Goal: Task Accomplishment & Management: Complete application form

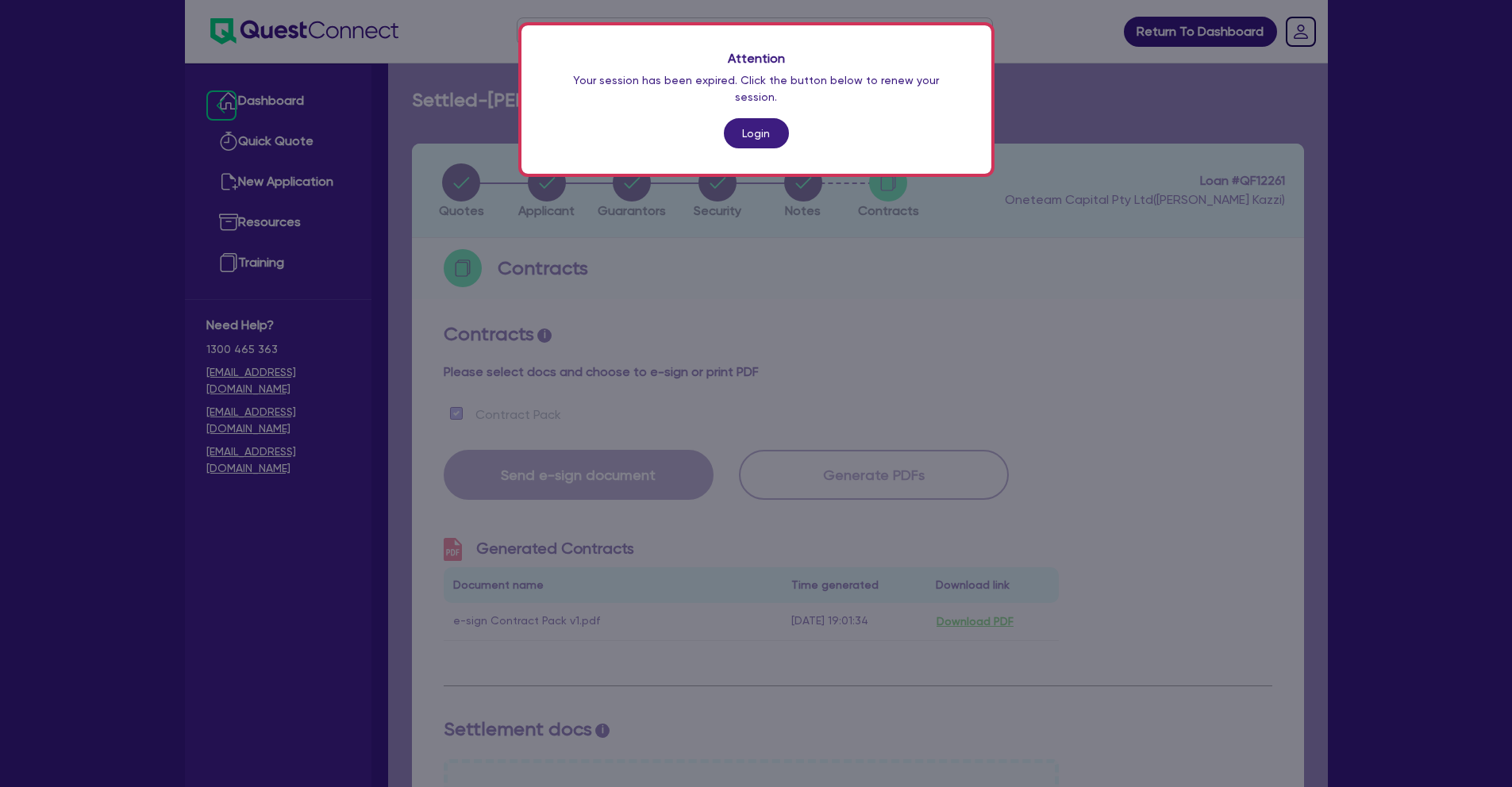
click at [752, 121] on link "Login" at bounding box center [756, 134] width 65 height 30
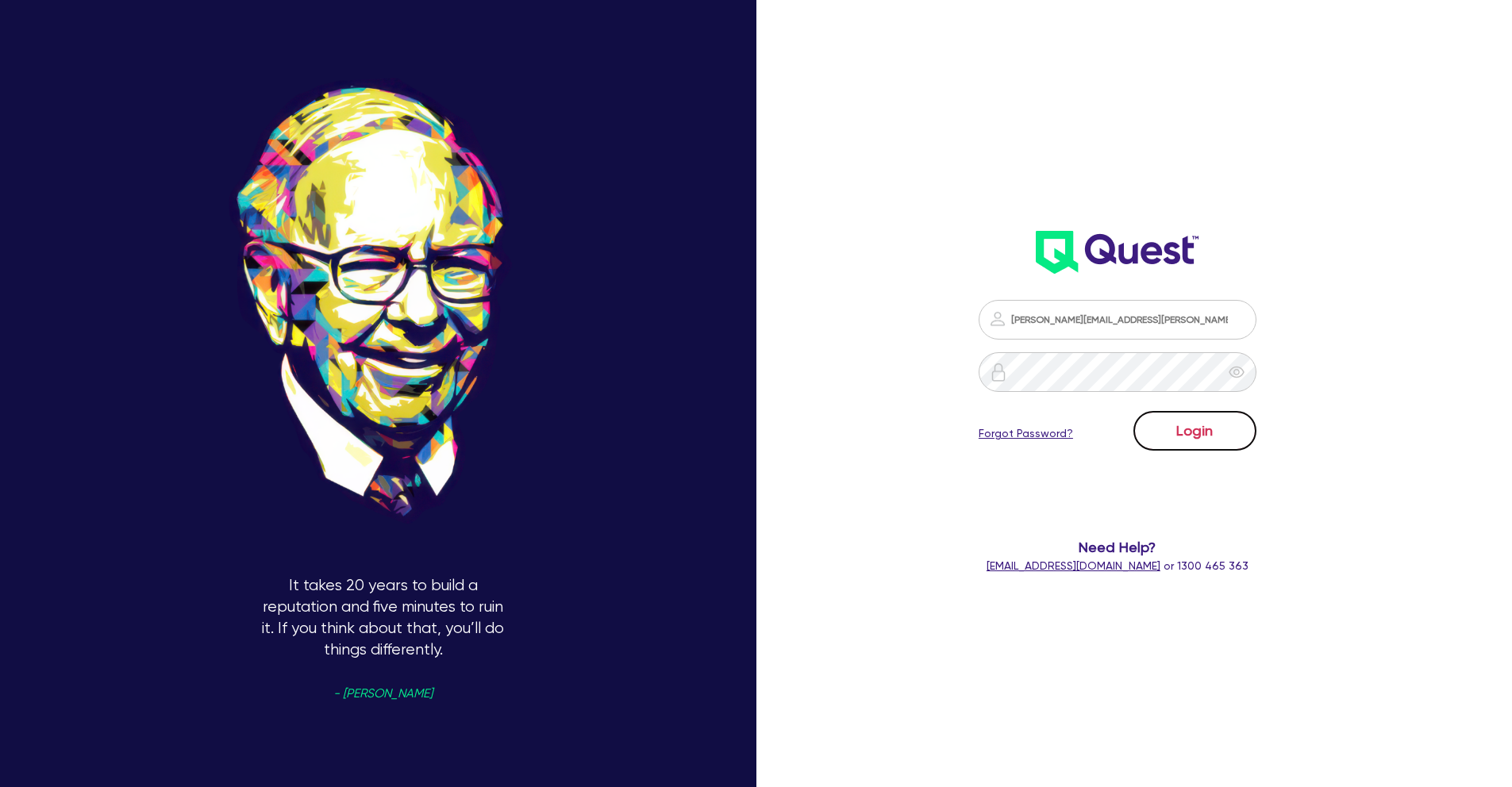
click at [1236, 439] on button "Login" at bounding box center [1195, 430] width 123 height 40
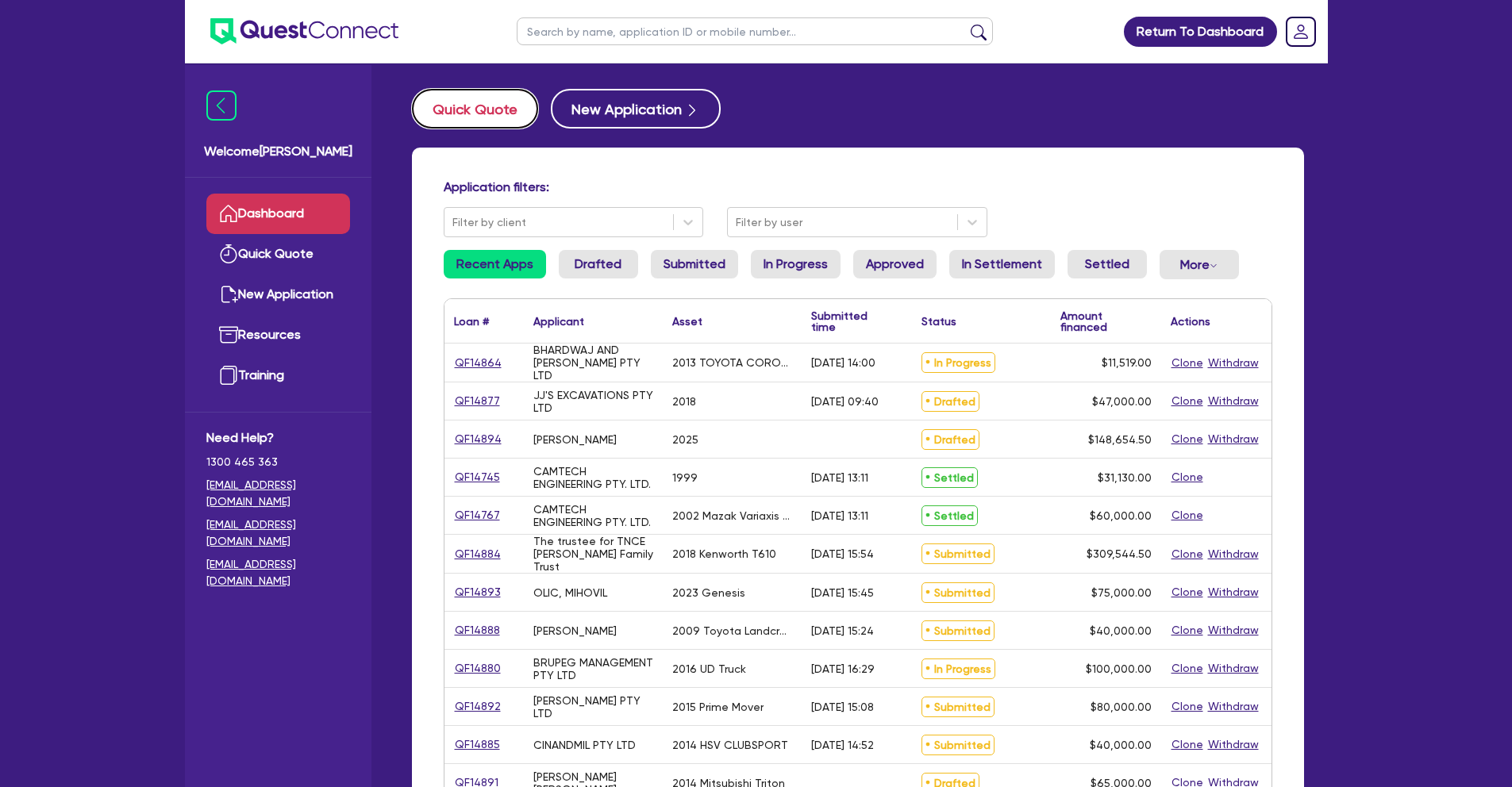
click at [501, 110] on button "Quick Quote" at bounding box center [475, 108] width 126 height 40
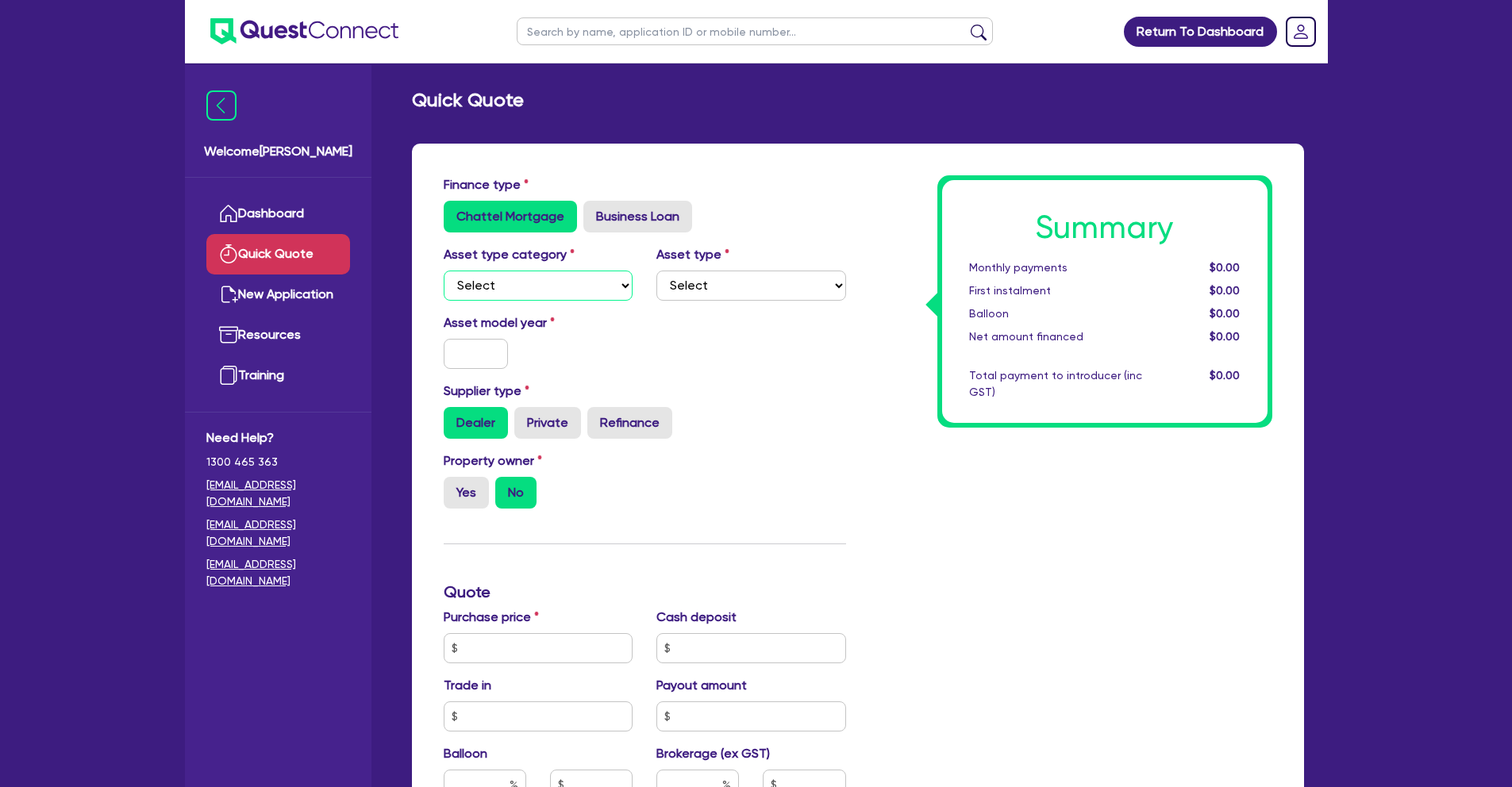
click at [513, 295] on select "Select Cars and light trucks Primary assets Secondary assets Tertiary assets" at bounding box center [539, 285] width 190 height 30
select select "CARS_AND_LIGHT_TRUCKS"
click at [702, 289] on select "Select Passenger vehicles Vans and utes Light trucks up to 4.5 tonne" at bounding box center [752, 285] width 190 height 30
select select "PASSENGER_VEHICLES"
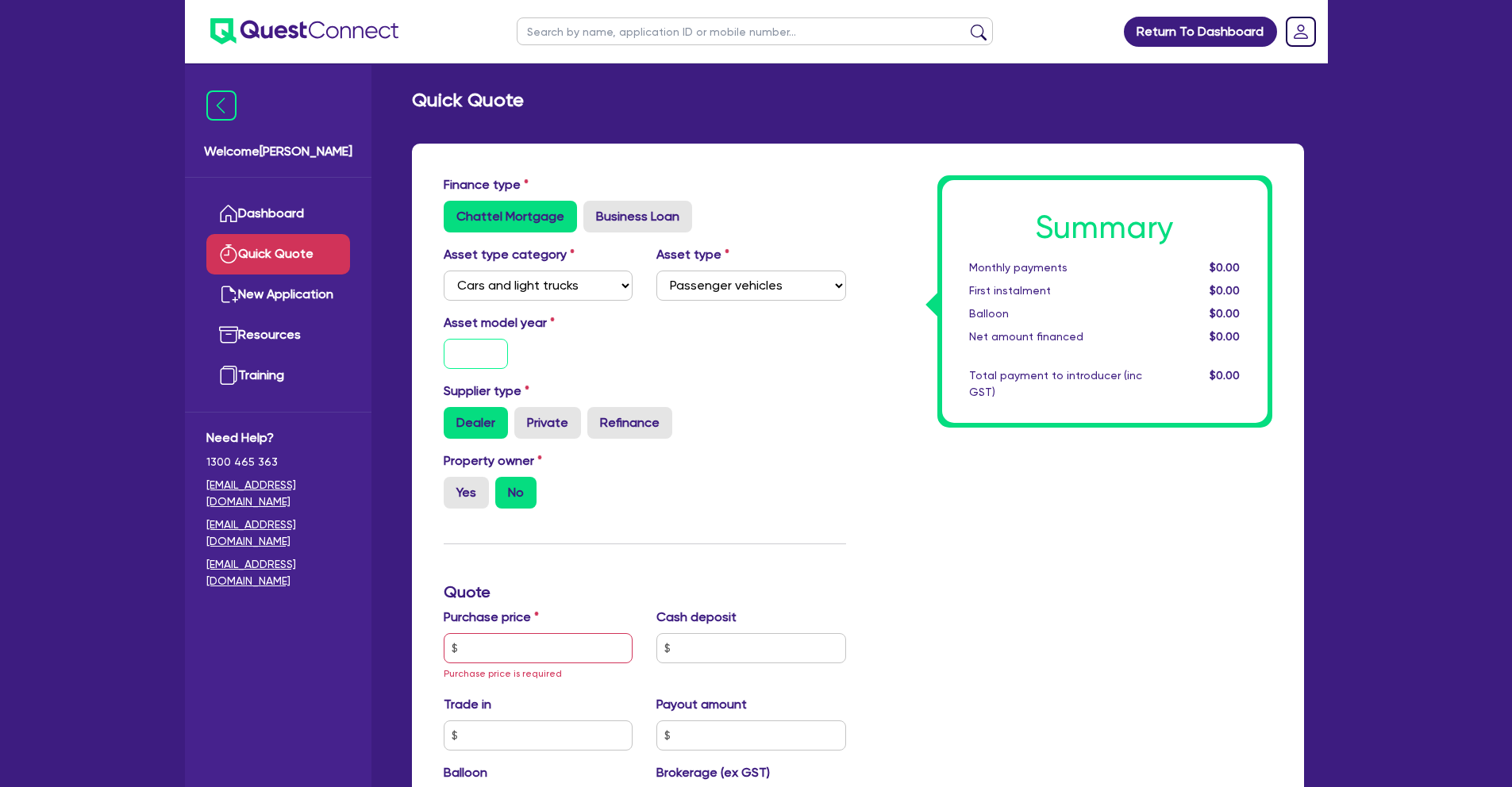
click at [486, 349] on input "text" at bounding box center [476, 354] width 65 height 30
type input "2025"
click at [559, 645] on input "text" at bounding box center [539, 648] width 190 height 30
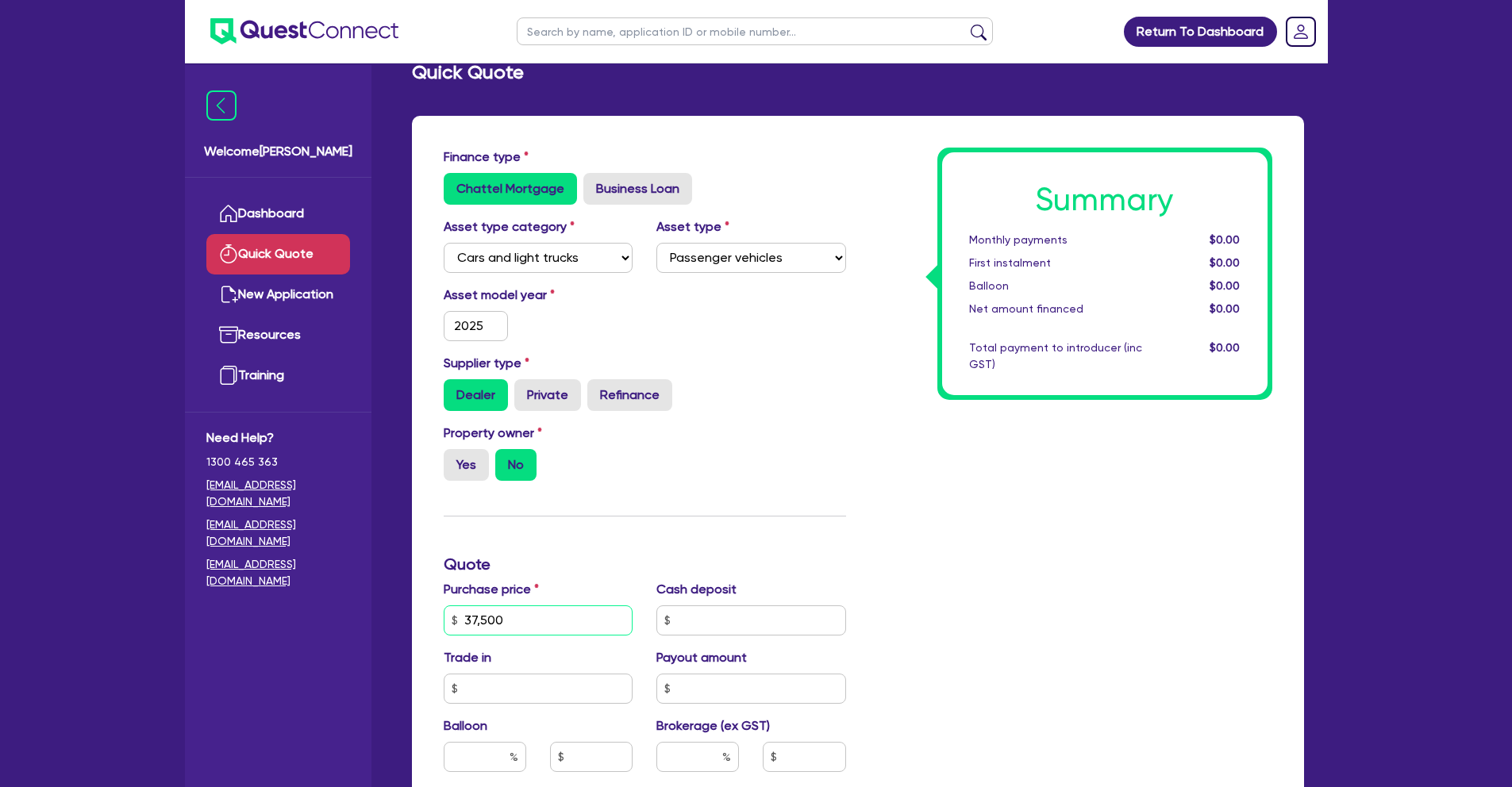
scroll to position [73, 0]
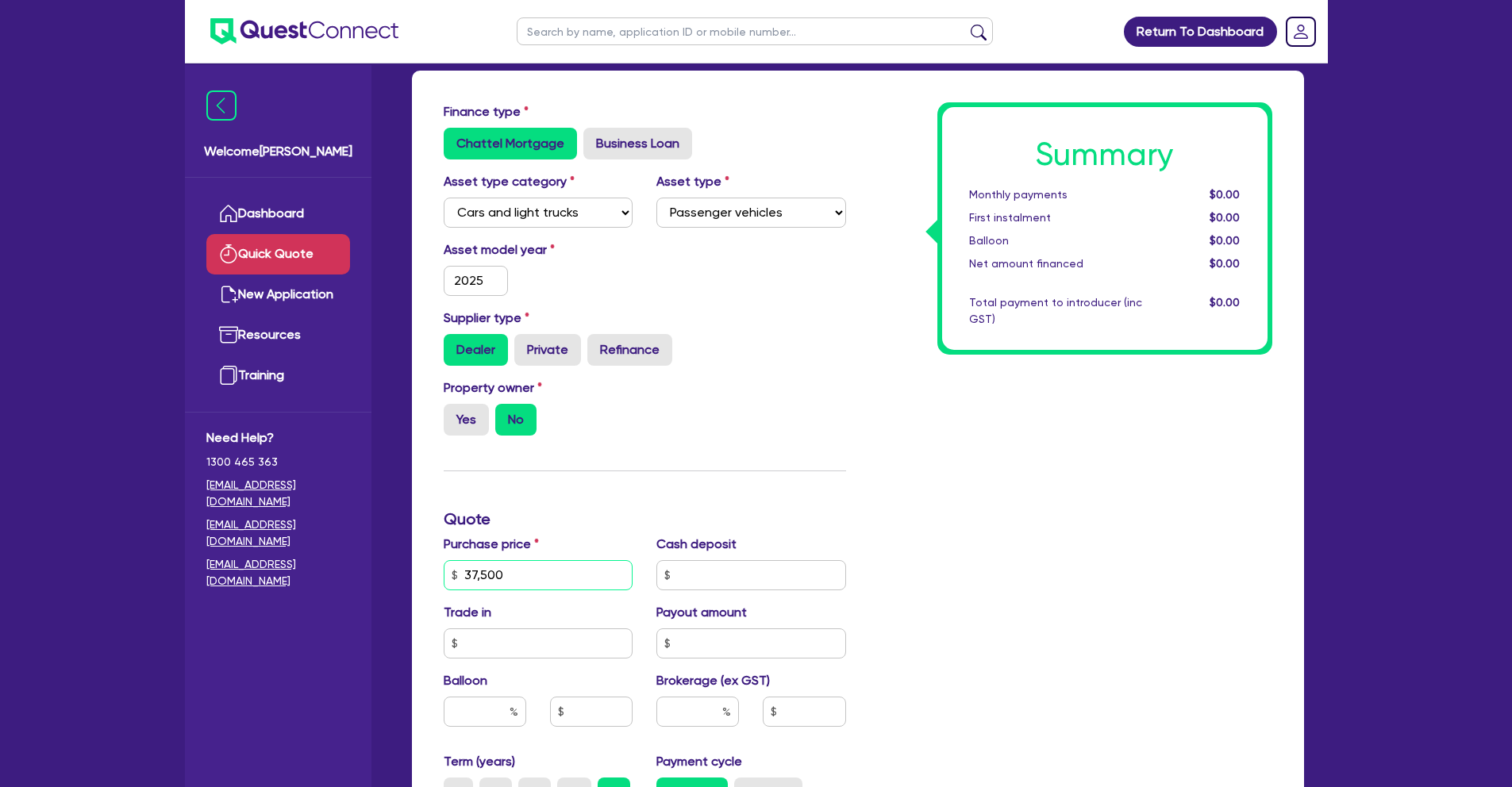
type input "37,500"
click at [579, 646] on input "text" at bounding box center [539, 644] width 190 height 30
click at [697, 645] on input "text" at bounding box center [752, 644] width 190 height 30
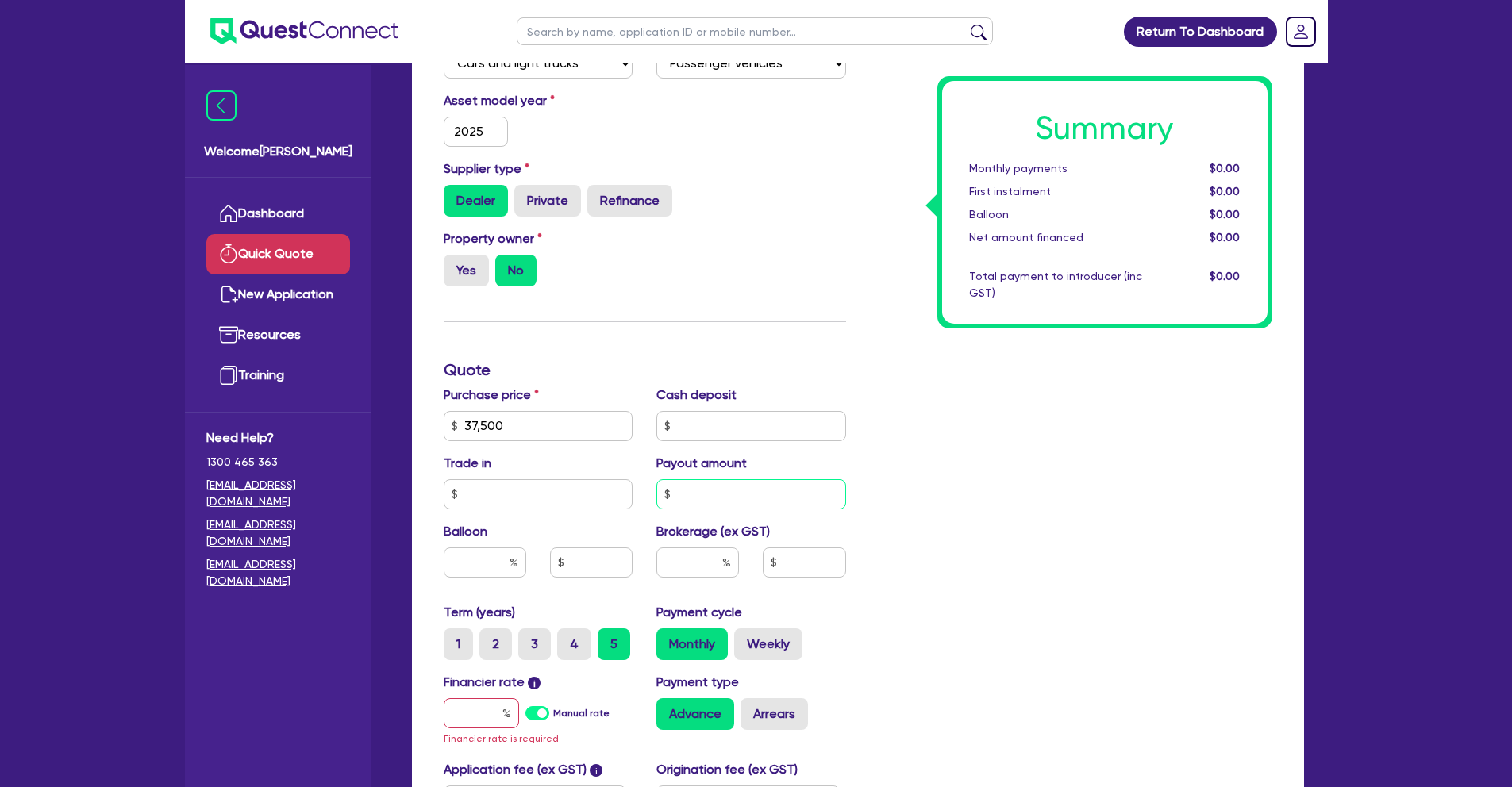
scroll to position [225, 0]
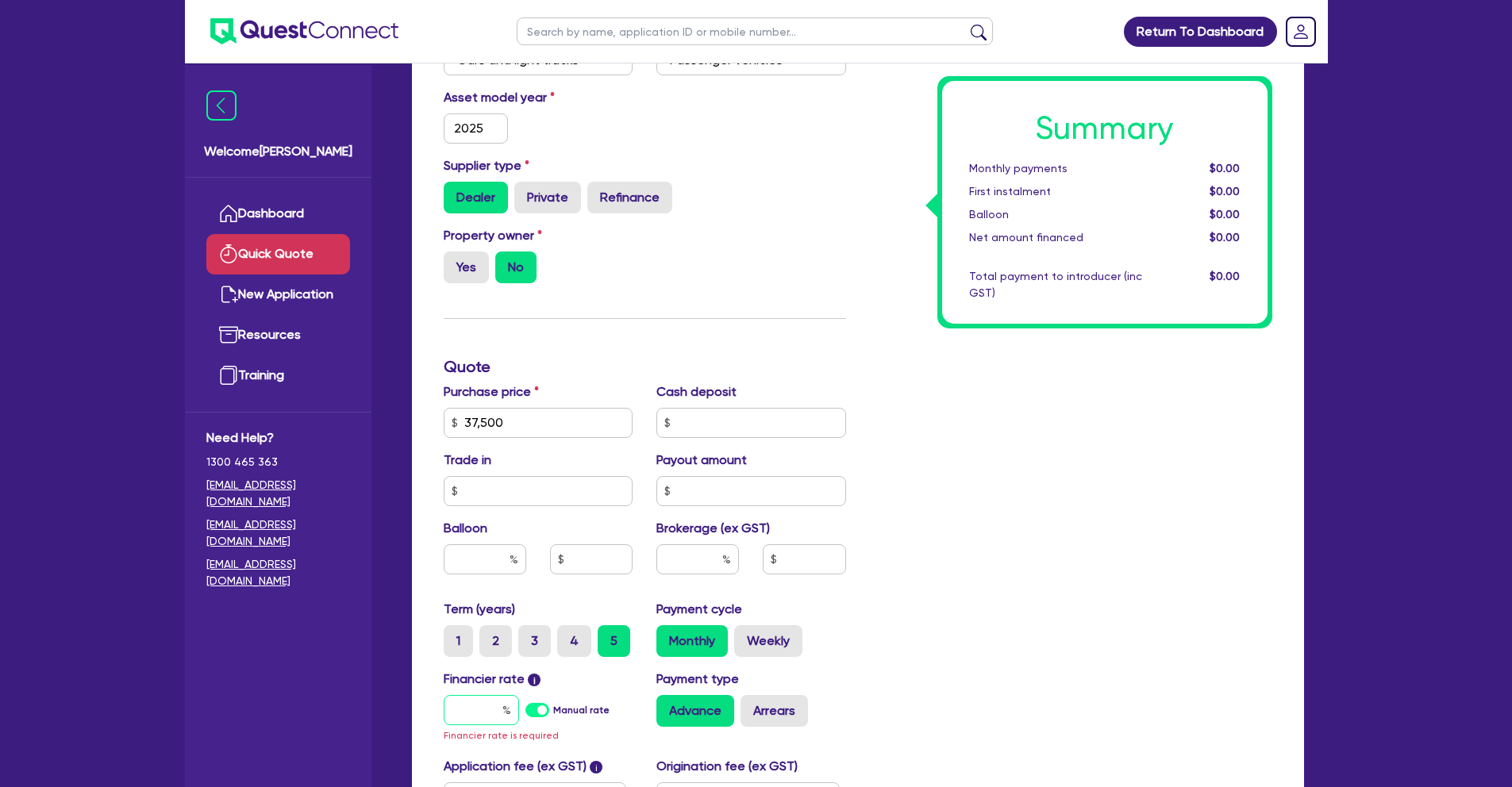
click at [493, 716] on input "text" at bounding box center [481, 711] width 75 height 30
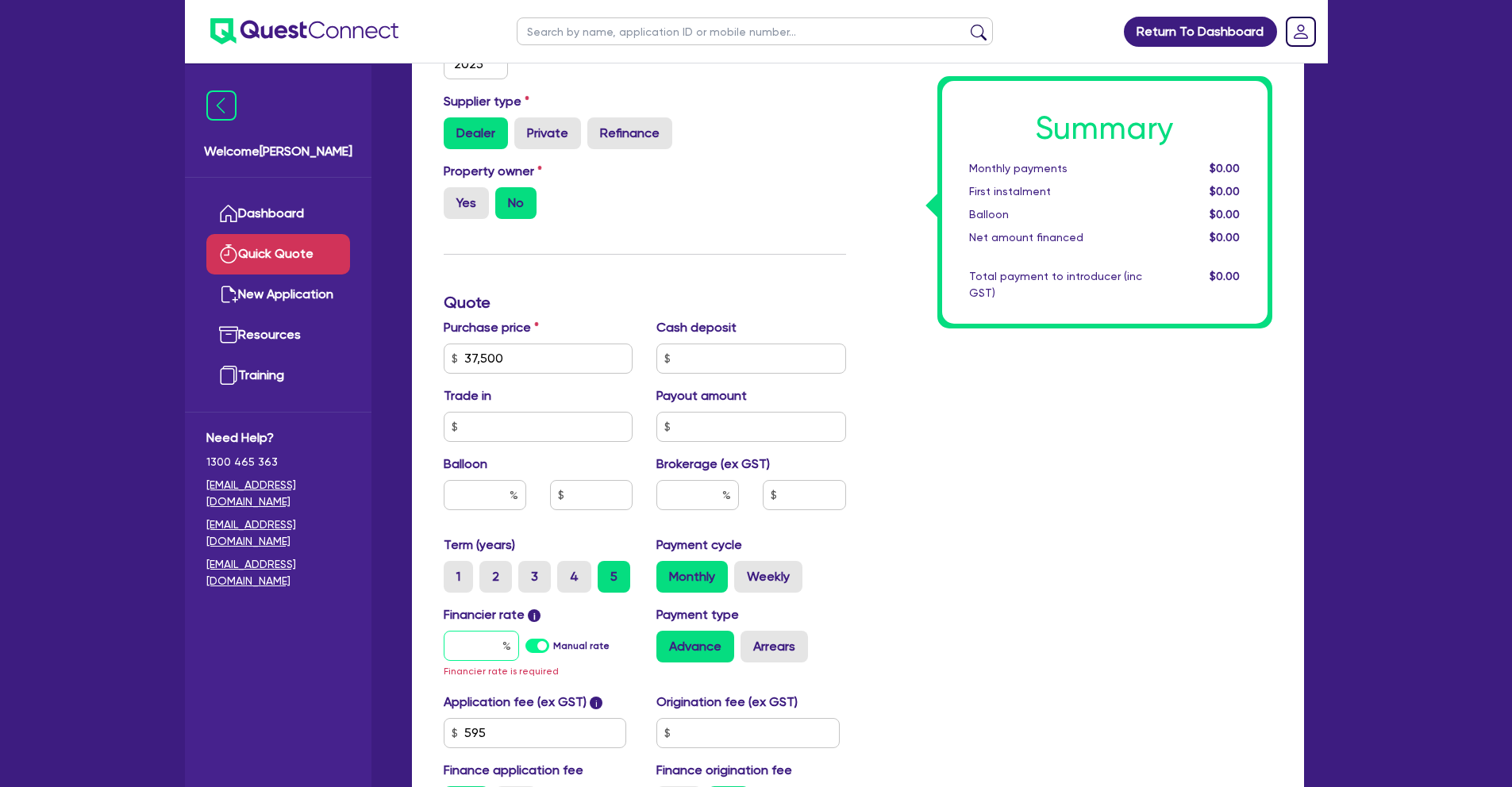
scroll to position [319, 0]
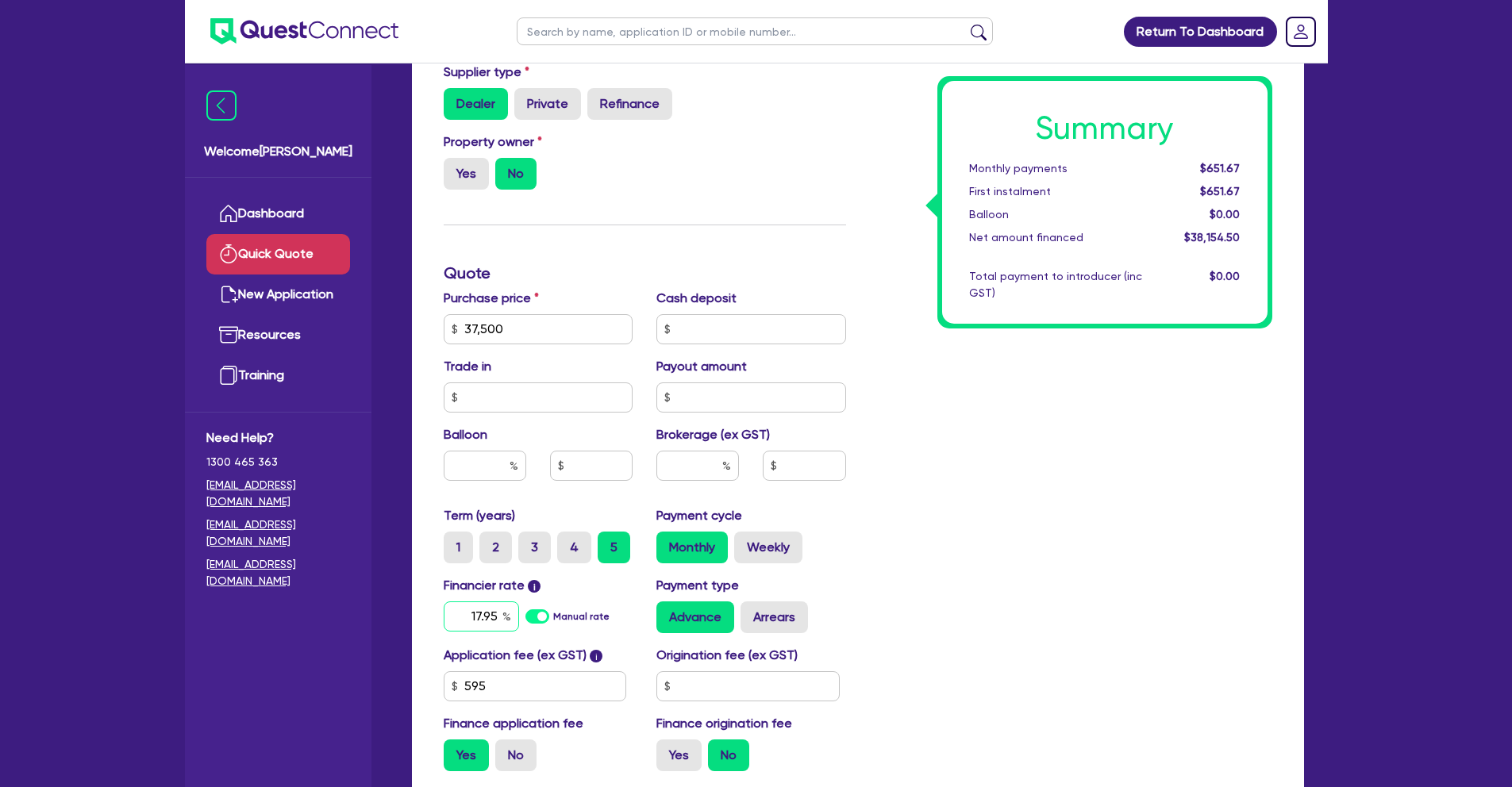
type input "17.95"
click at [966, 537] on div "Summary Monthly payments $651.67 First instalment $651.67 Balloon $0.00 Net amo…" at bounding box center [1071, 319] width 426 height 928
click at [761, 332] on input "text" at bounding box center [752, 330] width 190 height 30
type input "3,500"
click at [900, 432] on div "Summary Monthly payments Calculating... First instalment Calculating... Balloon…" at bounding box center [1071, 319] width 426 height 928
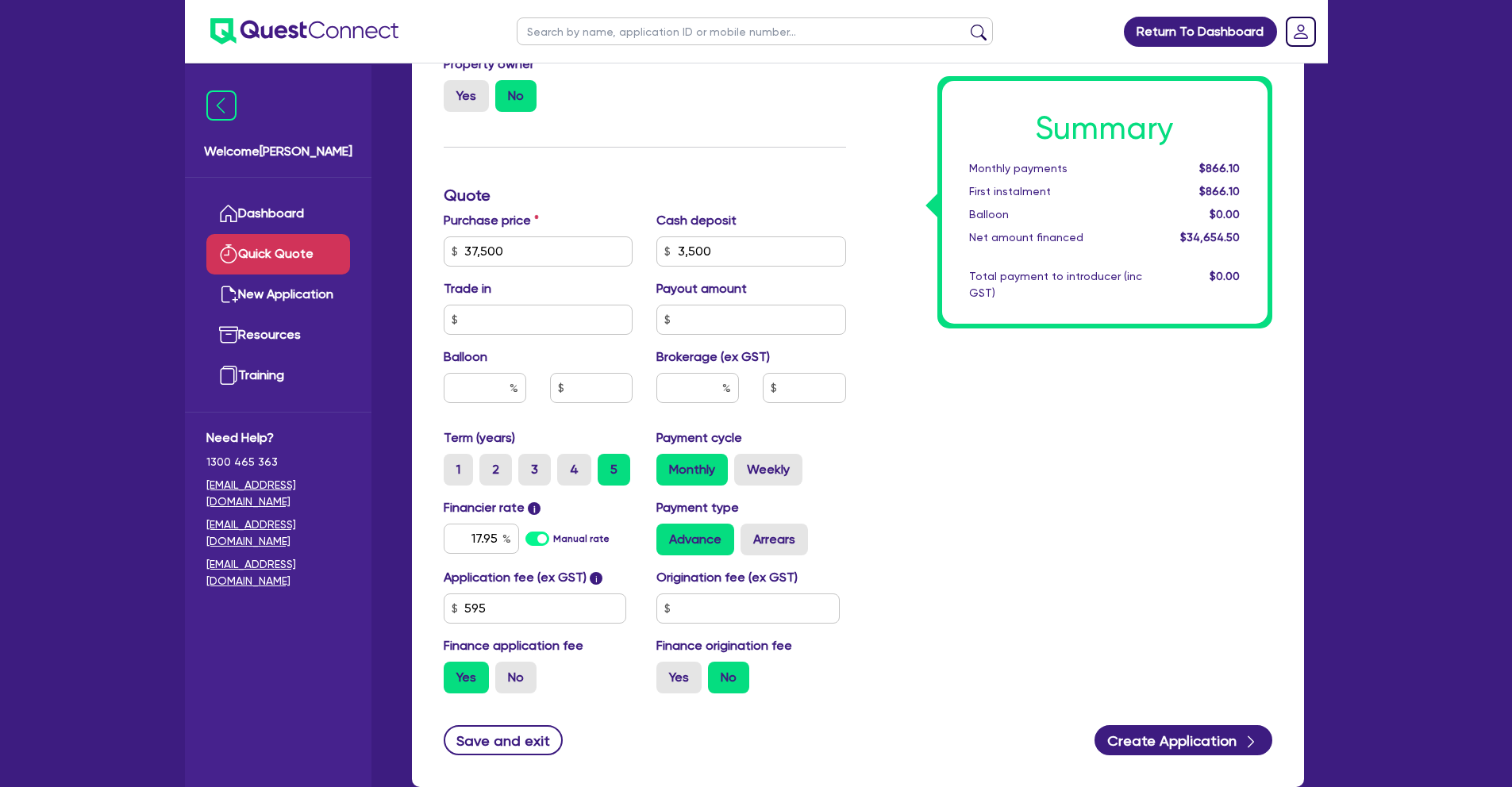
scroll to position [405, 0]
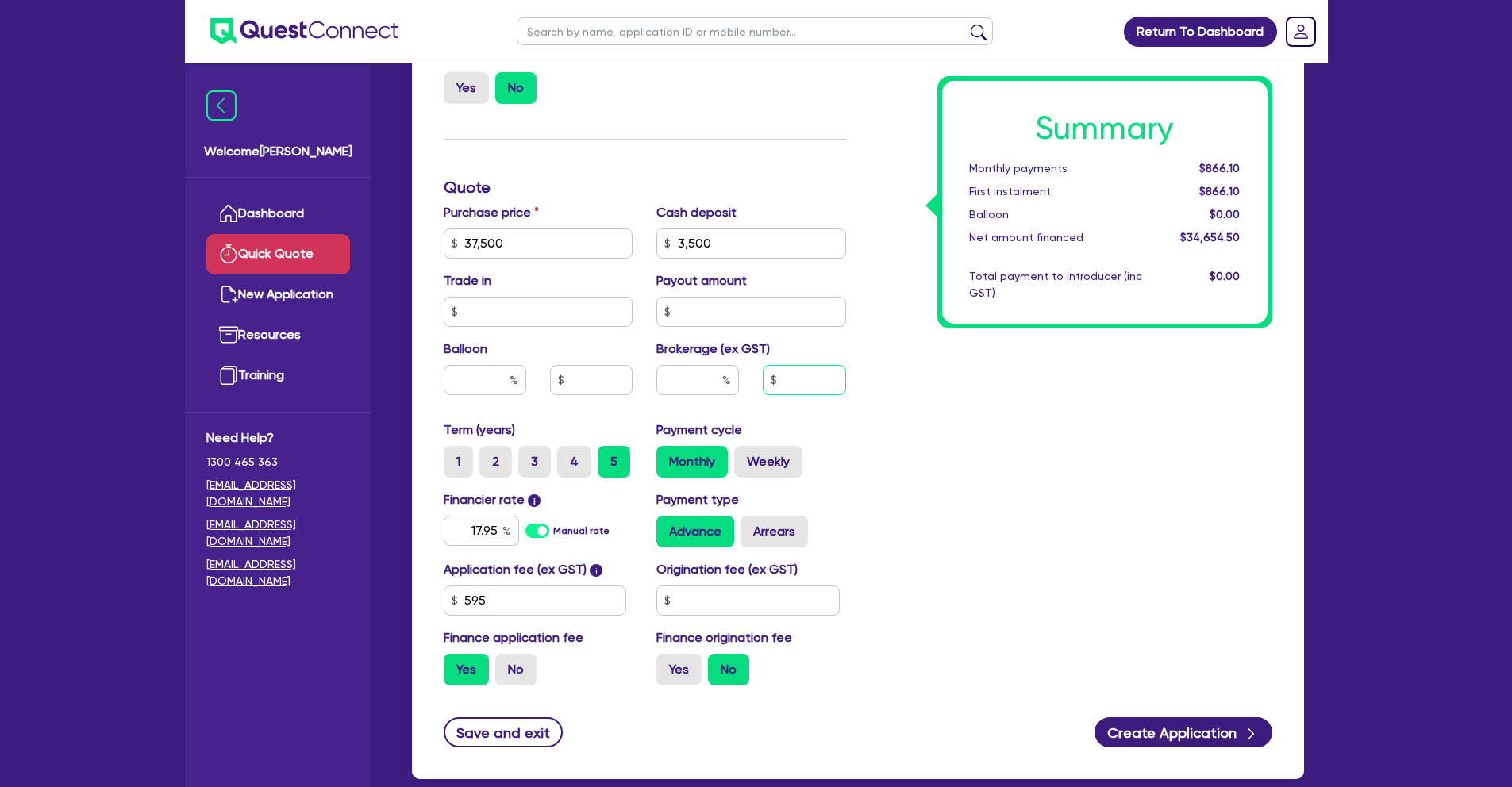
click at [777, 379] on input "text" at bounding box center [803, 380] width 82 height 30
type input "1,700"
type input "4.91"
type input "1,700"
click at [965, 553] on div "Summary Monthly payments $866.10 First instalment $866.10 Balloon $0.00 Net amo…" at bounding box center [1071, 234] width 426 height 928
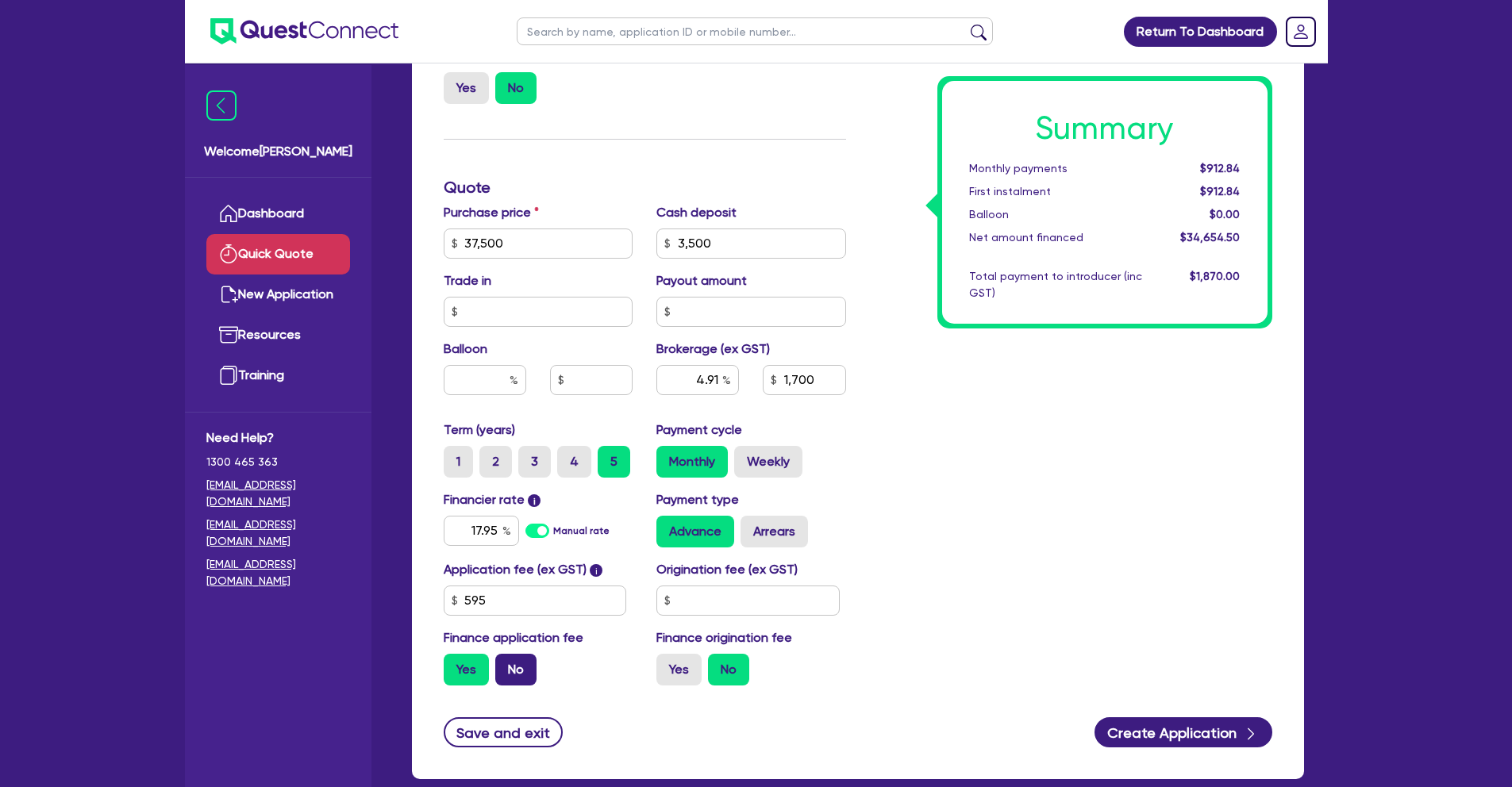
click at [526, 671] on label "No" at bounding box center [515, 669] width 42 height 31
click at [506, 664] on input "No" at bounding box center [500, 659] width 10 height 10
radio input "true"
type input "4.91"
type input "1,700"
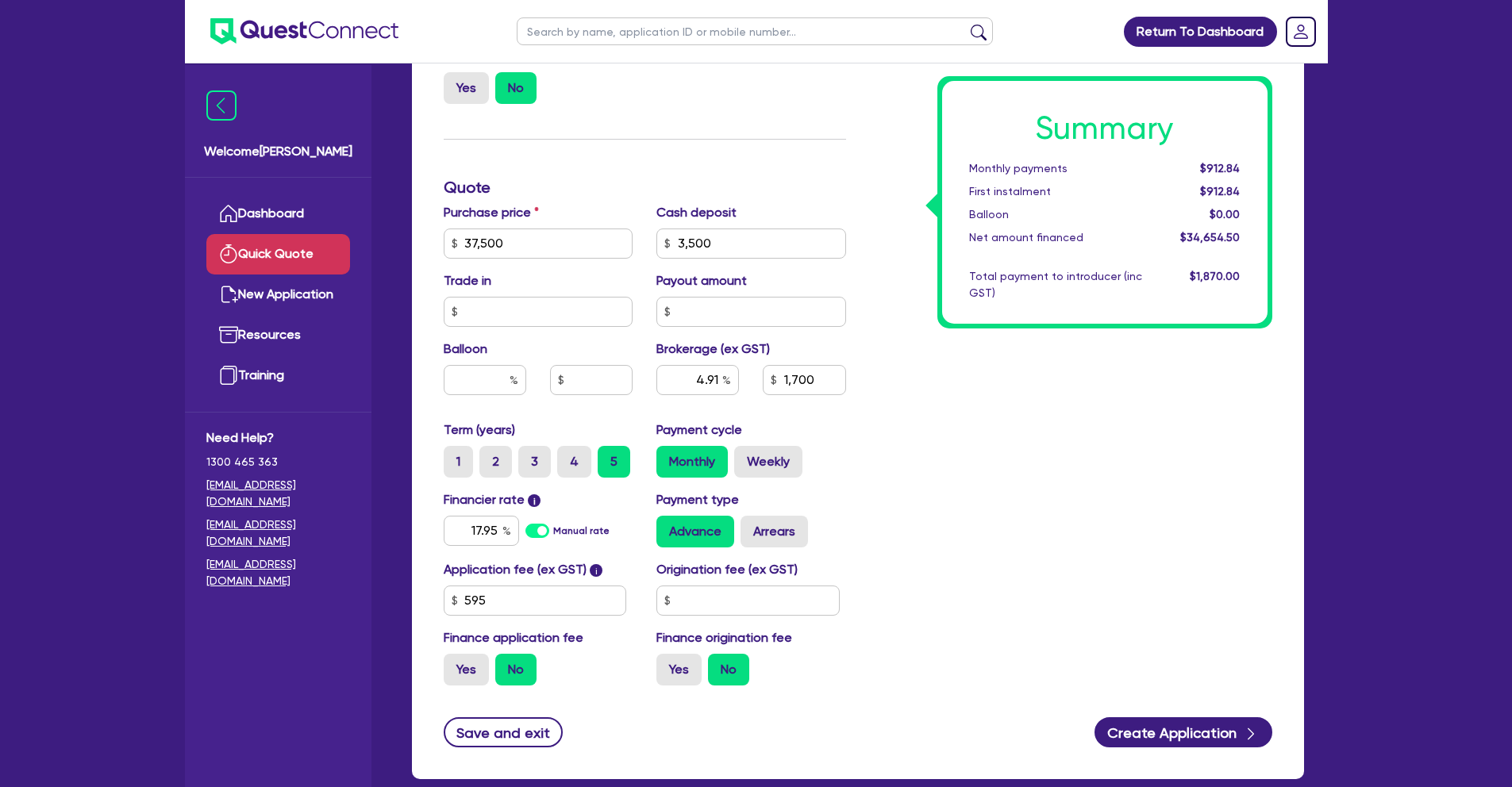
type input "5"
type input "1,700"
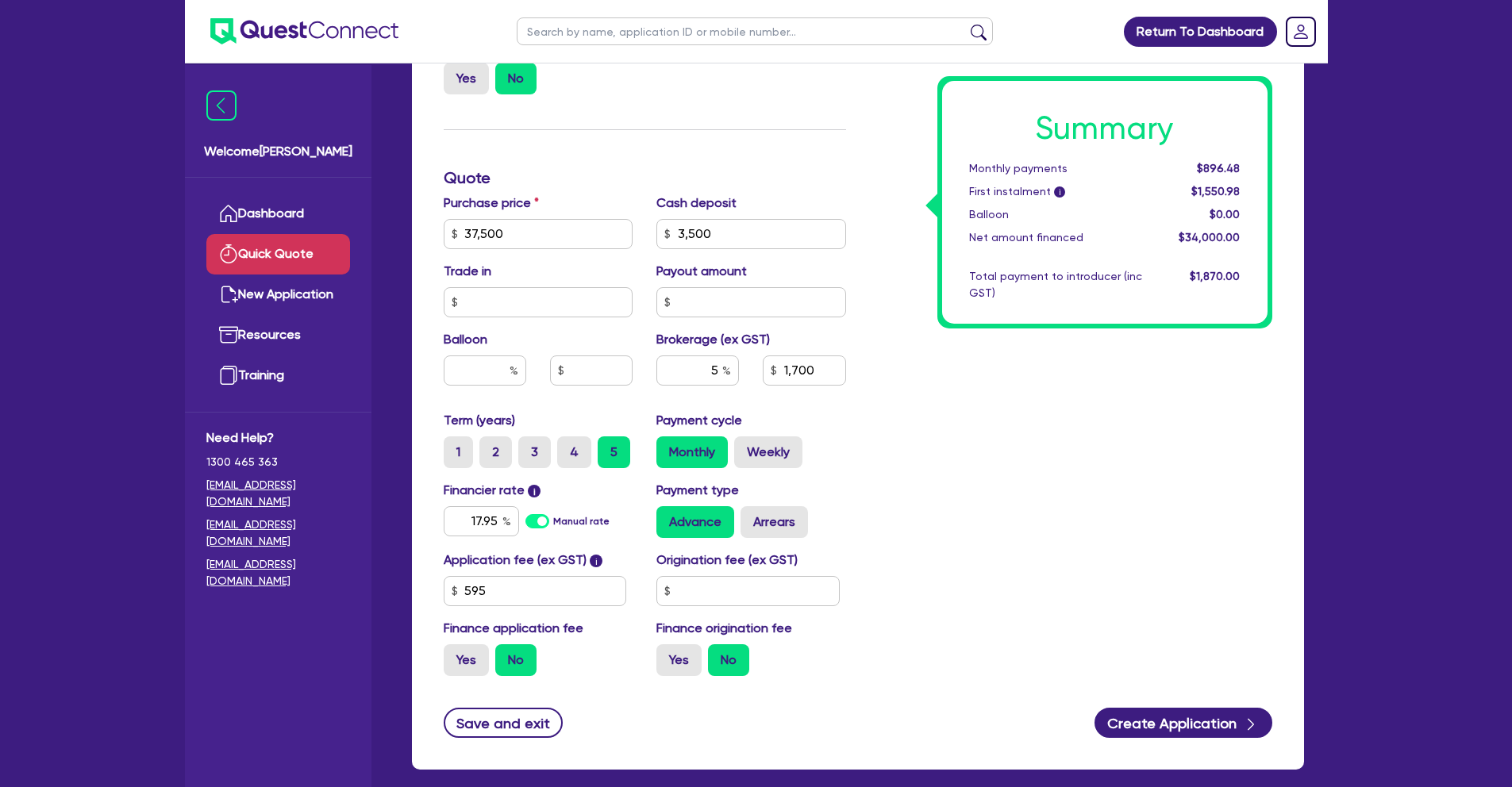
scroll to position [425, 0]
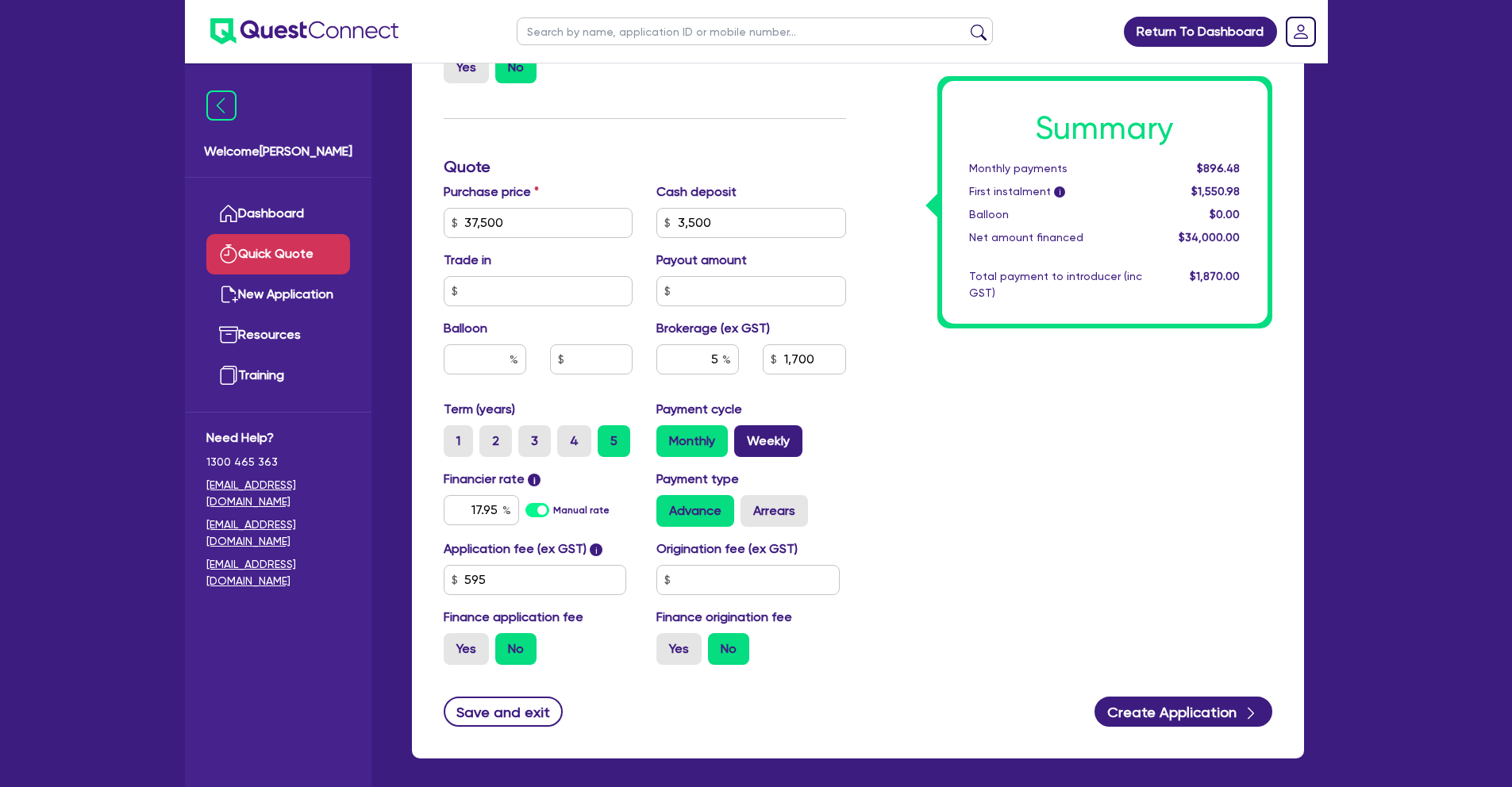
click at [765, 444] on label "Weekly" at bounding box center [768, 441] width 69 height 31
click at [745, 435] on input "Weekly" at bounding box center [739, 430] width 10 height 10
radio input "true"
type input "1,700"
click at [713, 437] on label "Monthly" at bounding box center [692, 441] width 71 height 31
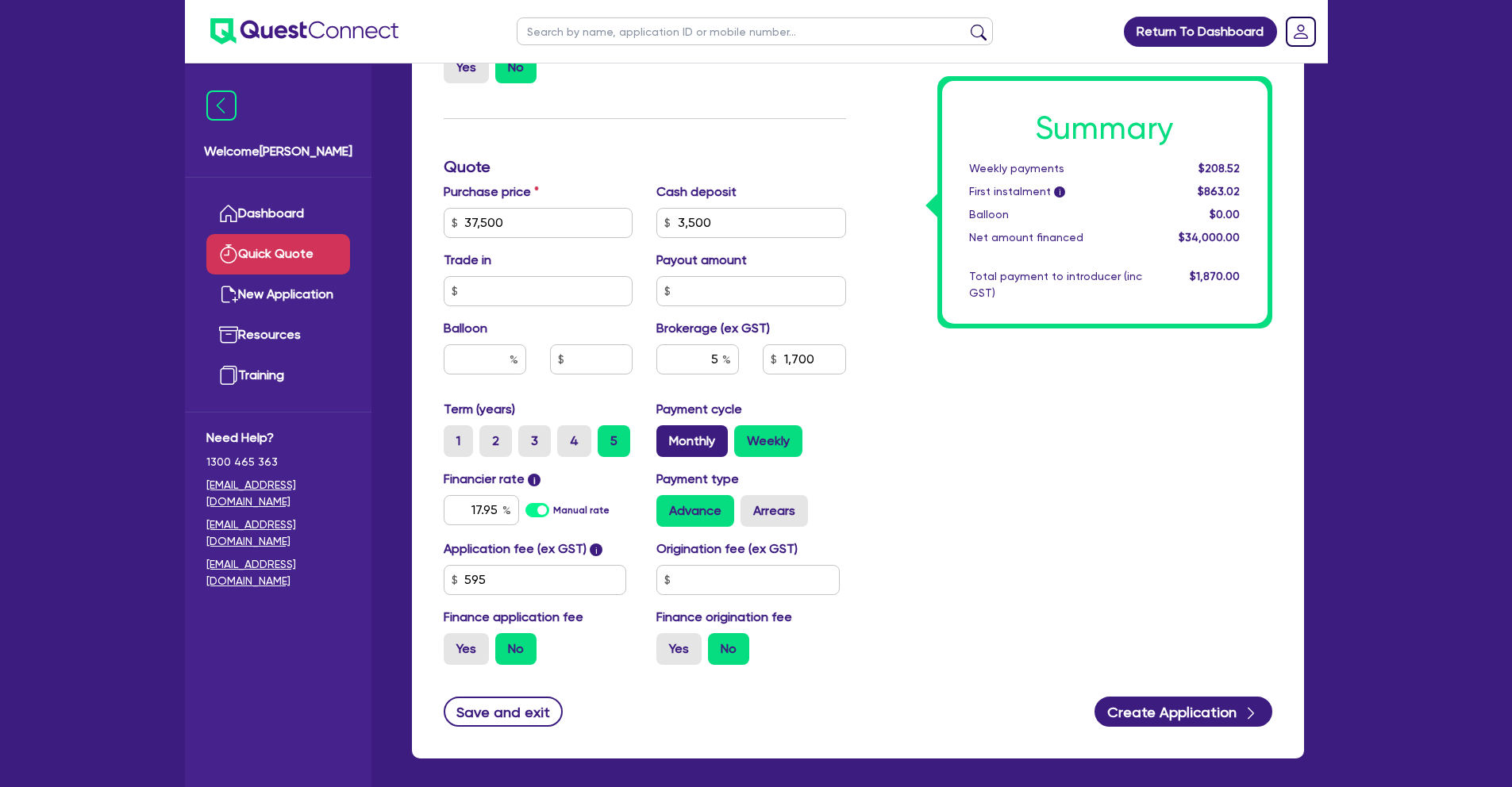
click at [667, 435] on input "Monthly" at bounding box center [662, 430] width 10 height 10
radio input "true"
type input "1,700"
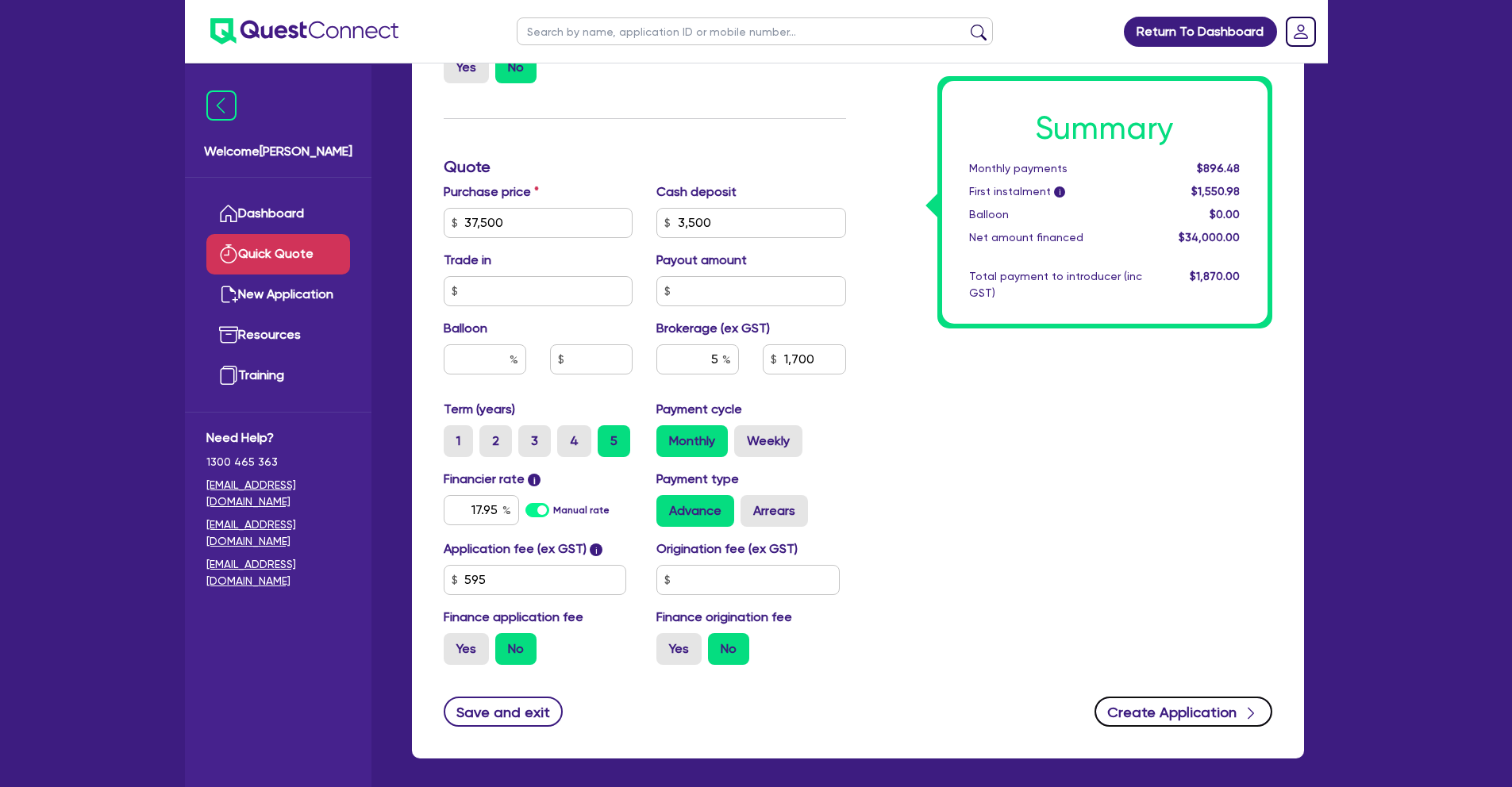
click at [1195, 708] on button "Create Application" at bounding box center [1184, 712] width 178 height 30
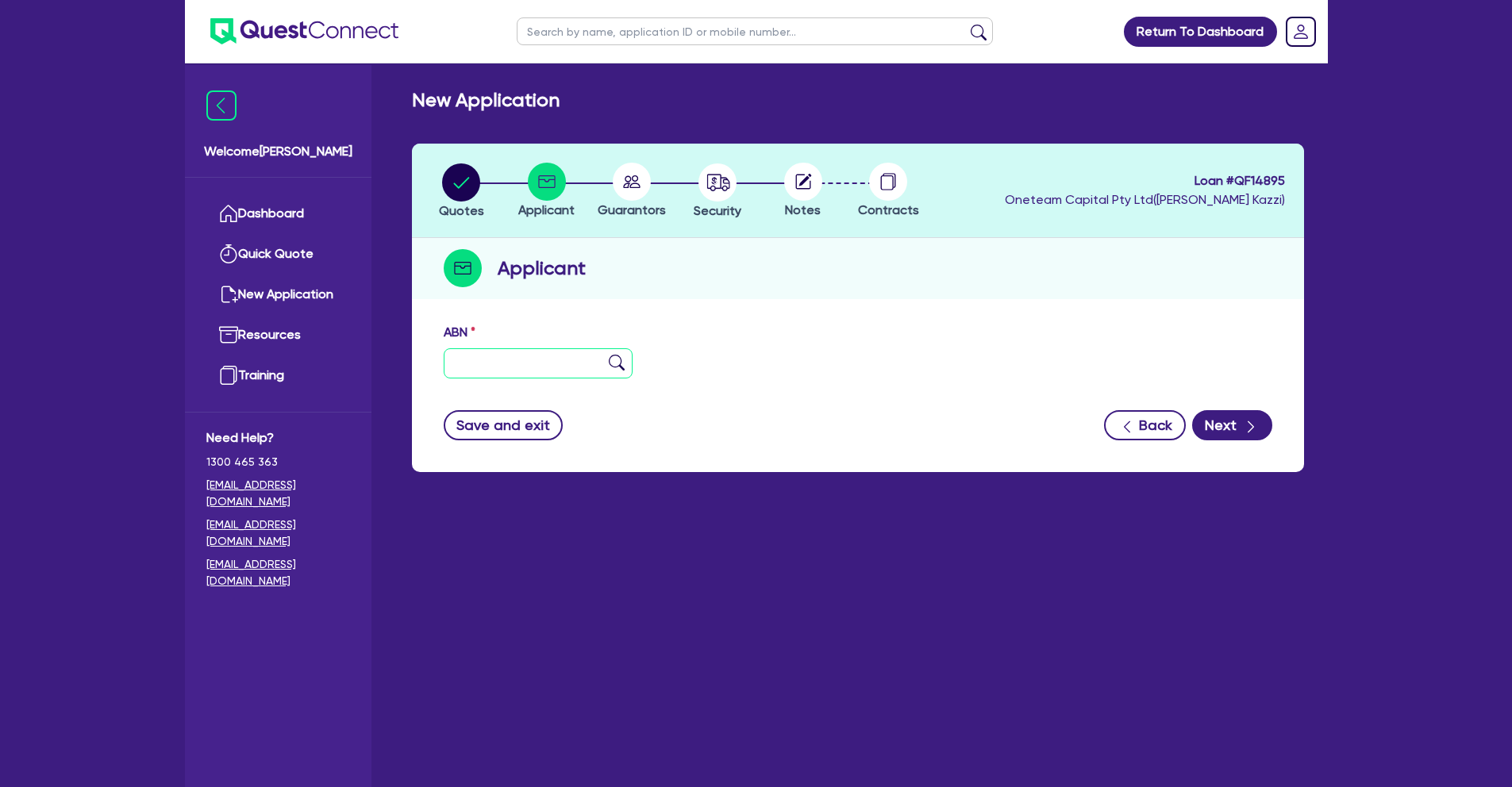
click at [531, 369] on input "text" at bounding box center [539, 363] width 190 height 30
paste input "11 236 648 551"
type input "11 236 648 551"
click at [620, 357] on img at bounding box center [616, 363] width 16 height 16
type input "The Trustee for HNLAE Family Trust"
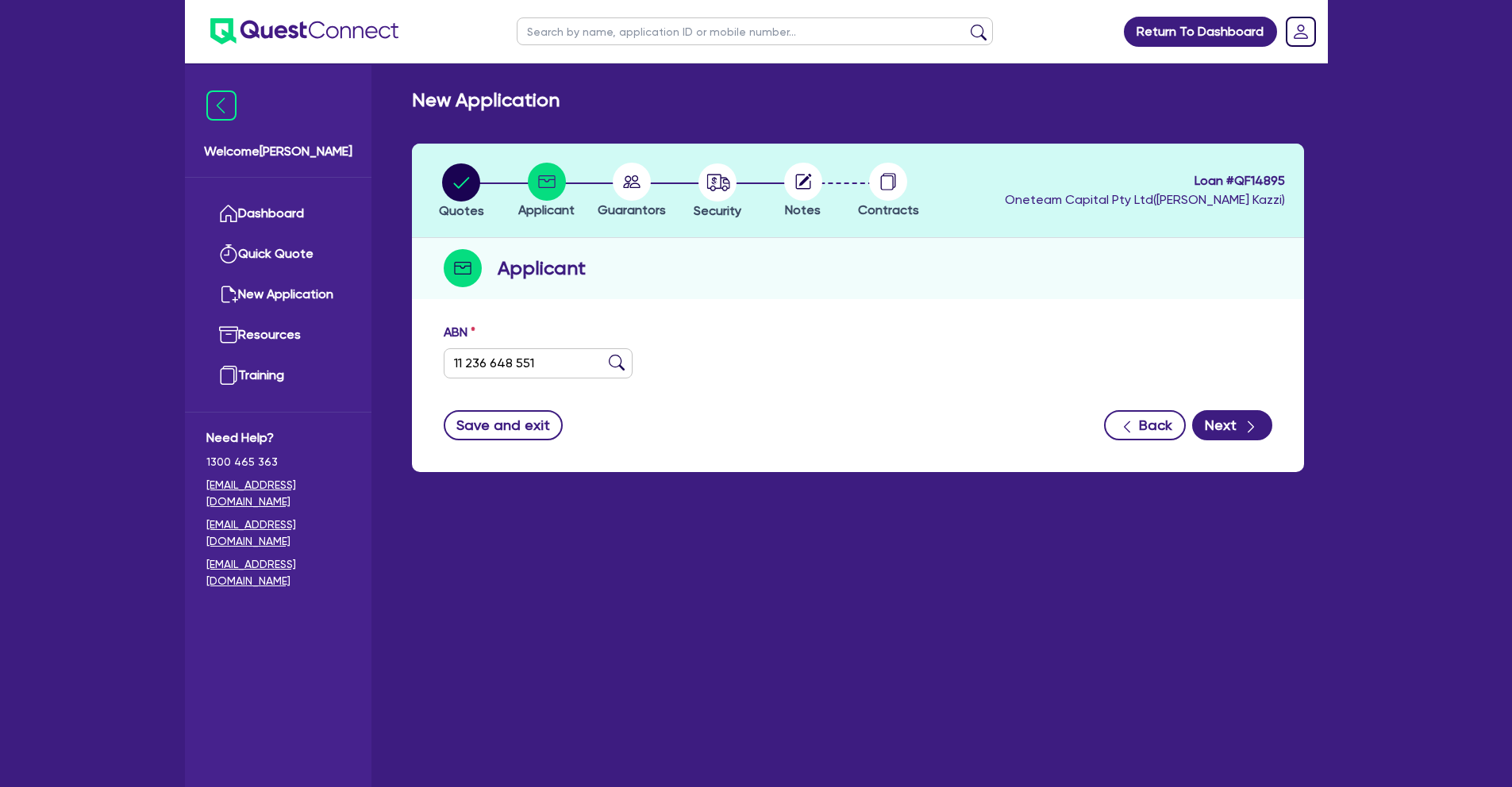
type input "[PERSON_NAME] AESTHETICS"
select select "TRUST"
type input "[DATE]"
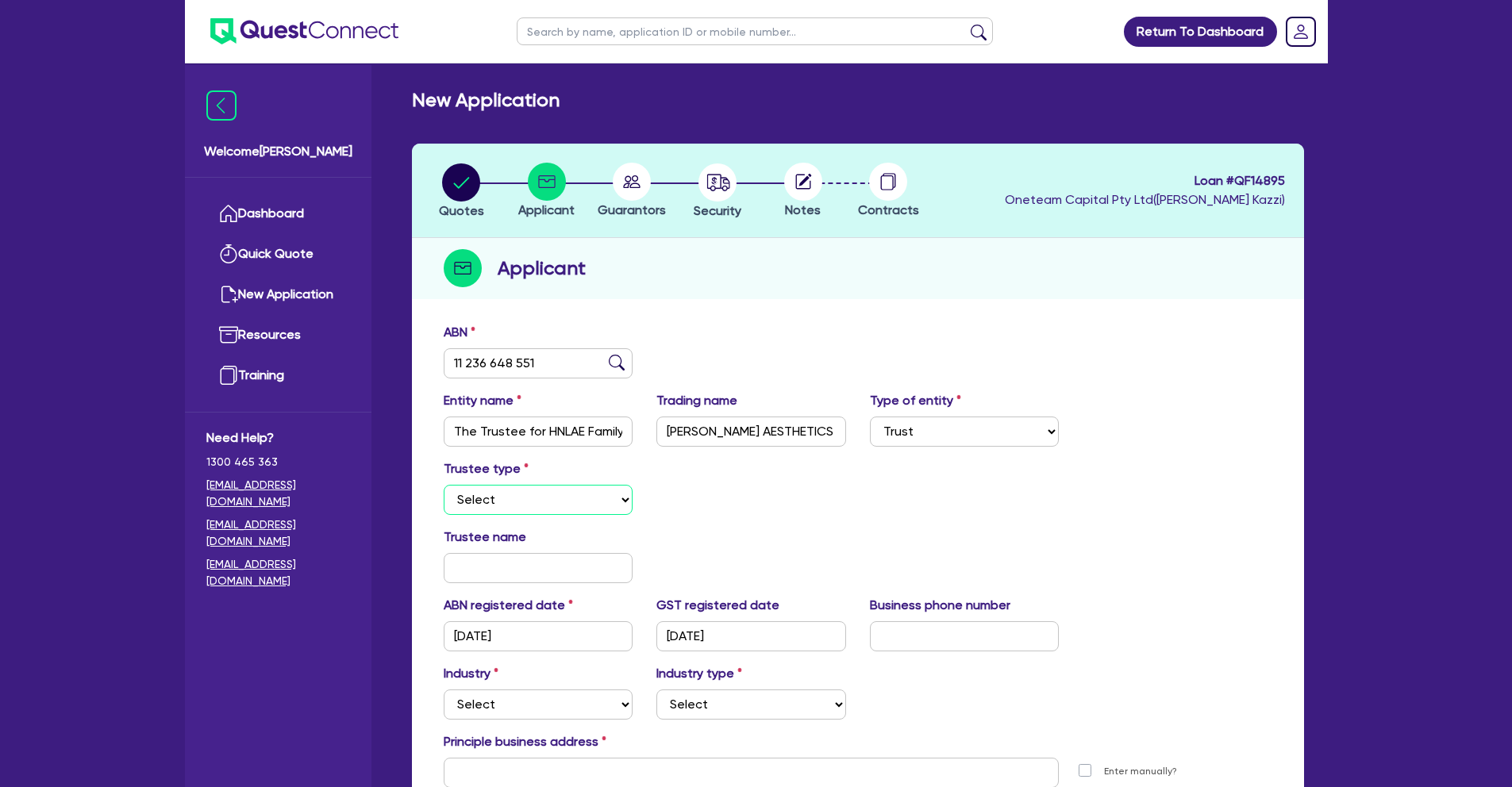
click at [575, 495] on select "Select Individual Company" at bounding box center [539, 500] width 190 height 30
select select "INDIVIDUAL"
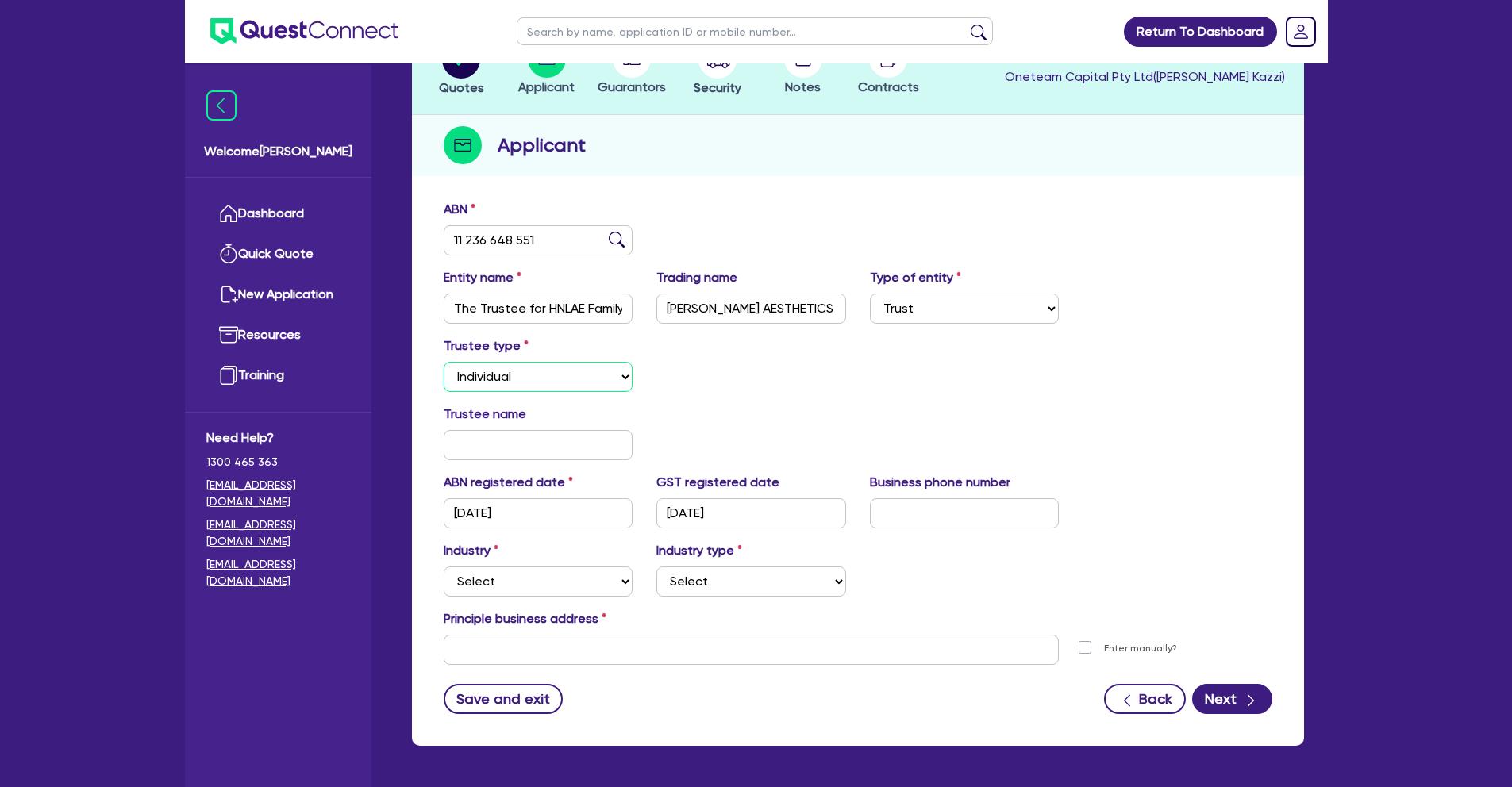
scroll to position [139, 0]
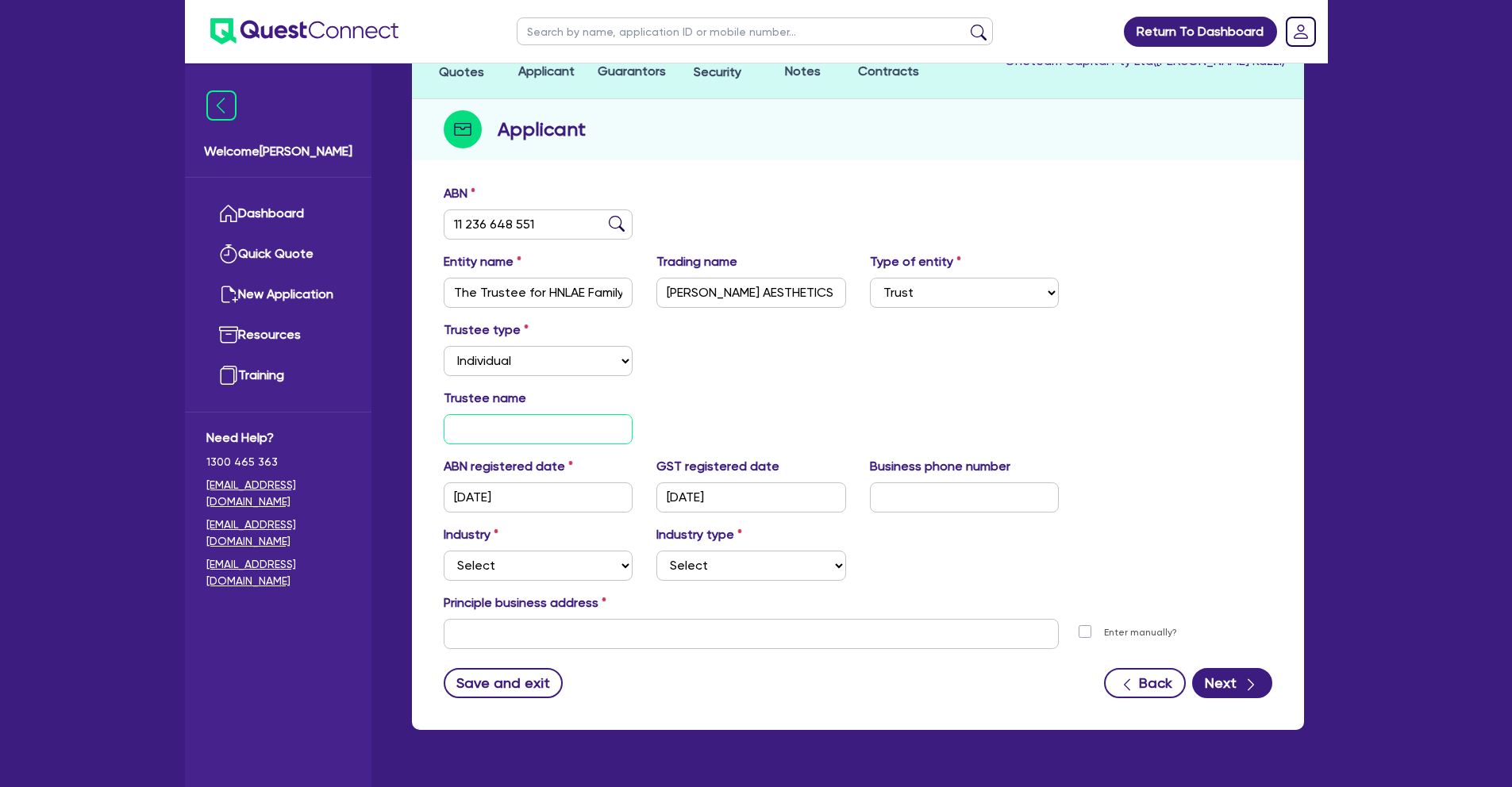
click at [585, 426] on input "text" at bounding box center [539, 430] width 190 height 30
type input "[PERSON_NAME] and [PERSON_NAME]"
click at [903, 495] on input "text" at bounding box center [965, 498] width 190 height 30
click at [545, 572] on select "Select Accomodation & Food Services Administrative & Support Services Agricultu…" at bounding box center [539, 566] width 190 height 30
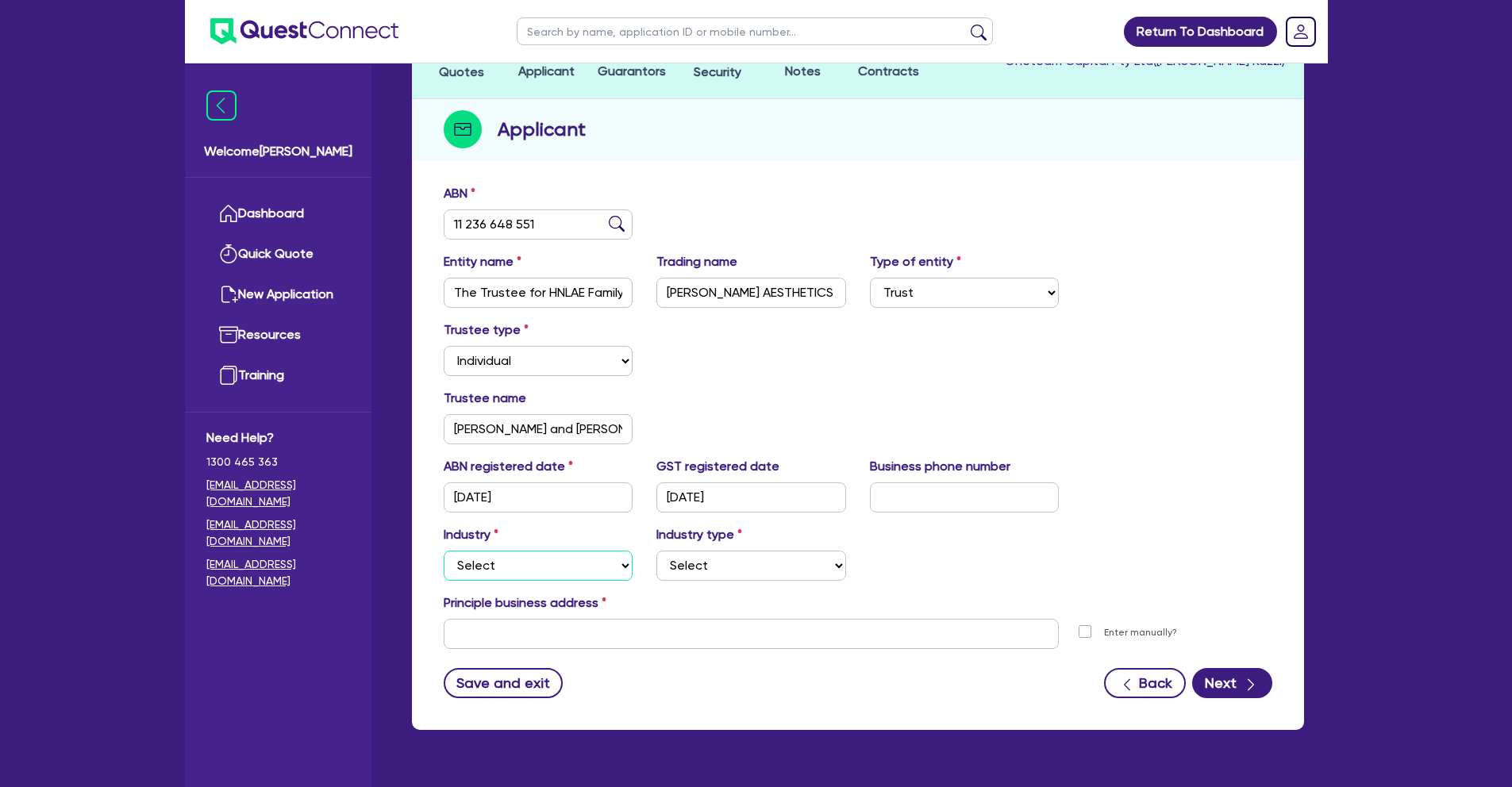
select select "HEALTH_BEAUTY"
click at [739, 568] on select "Select [MEDICAL_DATA], [MEDICAL_DATA] Services Cosmetics Supplies Day Spas, Hea…" at bounding box center [752, 566] width 190 height 30
select select "HAIR_BEAUTY_SALONS"
click at [583, 625] on input "text" at bounding box center [752, 635] width 616 height 30
click at [931, 583] on div "Industry Select Accomodation & Food Services Administrative & Support Services …" at bounding box center [859, 559] width 853 height 69
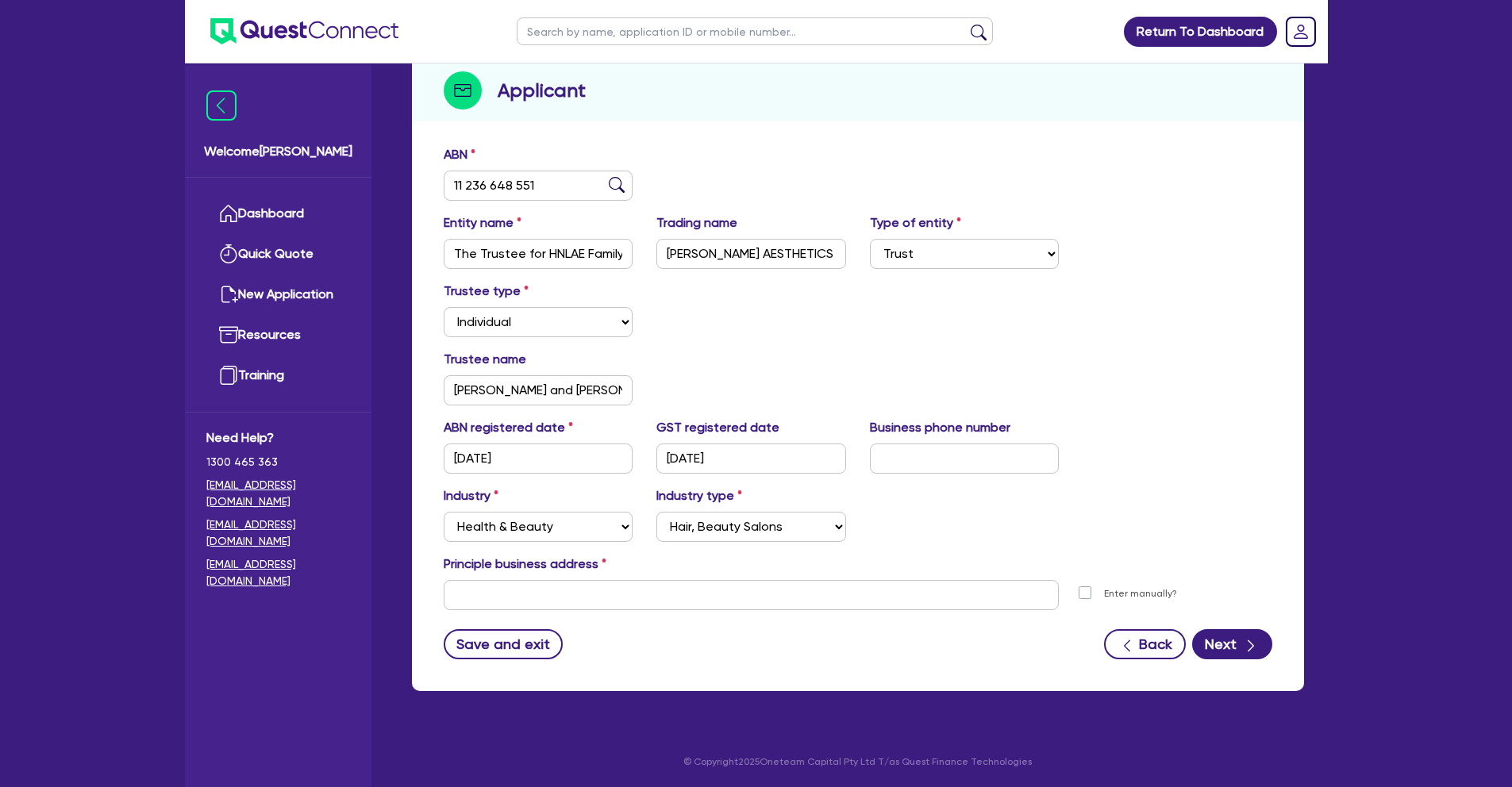
scroll to position [178, 0]
click at [797, 523] on select "Select [MEDICAL_DATA], [MEDICAL_DATA] Services Cosmetics Supplies Day Spas, Hea…" at bounding box center [752, 527] width 190 height 30
click at [499, 590] on input "text" at bounding box center [752, 596] width 616 height 30
click at [959, 346] on div "Trustee type Select Individual Company" at bounding box center [859, 316] width 853 height 69
drag, startPoint x: 780, startPoint y: 244, endPoint x: 628, endPoint y: 267, distance: 153.7
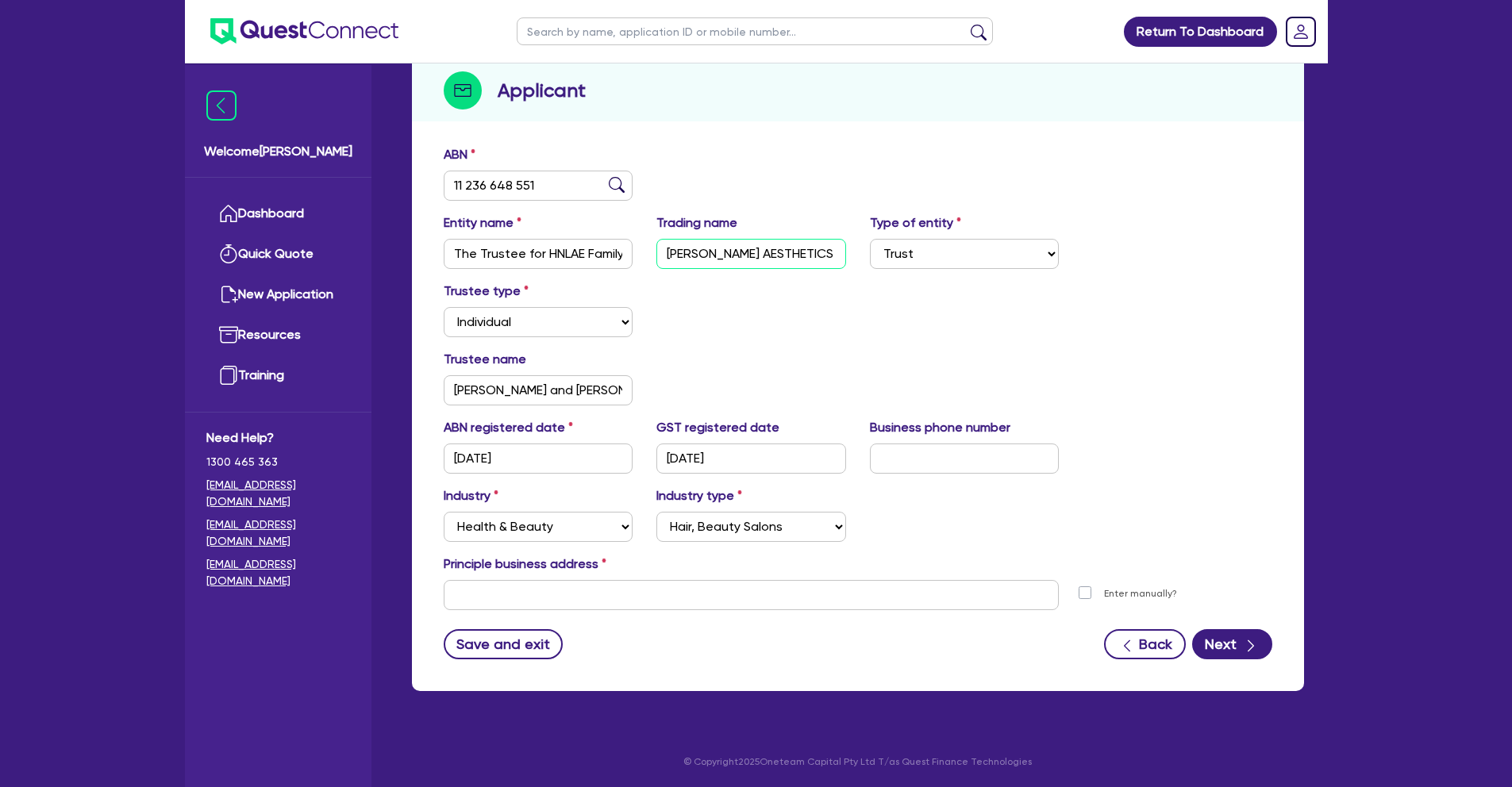
click at [628, 267] on div "Entity name The Trustee for HNLAE Family Trust Trading name [PERSON_NAME] AESTH…" at bounding box center [859, 247] width 853 height 69
paste input "[STREET_ADDRESS][PERSON_NAME]"
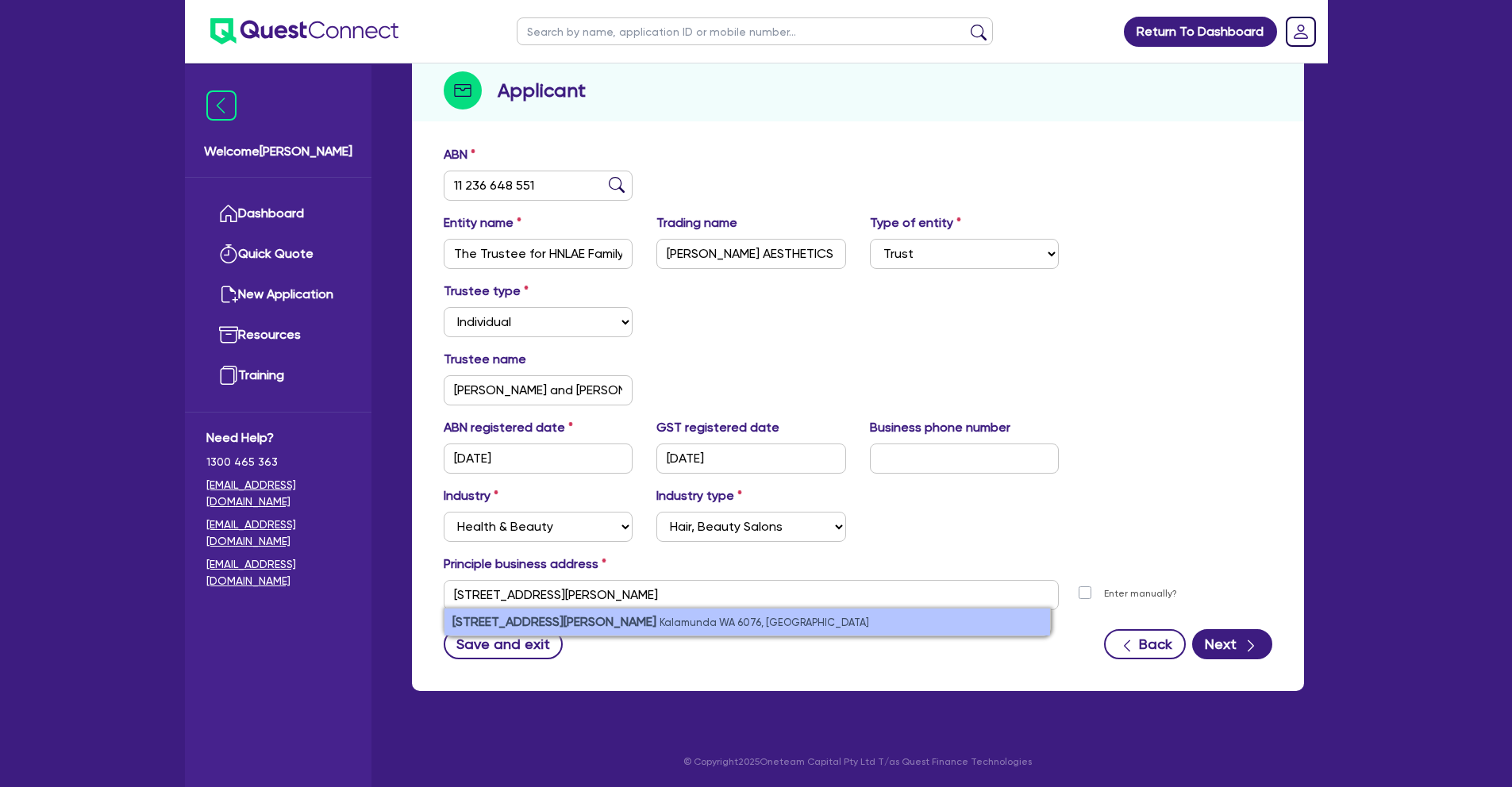
click at [696, 617] on li "[STREET_ADDRESS][PERSON_NAME]" at bounding box center [748, 622] width 606 height 27
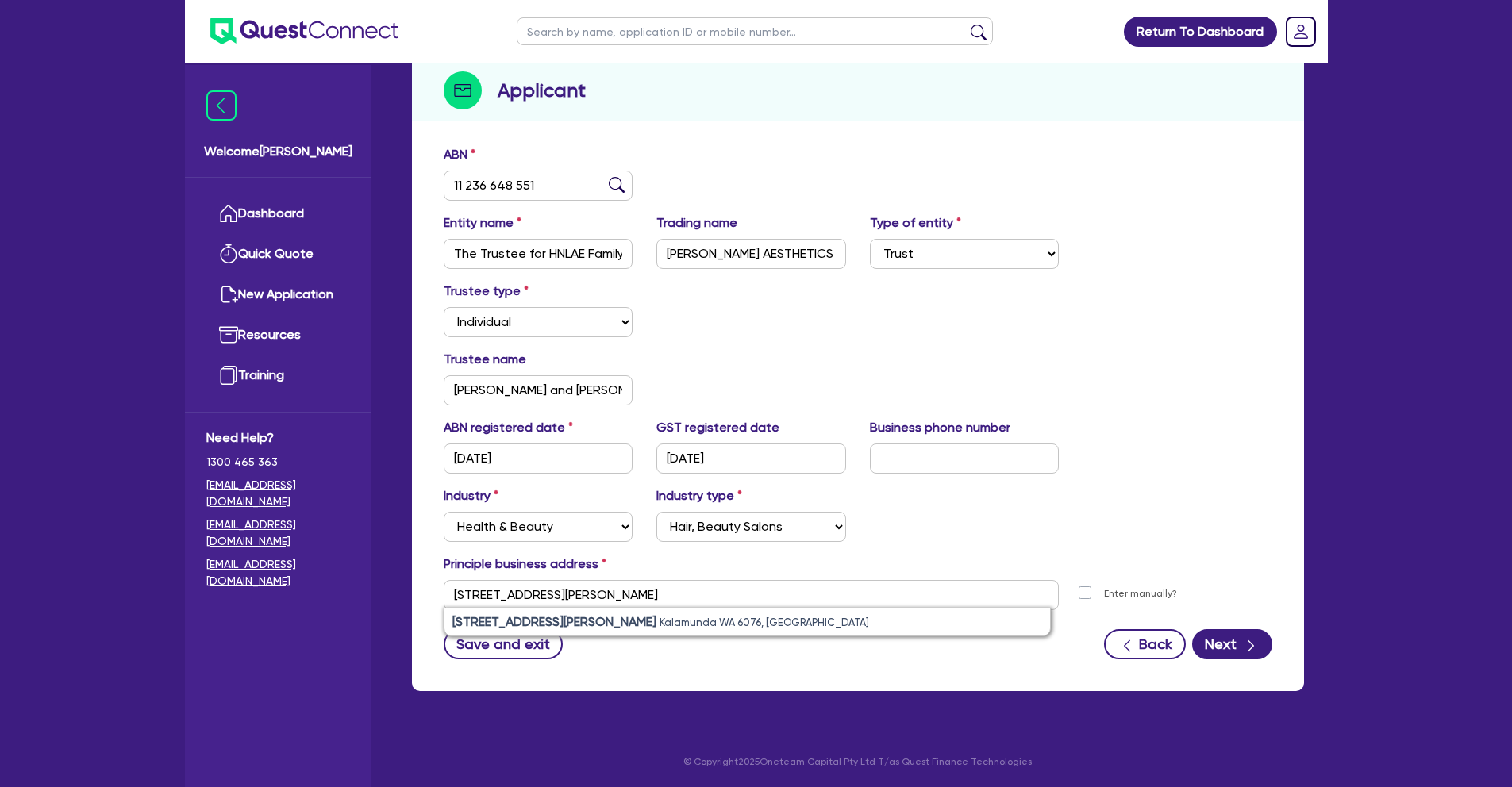
type input "[STREET_ADDRESS][PERSON_NAME]"
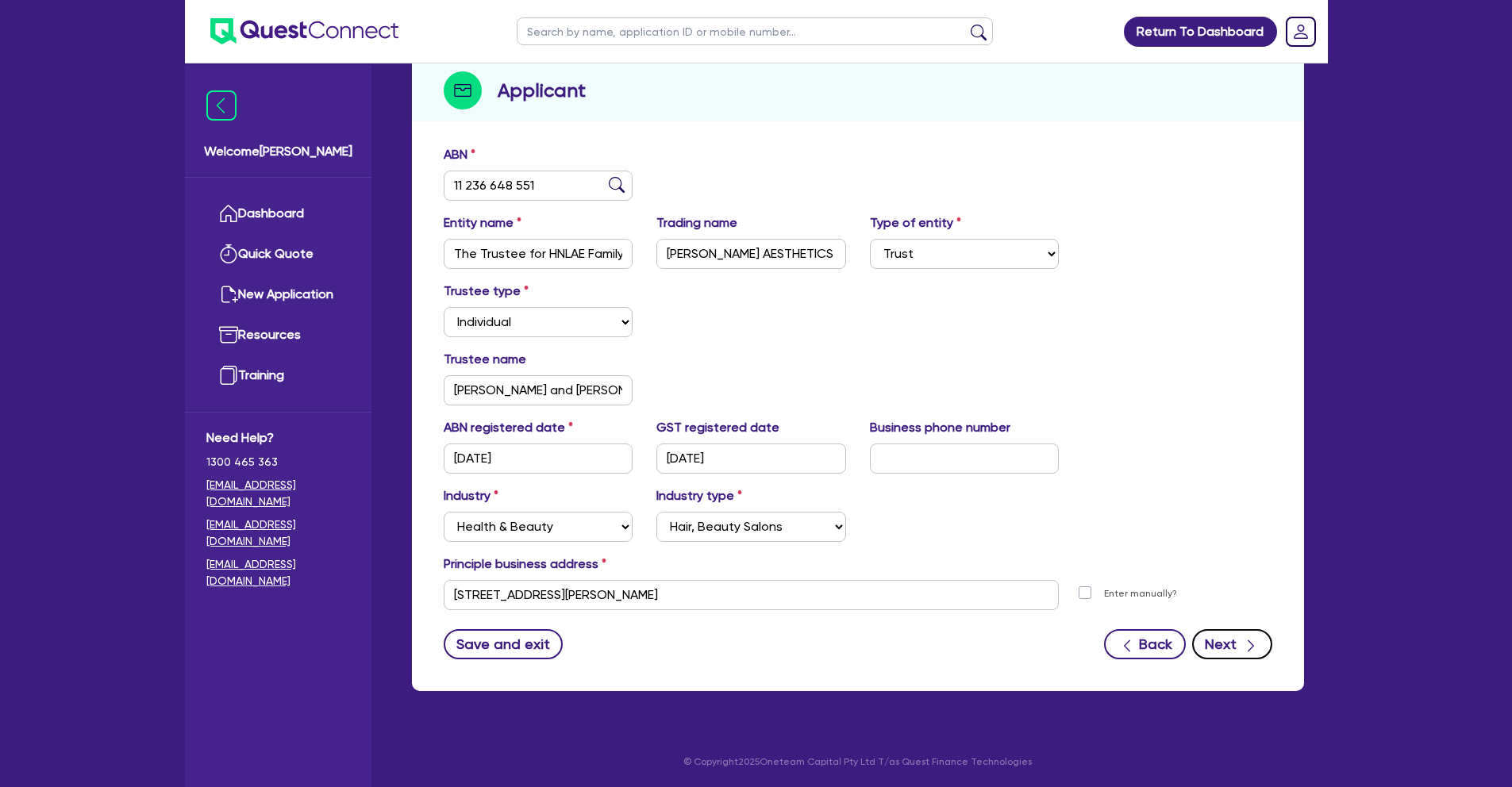
click at [1236, 645] on button "Next" at bounding box center [1232, 645] width 81 height 30
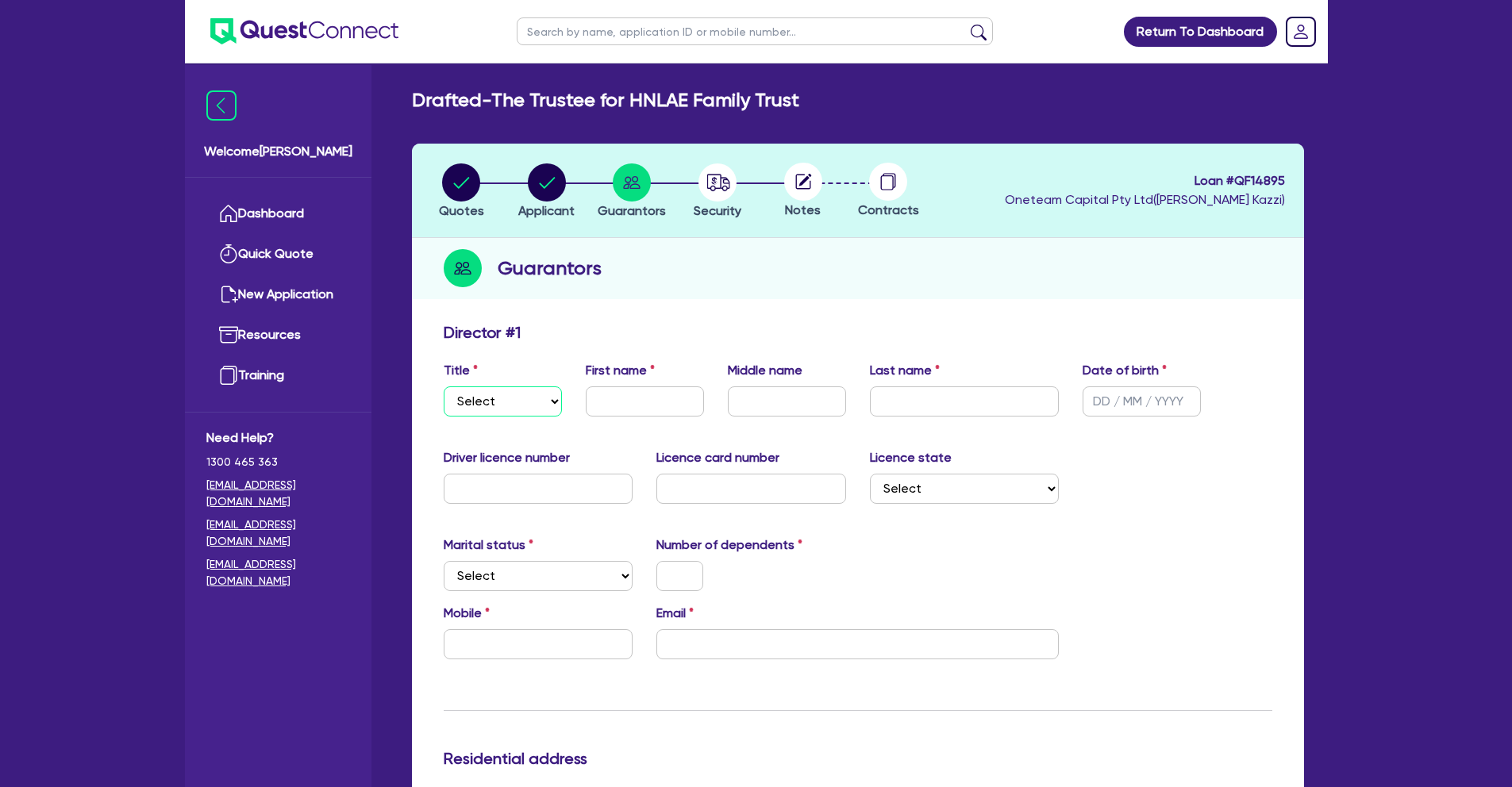
click at [548, 399] on select "Select Mr Mrs Ms Miss Dr" at bounding box center [503, 402] width 119 height 30
select select "MR"
click at [609, 403] on input "text" at bounding box center [645, 402] width 119 height 30
type input "[PERSON_NAME]"
type input "Trojer"
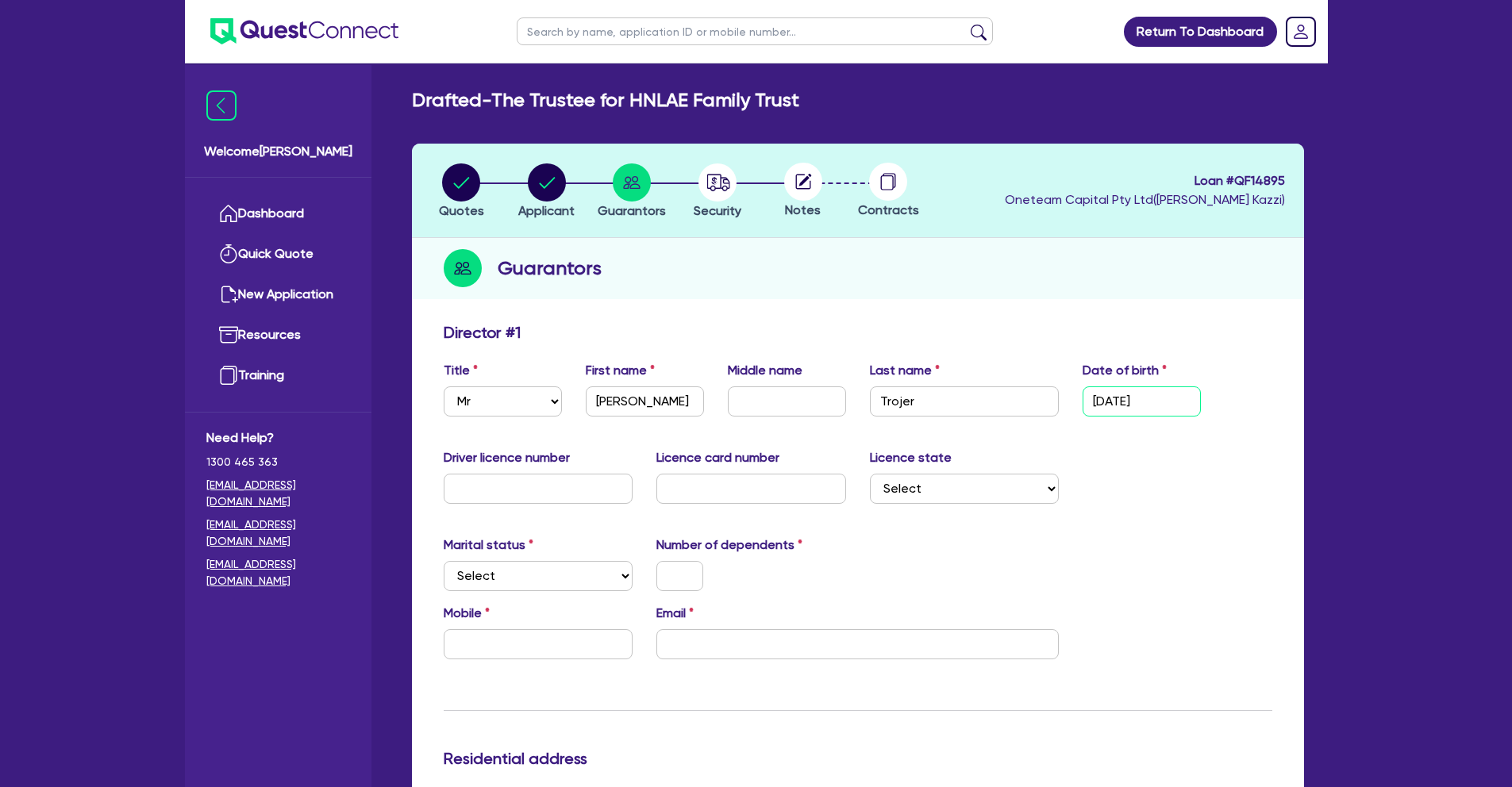
type input "[DATE]"
click at [458, 476] on input "text" at bounding box center [539, 489] width 190 height 30
type input "4331885"
click at [924, 500] on select "Select [GEOGRAPHIC_DATA] [GEOGRAPHIC_DATA] [GEOGRAPHIC_DATA] [GEOGRAPHIC_DATA] …" at bounding box center [965, 489] width 190 height 30
select select "WA"
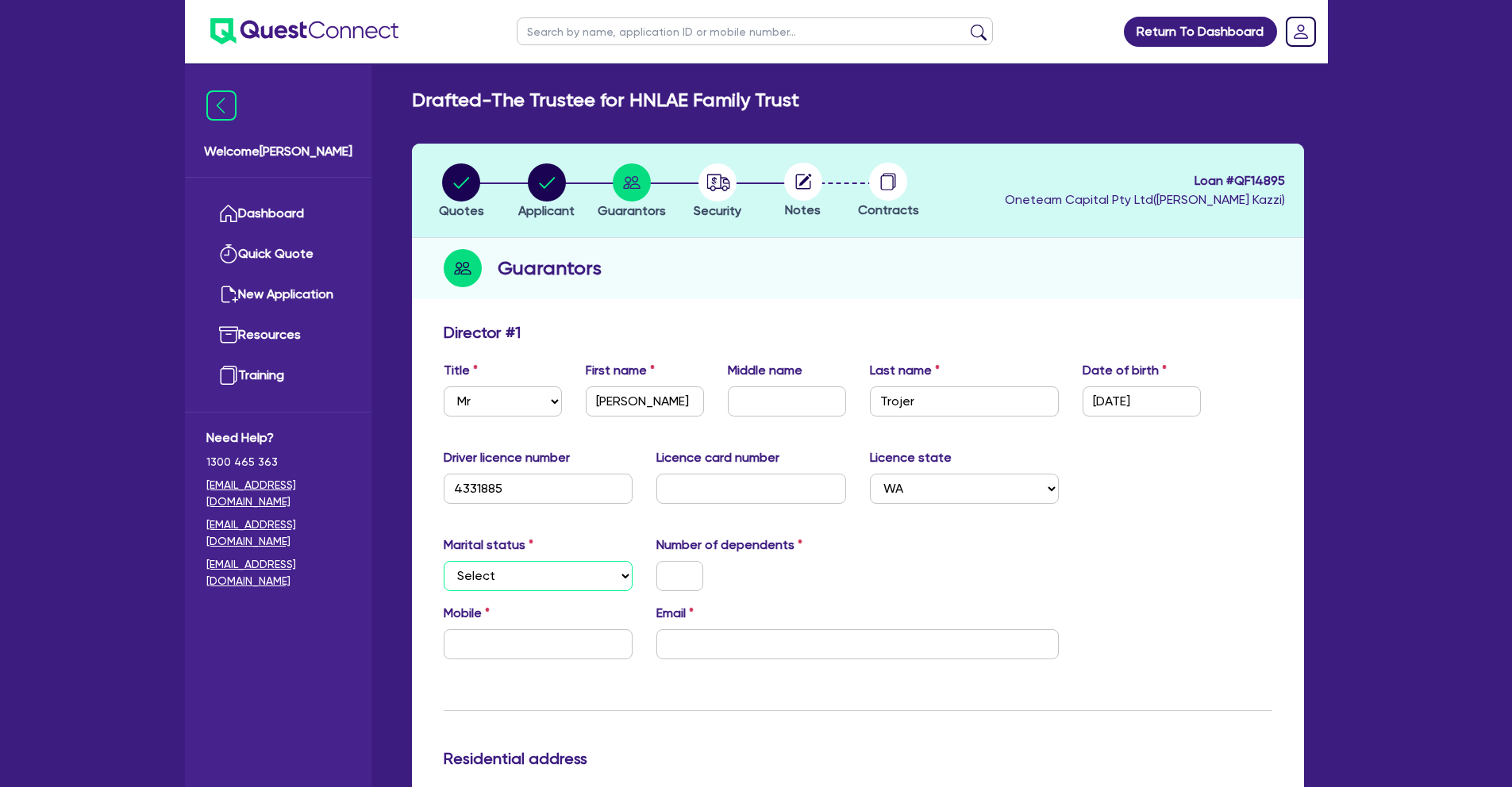
click at [520, 571] on select "Select Single Married De Facto / Partner" at bounding box center [539, 576] width 190 height 30
select select "MARRIED"
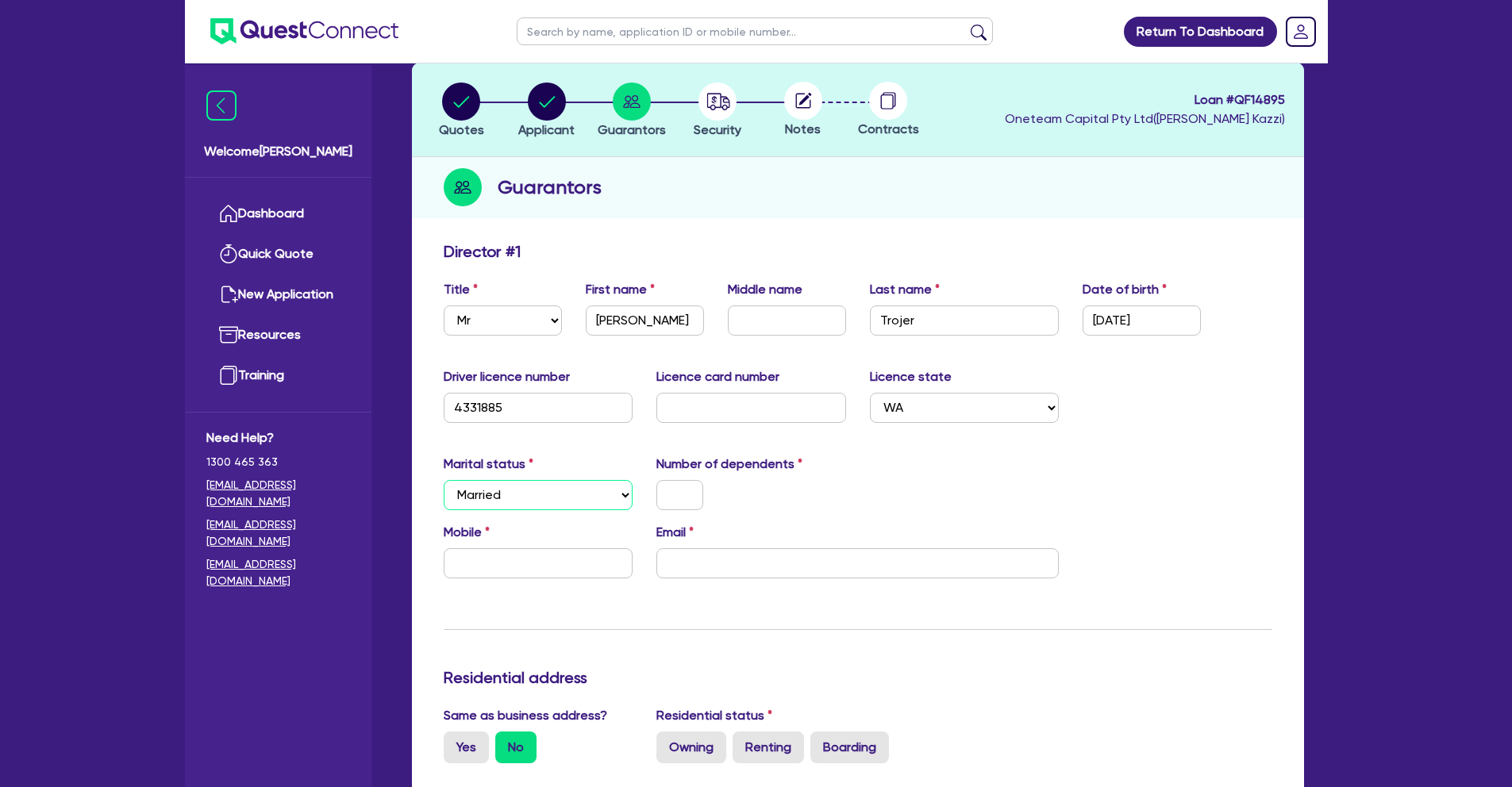
scroll to position [81, 0]
click at [676, 493] on input "text" at bounding box center [680, 495] width 47 height 30
type input "2"
click at [568, 565] on input "text" at bounding box center [539, 563] width 190 height 30
click at [713, 405] on input "text" at bounding box center [752, 407] width 190 height 30
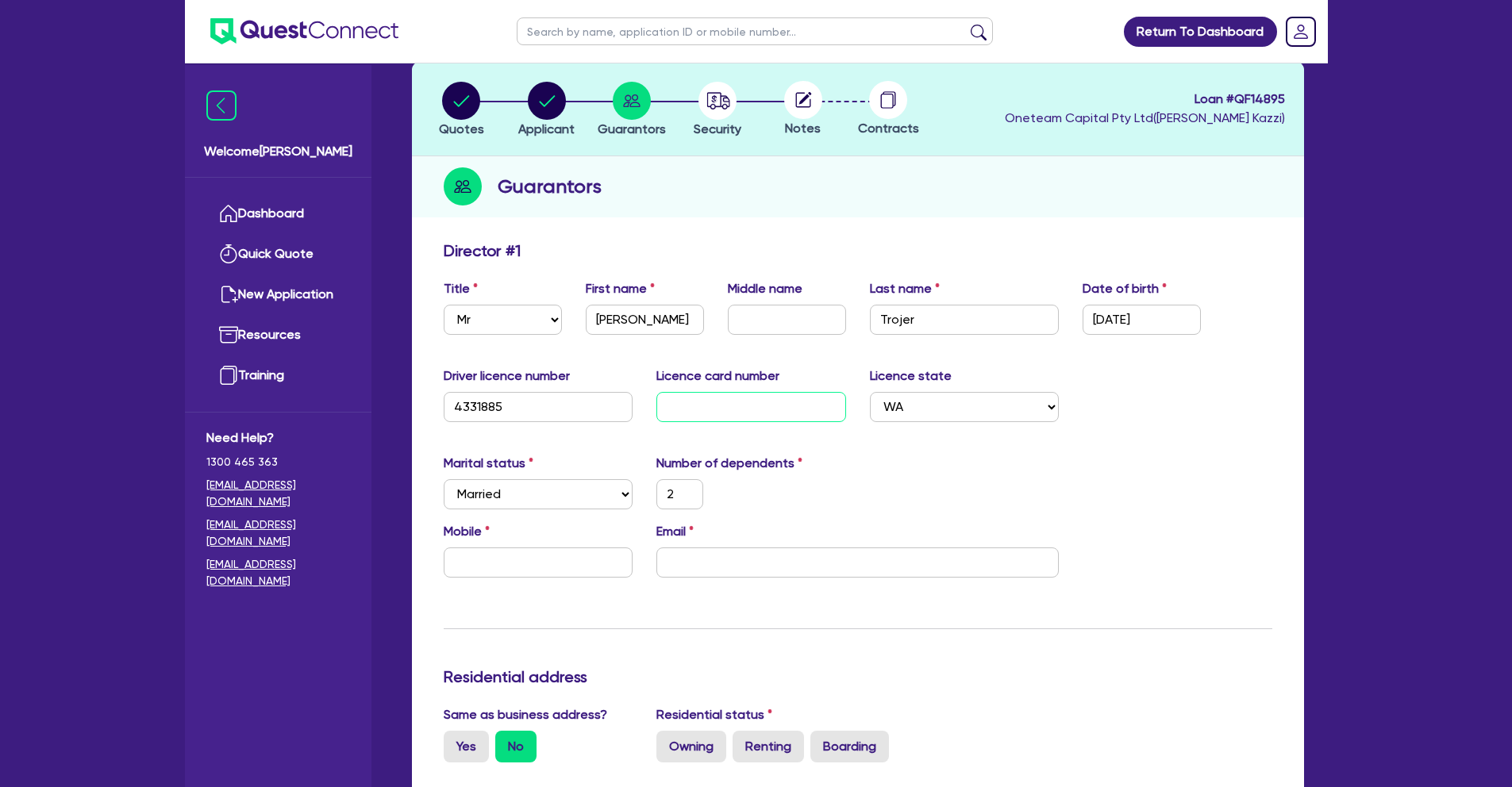
type input "L"
type input "2"
type input "L0"
type input "2"
type input "L03"
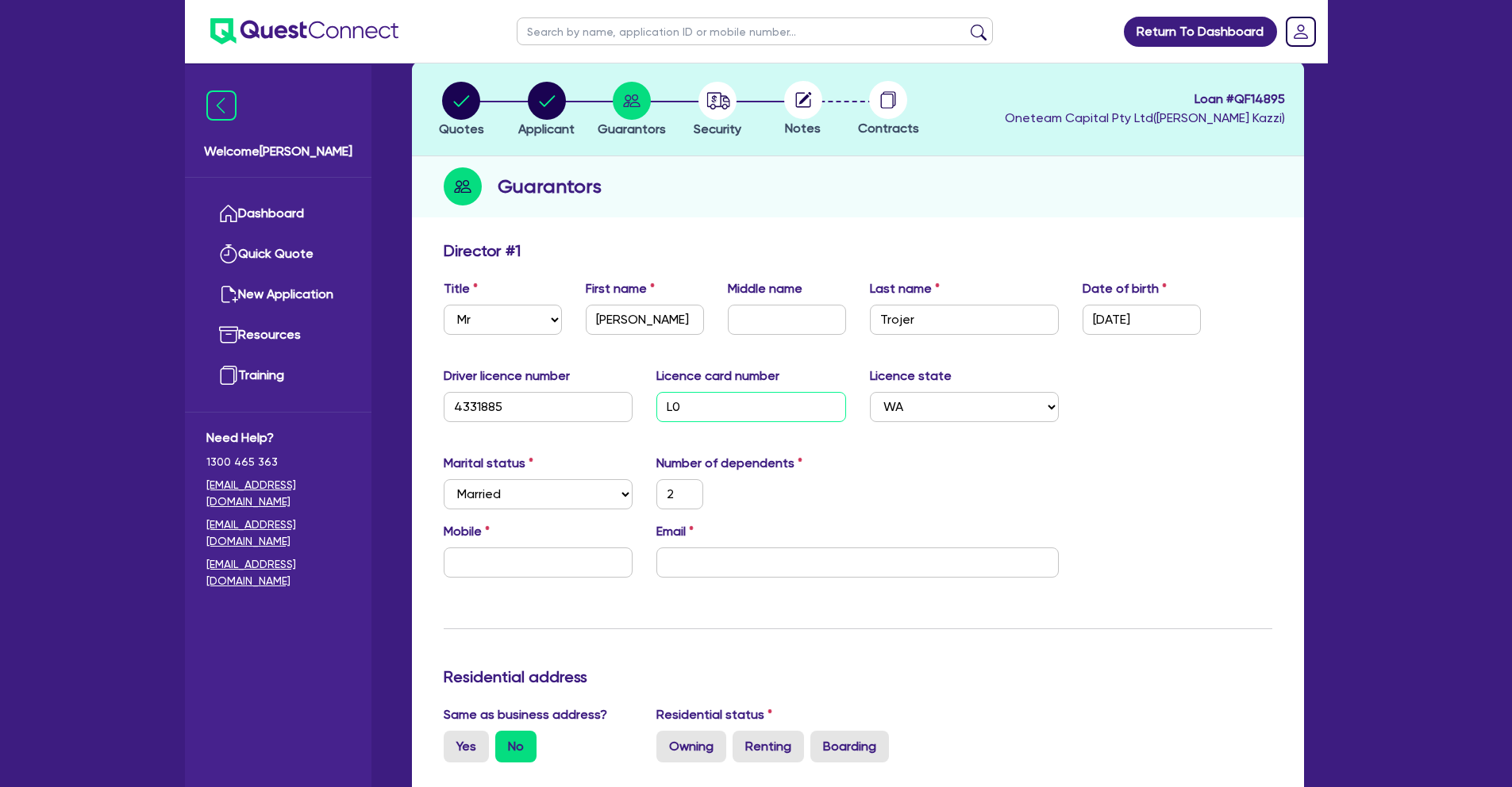
type input "2"
type input "L036"
type input "2"
type input "L0361"
type input "2"
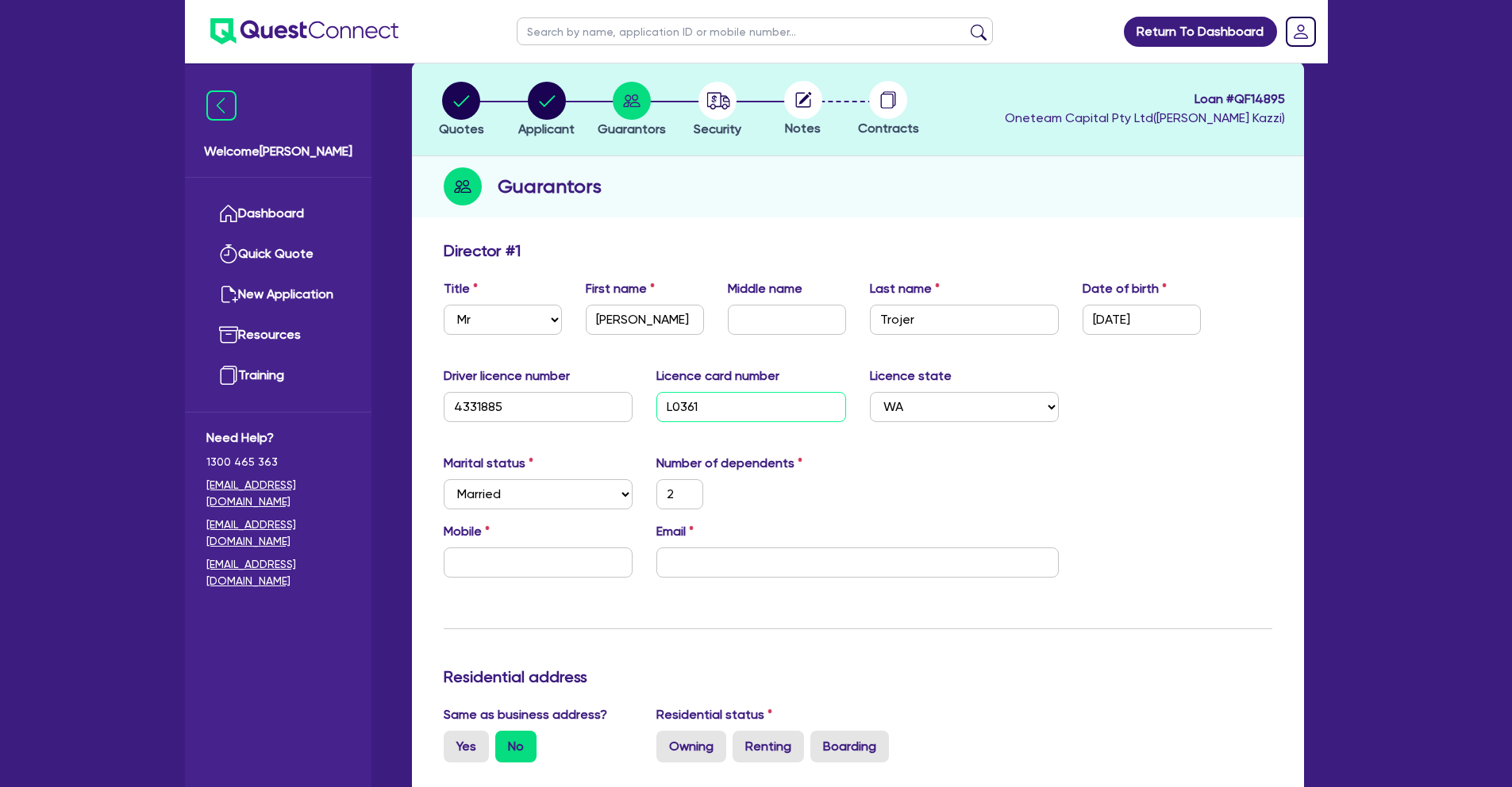
type input "L03618"
type input "2"
type input "L036182"
type input "2"
type input "L0361820"
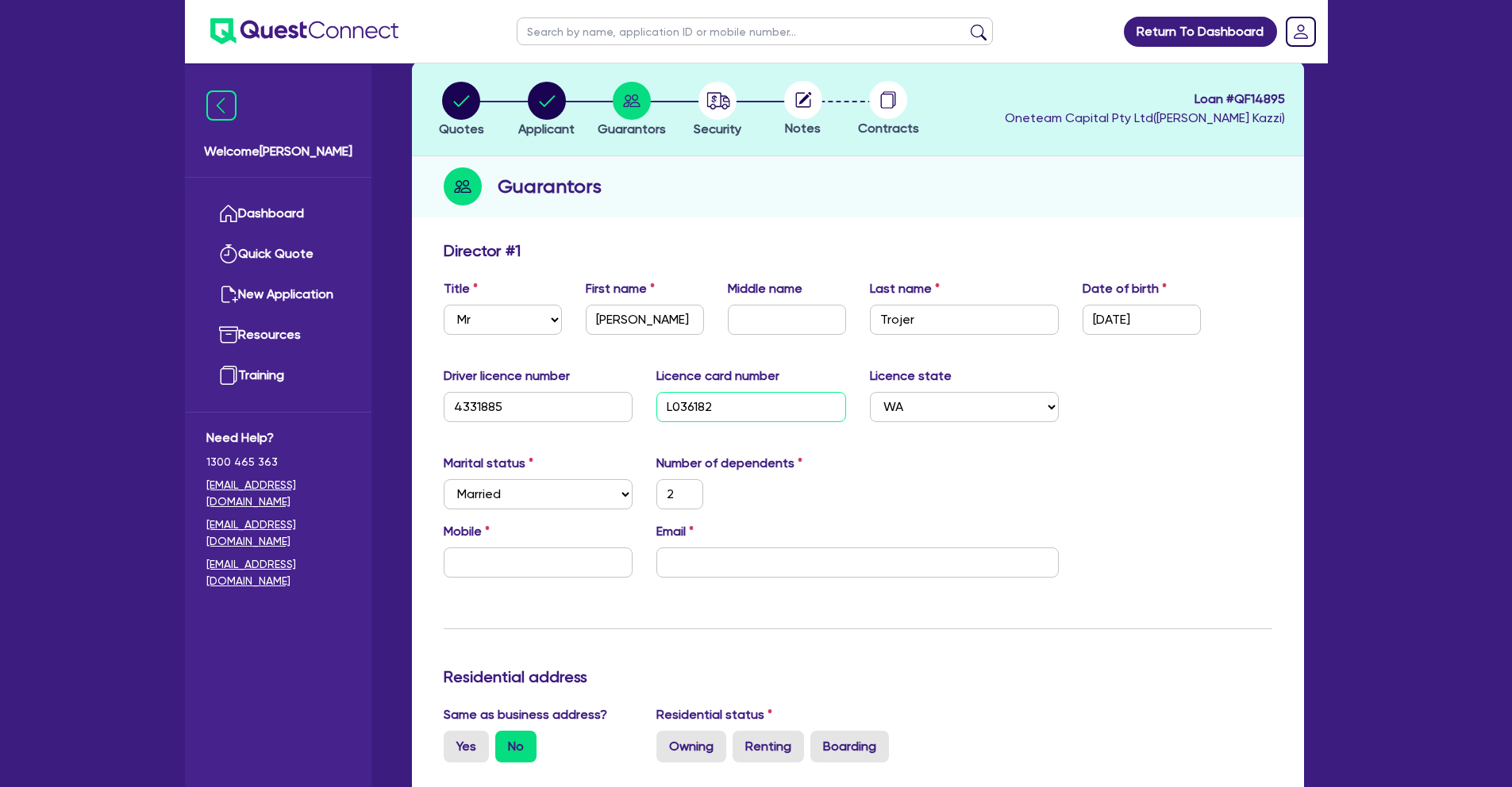
type input "2"
type input "L03618205"
type input "2"
type input "L036182053"
type input "2"
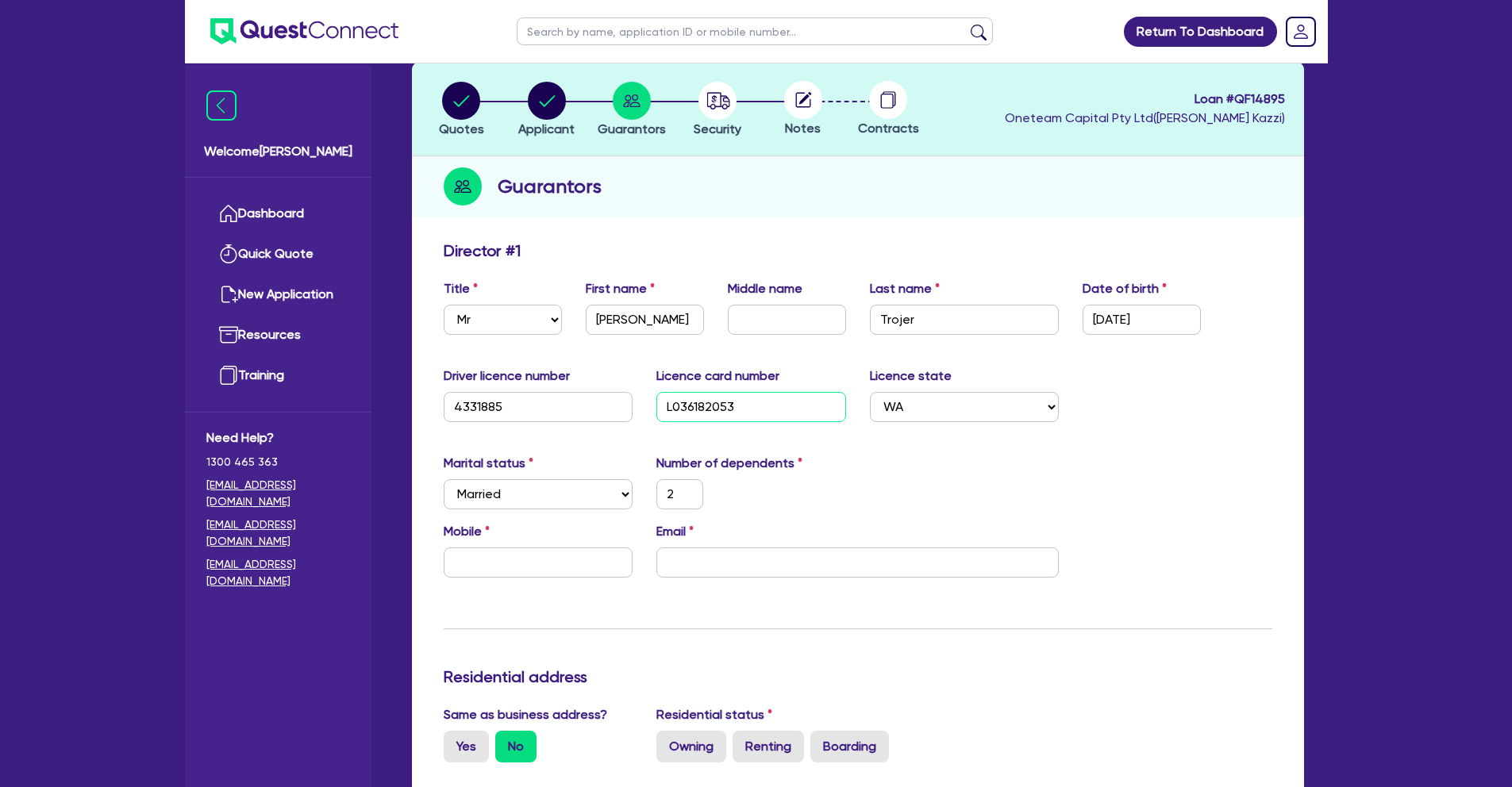
type input "L036182053"
click at [1149, 454] on div "Marital status Select [DEMOGRAPHIC_DATA] Married De Facto / Partner Number of d…" at bounding box center [859, 488] width 853 height 69
click at [561, 558] on input "text" at bounding box center [539, 563] width 190 height 30
type input "2"
type input "0"
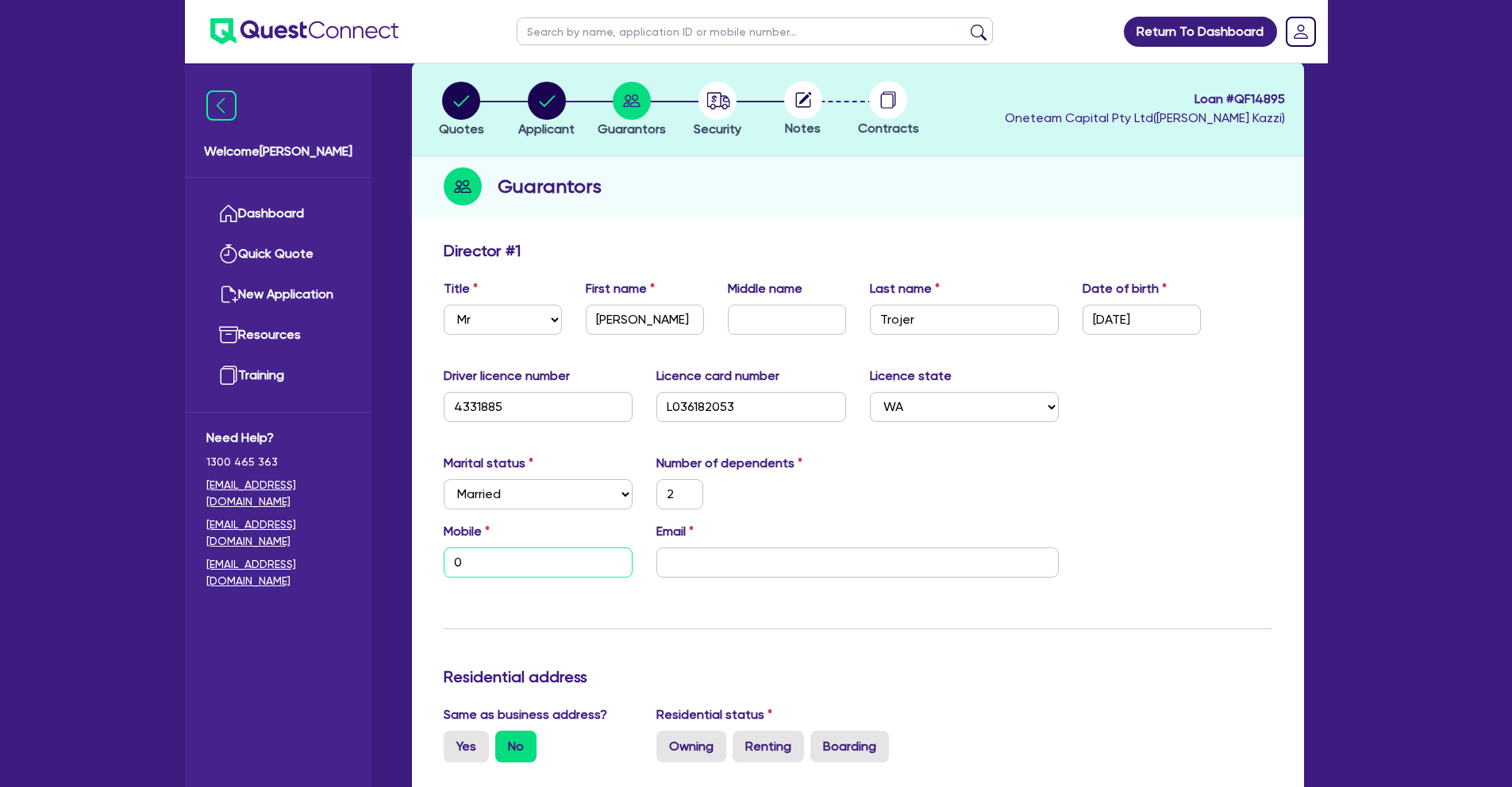
type input "2"
type input "04"
type input "2"
type input "040"
type input "2"
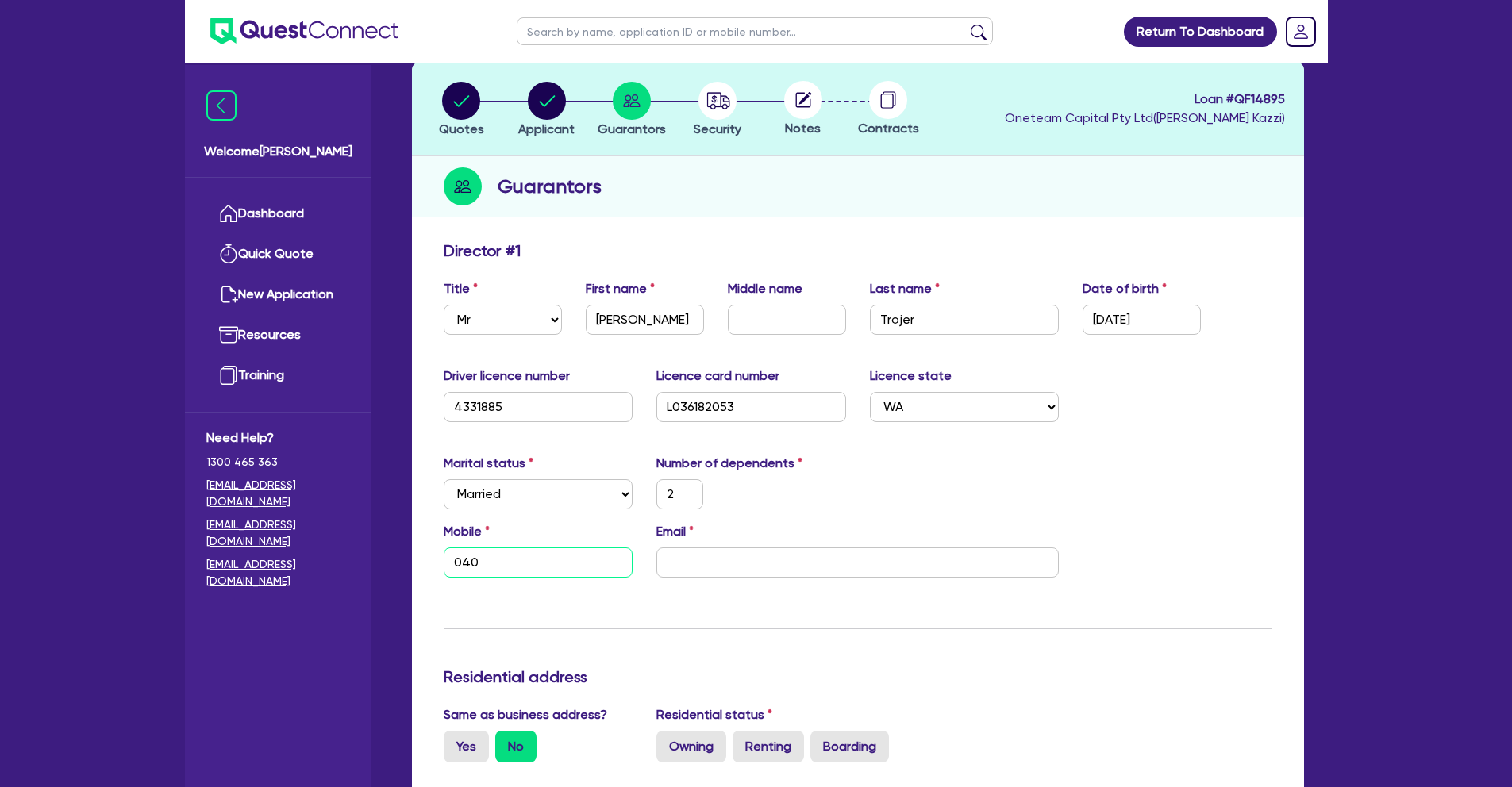
type input "0403"
type input "2"
type input "0403 2"
type input "2"
type input "0403 28"
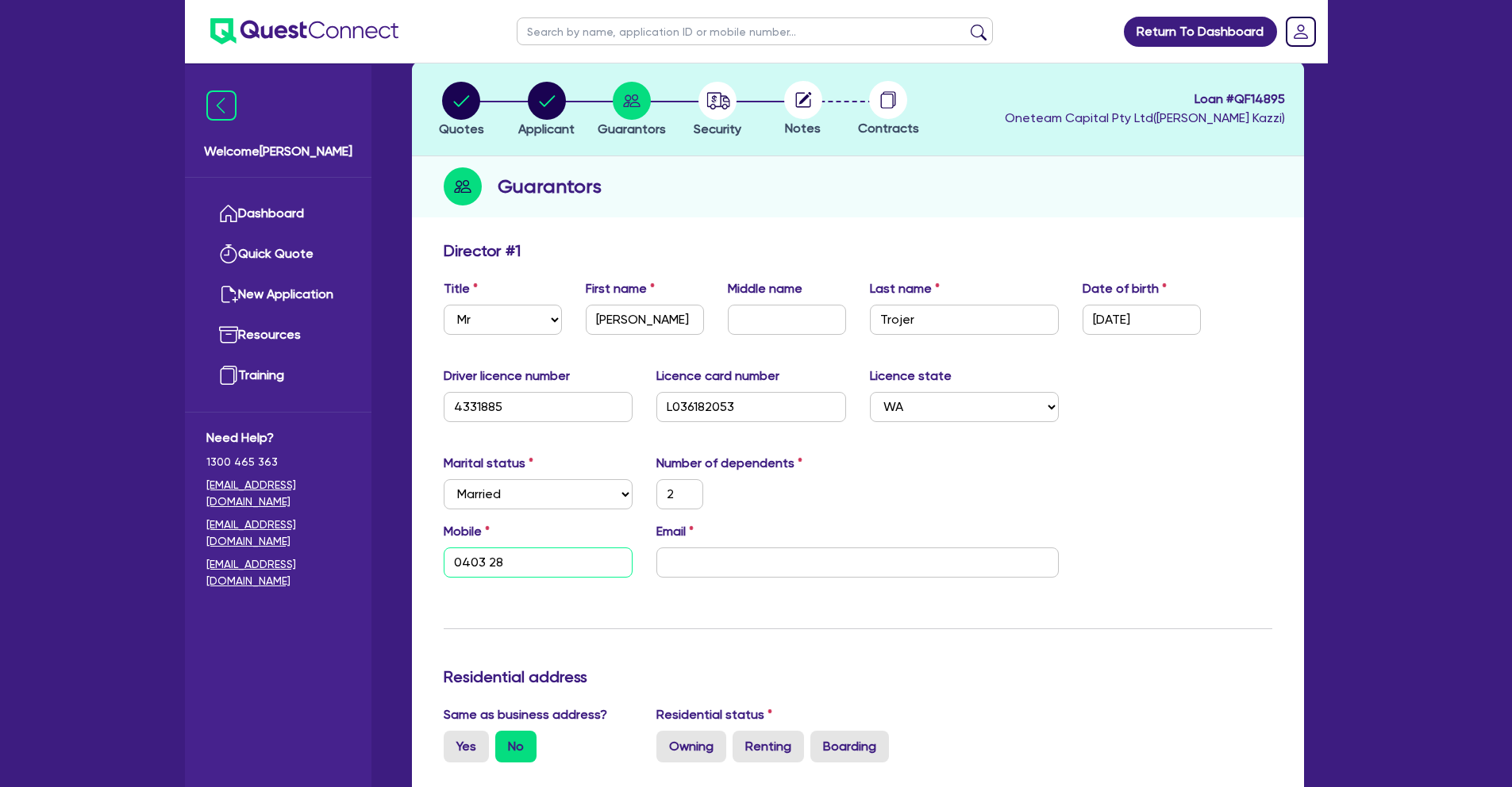
type input "2"
type input "0403 288"
type input "2"
type input "0403 288 4"
type input "2"
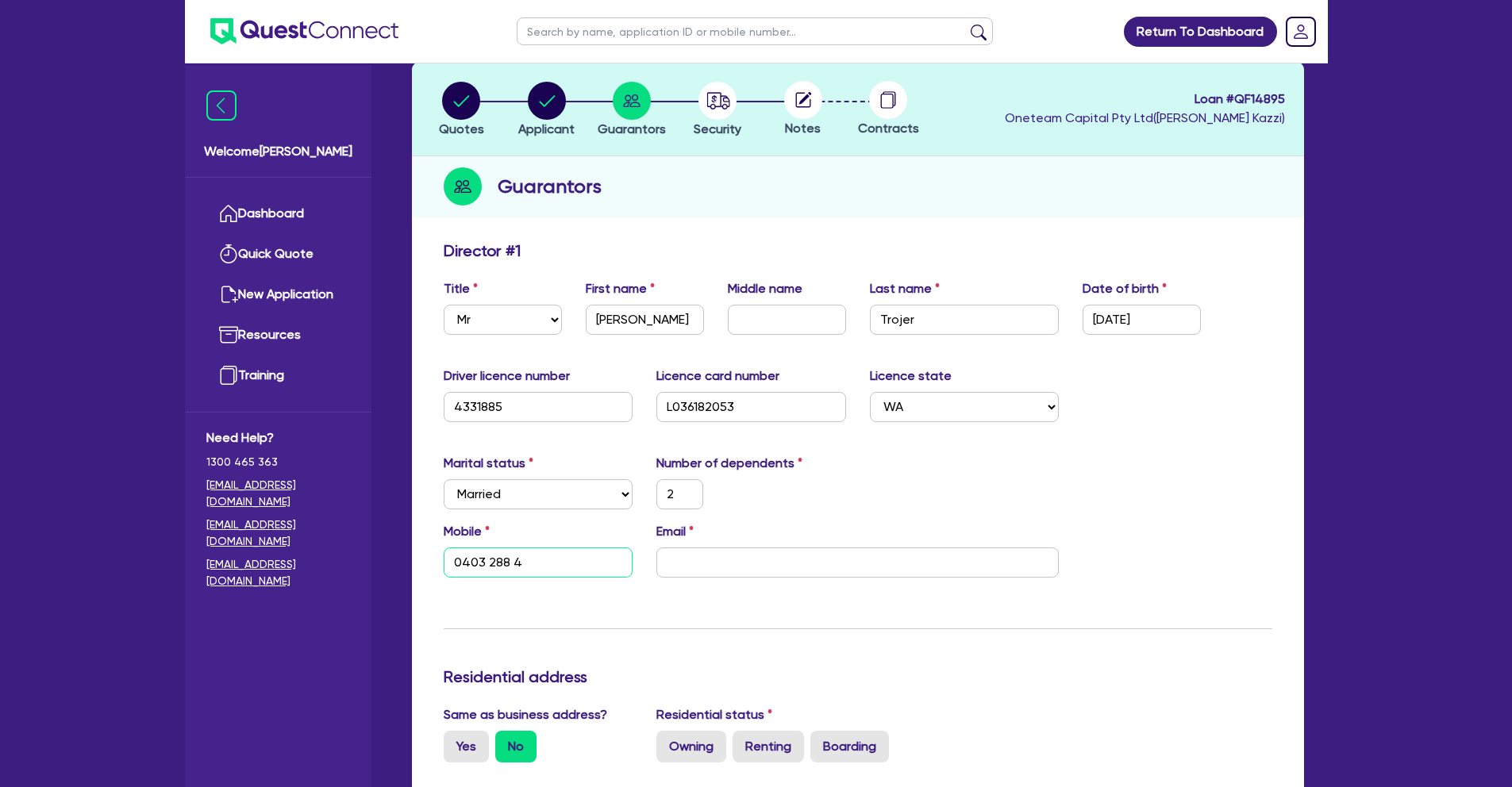
type input "0403 288 42"
type input "2"
type input "0403 288 429"
click at [724, 556] on input "email" at bounding box center [858, 563] width 403 height 30
paste input "[EMAIL_ADDRESS][DOMAIN_NAME]"
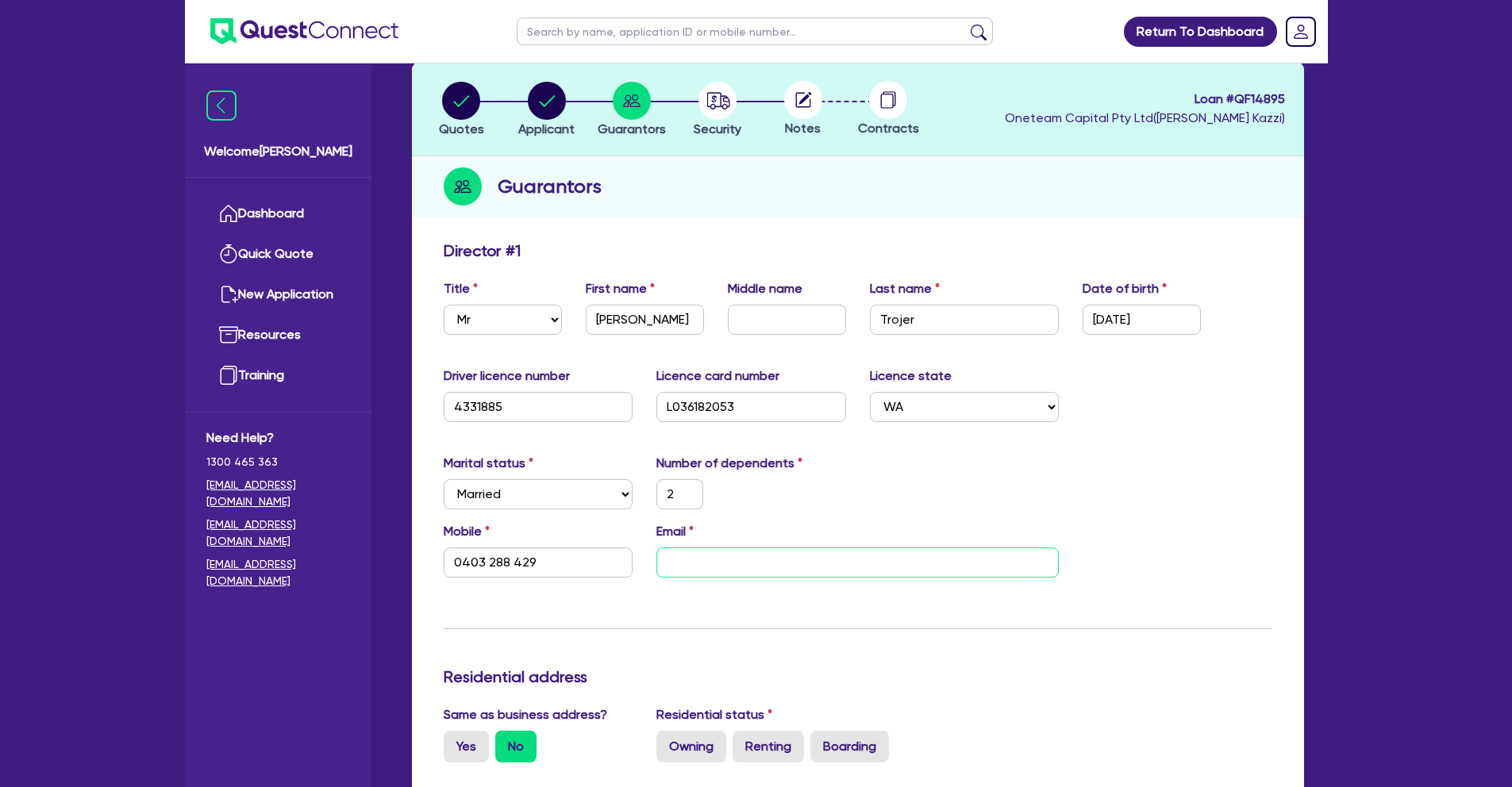
type input "2"
type input "0403 288 429"
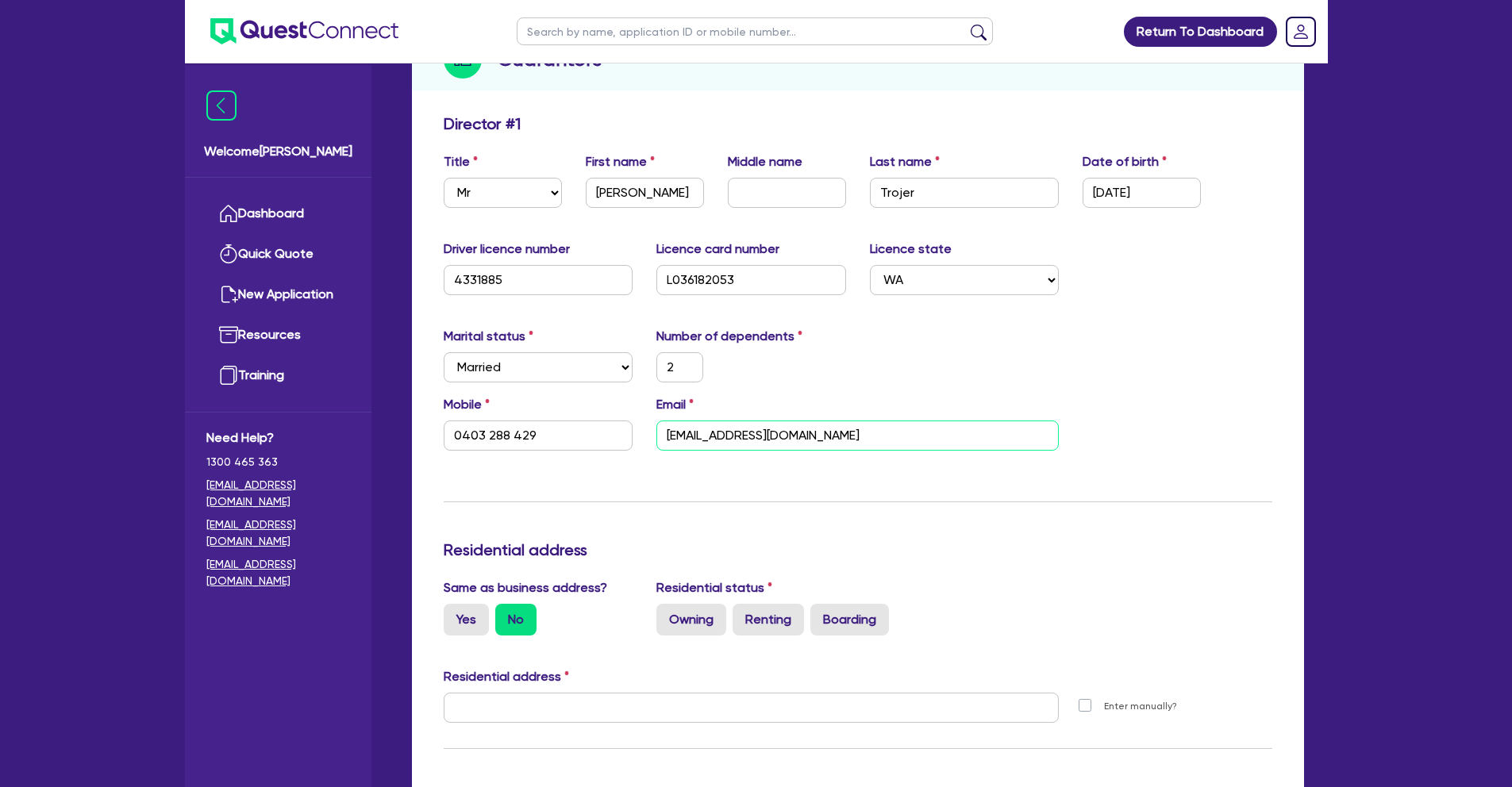
scroll to position [247, 0]
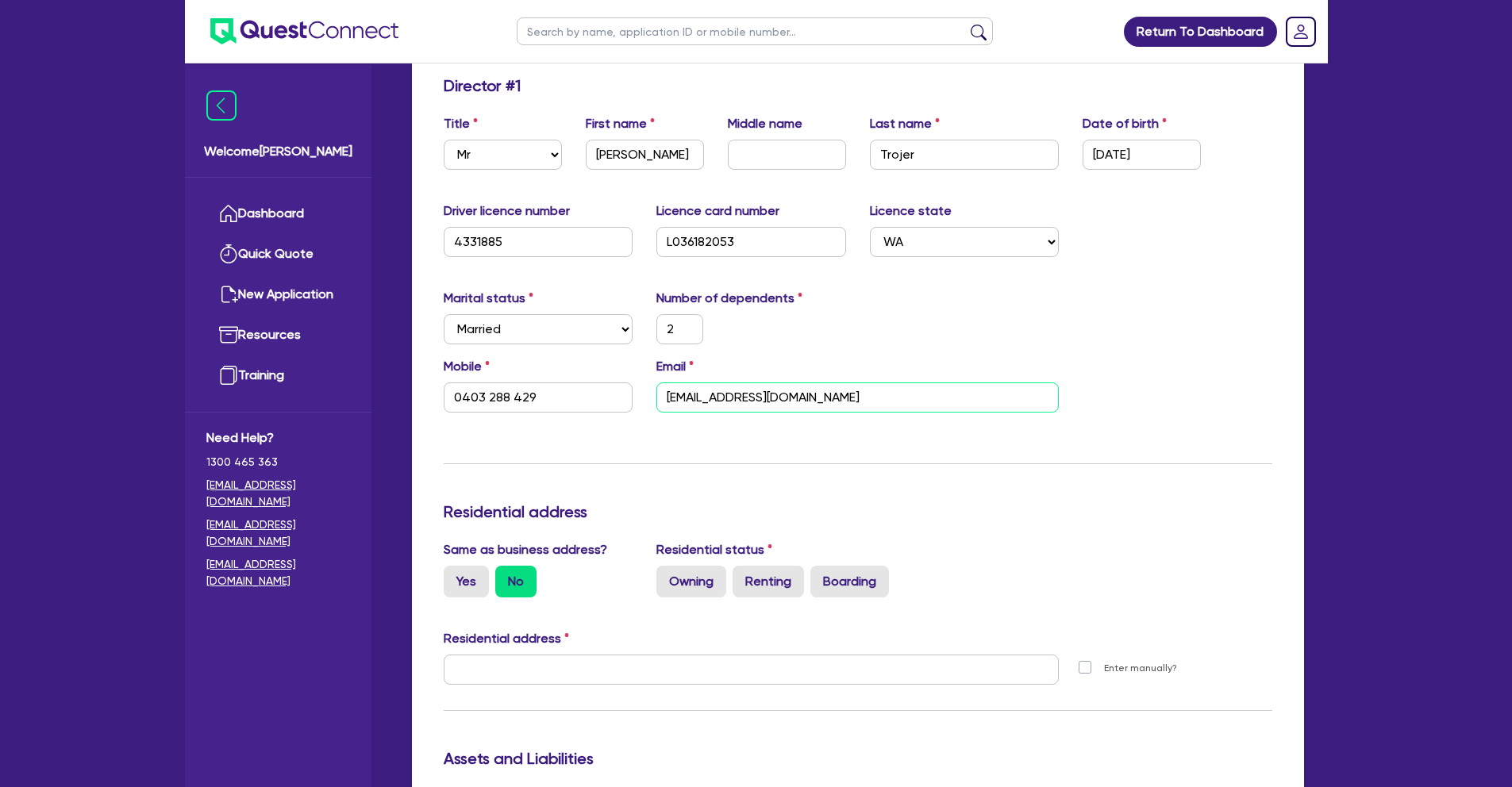
type input "[EMAIL_ADDRESS][DOMAIN_NAME]"
click at [1027, 507] on h3 "Residential address" at bounding box center [859, 512] width 829 height 19
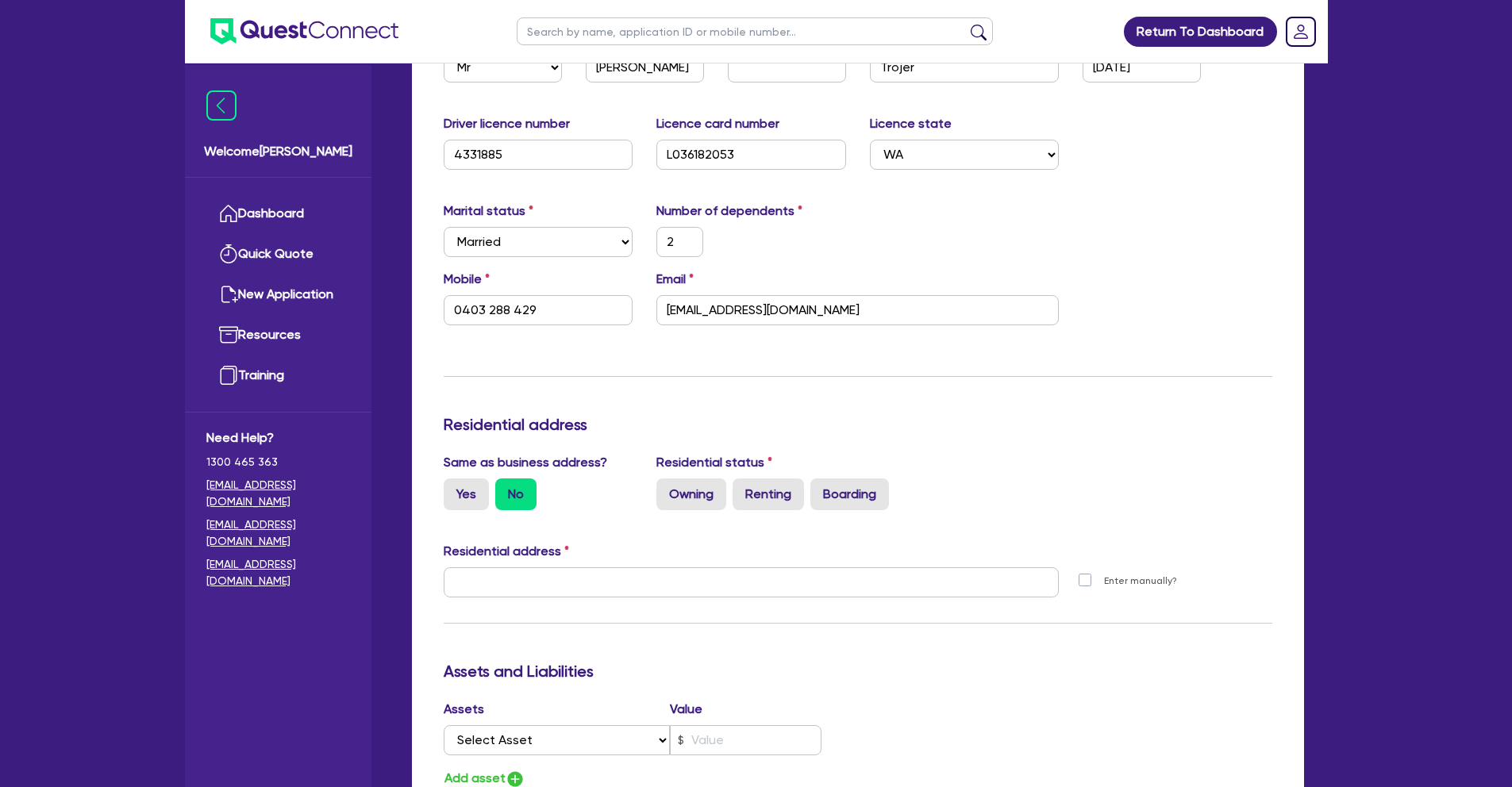
scroll to position [358, 0]
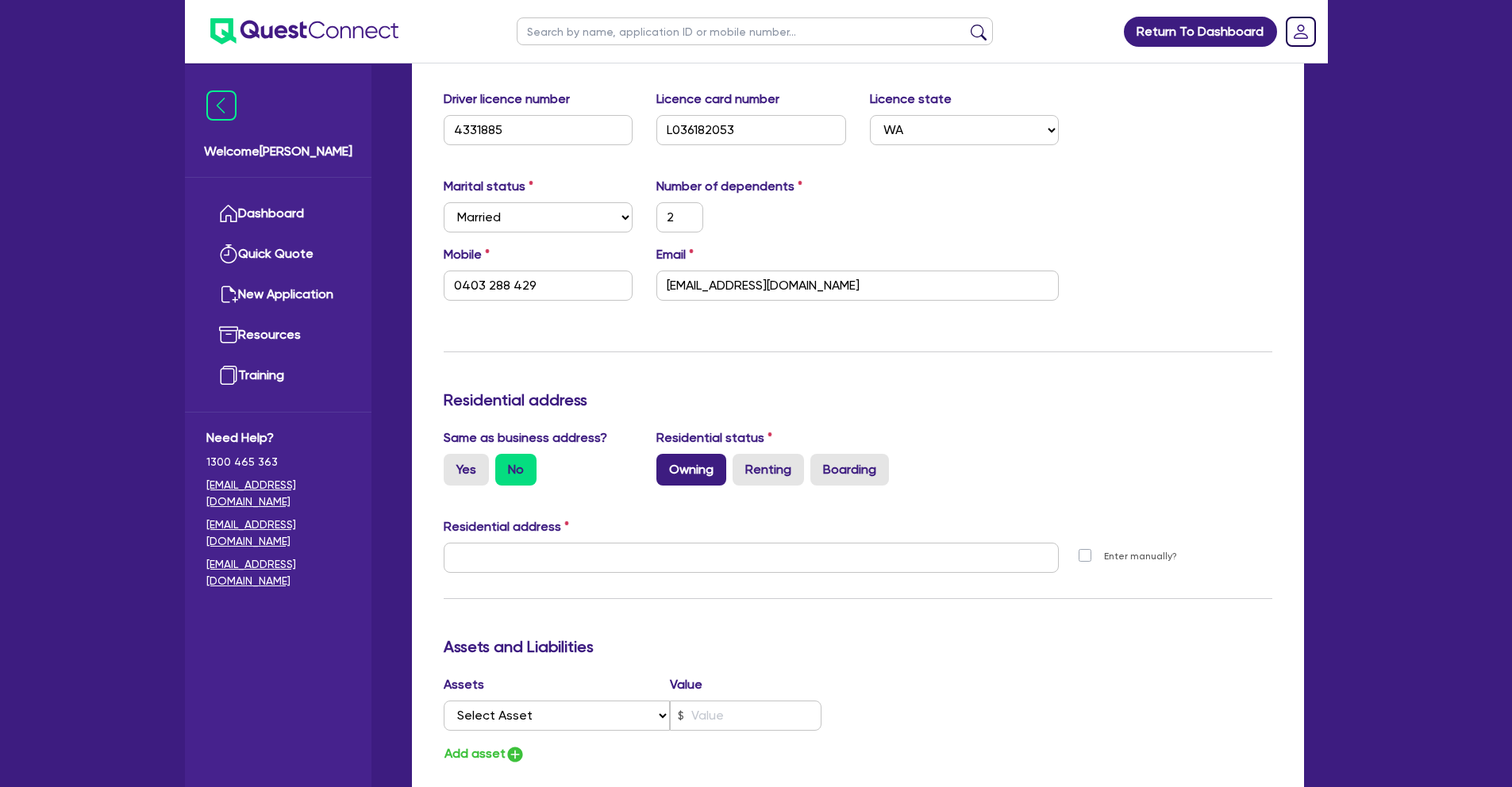
click at [717, 472] on label "Owning" at bounding box center [692, 469] width 69 height 31
click at [667, 464] on input "Owning" at bounding box center [662, 459] width 10 height 10
radio input "true"
type input "2"
type input "0403 288 429"
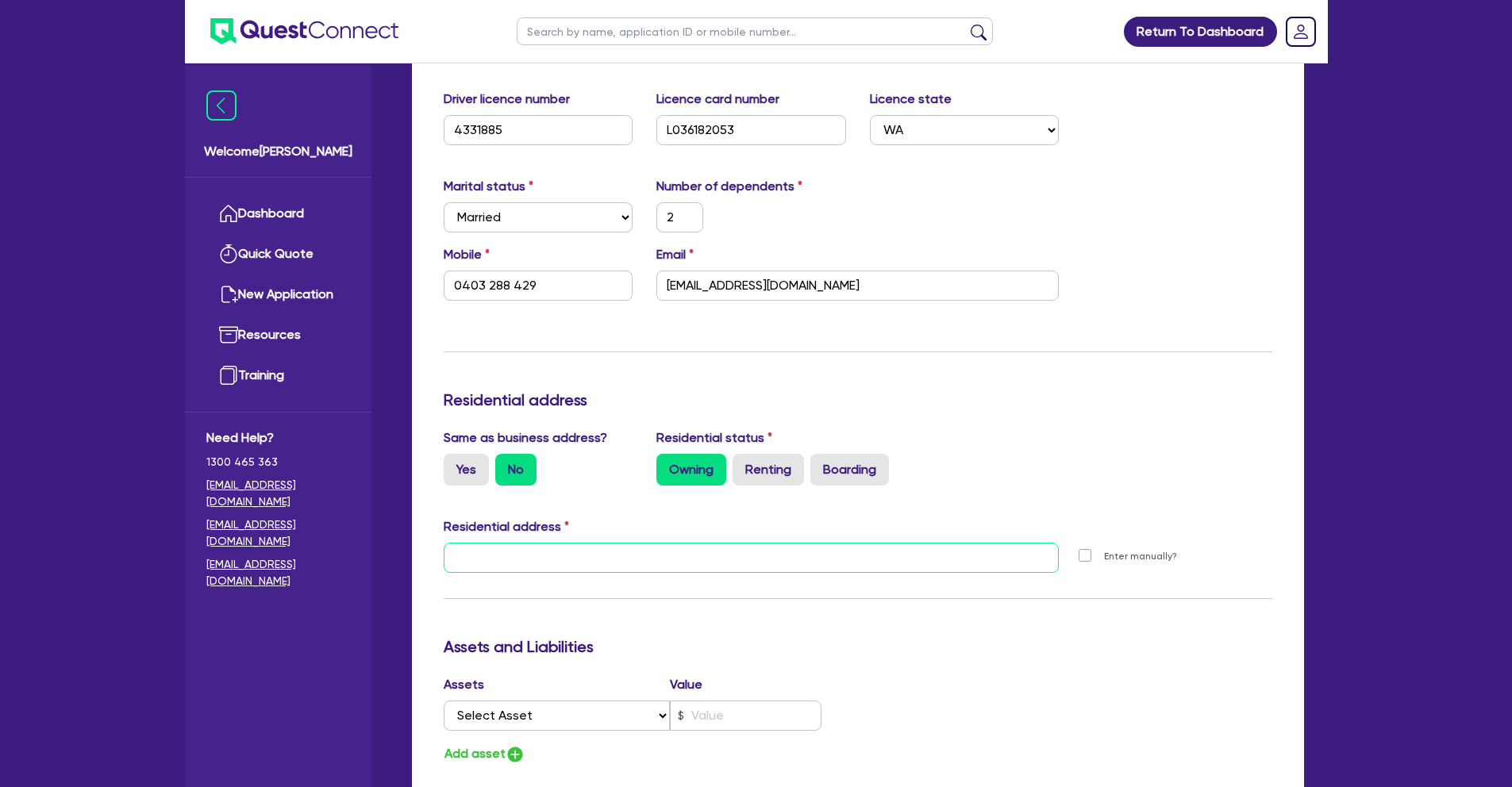
click at [508, 561] on input "text" at bounding box center [752, 558] width 616 height 30
click at [788, 514] on div "Update residential status for Director #1 Boarding is only acceptable when the …" at bounding box center [859, 551] width 829 height 1173
click at [552, 561] on input "text" at bounding box center [752, 558] width 616 height 30
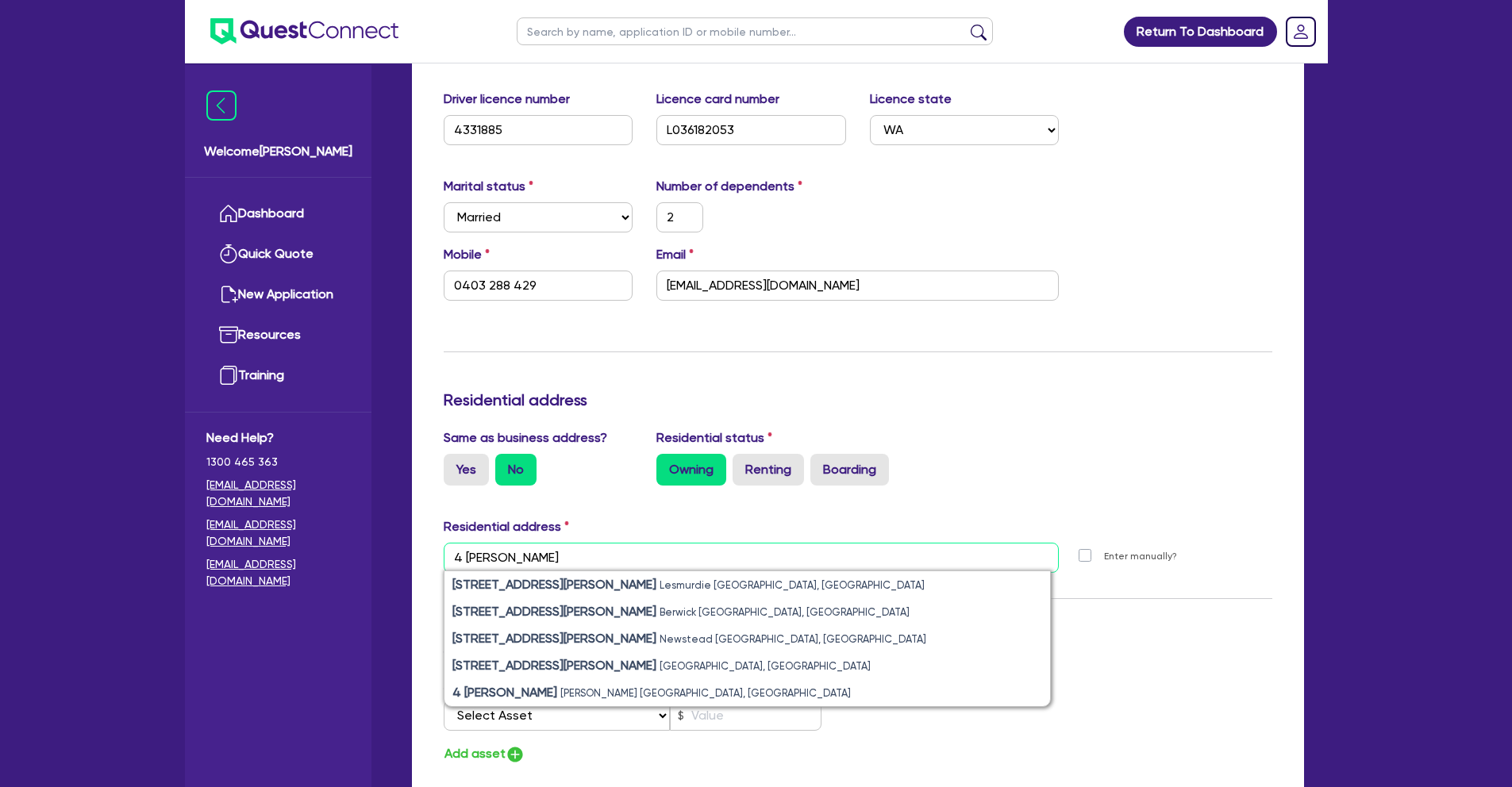
type input "4 [PERSON_NAME]"
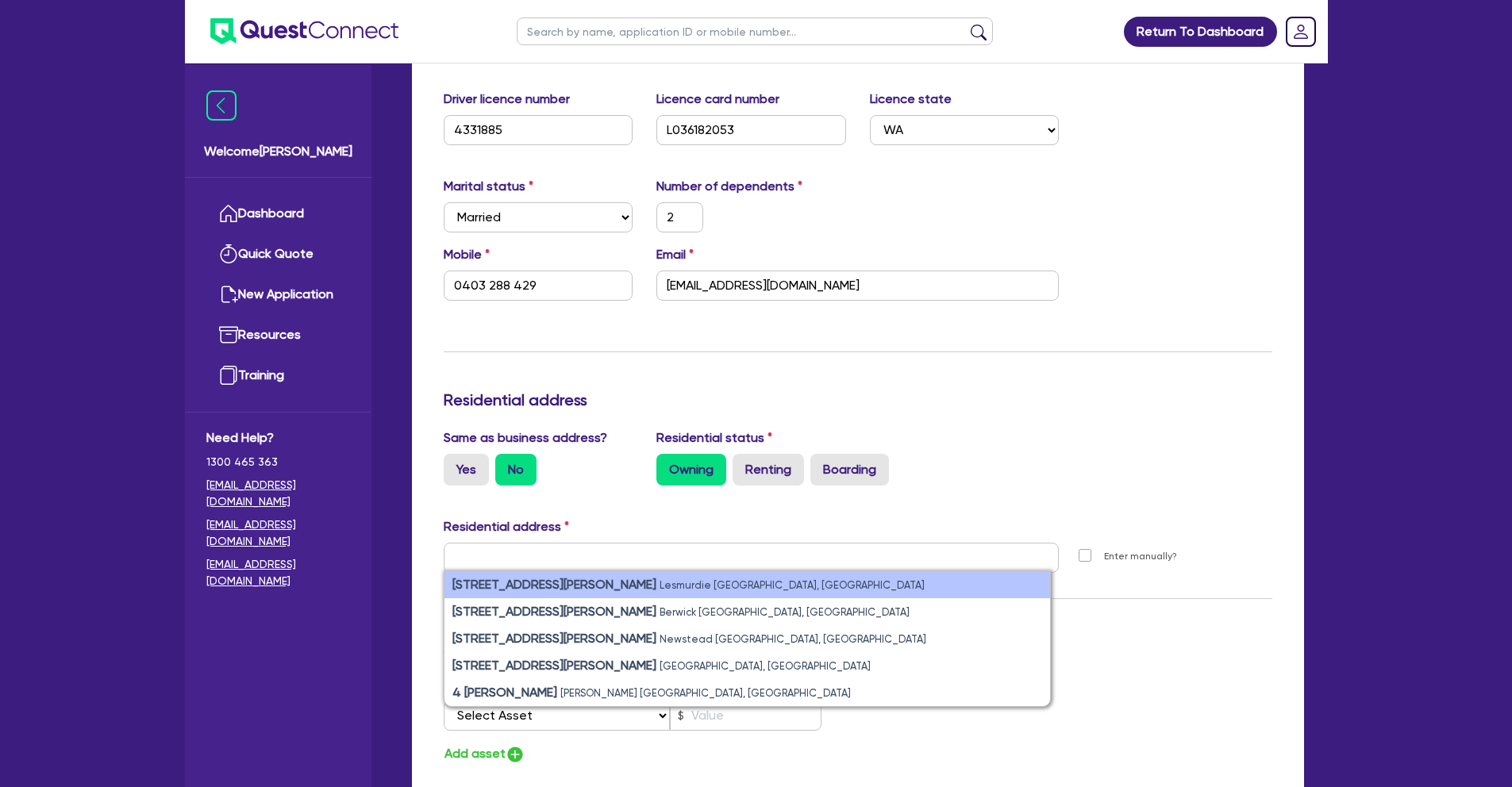
click at [659, 588] on small "Lesmurdie [GEOGRAPHIC_DATA], [GEOGRAPHIC_DATA]" at bounding box center [792, 585] width 265 height 12
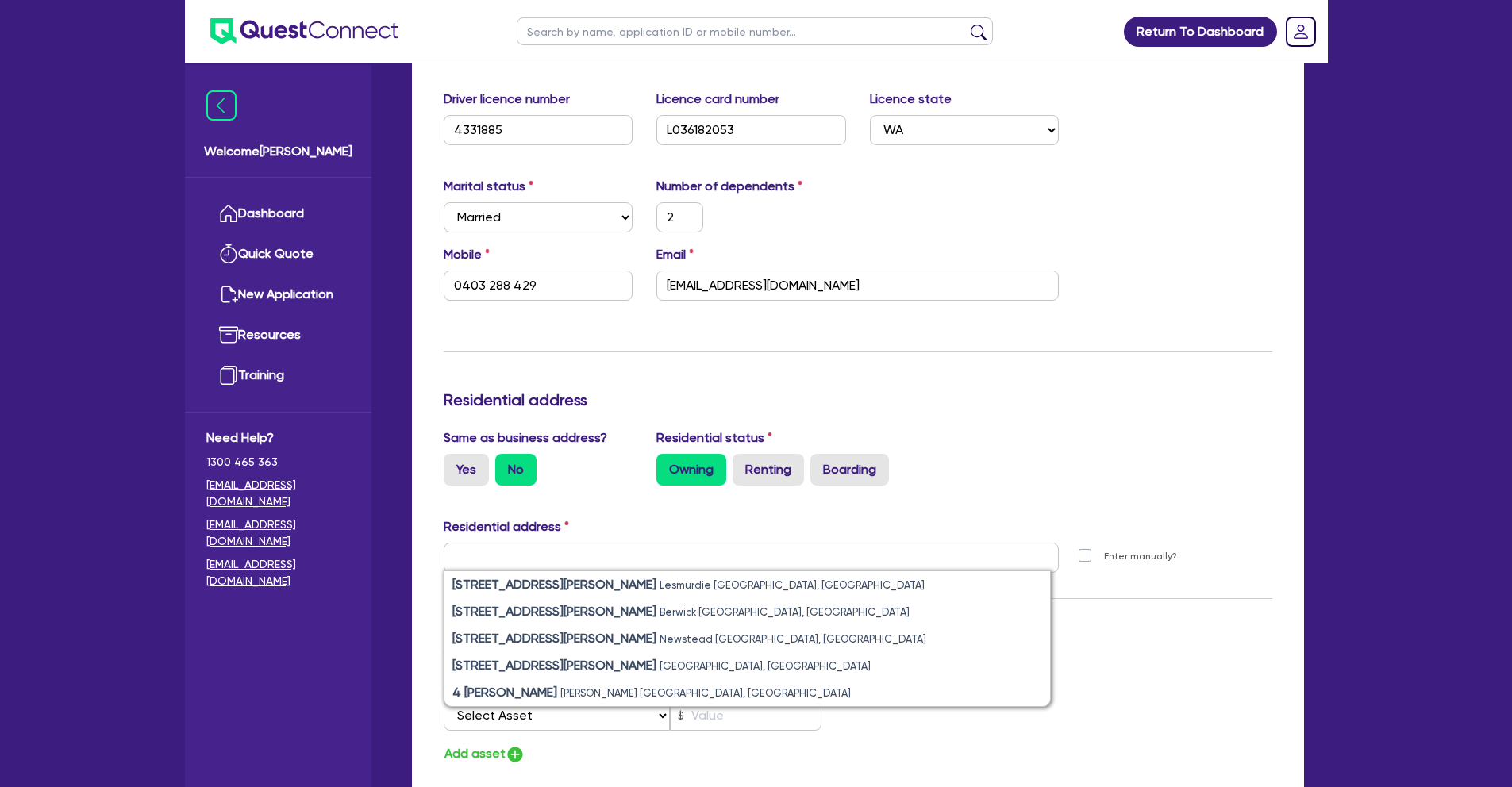
type input "2"
type input "0403 288 429"
type input "4 [PERSON_NAME] Lesmurdie WA 6076"
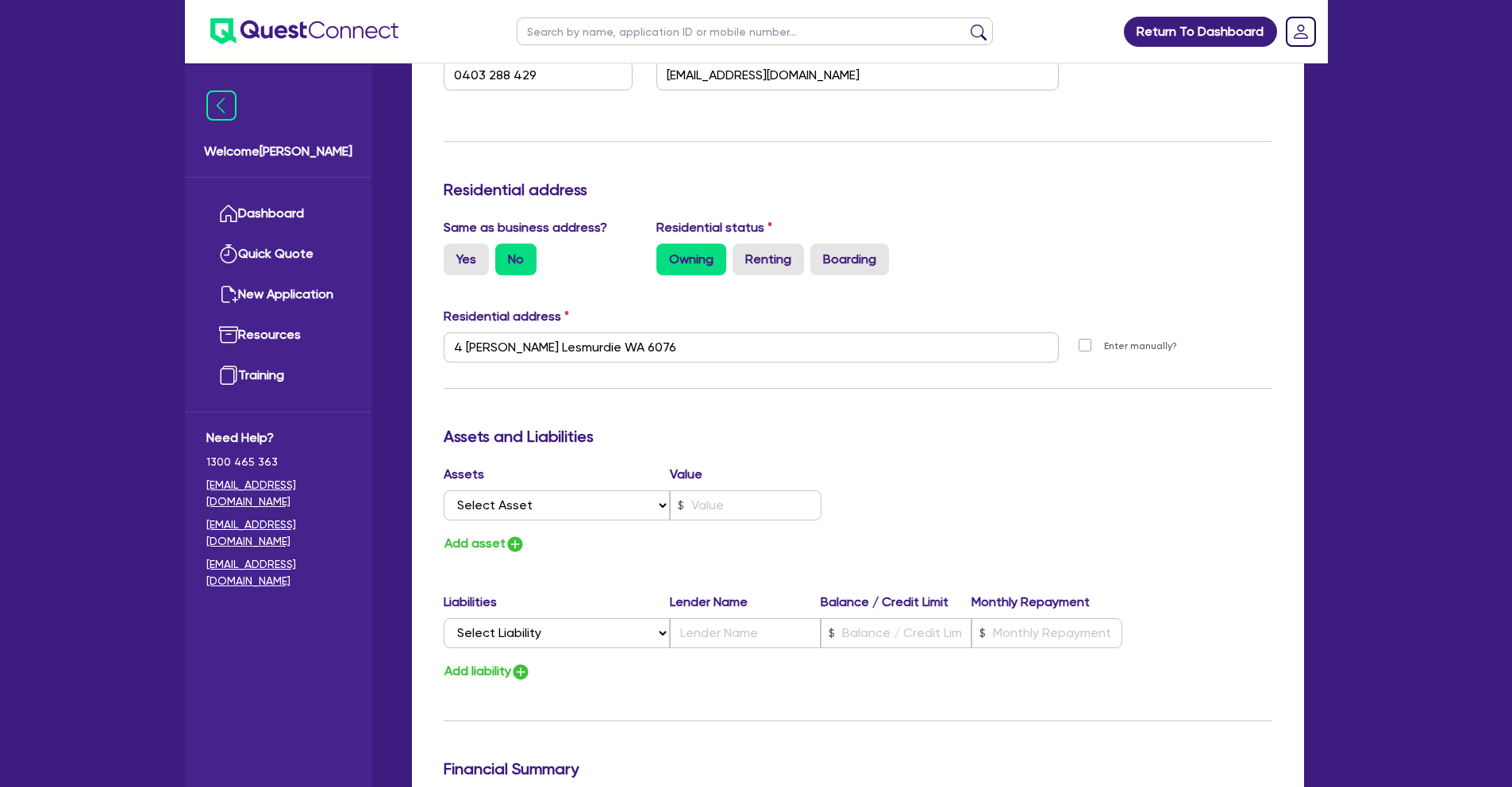
scroll to position [572, 0]
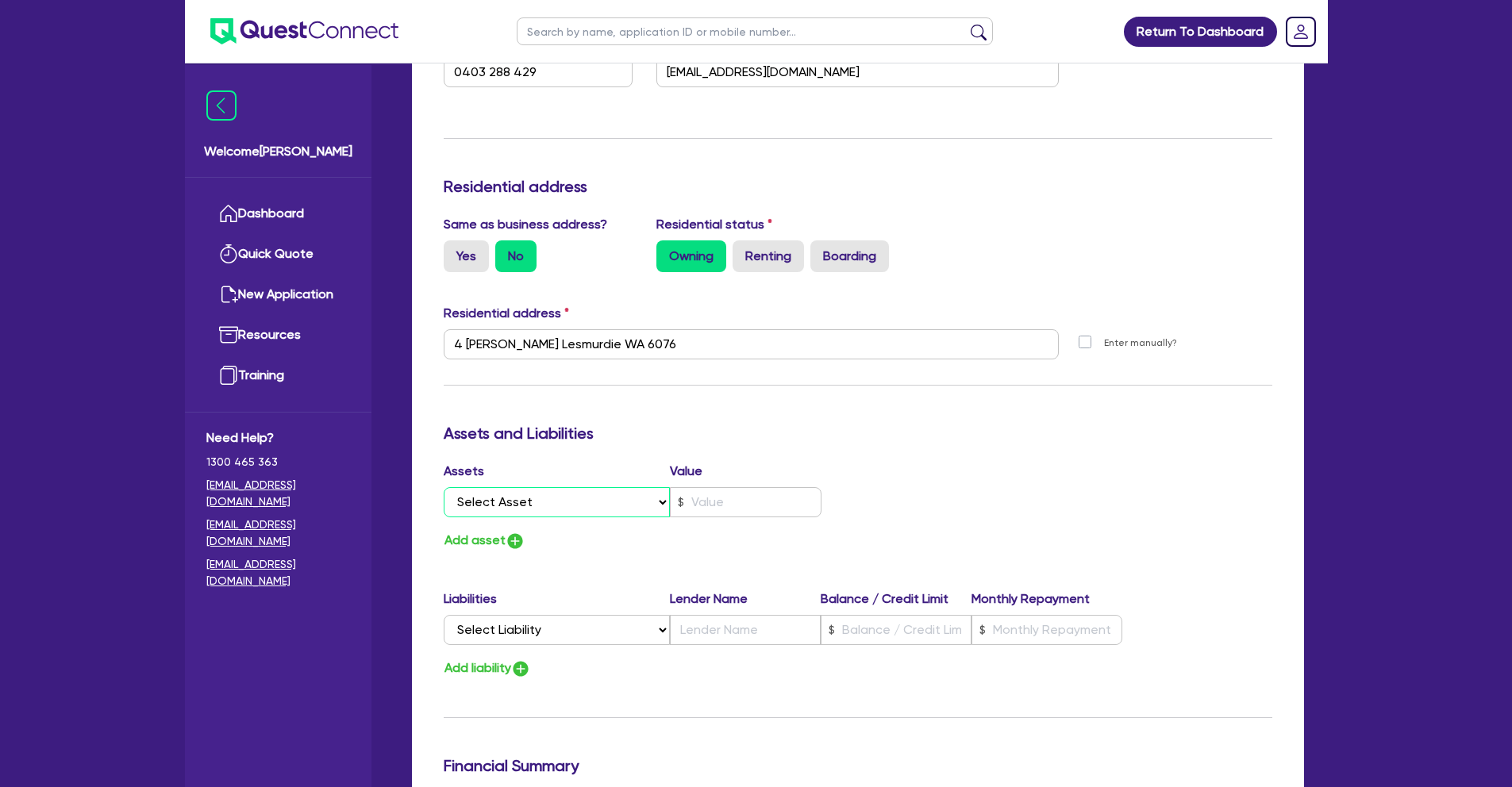
click at [562, 505] on select "Select Asset Cash Property Investment property Vehicle Truck Trailer Equipment …" at bounding box center [558, 502] width 227 height 30
select select "PROPERTY"
type input "2"
type input "0403 288 429"
click at [634, 452] on div "Update residential status for Director #1 Boarding is only acceptable when the …" at bounding box center [859, 337] width 829 height 1173
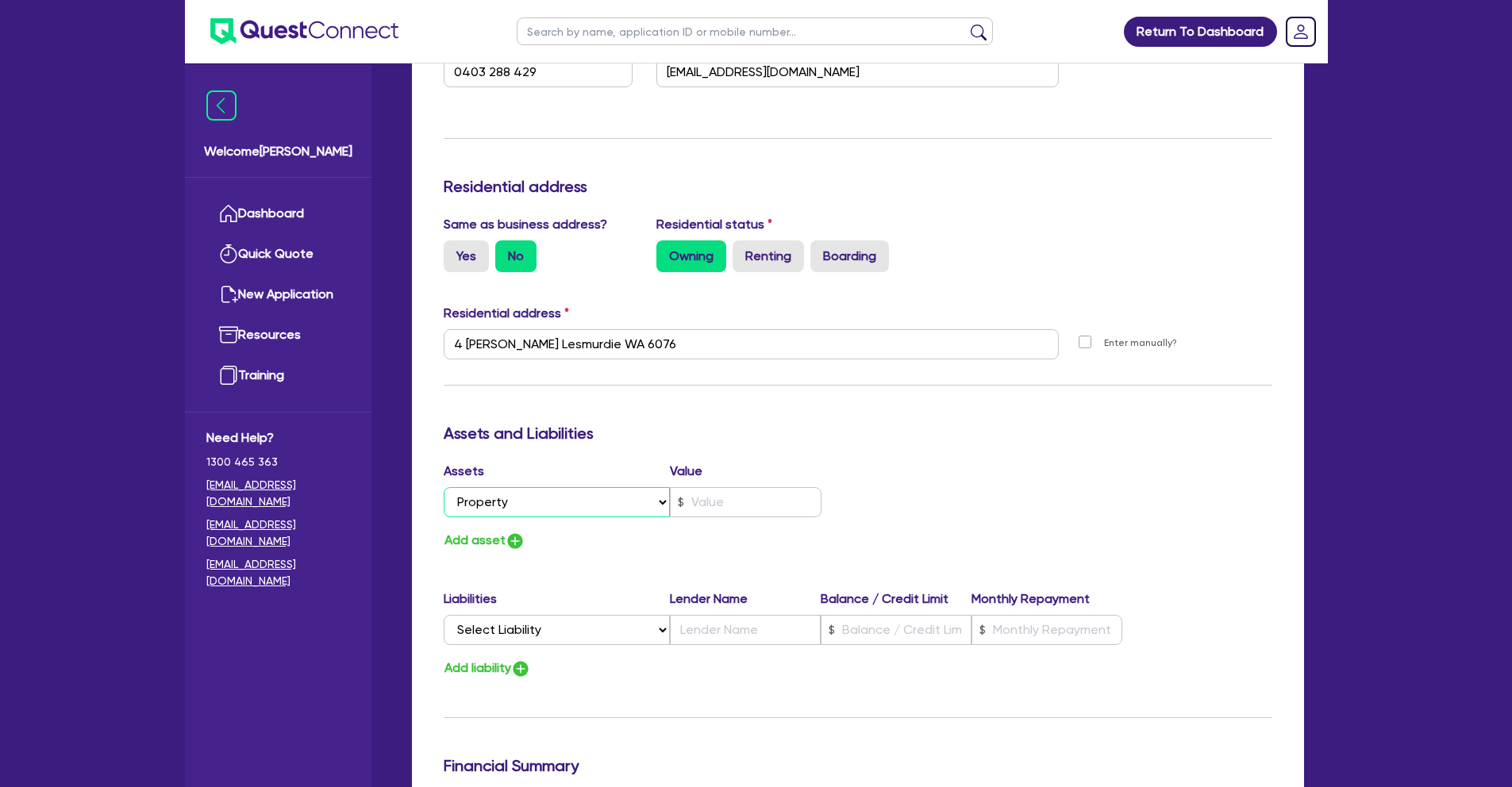
click at [584, 512] on select "Select Asset Cash Property Investment property Vehicle Truck Trailer Equipment …" at bounding box center [558, 502] width 227 height 30
click at [749, 507] on input "text" at bounding box center [746, 502] width 152 height 30
type input "2"
type input "0403 288 429"
type input "1"
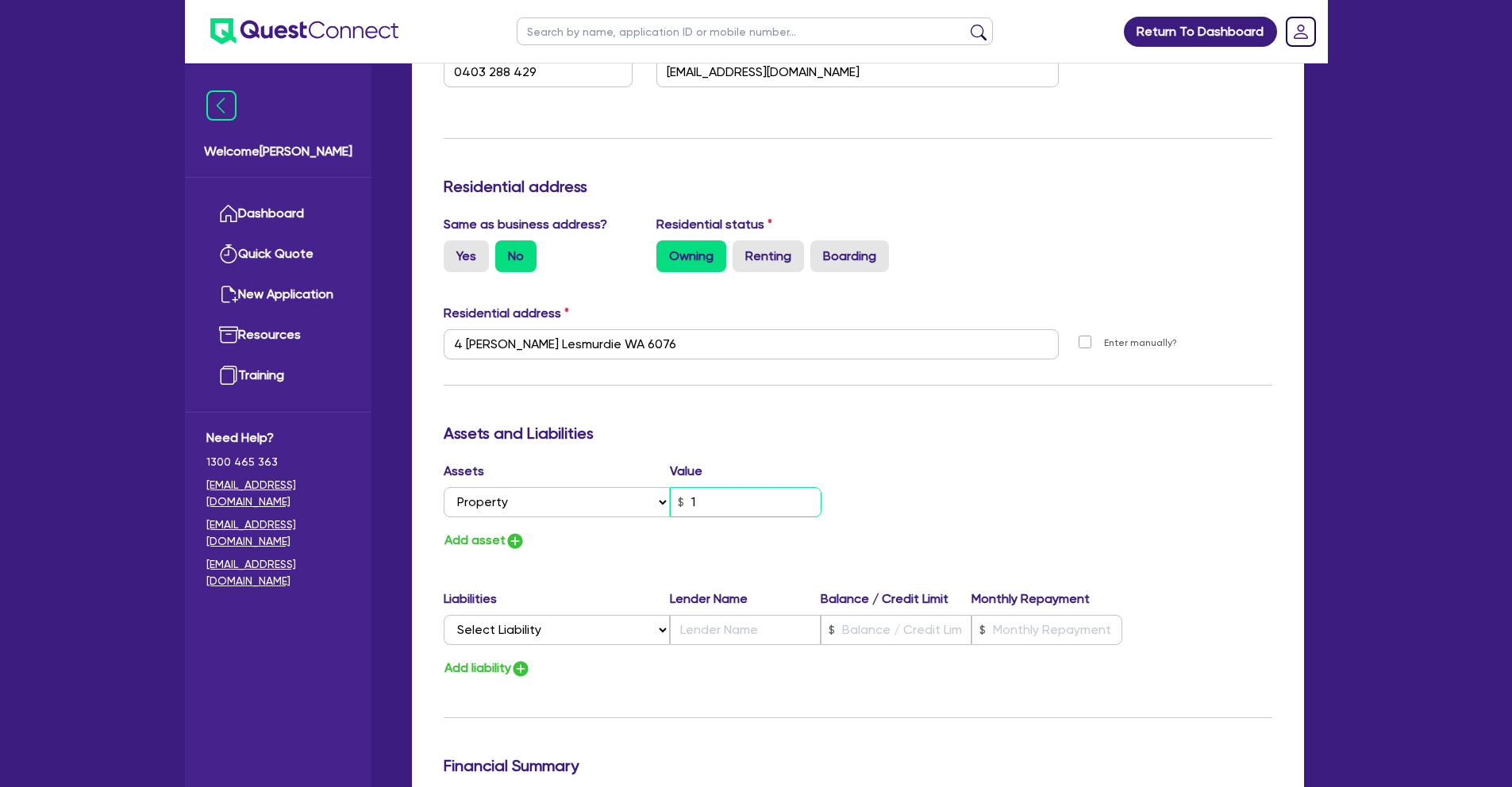
type input "2"
type input "0403 288 429"
type input "17"
type input "2"
type input "0403 288 429"
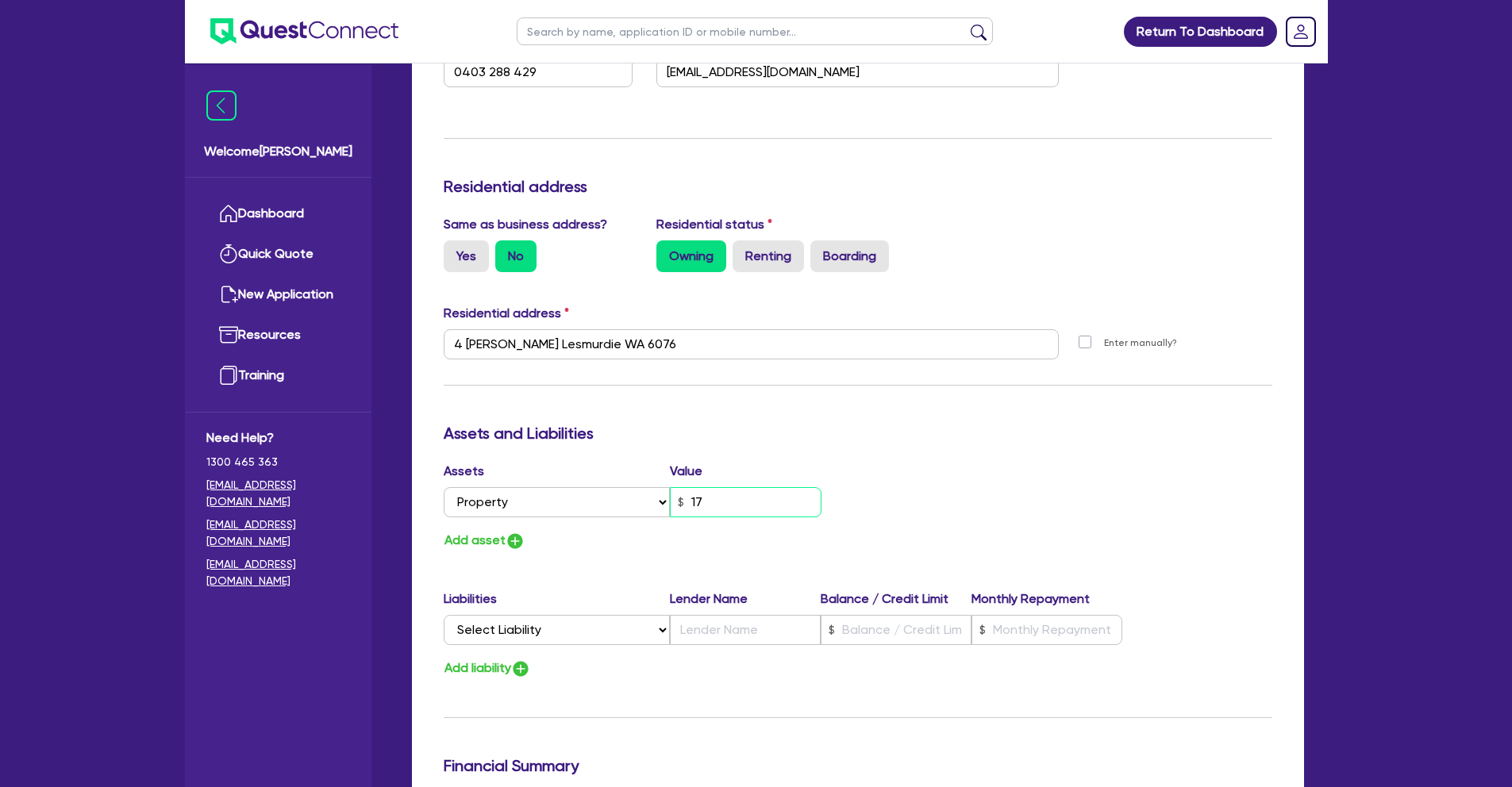
type input "170"
type input "2"
type input "0403 288 429"
type input "1,700"
type input "2"
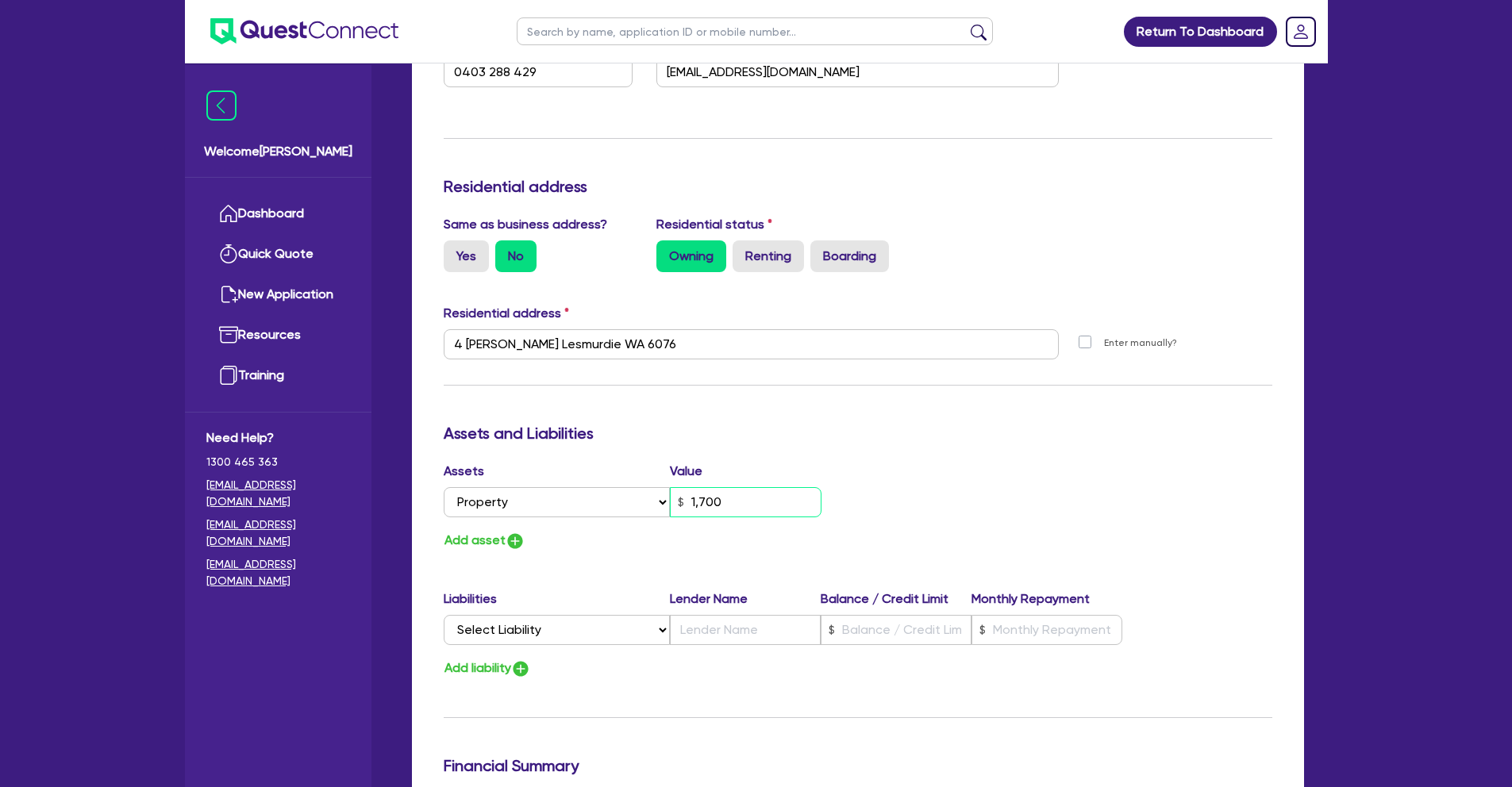
type input "0403 288 429"
type input "17,000"
type input "2"
type input "0403 288 429"
type input "170,000"
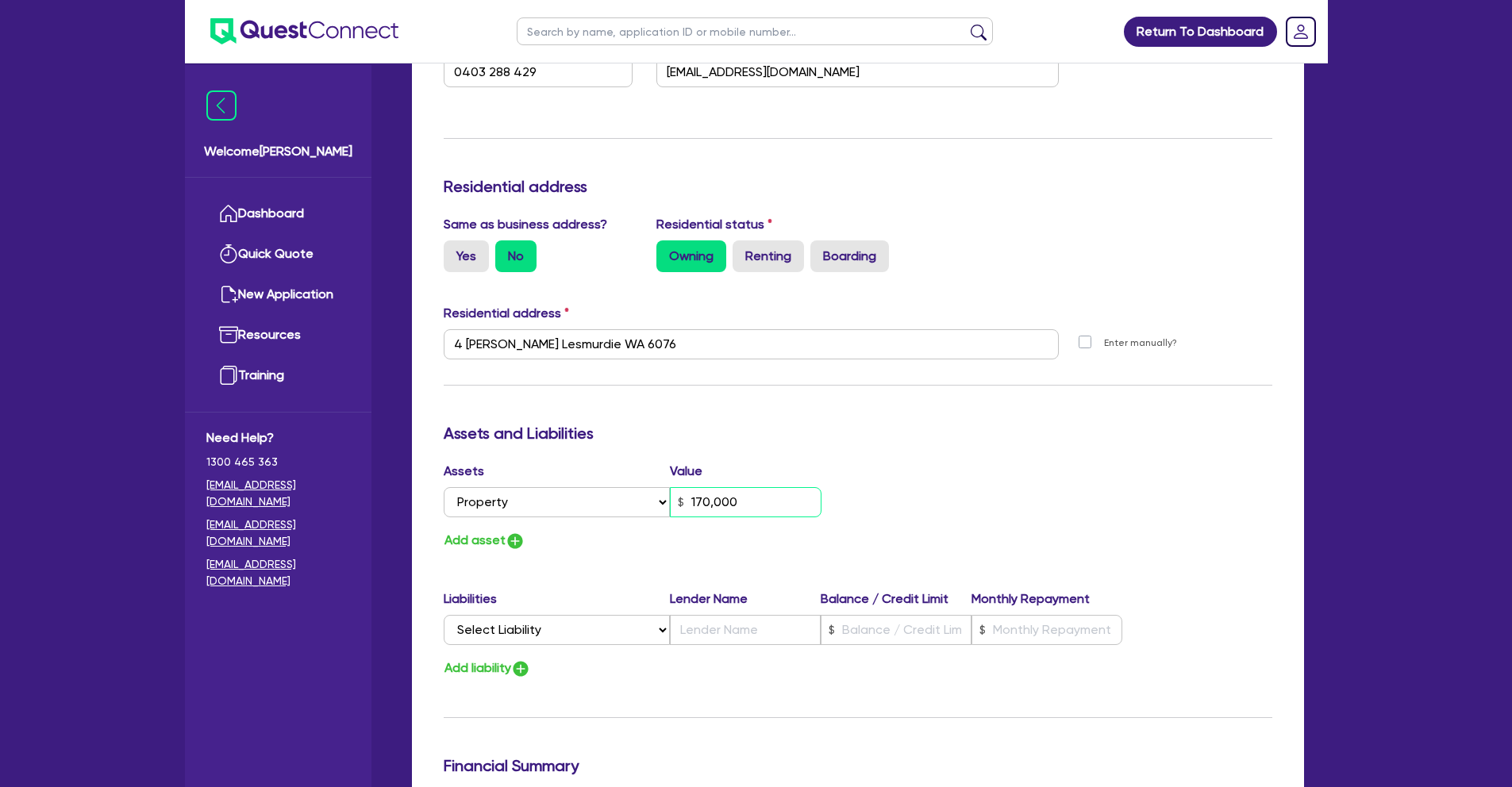
type input "2"
type input "0403 288 429"
type input "1,700,000"
click at [587, 629] on select "Select Liability Credit card Mortgage Investment property loan Vehicle loan Tru…" at bounding box center [557, 630] width 226 height 30
select select "MORTGAGE"
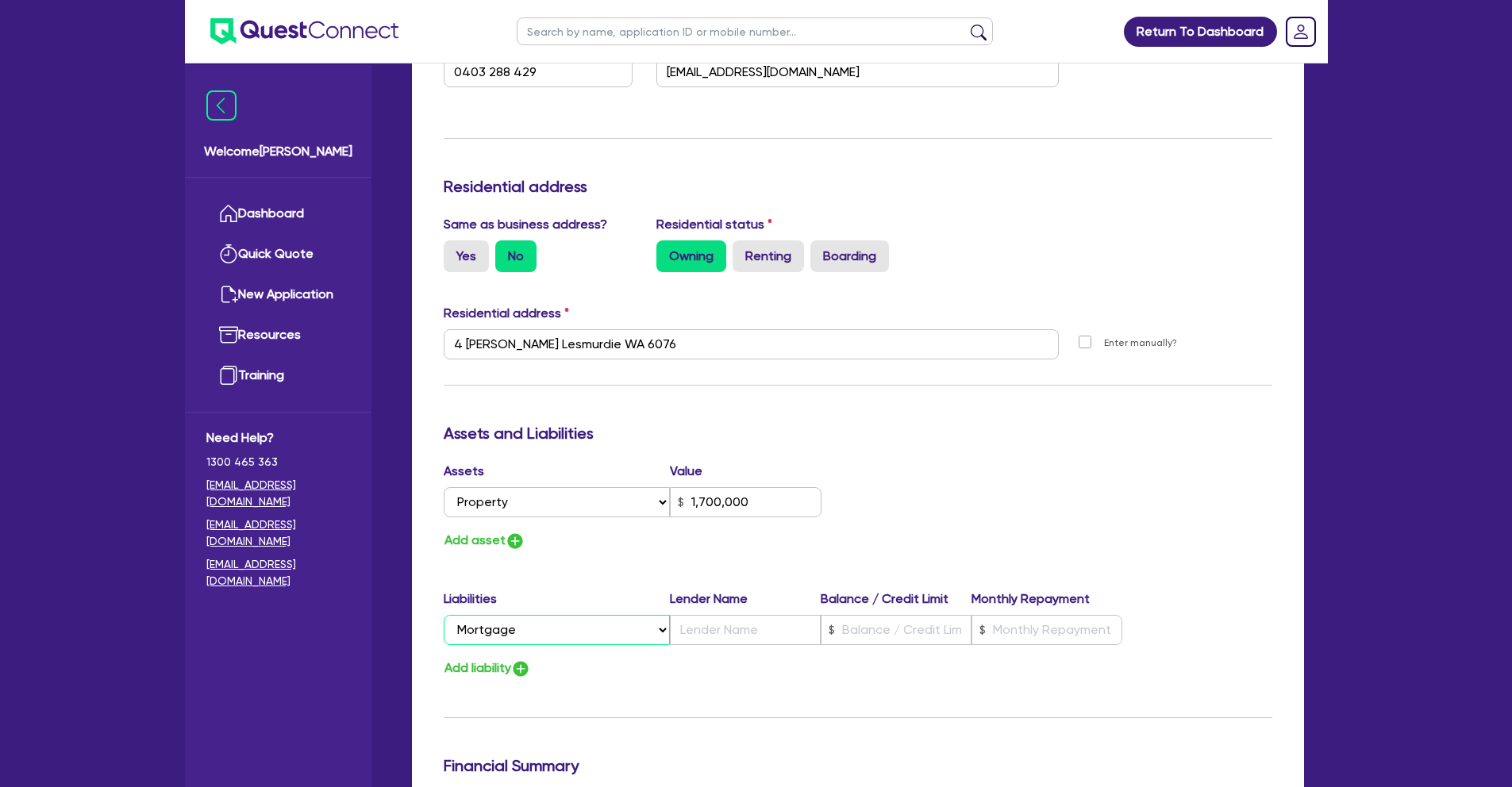
type input "2"
type input "0403 288 429"
type input "1,700,000"
click at [720, 627] on input "text" at bounding box center [746, 630] width 151 height 30
click at [917, 637] on input "text" at bounding box center [897, 630] width 151 height 30
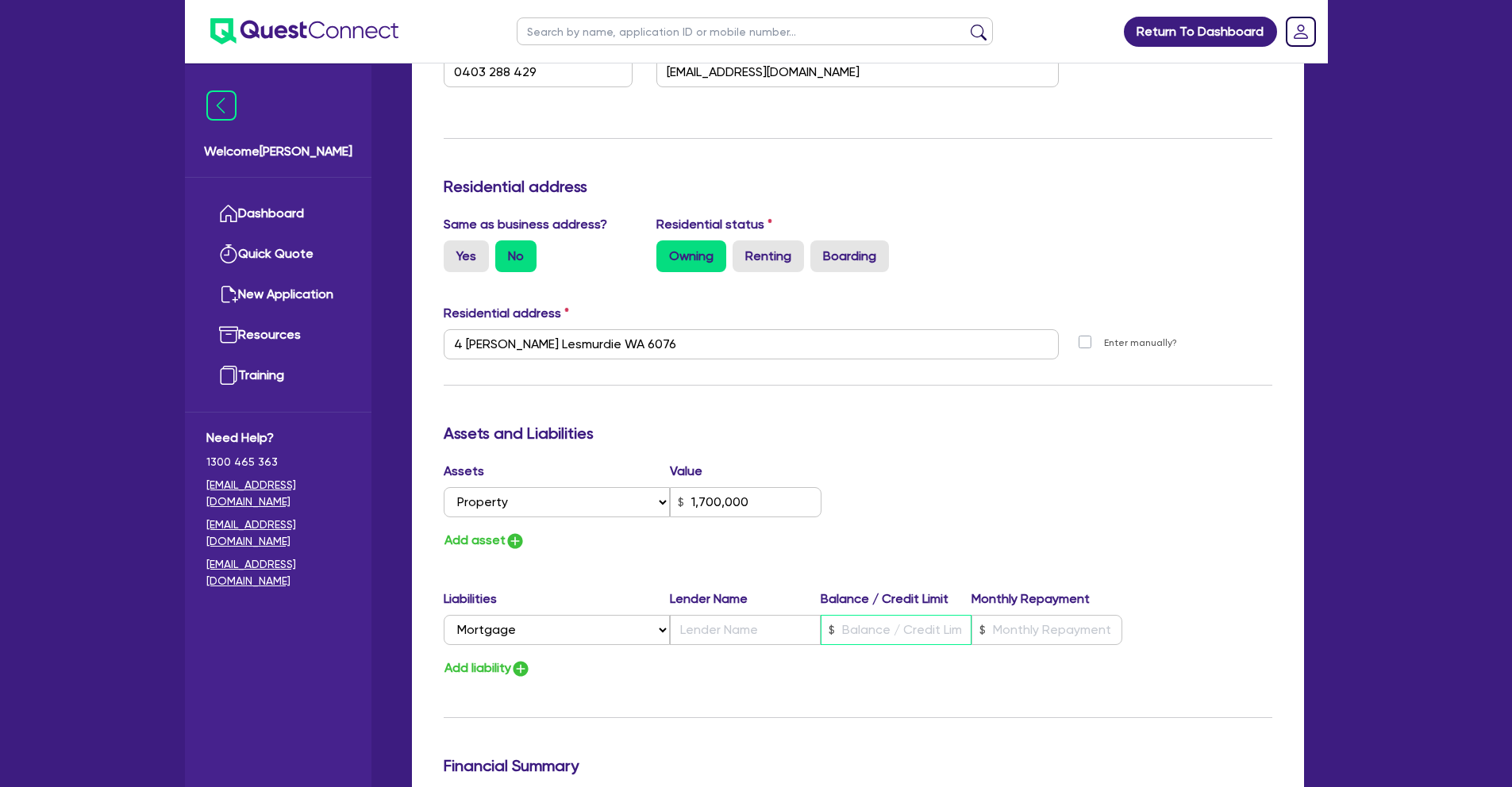
type input "2"
type input "0403 288 429"
type input "1,700,000"
type input "5"
type input "2"
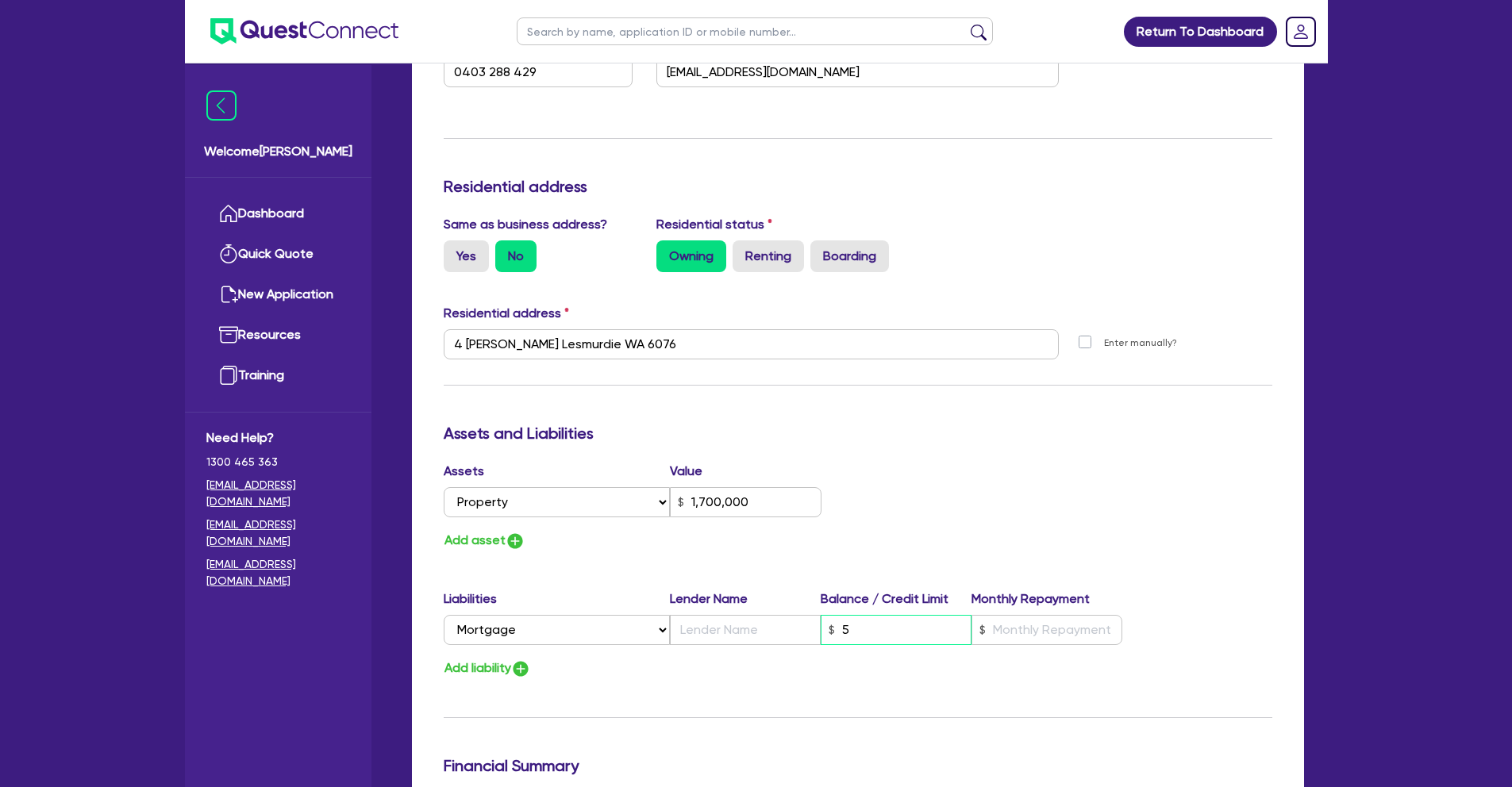
type input "0403 288 429"
type input "1,700,000"
type input "52"
type input "2"
type input "0403 288 429"
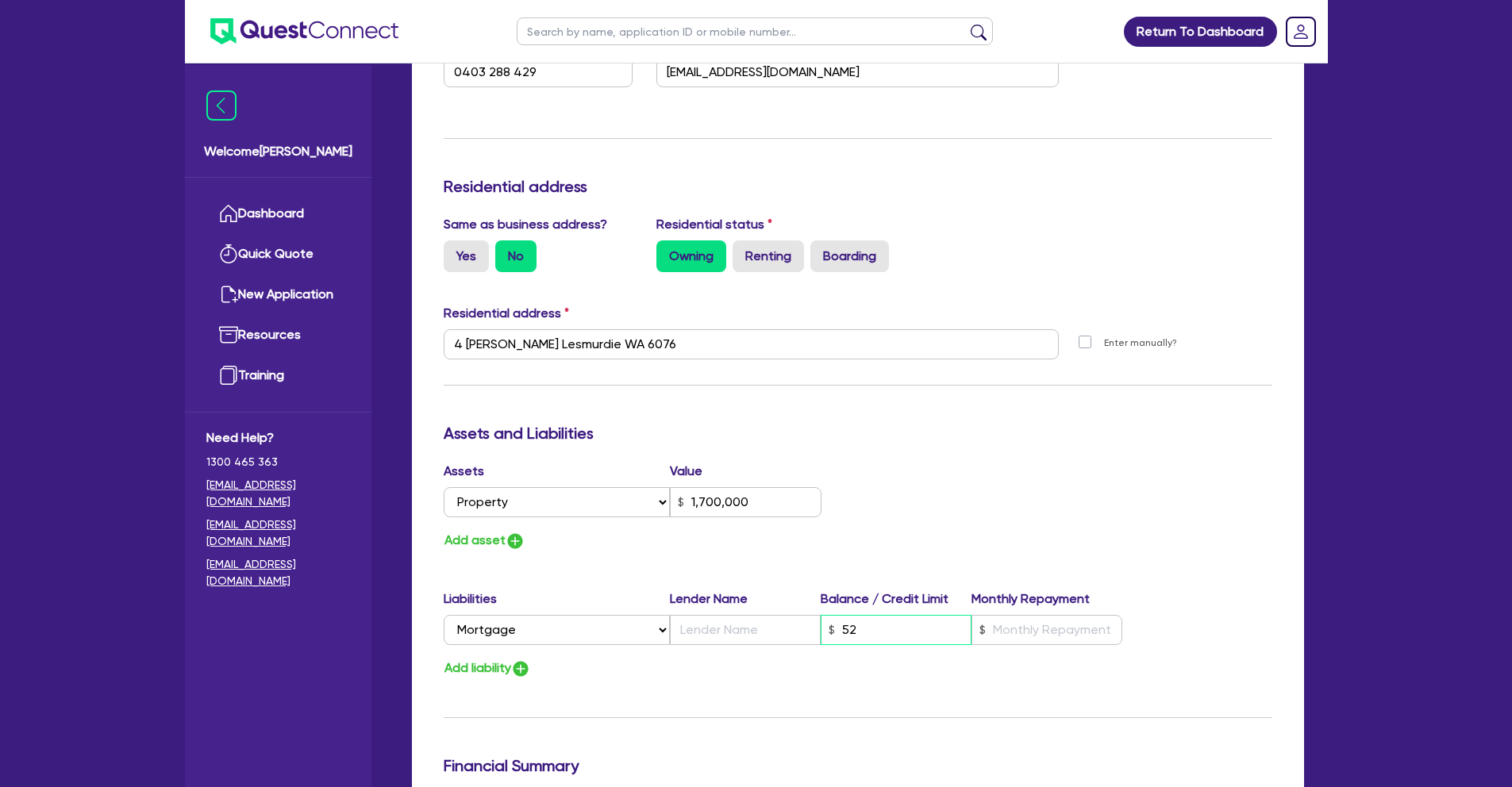
type input "1,700,000"
type input "522"
type input "2"
type input "0403 288 429"
type input "1,700,000"
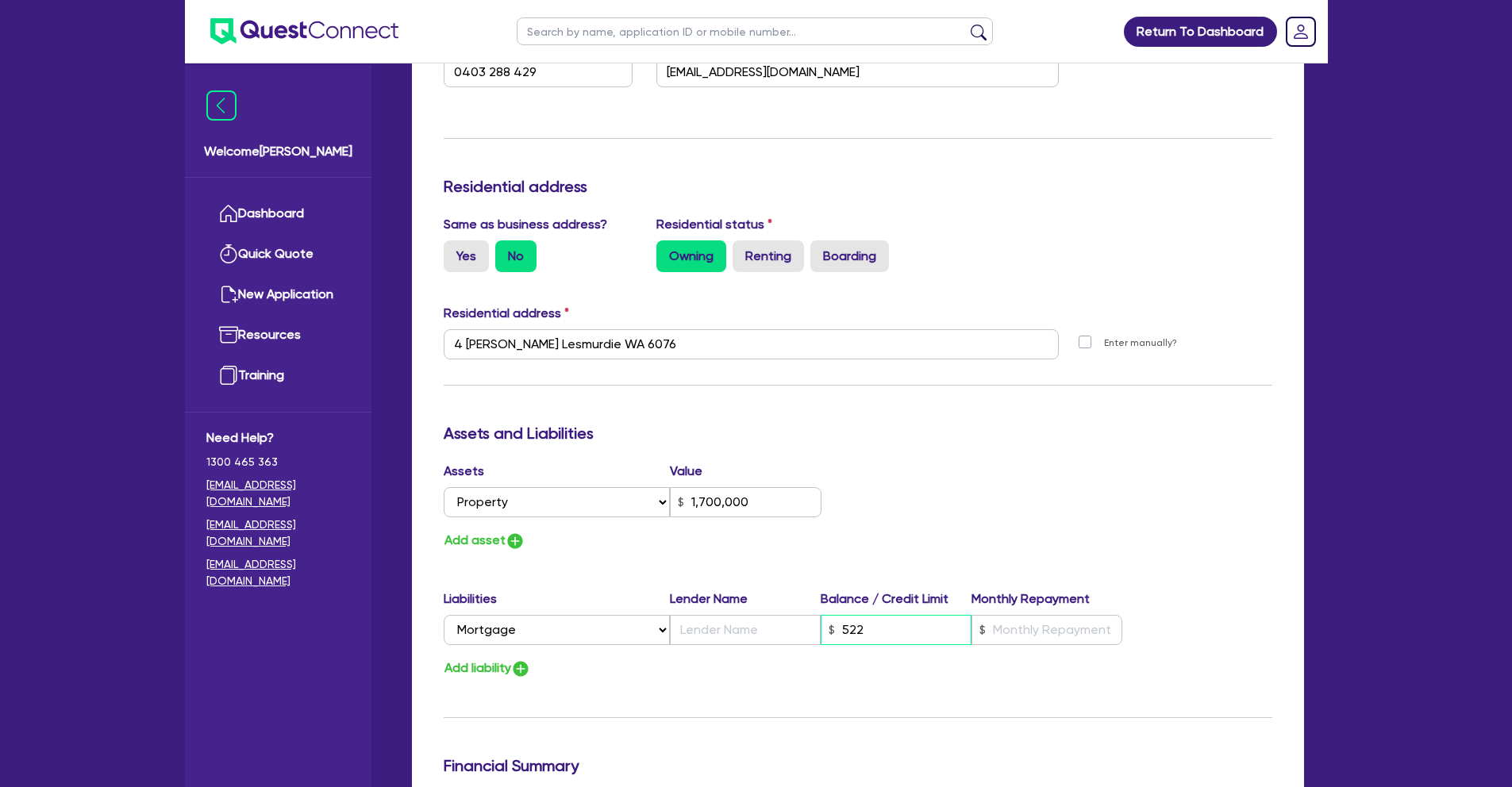
type input "5,220"
type input "2"
type input "0403 288 429"
type input "1,700,000"
type input "52,200"
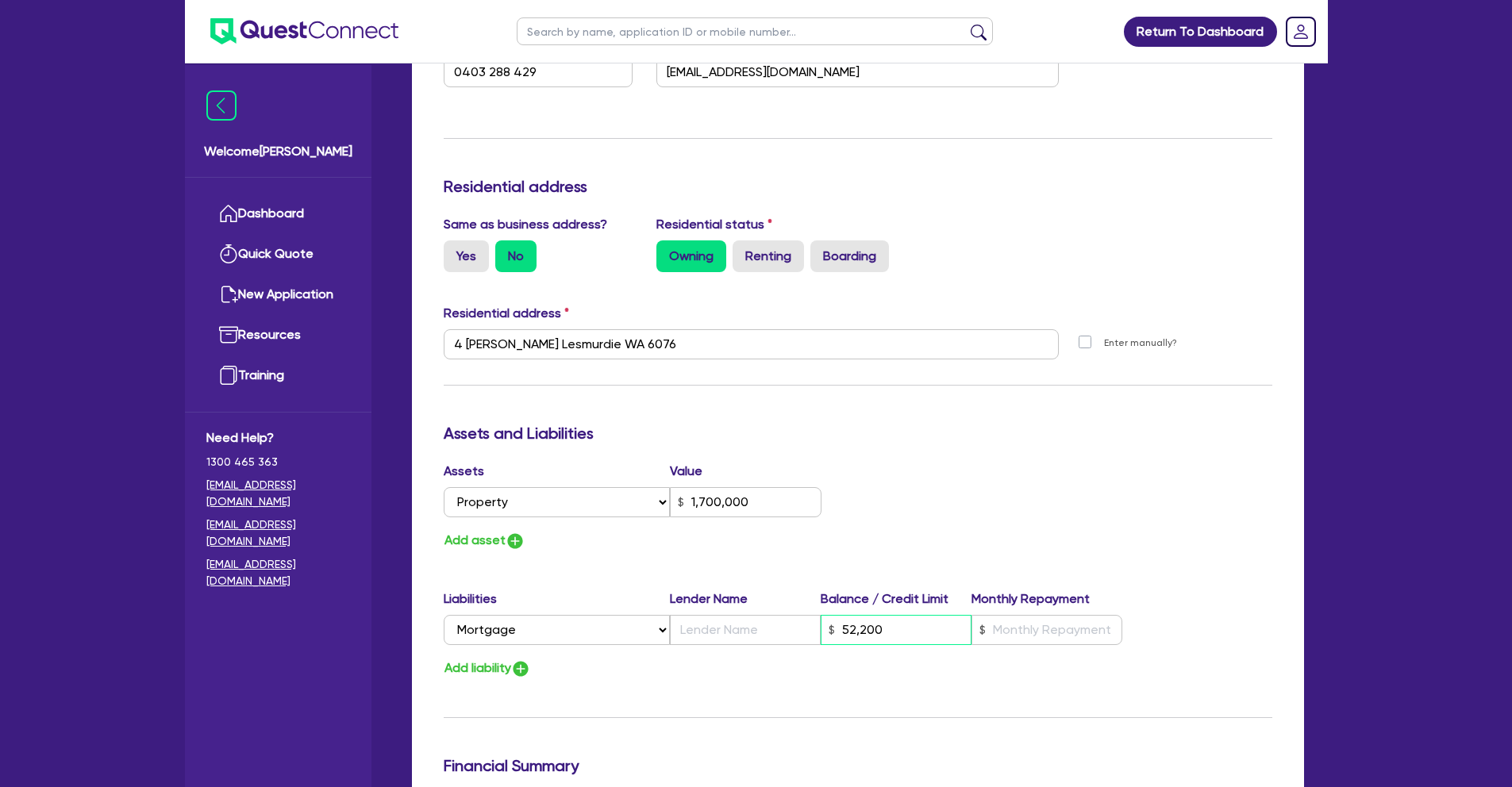
type input "2"
type input "0403 288 429"
type input "1,700,000"
type input "522,000"
click at [748, 632] on input "text" at bounding box center [746, 630] width 151 height 30
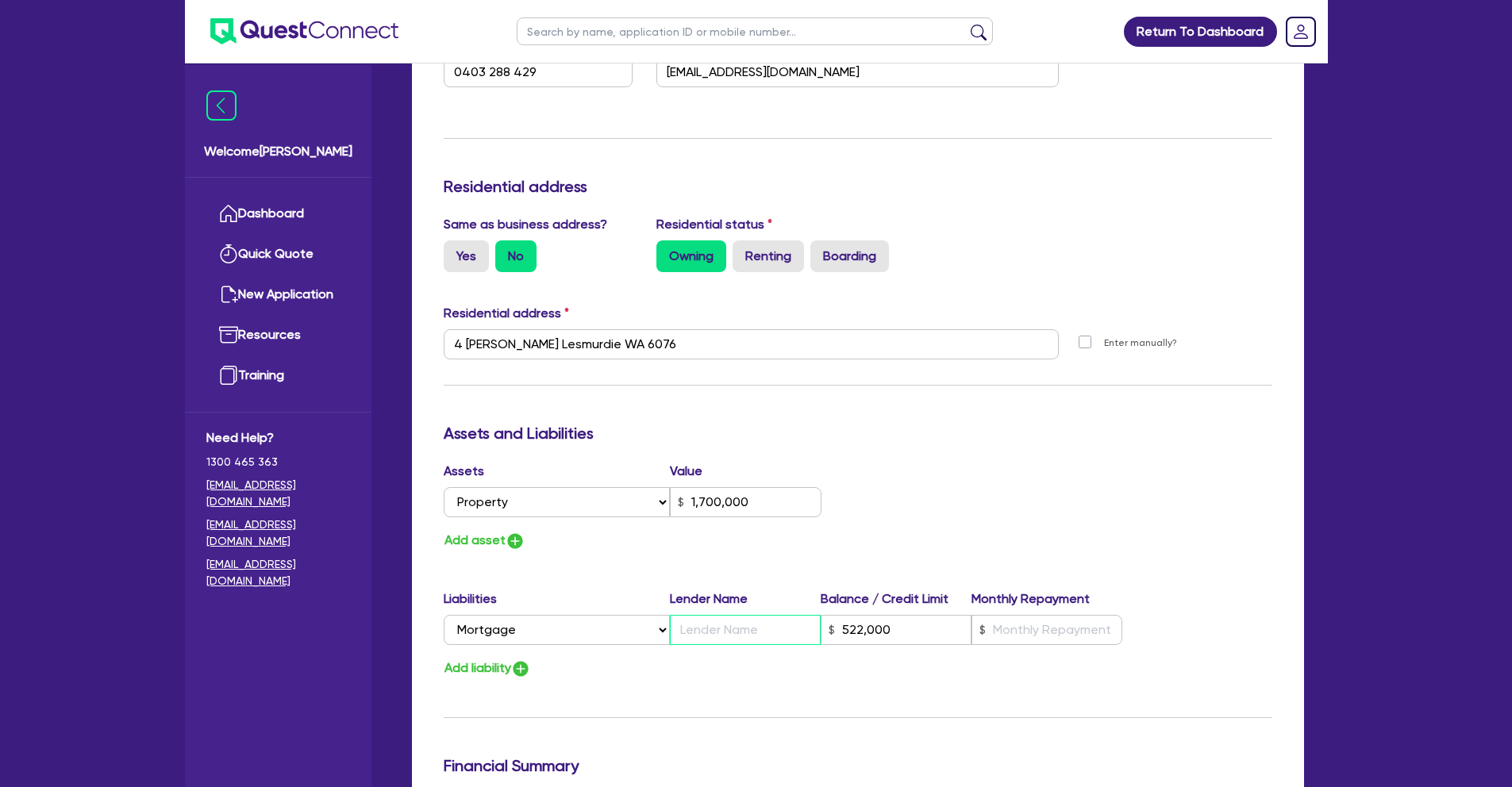
type input "2"
type input "0403 288 429"
type input "1,700,000"
type input "P"
type input "522,000"
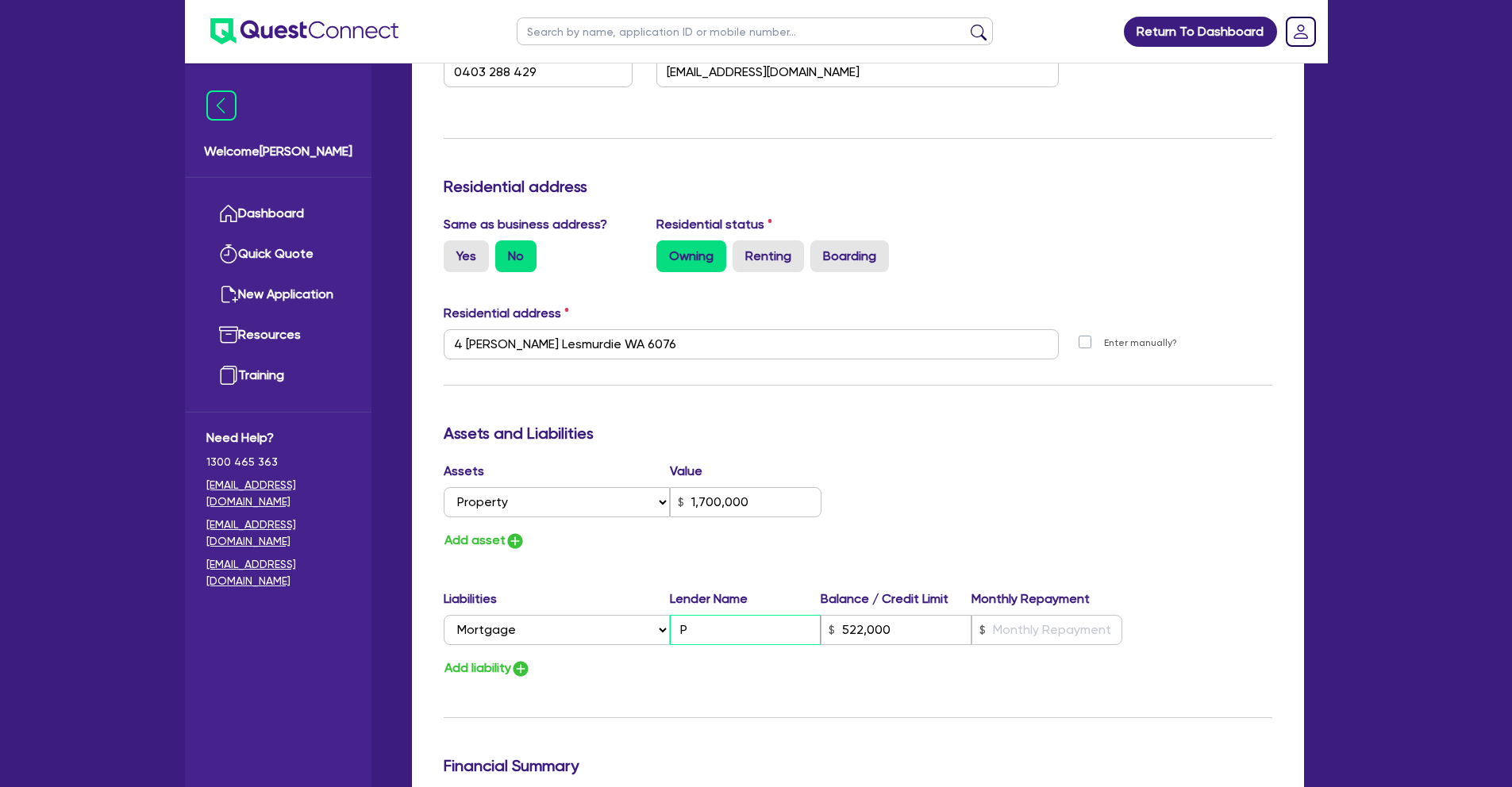
type input "2"
type input "0403 288 429"
type input "1,700,000"
type input "P&"
type input "522,000"
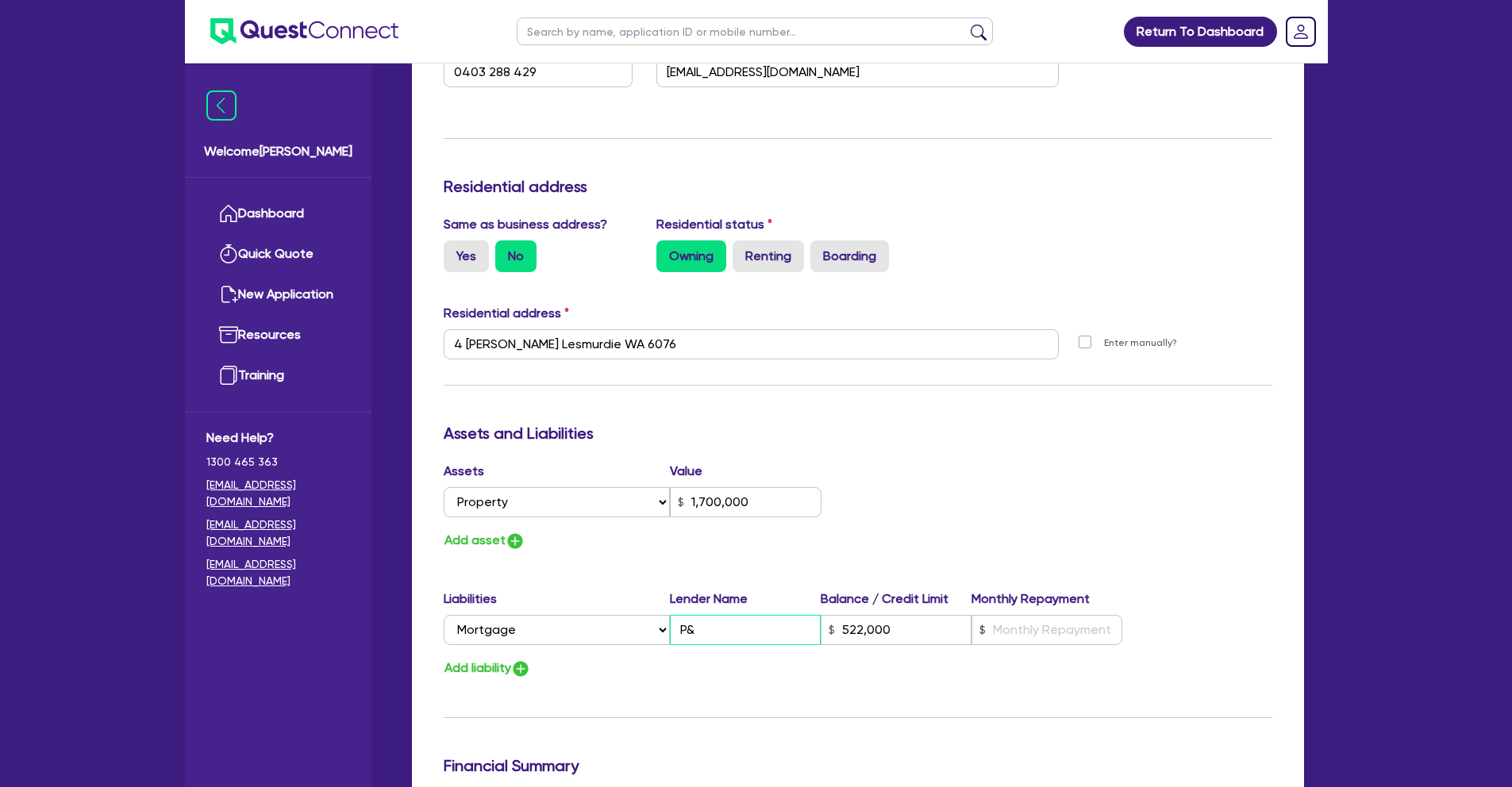
type input "2"
type input "0403 288 429"
type input "1,700,000"
type input "P&N"
type input "522,000"
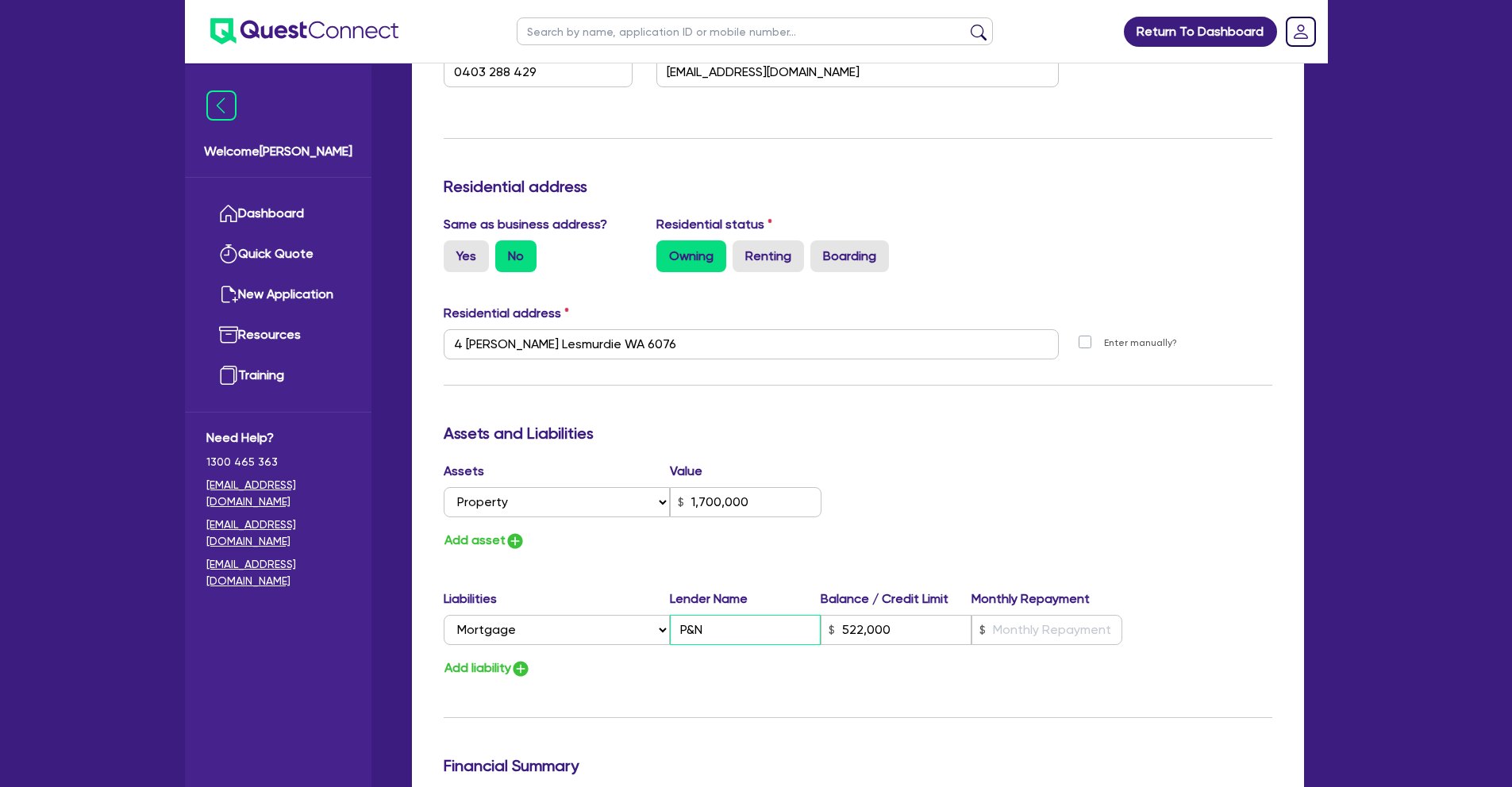
type input "2"
type input "0403 288 429"
type input "1,700,000"
type input "P&N"
type input "522,000"
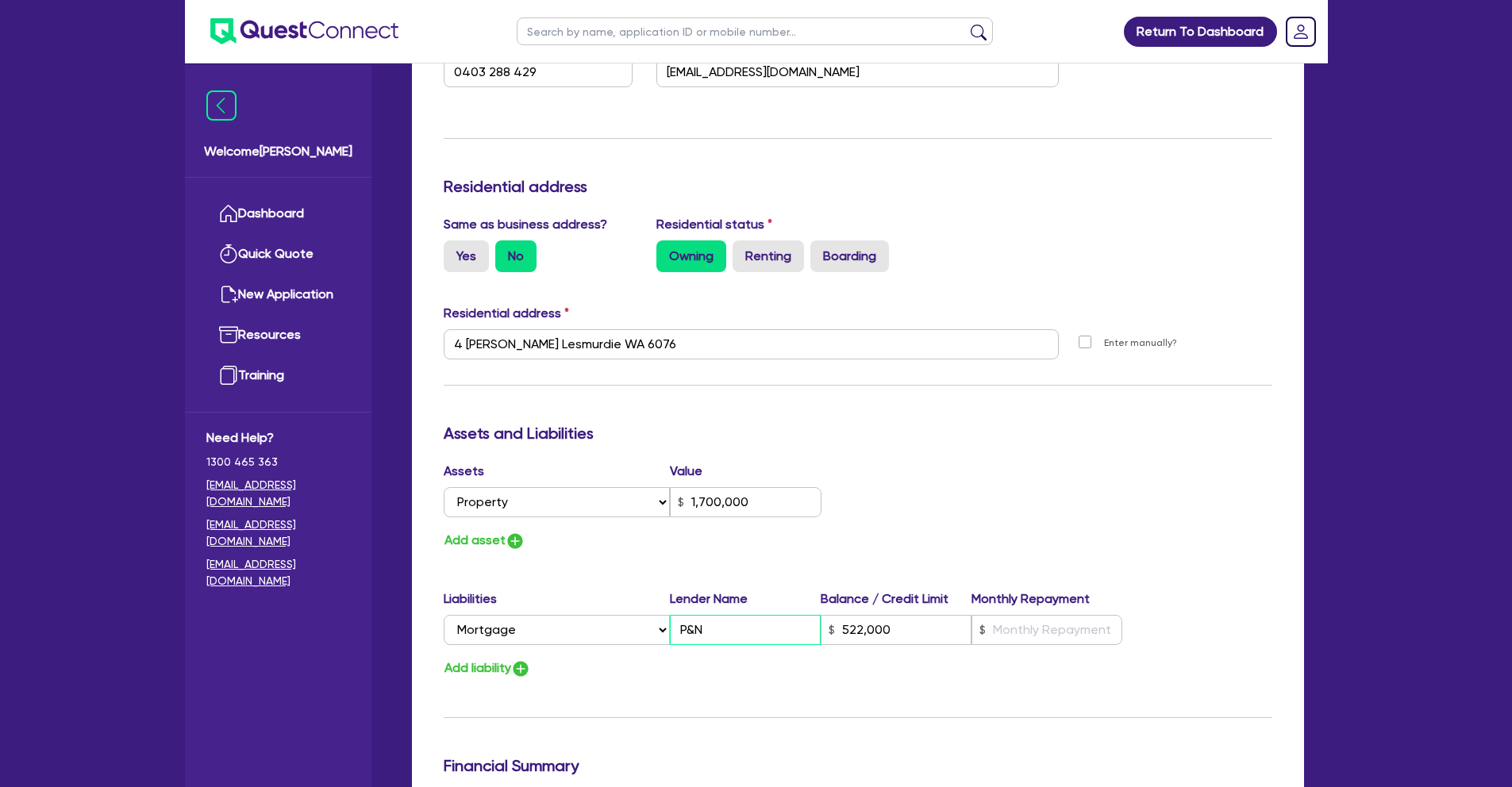
type input "2"
type input "0403 288 429"
type input "1,700,000"
type input "P&N p"
type input "522,000"
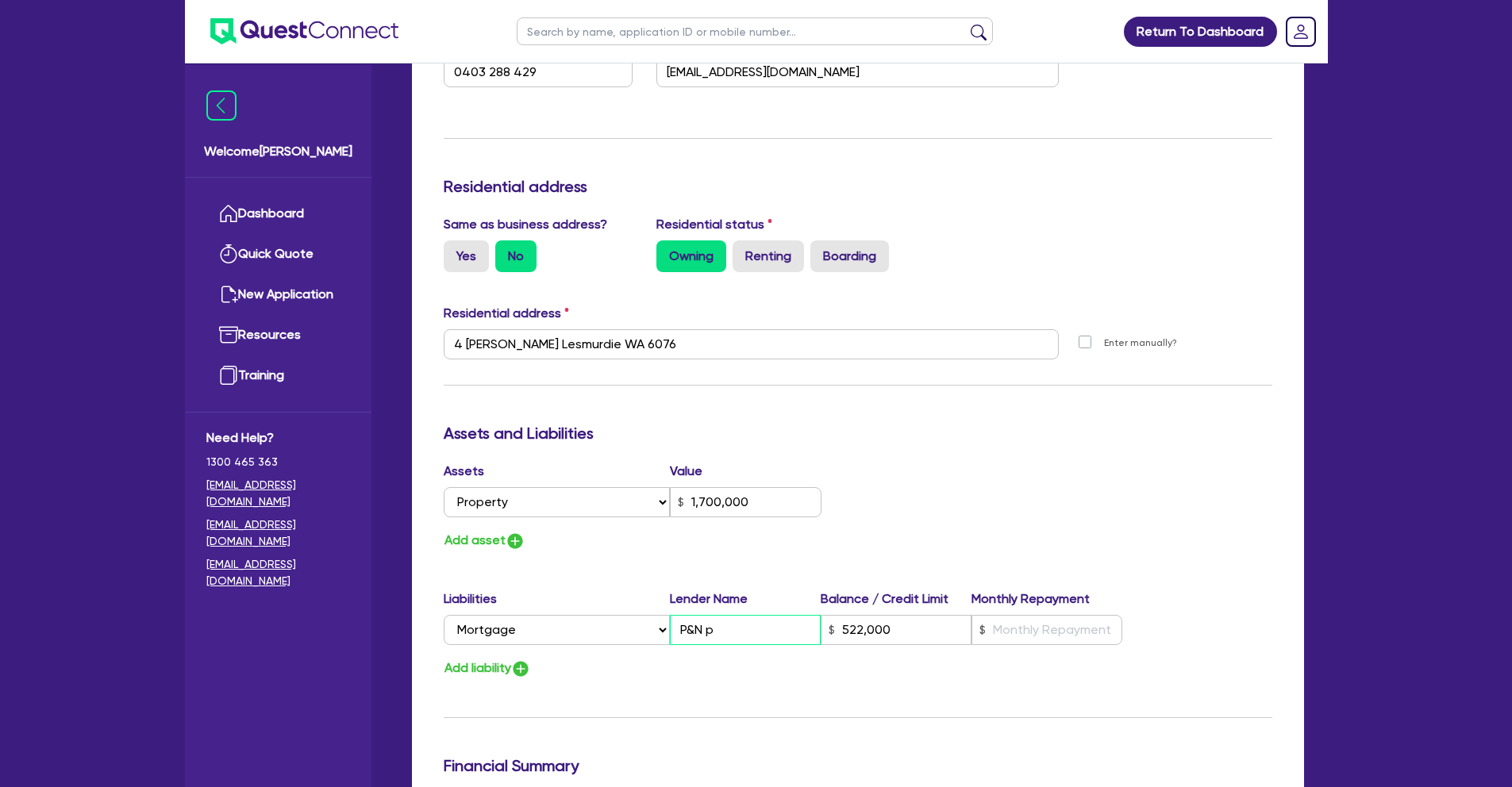
type input "2"
type input "0403 288 429"
type input "1,700,000"
type input "P&N pr"
type input "522,000"
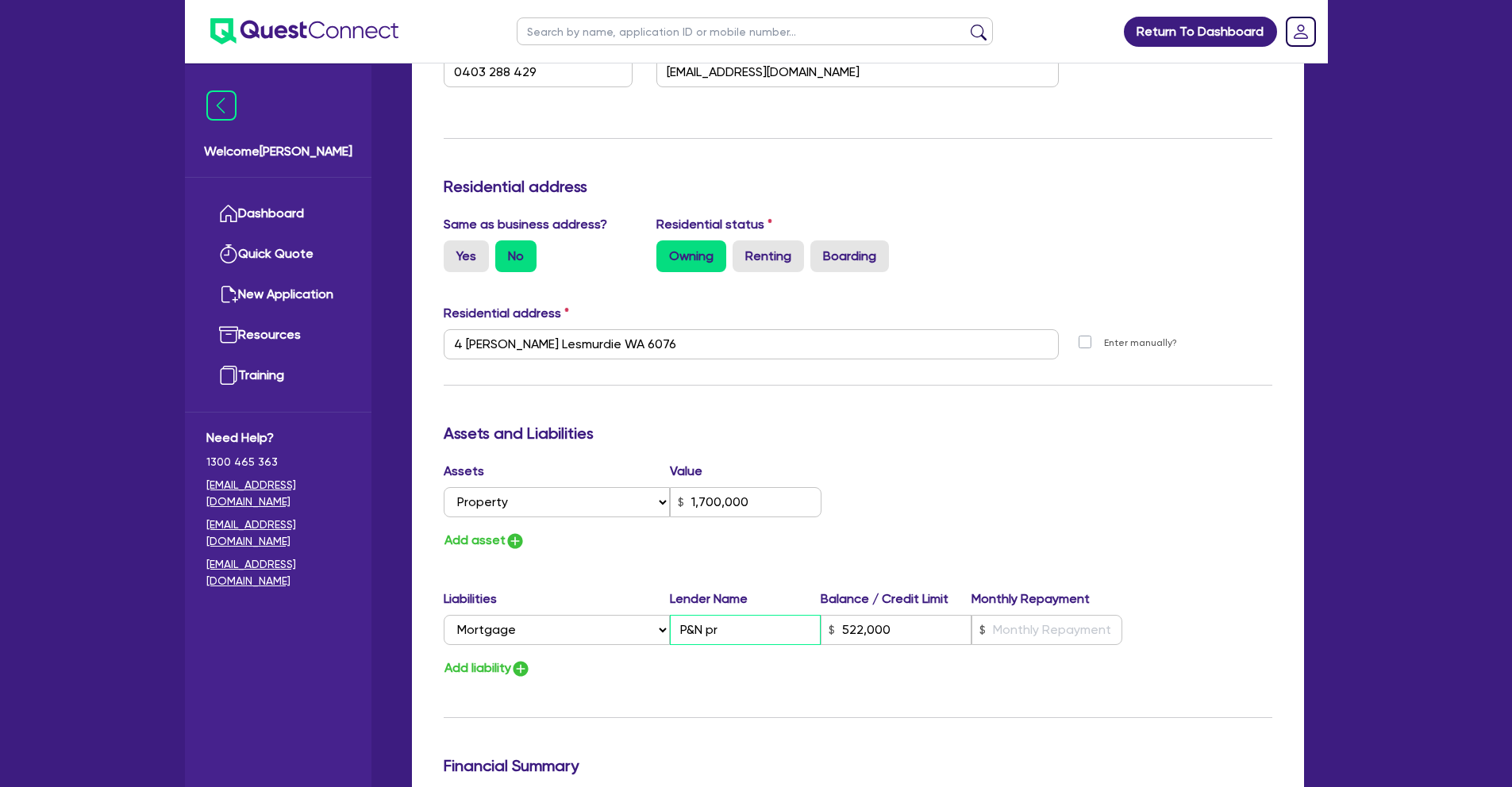
type input "2"
type input "0403 288 429"
type input "1,700,000"
type input "P&N pri"
type input "522,000"
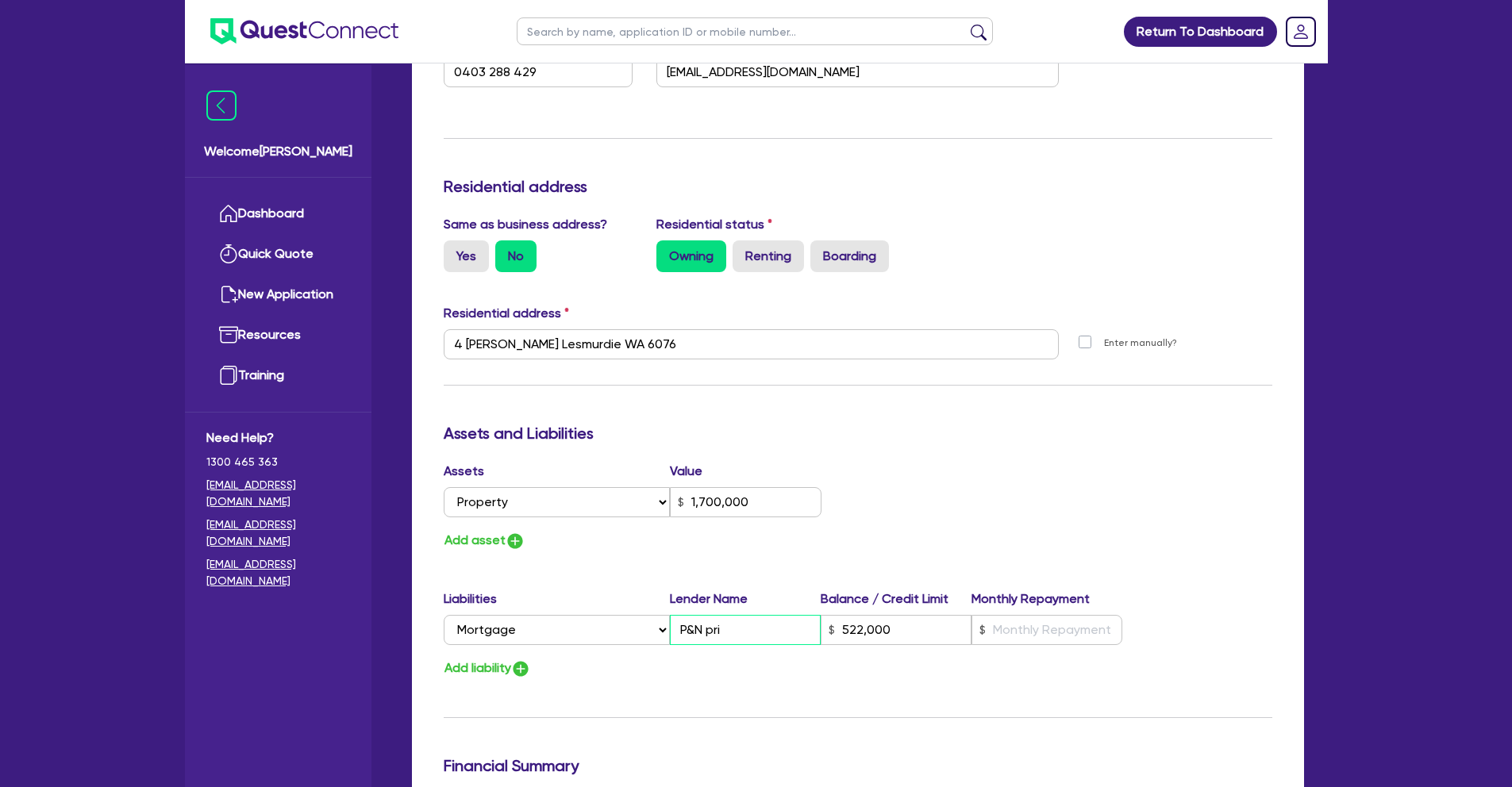
type input "2"
type input "0403 288 429"
type input "1,700,000"
type input "P&N priv"
type input "522,000"
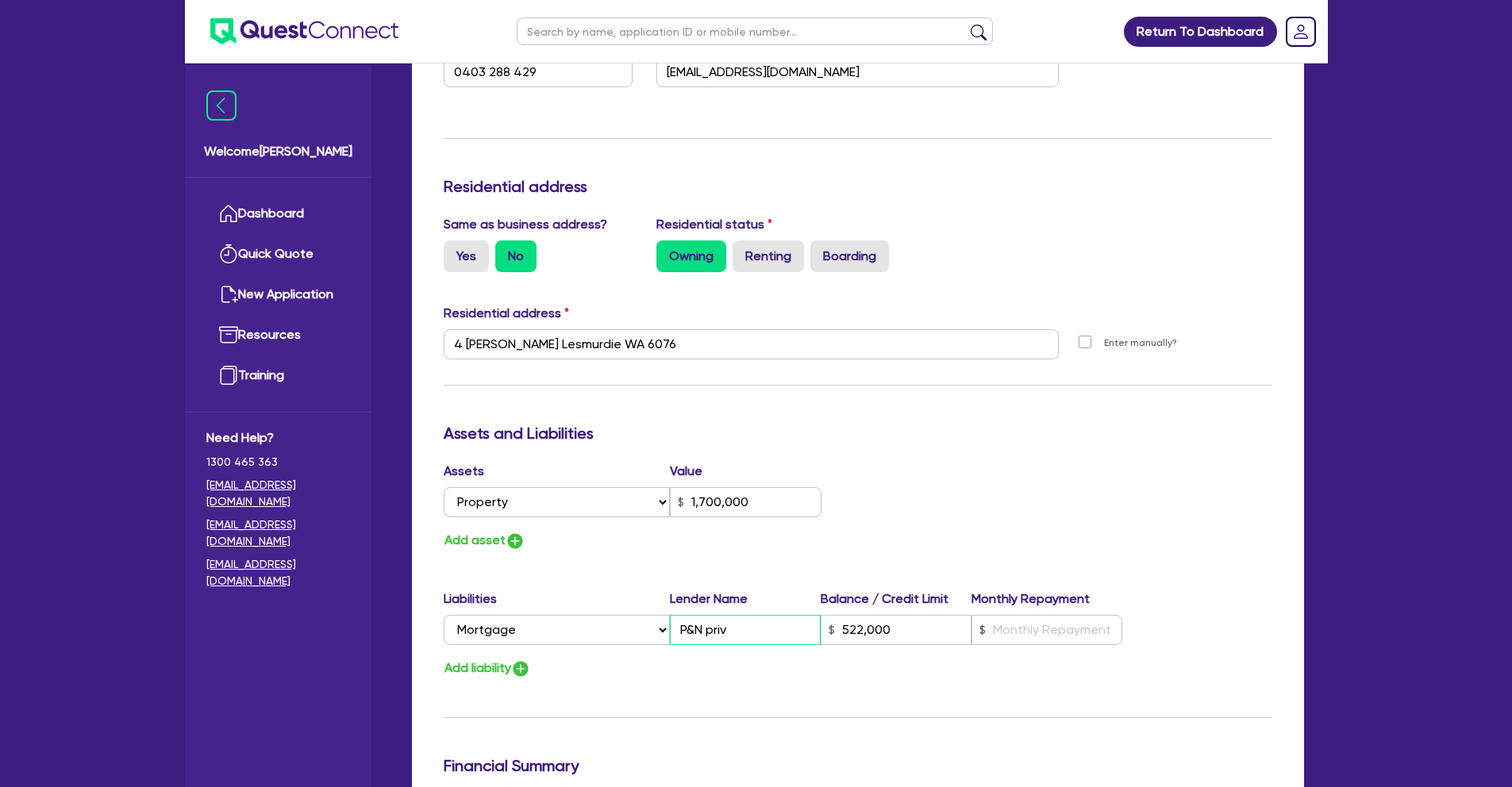
type input "P&N [PERSON_NAME]"
type input "2"
type input "0403 288 429"
type input "1,700,000"
type input "522,000"
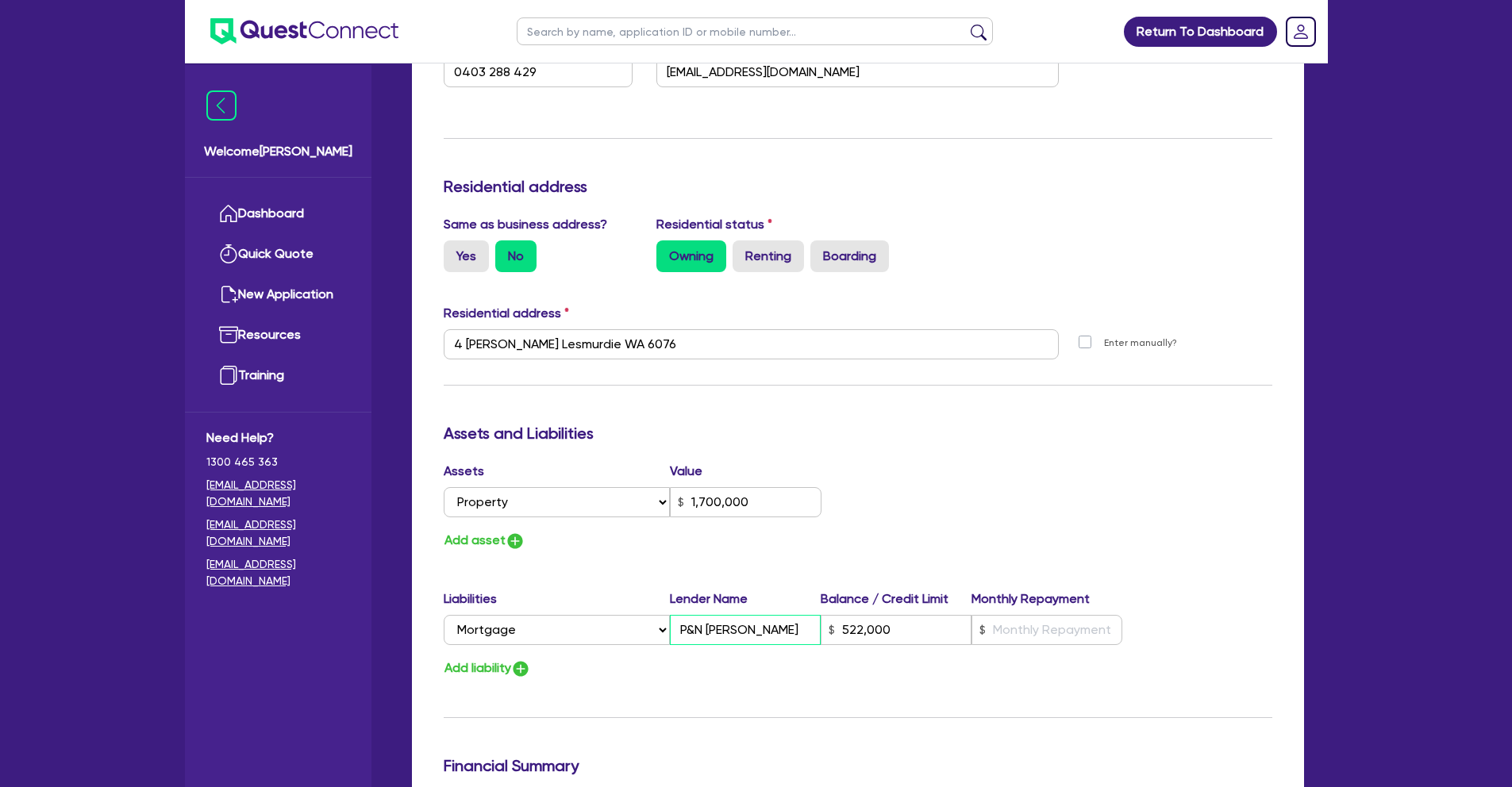
type input "2"
type input "0403 288 429"
type input "1,700,000"
type input "P&N privat"
type input "522,000"
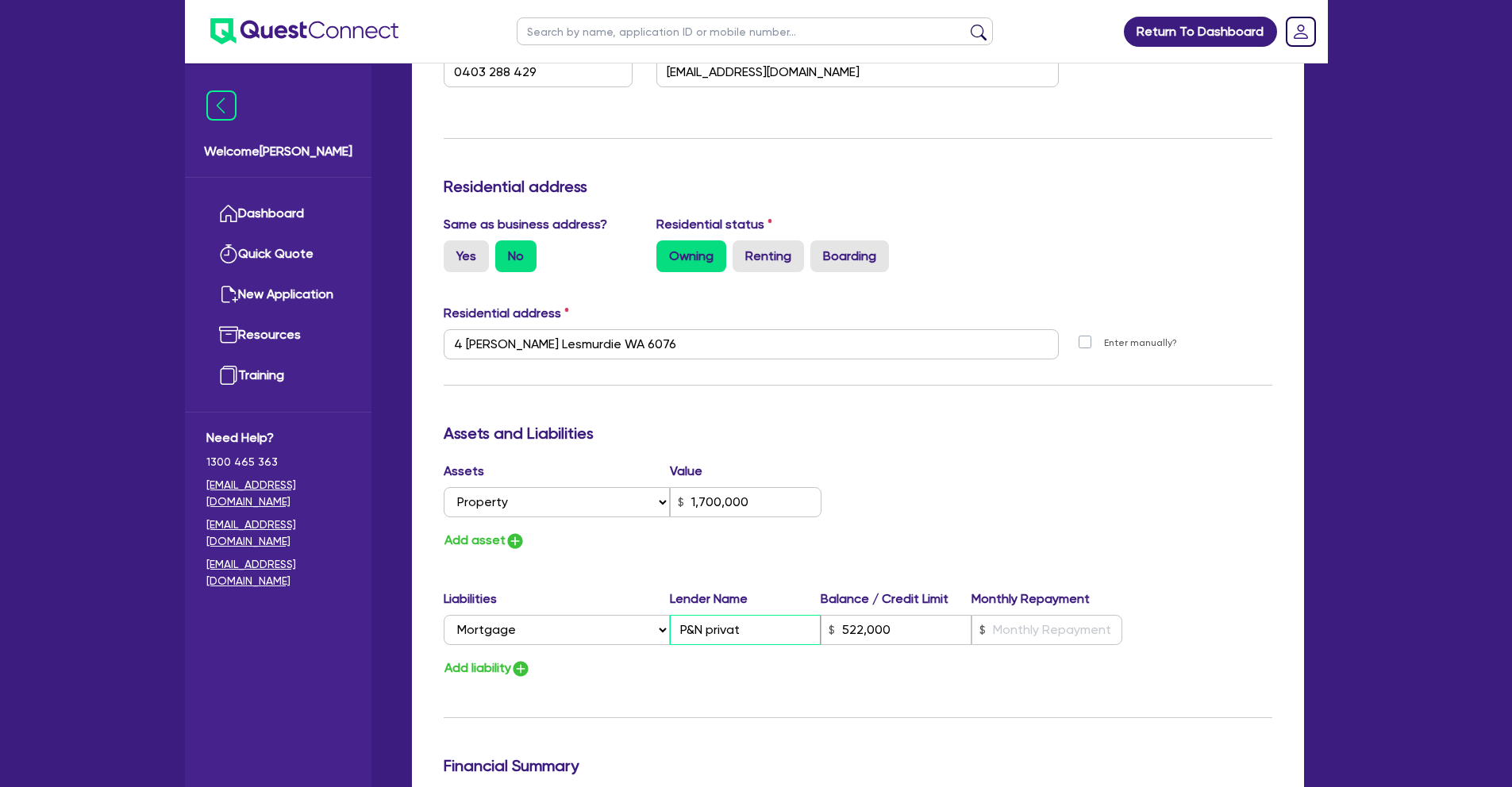
type input "2"
type input "0403 288 429"
type input "1,700,000"
type input "P&N private"
type input "522,000"
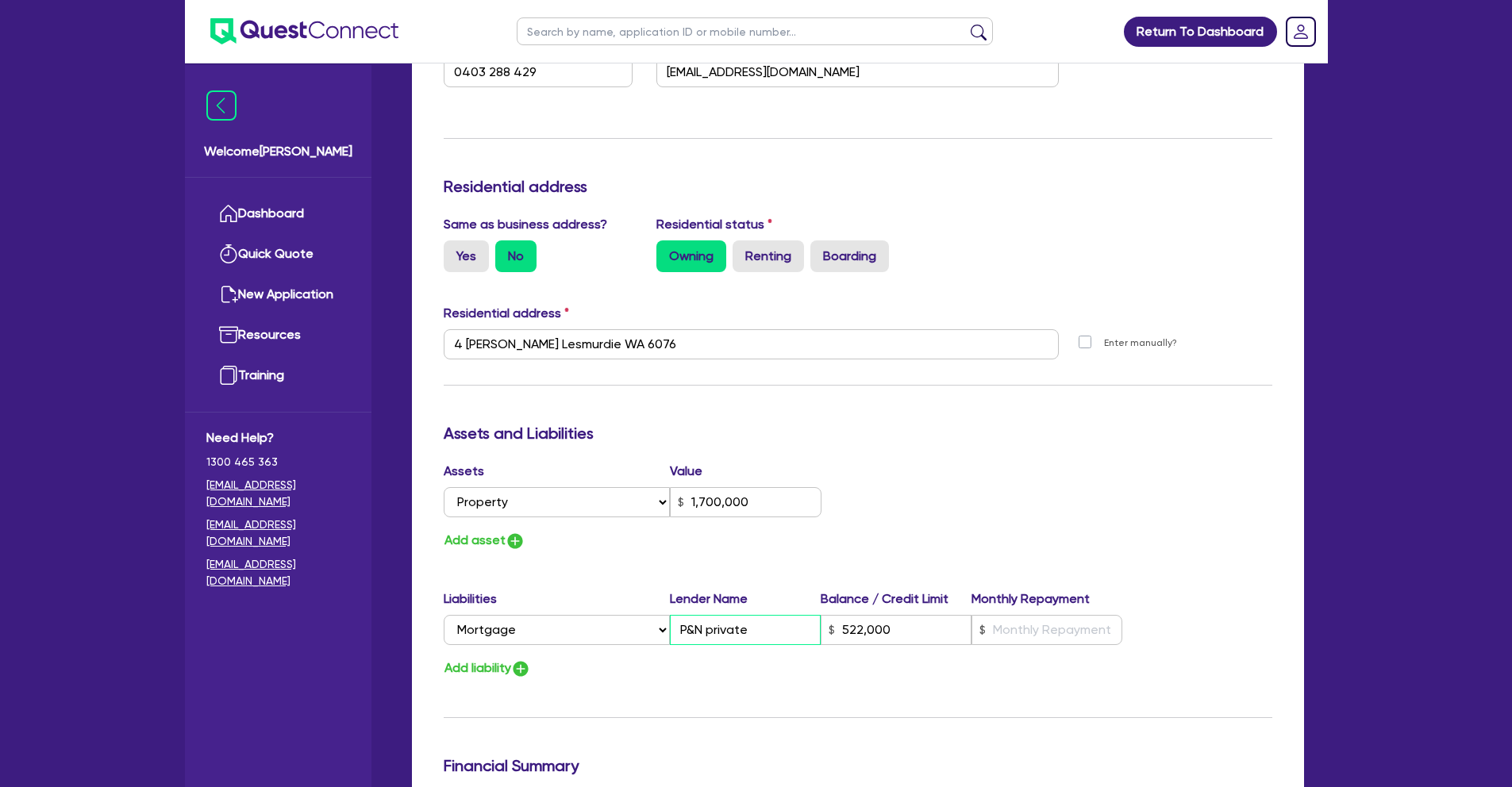
type input "2"
type input "0403 288 429"
type input "1,700,000"
type input "P&N private"
click at [1055, 637] on input "text" at bounding box center [1047, 630] width 151 height 30
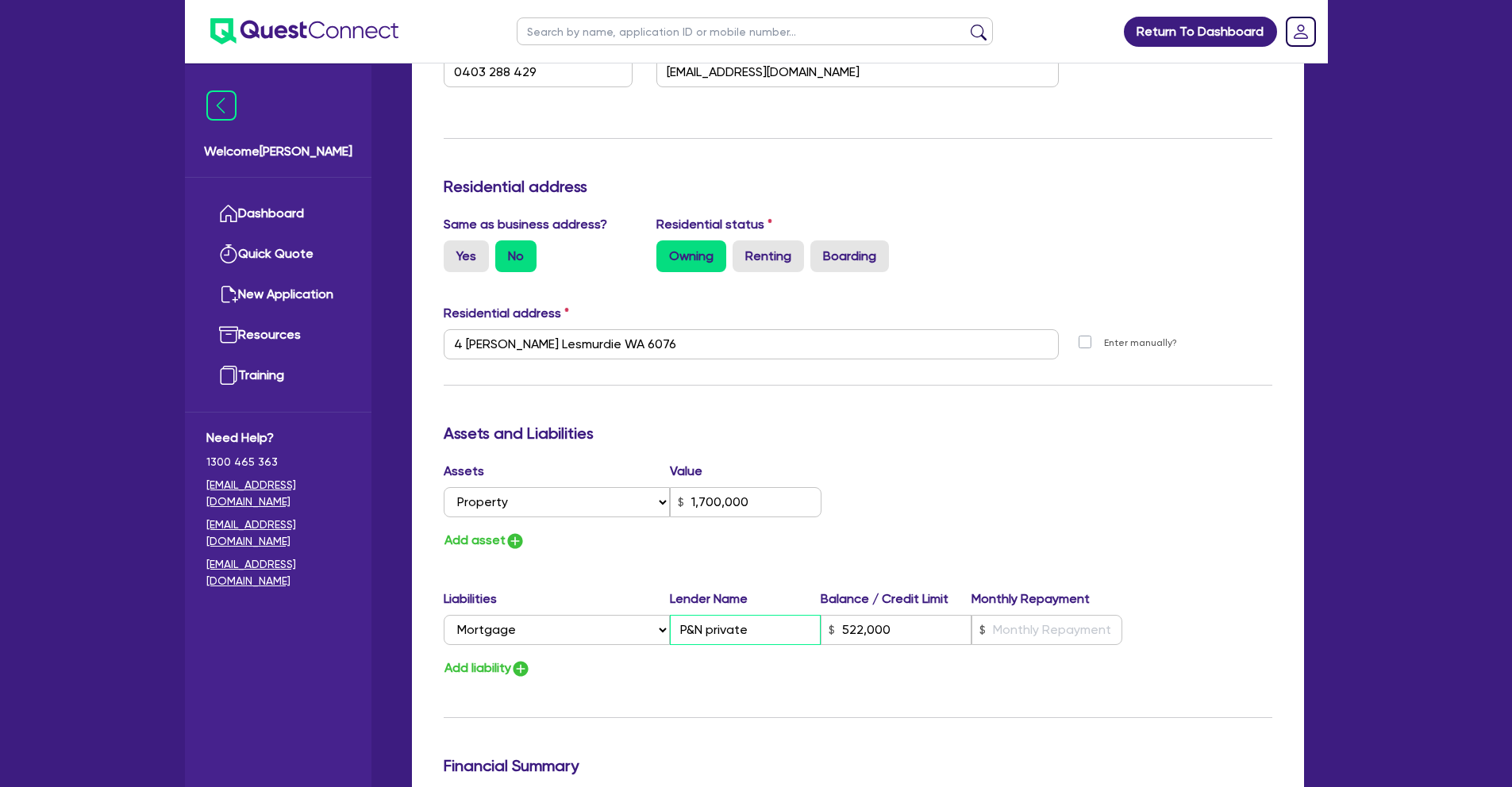
click at [796, 630] on input "P&N private" at bounding box center [746, 630] width 151 height 30
click at [1055, 636] on input "text" at bounding box center [1047, 630] width 151 height 30
click at [999, 542] on div "Assets Value Select Asset Cash Property Investment property Vehicle Truck Trail…" at bounding box center [859, 507] width 853 height 90
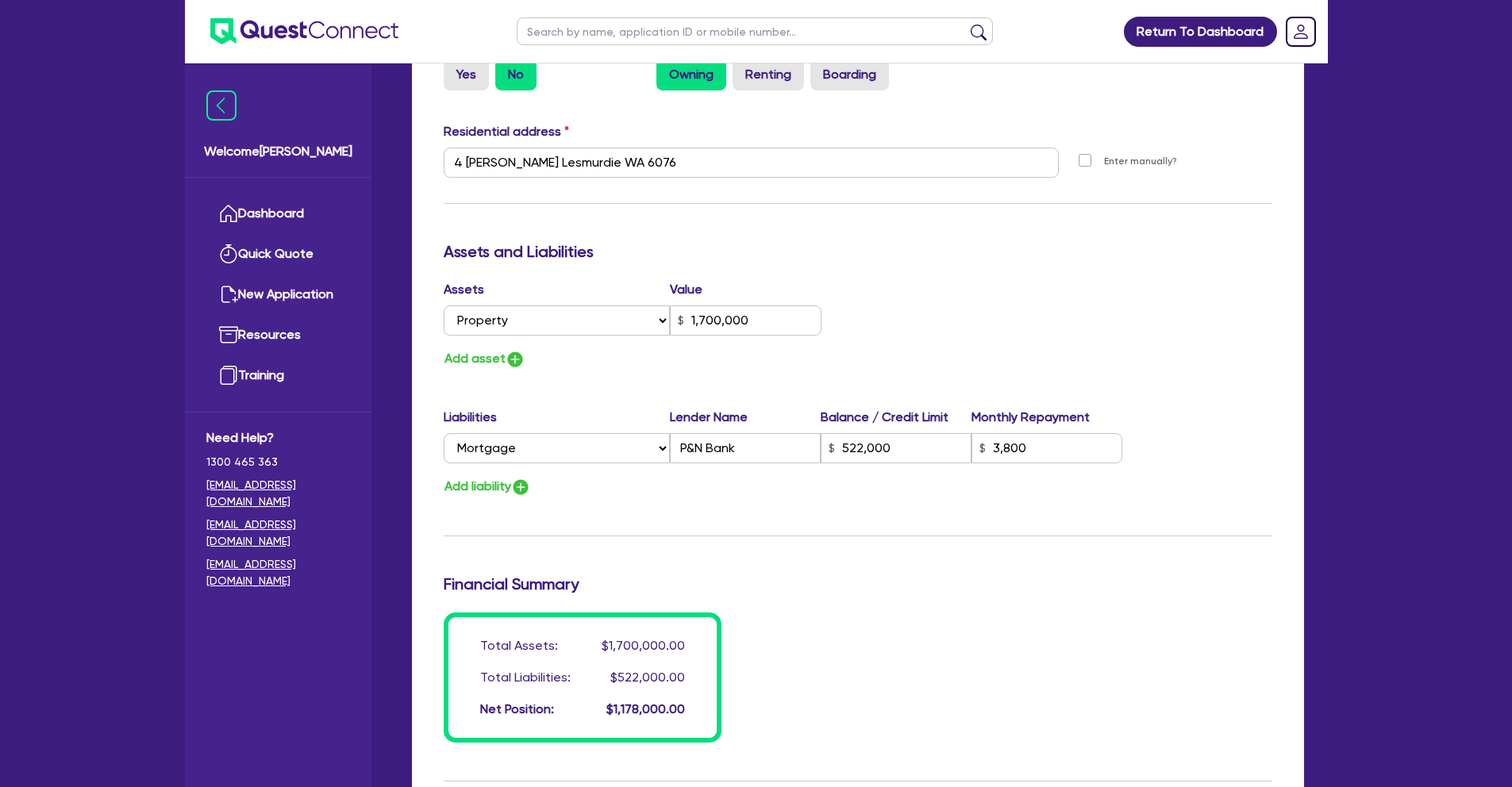
scroll to position [758, 0]
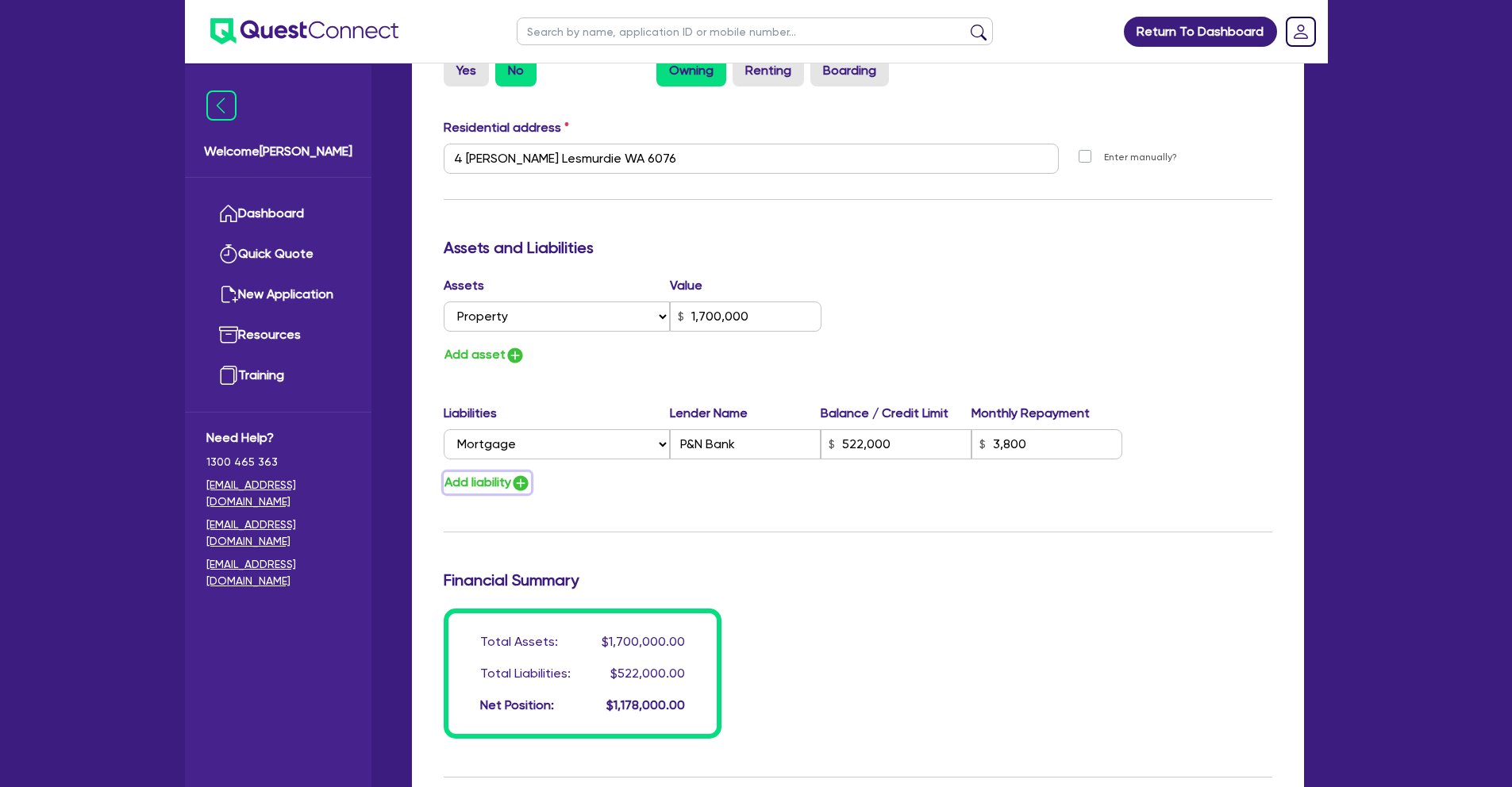
click at [520, 474] on img "button" at bounding box center [520, 483] width 19 height 19
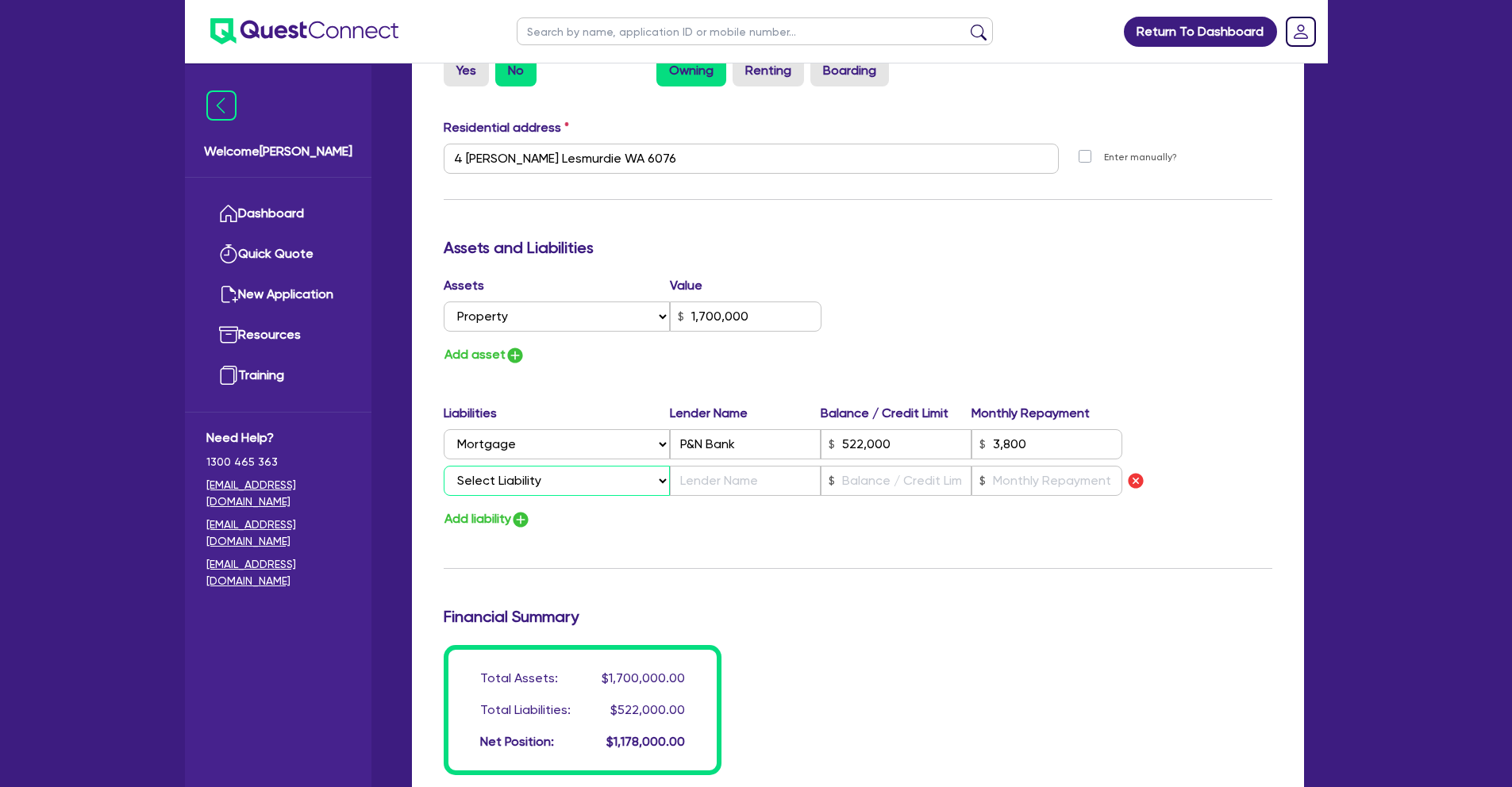
click at [522, 479] on select "Select Liability Credit card Mortgage Investment property loan Vehicle loan Tru…" at bounding box center [557, 481] width 226 height 30
click at [877, 479] on input "text" at bounding box center [897, 481] width 151 height 30
click at [701, 479] on input "text" at bounding box center [746, 481] width 151 height 30
click at [1069, 485] on input "text" at bounding box center [1047, 481] width 151 height 30
click at [518, 357] on img "button" at bounding box center [515, 355] width 19 height 19
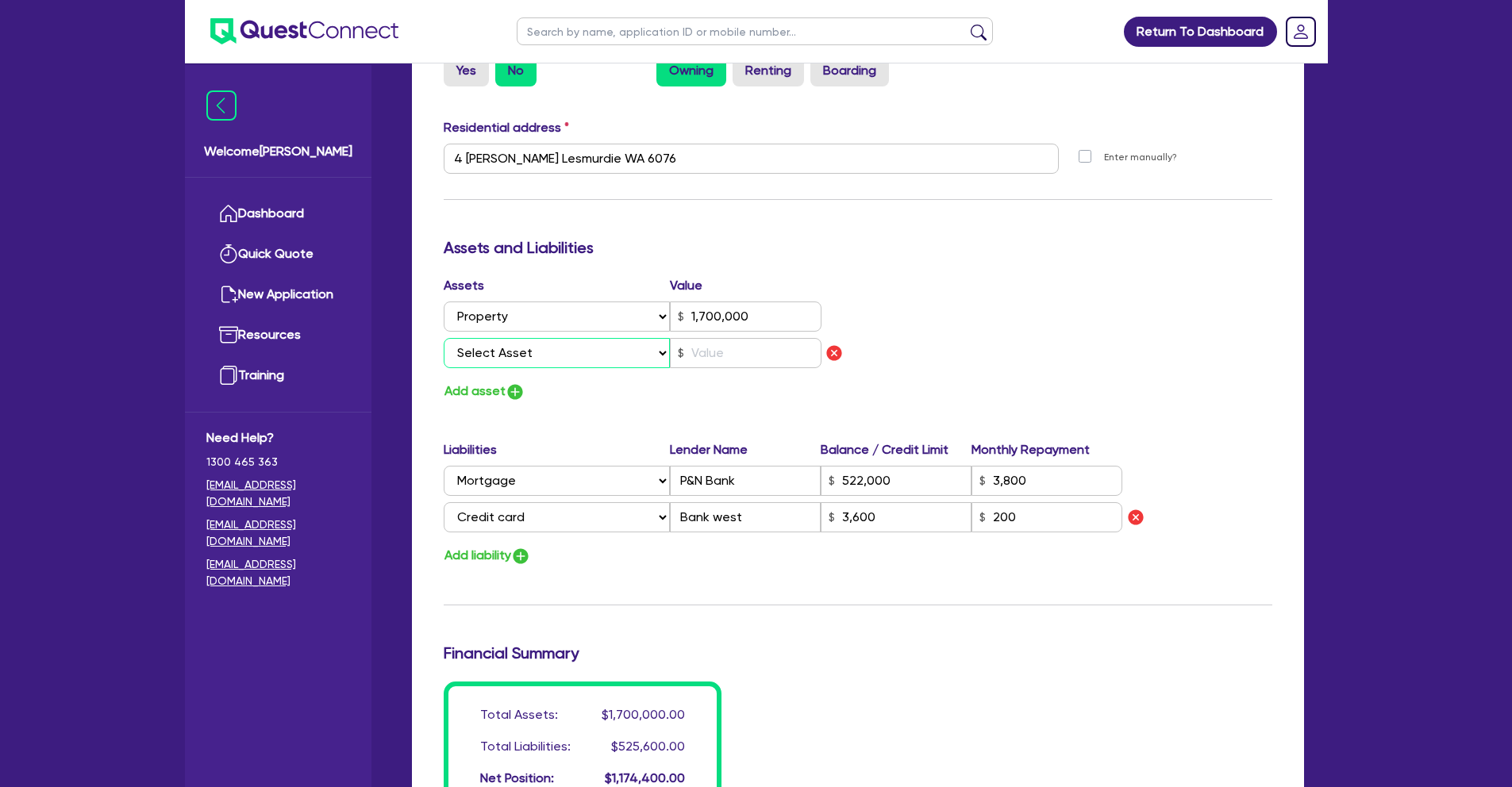
click at [531, 362] on select "Select Asset Cash Property Investment property Vehicle Truck Trailer Equipment …" at bounding box center [558, 353] width 227 height 30
click at [731, 341] on input "text" at bounding box center [746, 353] width 152 height 30
click at [517, 394] on img "button" at bounding box center [515, 391] width 19 height 19
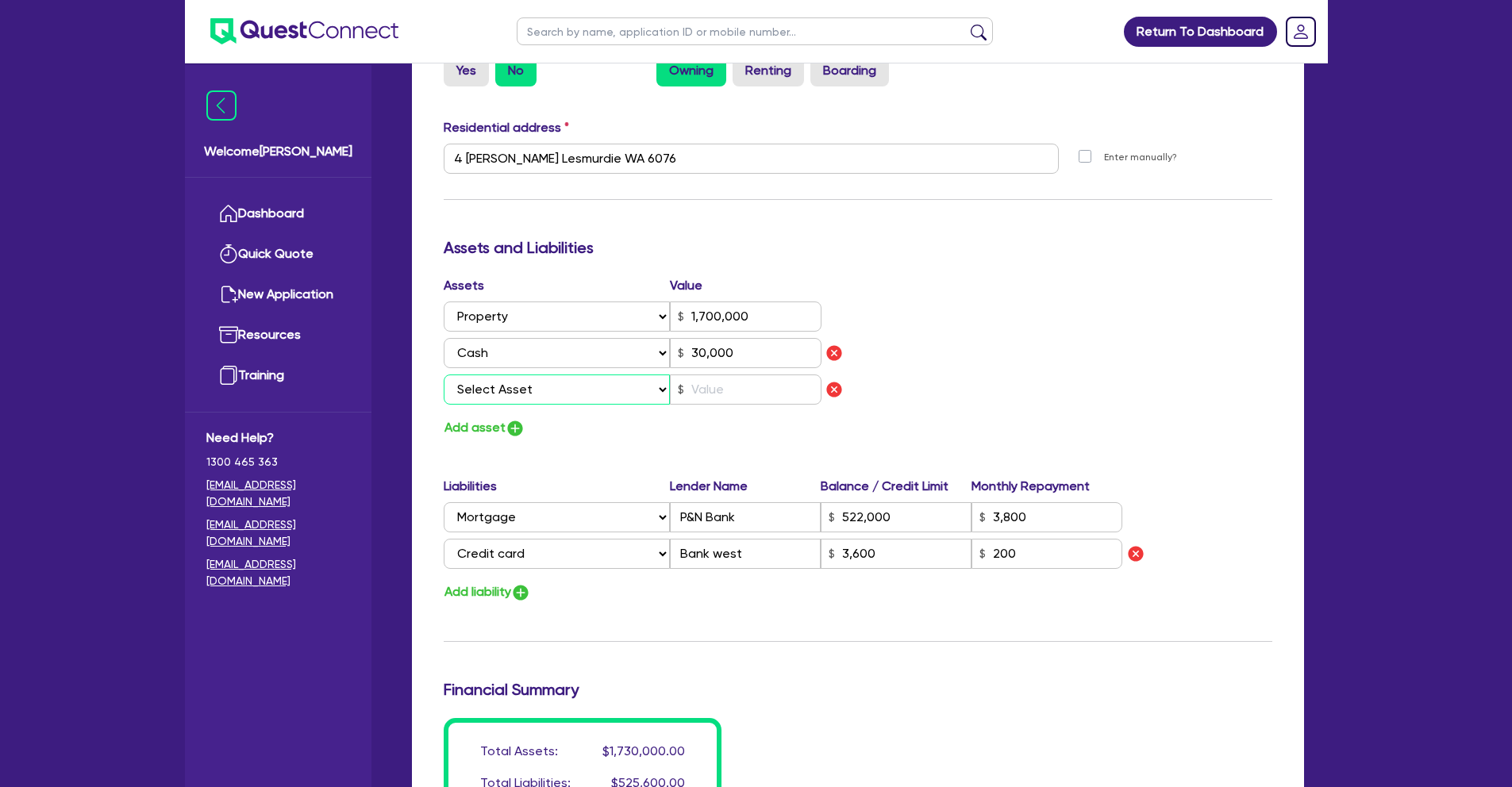
click at [520, 395] on select "Select Asset Cash Property Investment property Vehicle Truck Trailer Equipment …" at bounding box center [558, 390] width 227 height 30
click at [721, 380] on input "text" at bounding box center [746, 390] width 152 height 30
click at [954, 462] on div "Update residential status for Director #1 Boarding is only acceptable when the …" at bounding box center [859, 207] width 829 height 1283
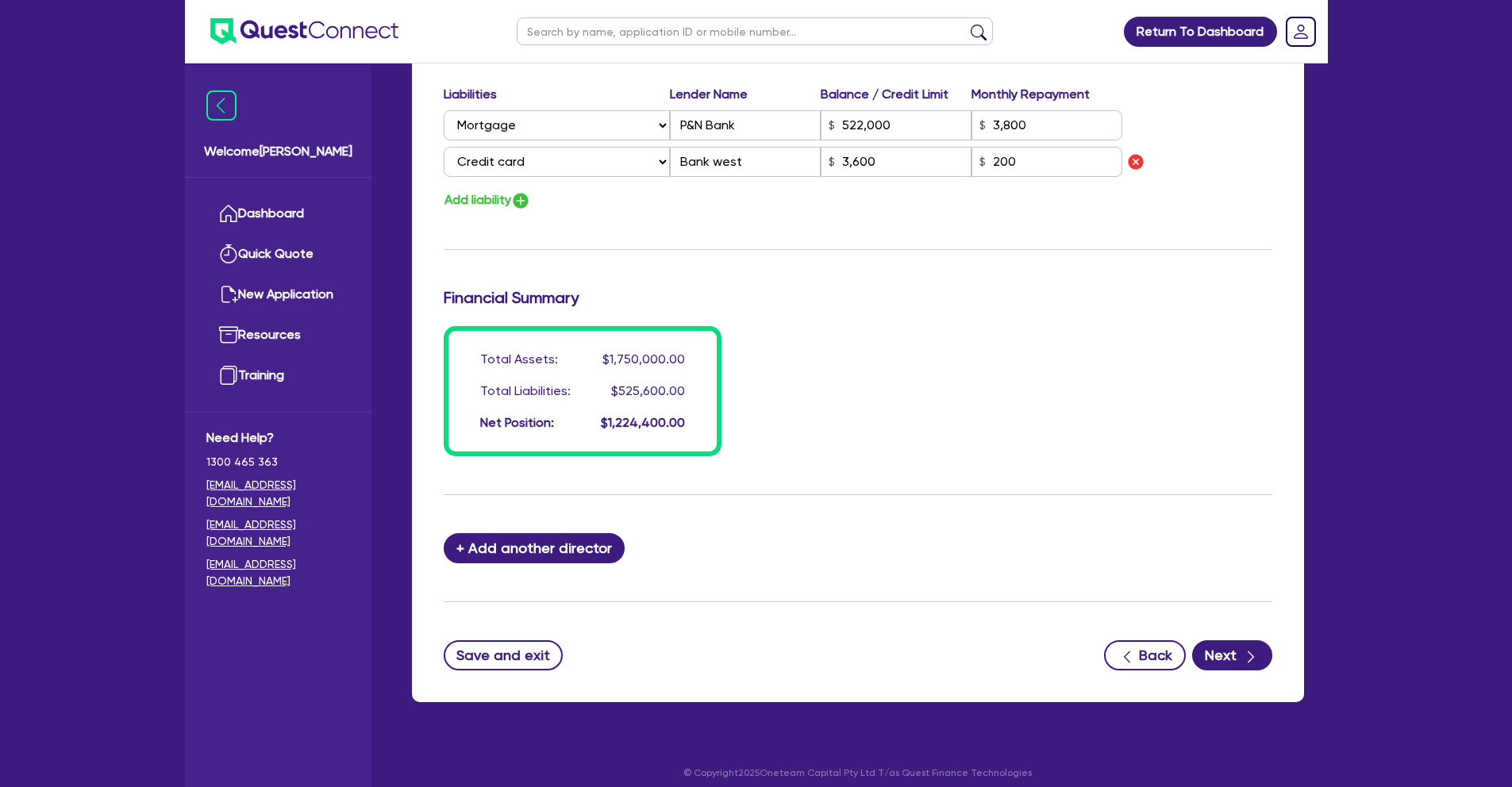
scroll to position [1161, 0]
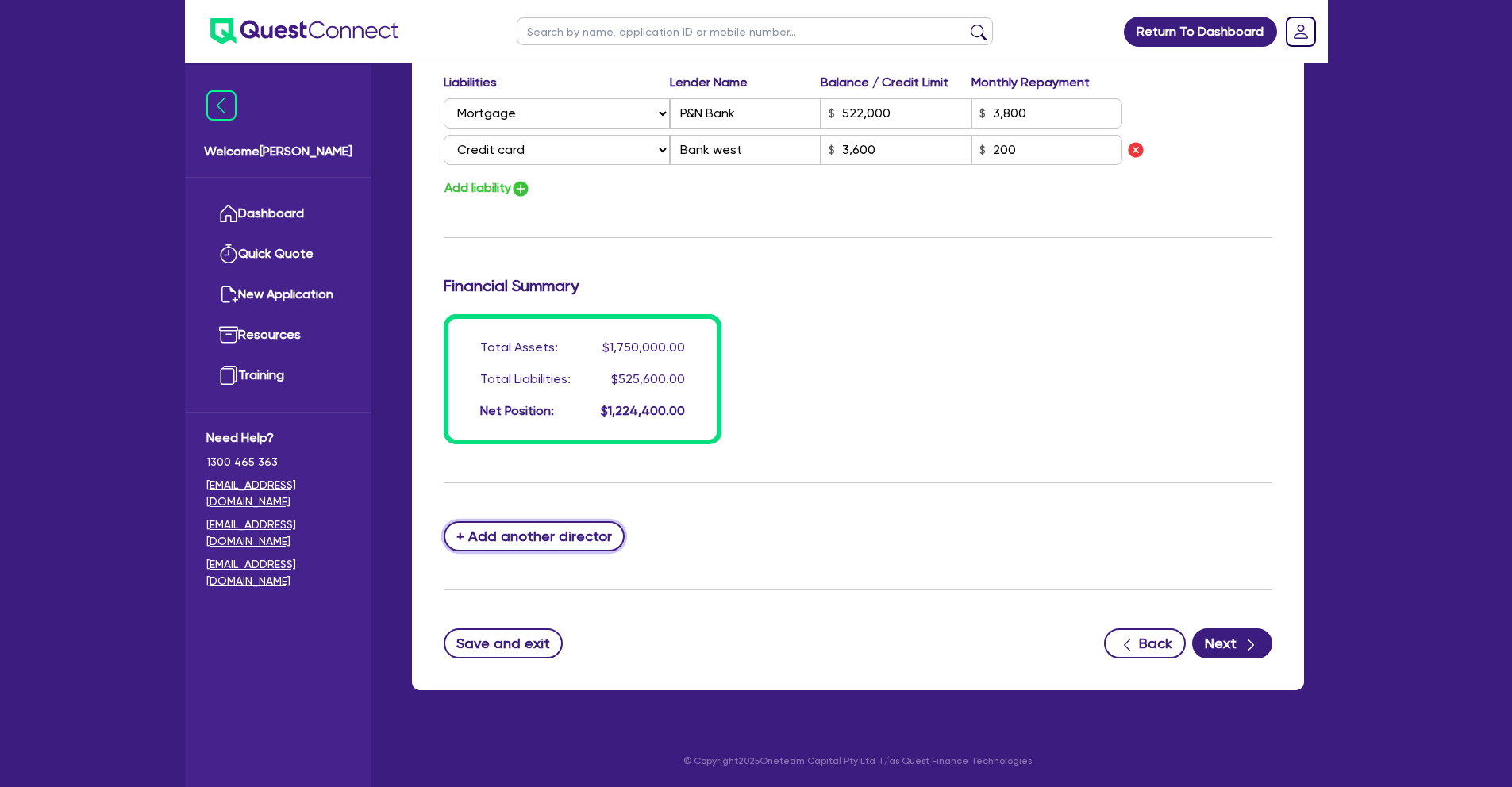
click at [535, 533] on button "+ Add another director" at bounding box center [535, 536] width 181 height 30
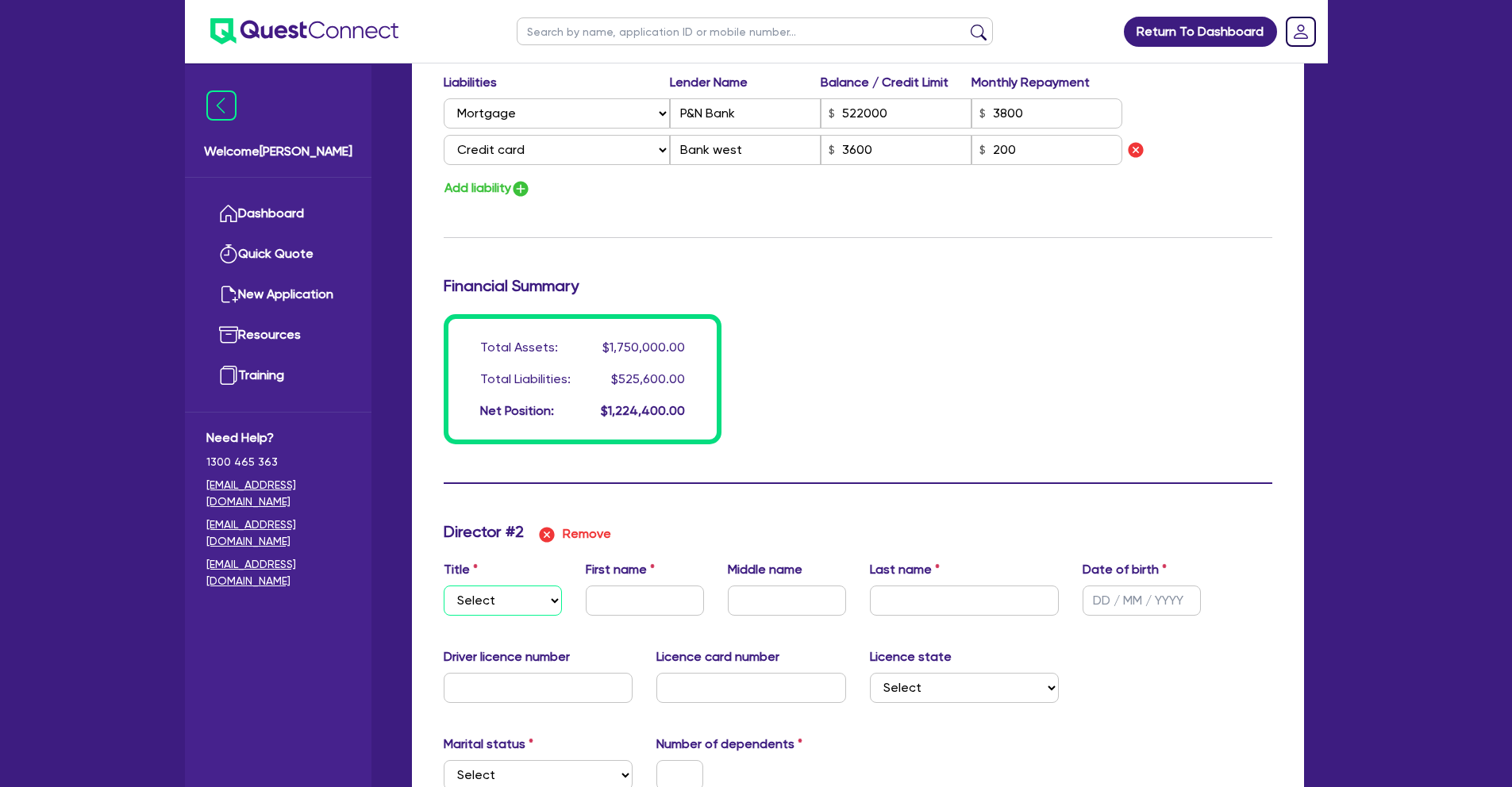
click at [499, 603] on select "Select Mr Mrs Ms Miss Dr" at bounding box center [503, 601] width 119 height 30
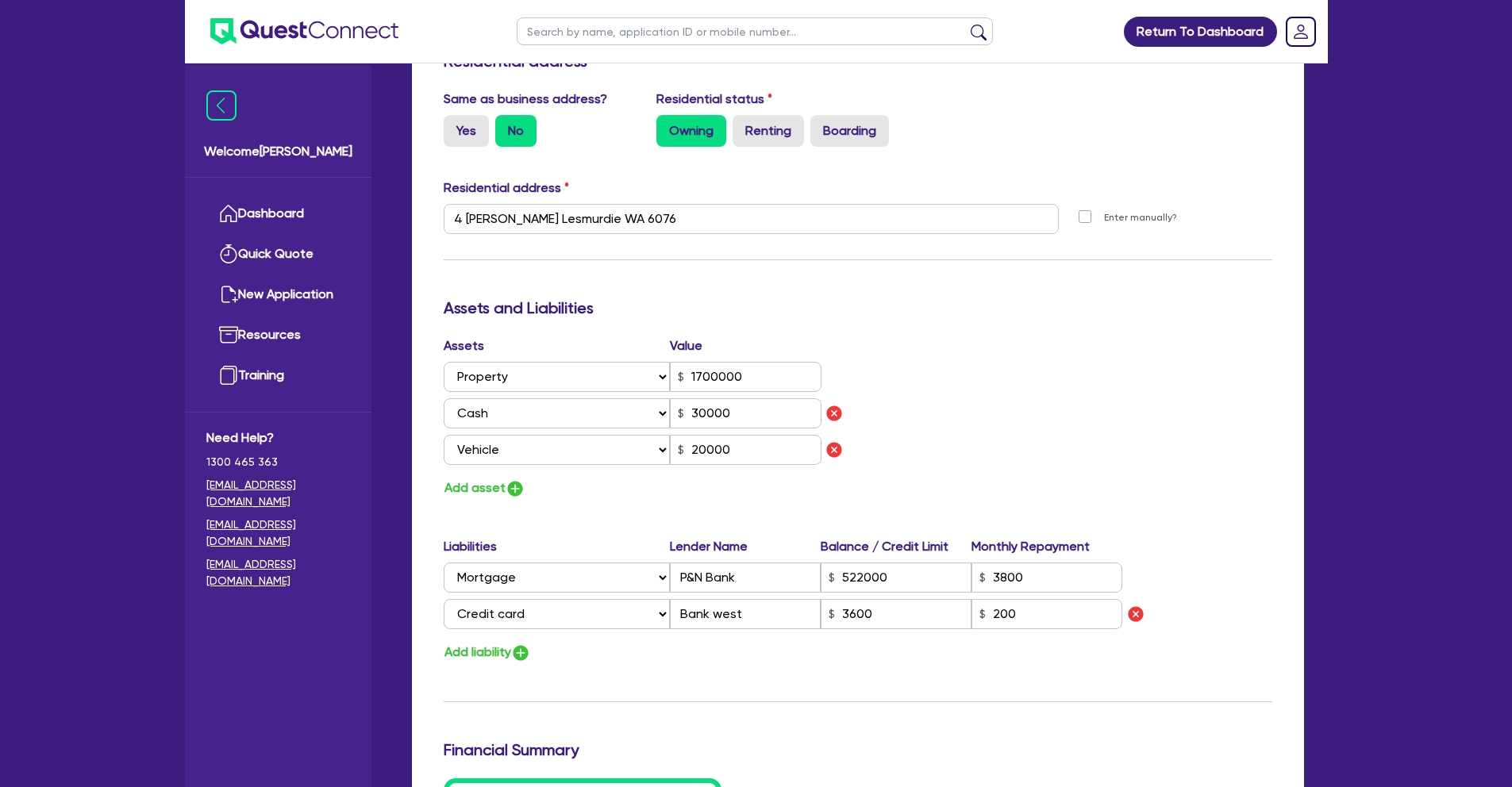
scroll to position [884, 0]
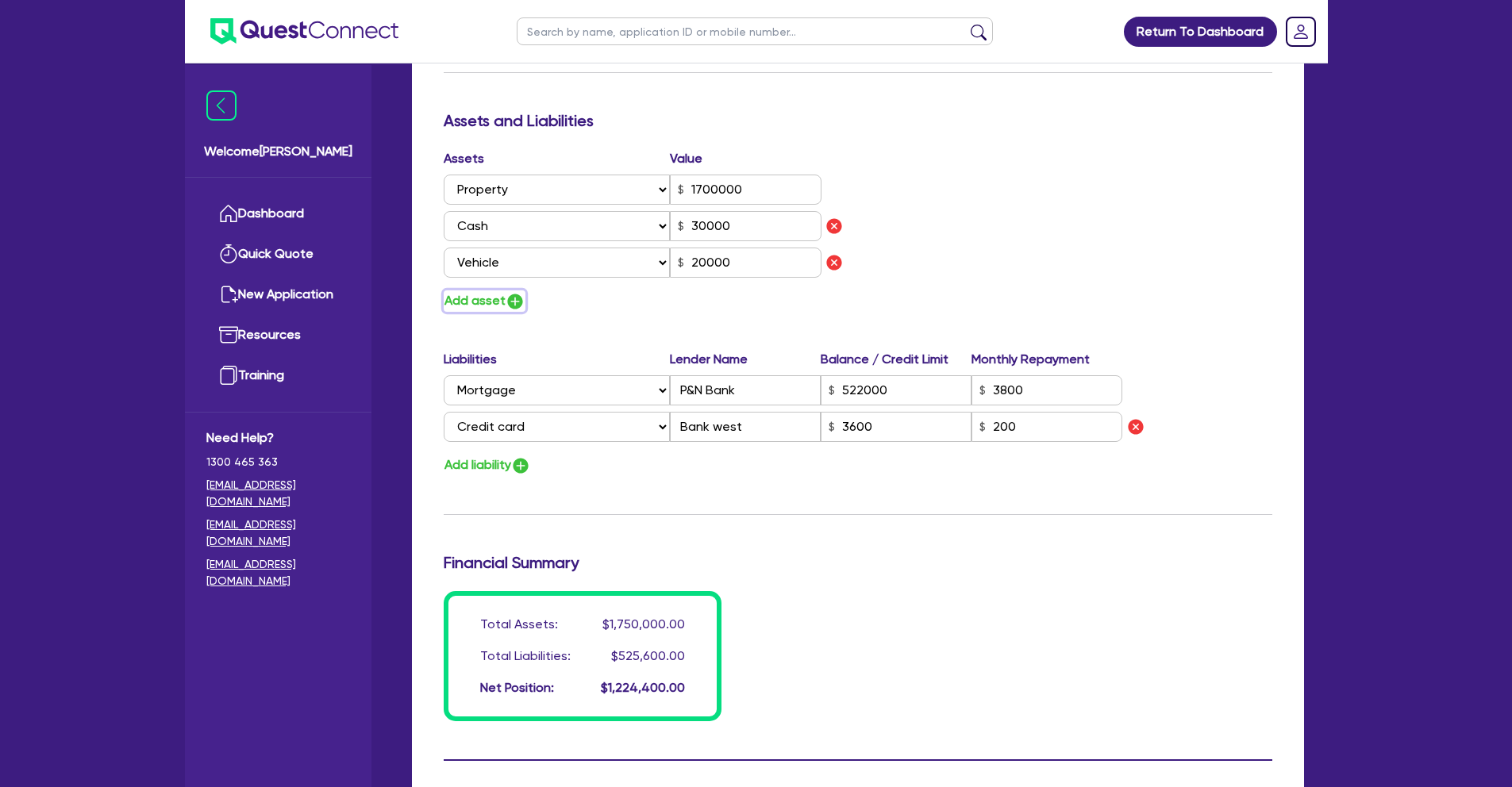
click at [515, 302] on img "button" at bounding box center [515, 302] width 19 height 19
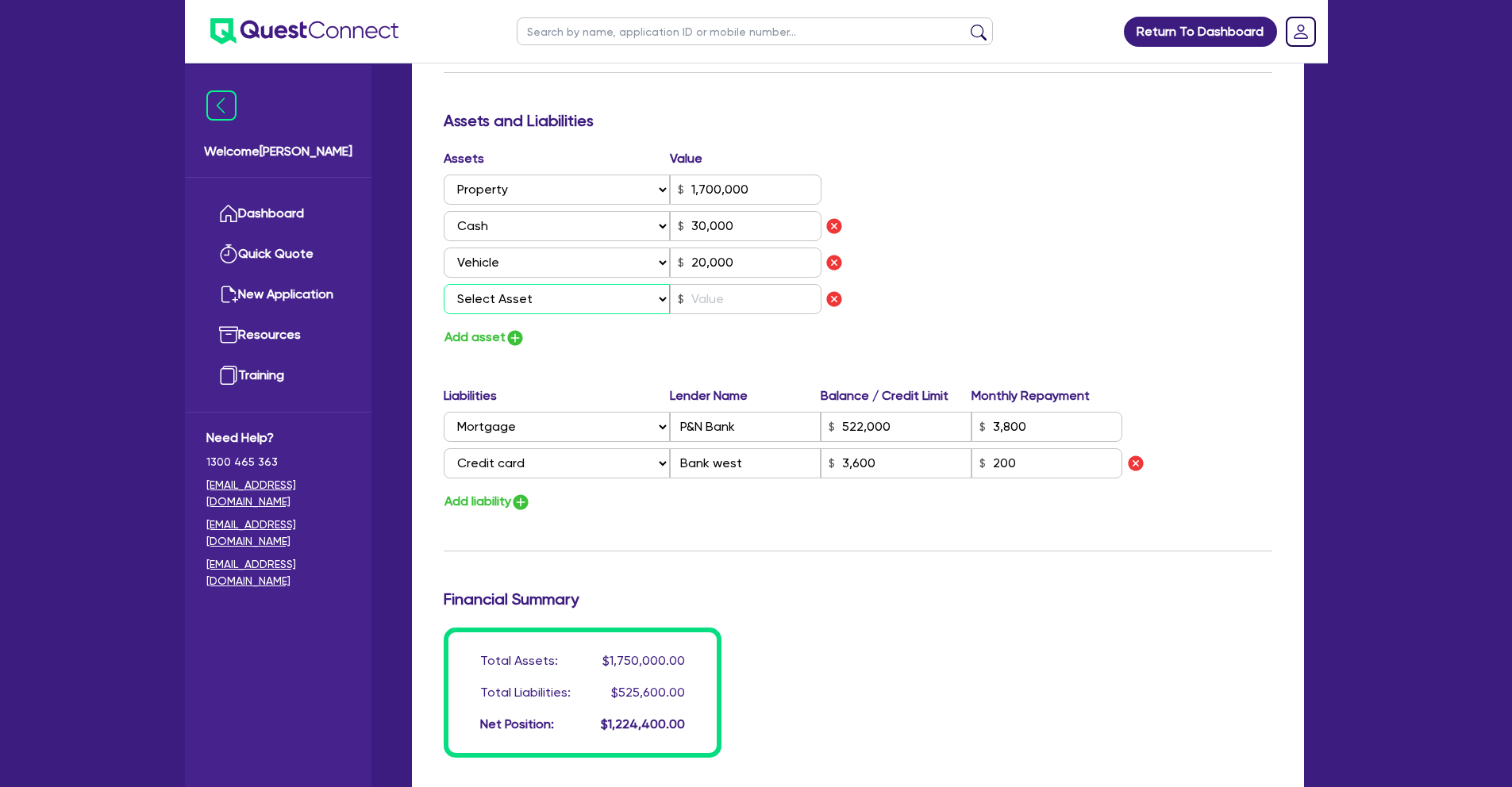
click at [515, 302] on select "Select Asset Cash Property Investment property Vehicle Truck Trailer Equipment …" at bounding box center [558, 299] width 227 height 30
click at [834, 301] on img "button" at bounding box center [834, 299] width 19 height 19
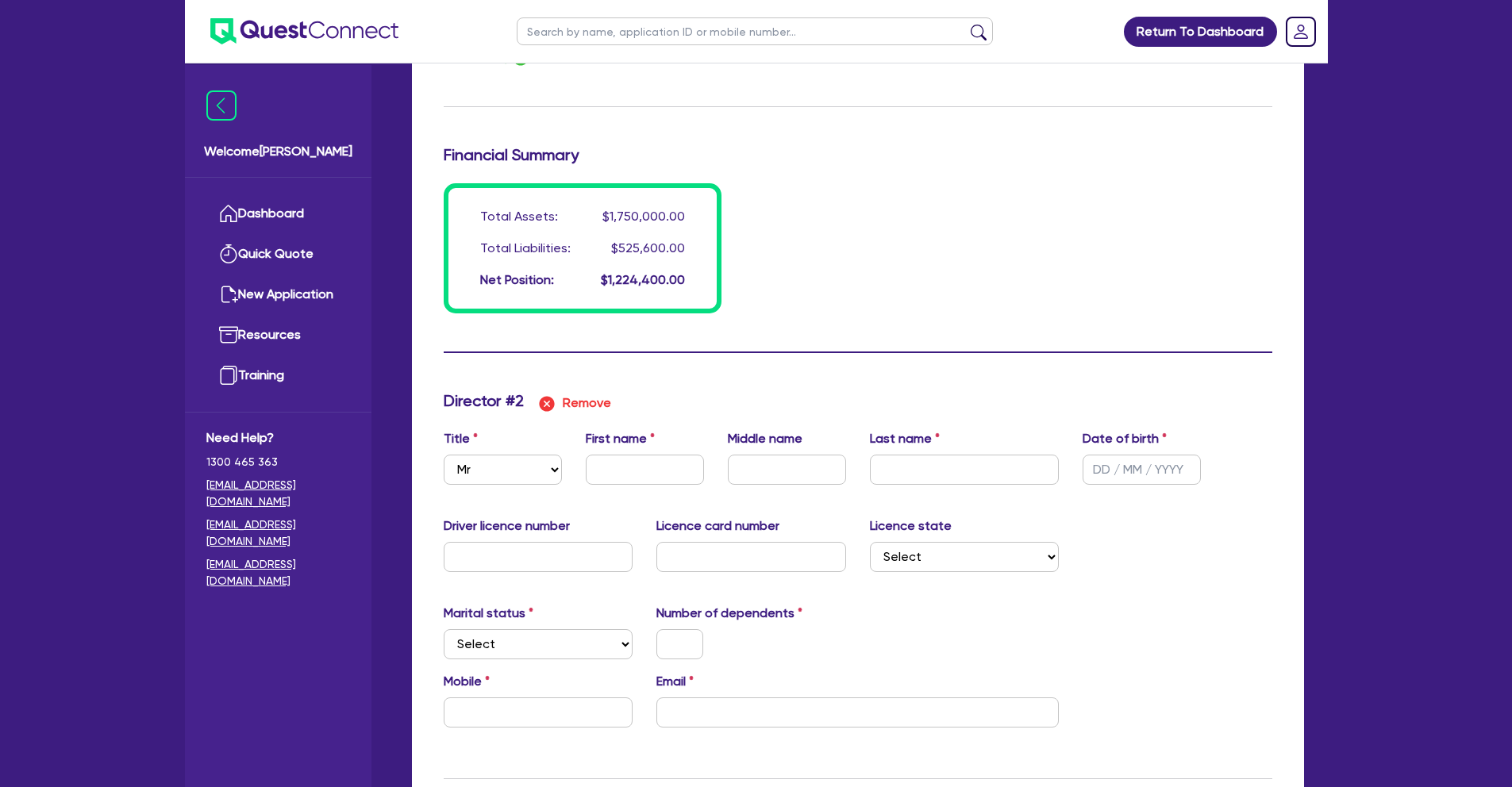
scroll to position [1412, 0]
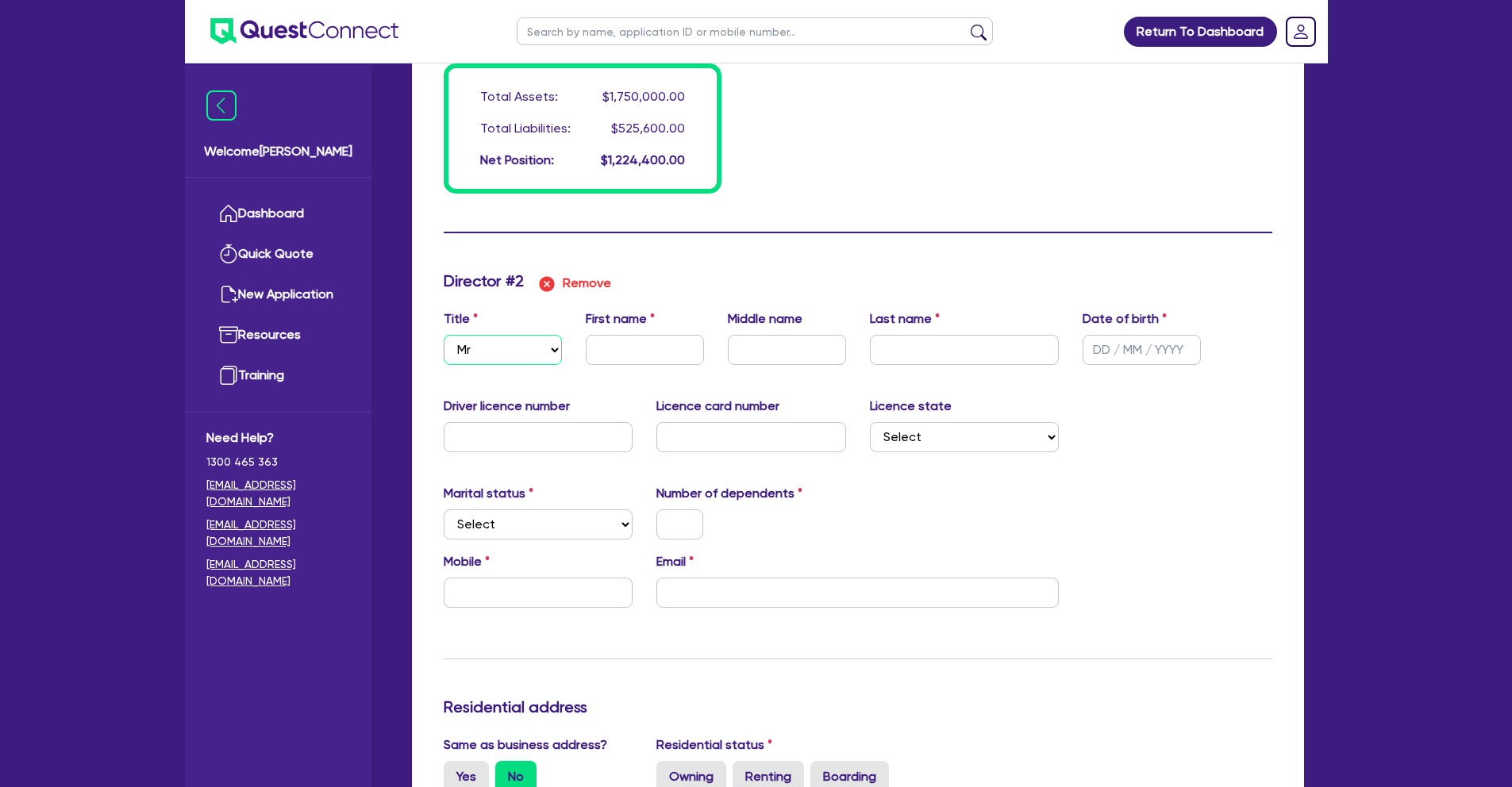
click at [542, 348] on select "Select Mr Mrs Ms Miss Dr" at bounding box center [503, 350] width 119 height 30
click at [626, 346] on input "text" at bounding box center [645, 350] width 119 height 30
drag, startPoint x: 948, startPoint y: 342, endPoint x: 864, endPoint y: 351, distance: 84.5
click at [897, 351] on input "Kazzi" at bounding box center [965, 350] width 190 height 30
drag, startPoint x: 648, startPoint y: 355, endPoint x: 529, endPoint y: 352, distance: 119.0
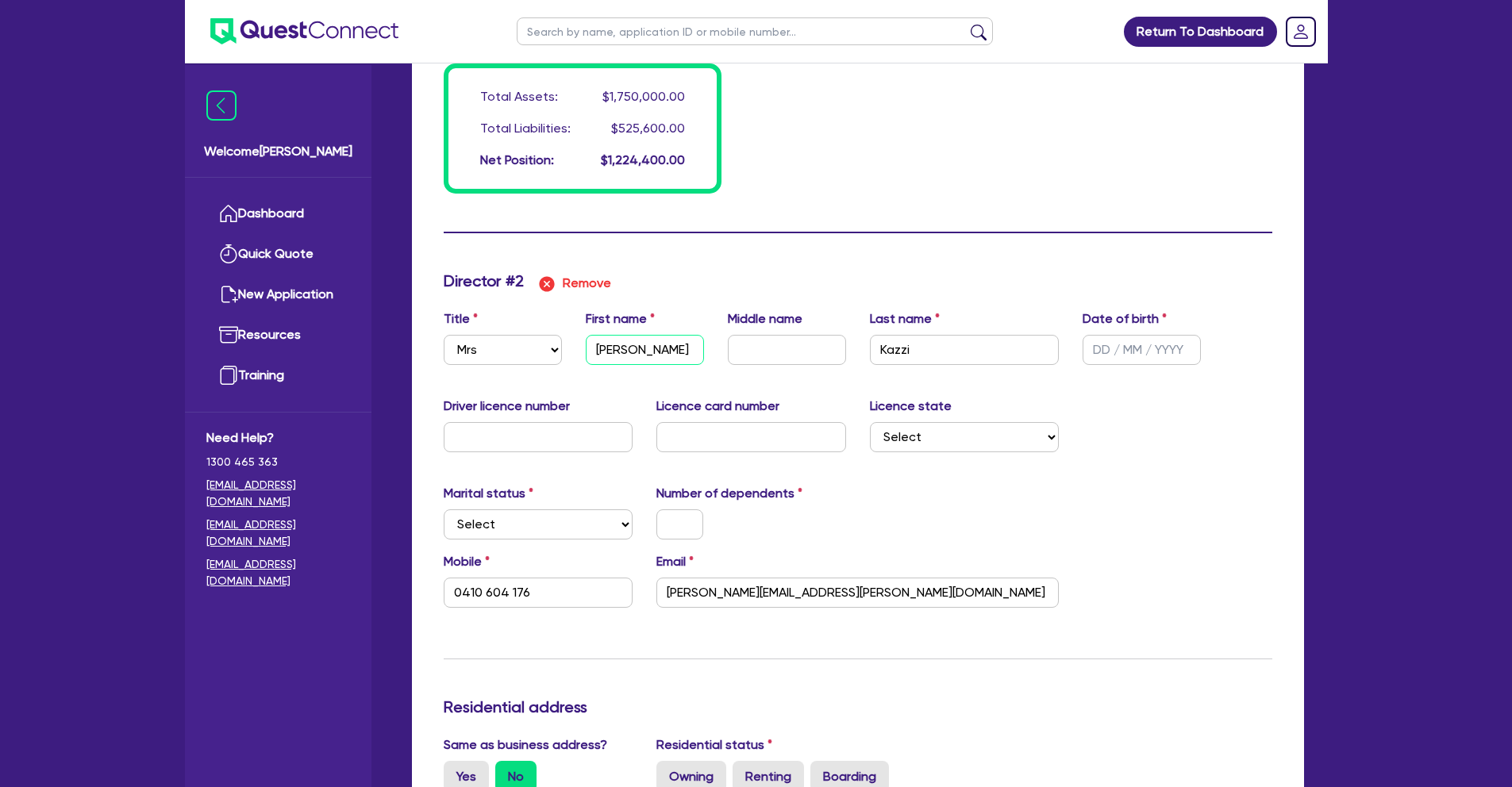
click at [529, 352] on div "Title Select Mr Mrs Ms Miss Dr First name [PERSON_NAME] Middle name Last name […" at bounding box center [859, 343] width 853 height 69
click at [925, 442] on select "Select [GEOGRAPHIC_DATA] [GEOGRAPHIC_DATA] [GEOGRAPHIC_DATA] [GEOGRAPHIC_DATA] …" at bounding box center [965, 437] width 190 height 30
click at [525, 524] on select "Select Single Married De Facto / Partner" at bounding box center [539, 524] width 190 height 30
click at [673, 529] on input "text" at bounding box center [680, 524] width 47 height 30
drag, startPoint x: 545, startPoint y: 601, endPoint x: 405, endPoint y: 583, distance: 141.2
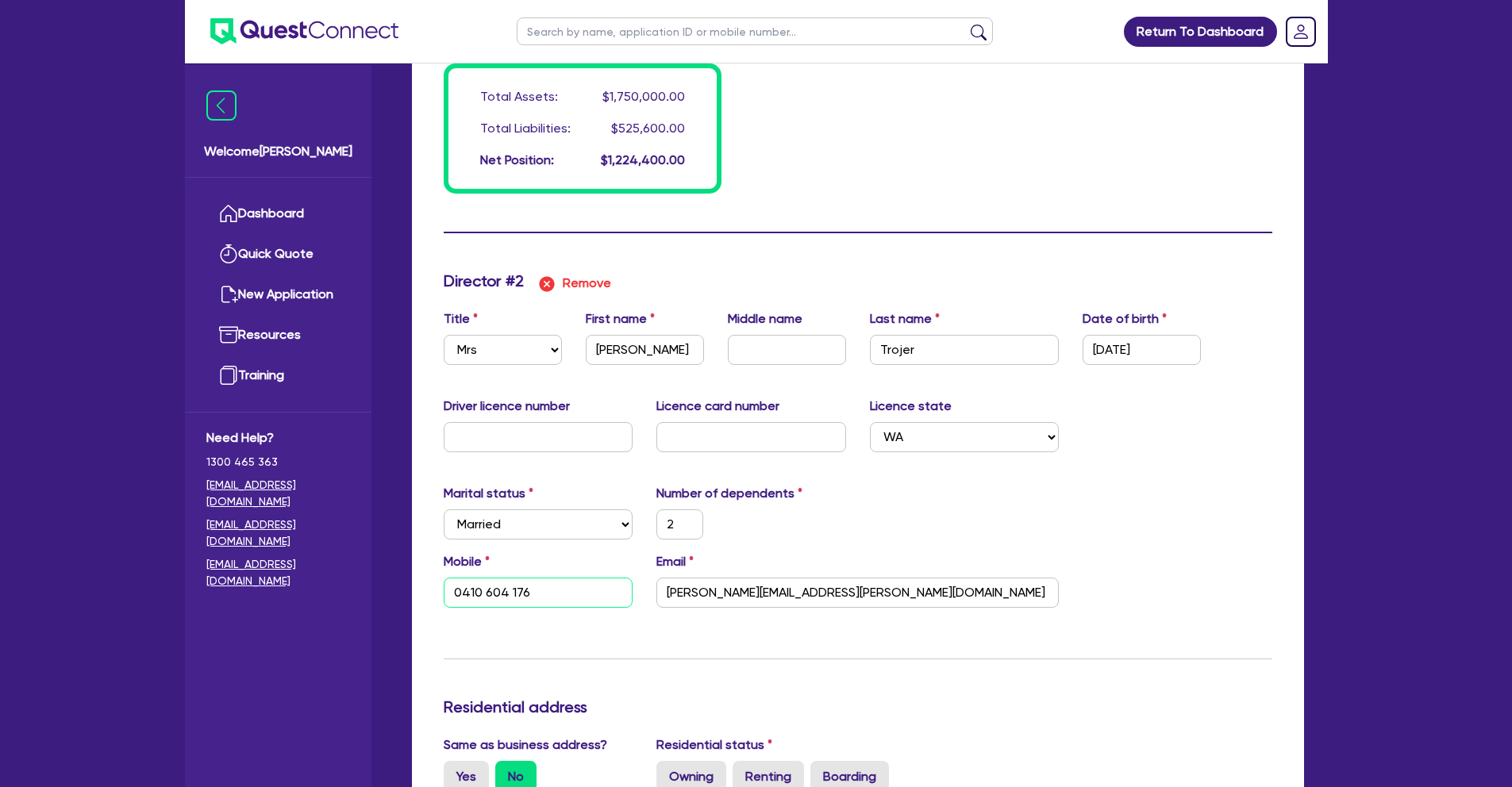
click at [405, 583] on div "Quotes Applicant [GEOGRAPHIC_DATA] Security Notes Contracts Loan # QF14895 Onet…" at bounding box center [858, 167] width 916 height 2872
drag, startPoint x: 709, startPoint y: 596, endPoint x: 638, endPoint y: 589, distance: 71.3
click at [638, 589] on div "Mobile [PHONE_NUMBER] Email [PERSON_NAME]" at bounding box center [859, 586] width 853 height 69
paste input "[EMAIL_ADDRESS][DOMAIN_NAME]"
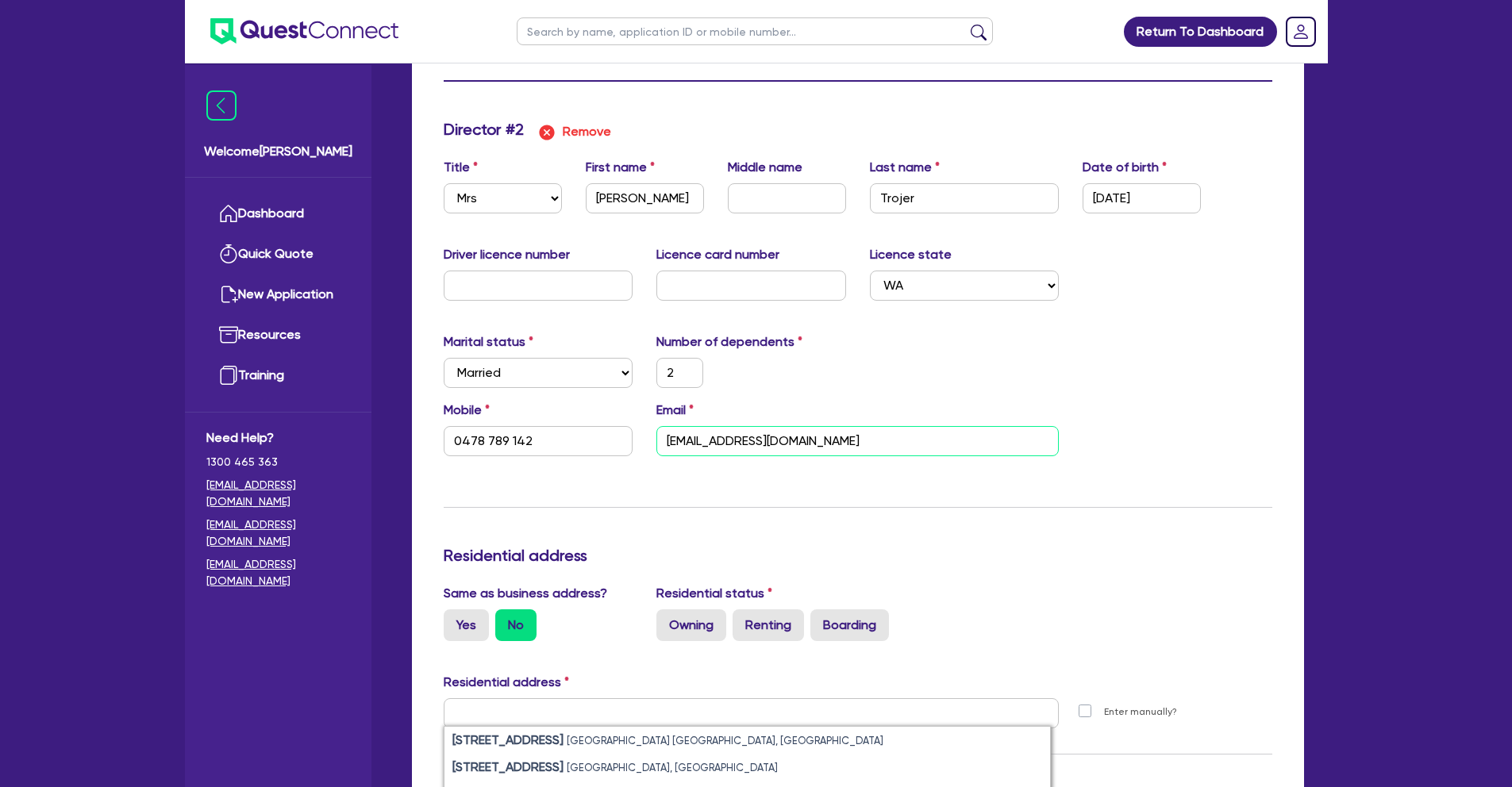
scroll to position [1732, 0]
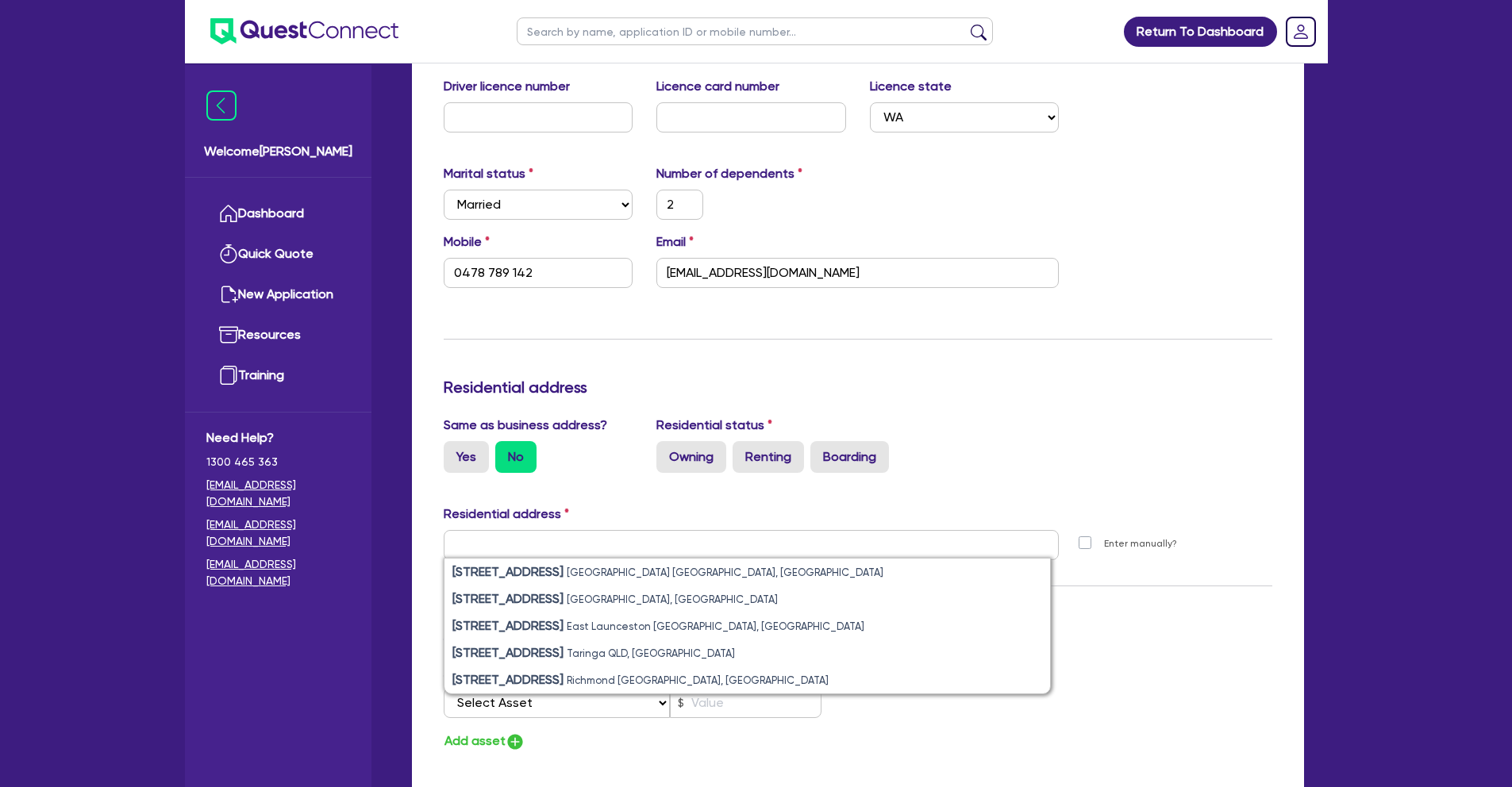
click at [591, 466] on div "Yes No" at bounding box center [539, 457] width 190 height 31
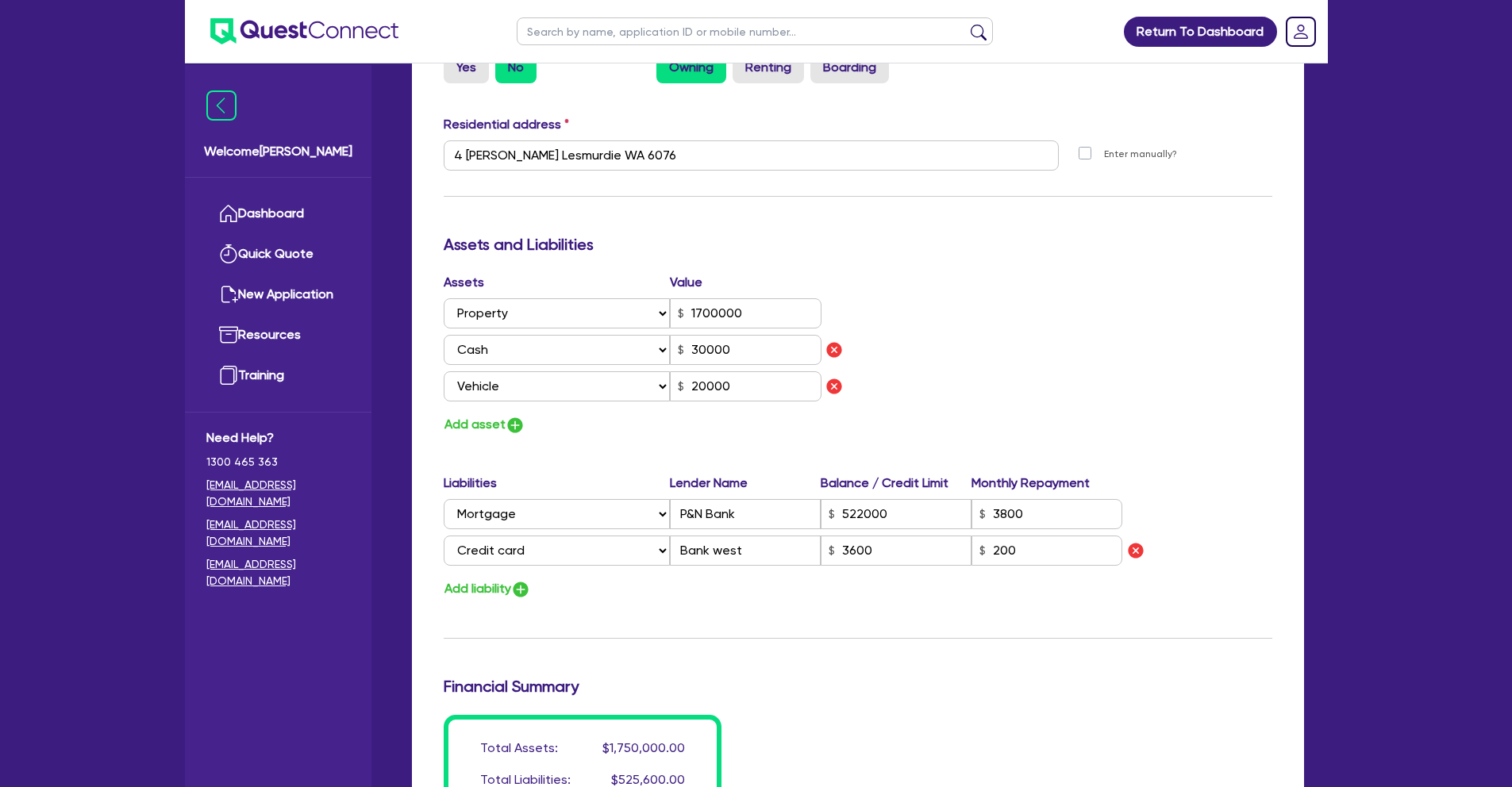
scroll to position [692, 0]
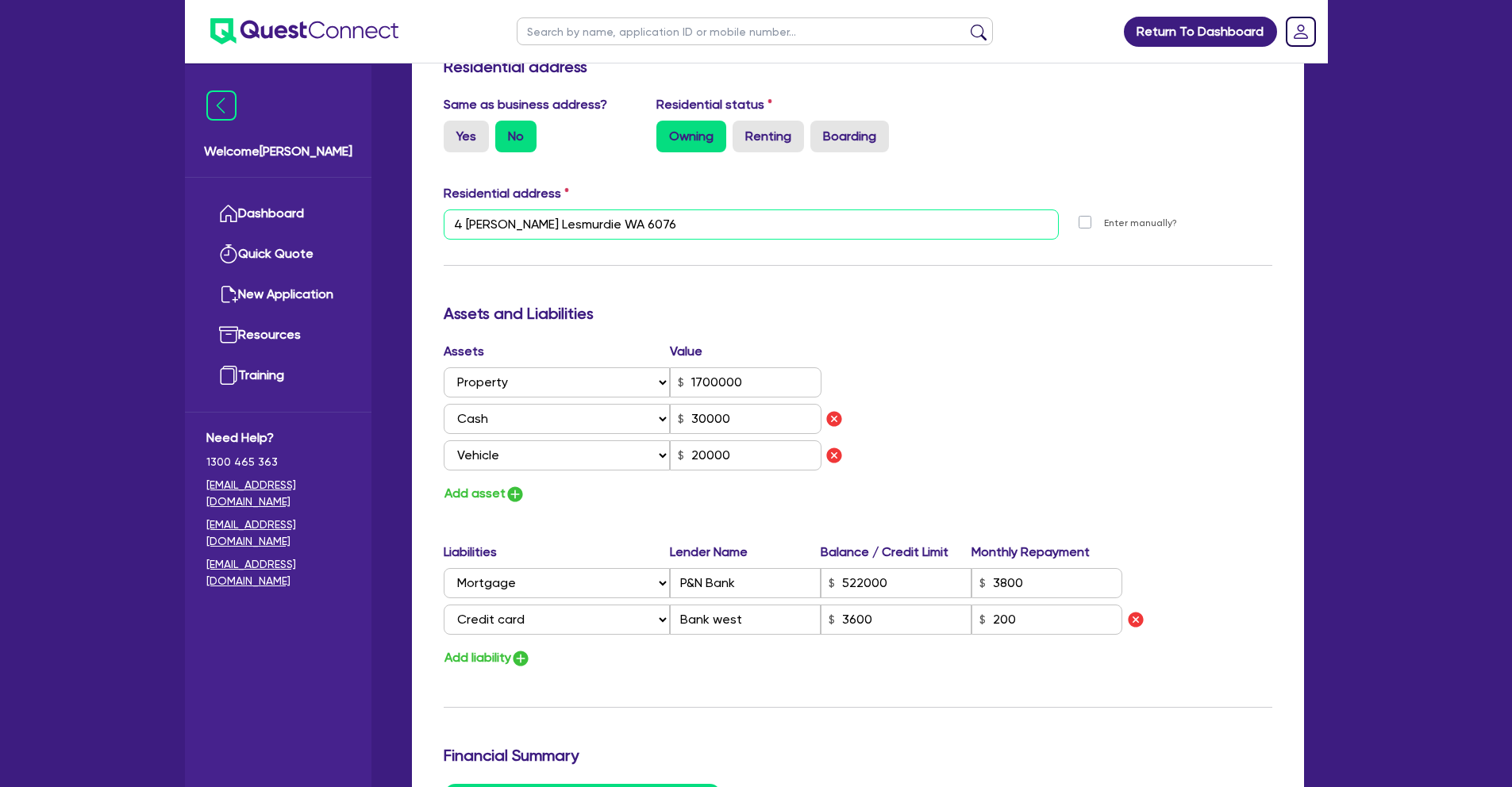
drag, startPoint x: 669, startPoint y: 220, endPoint x: 425, endPoint y: 220, distance: 244.0
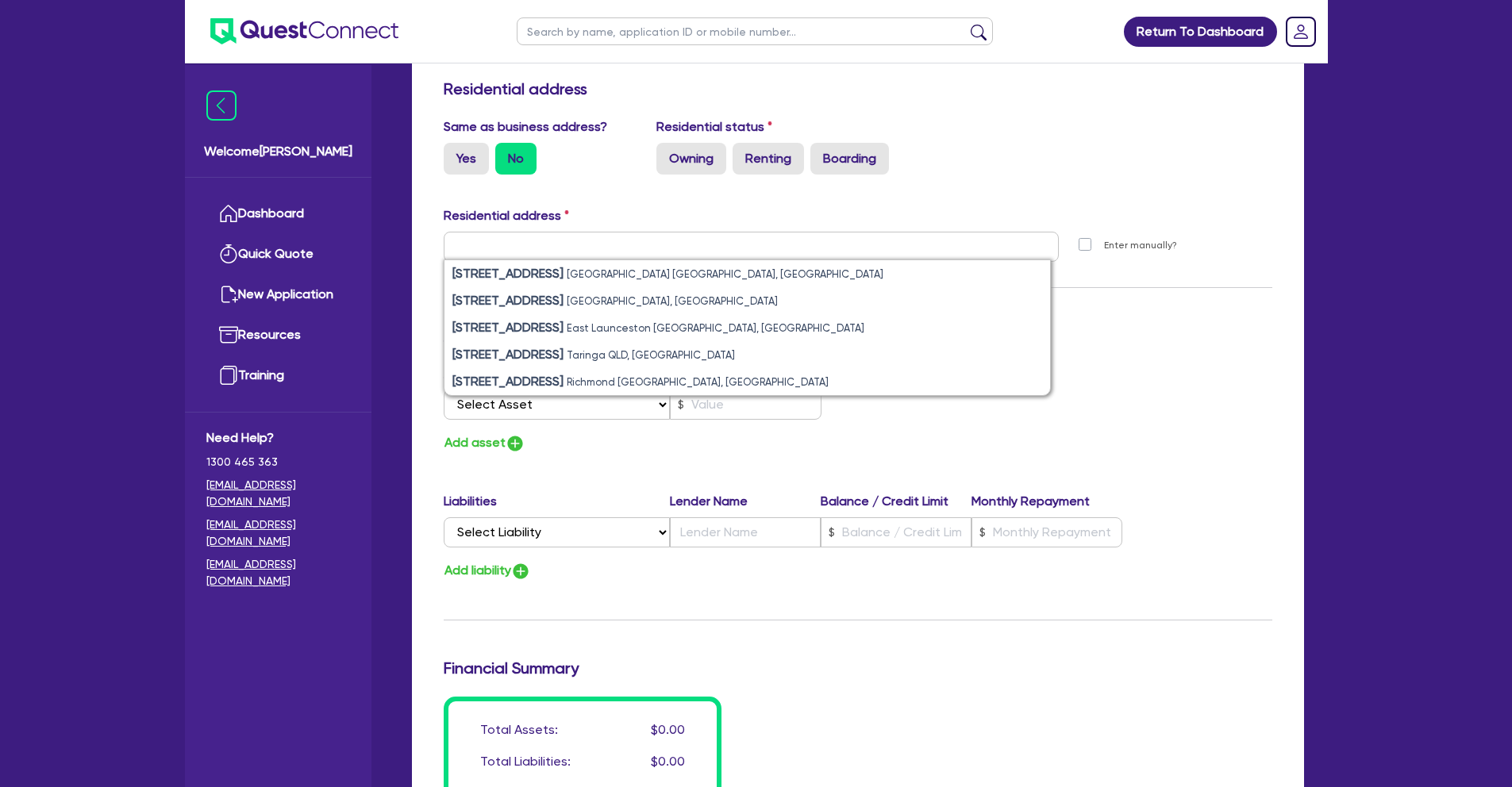
scroll to position [2135, 0]
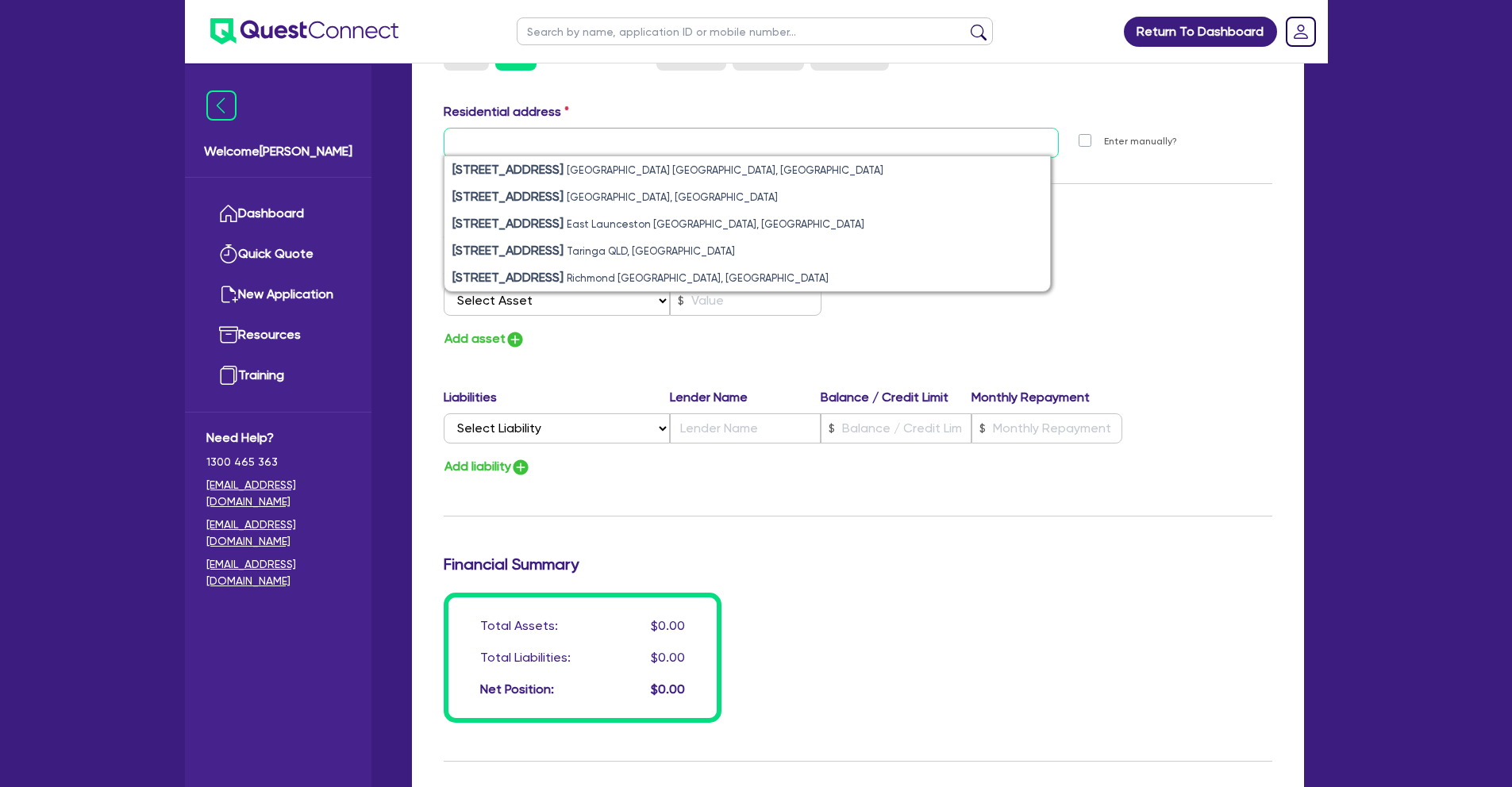
paste input "4 [PERSON_NAME] Lesmurdie WA 6076"
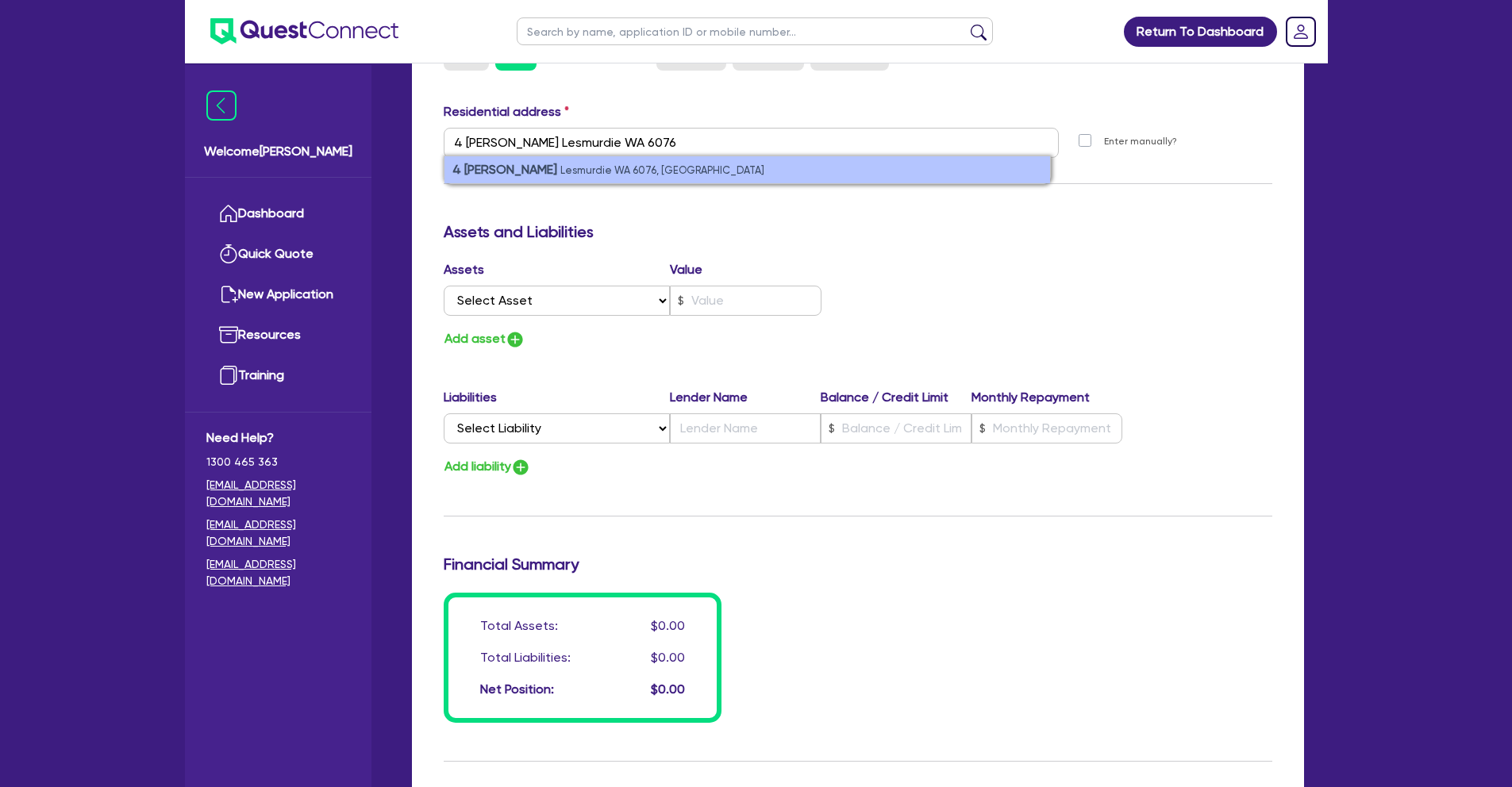
click at [620, 169] on small "Lesmurdie WA 6076, [GEOGRAPHIC_DATA]" at bounding box center [662, 170] width 204 height 12
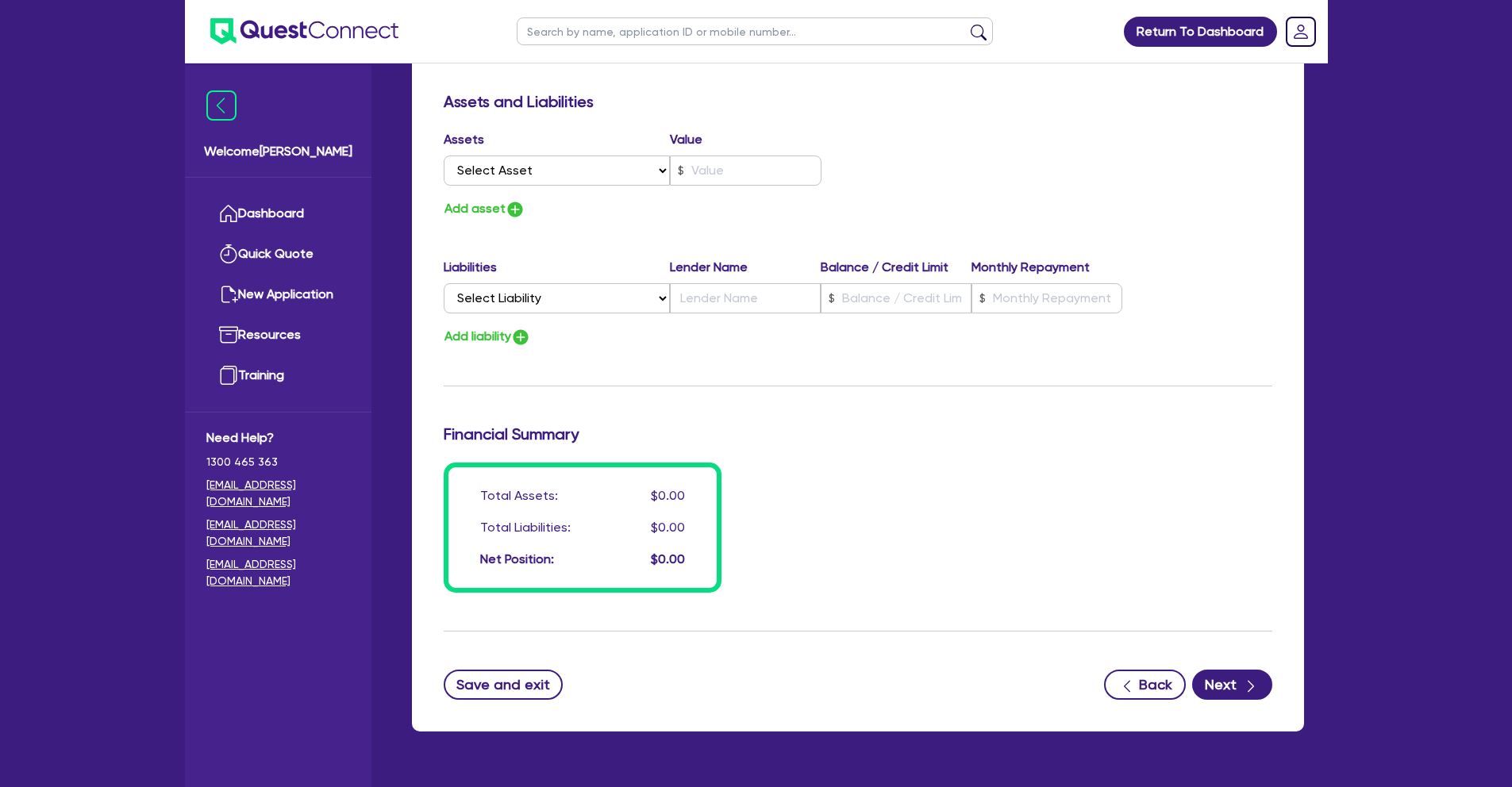
scroll to position [2307, 0]
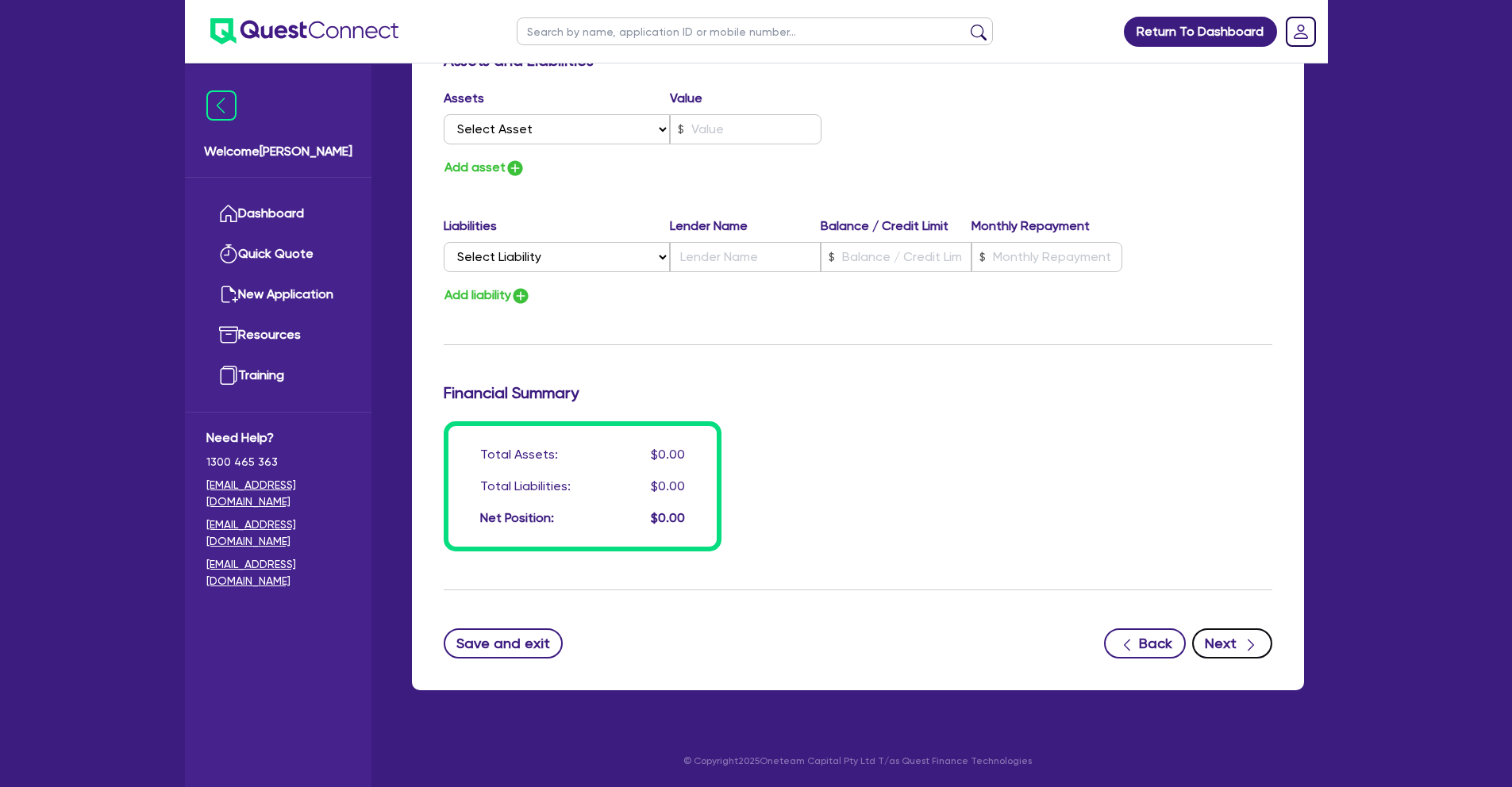
click at [1220, 646] on button "Next" at bounding box center [1232, 644] width 81 height 30
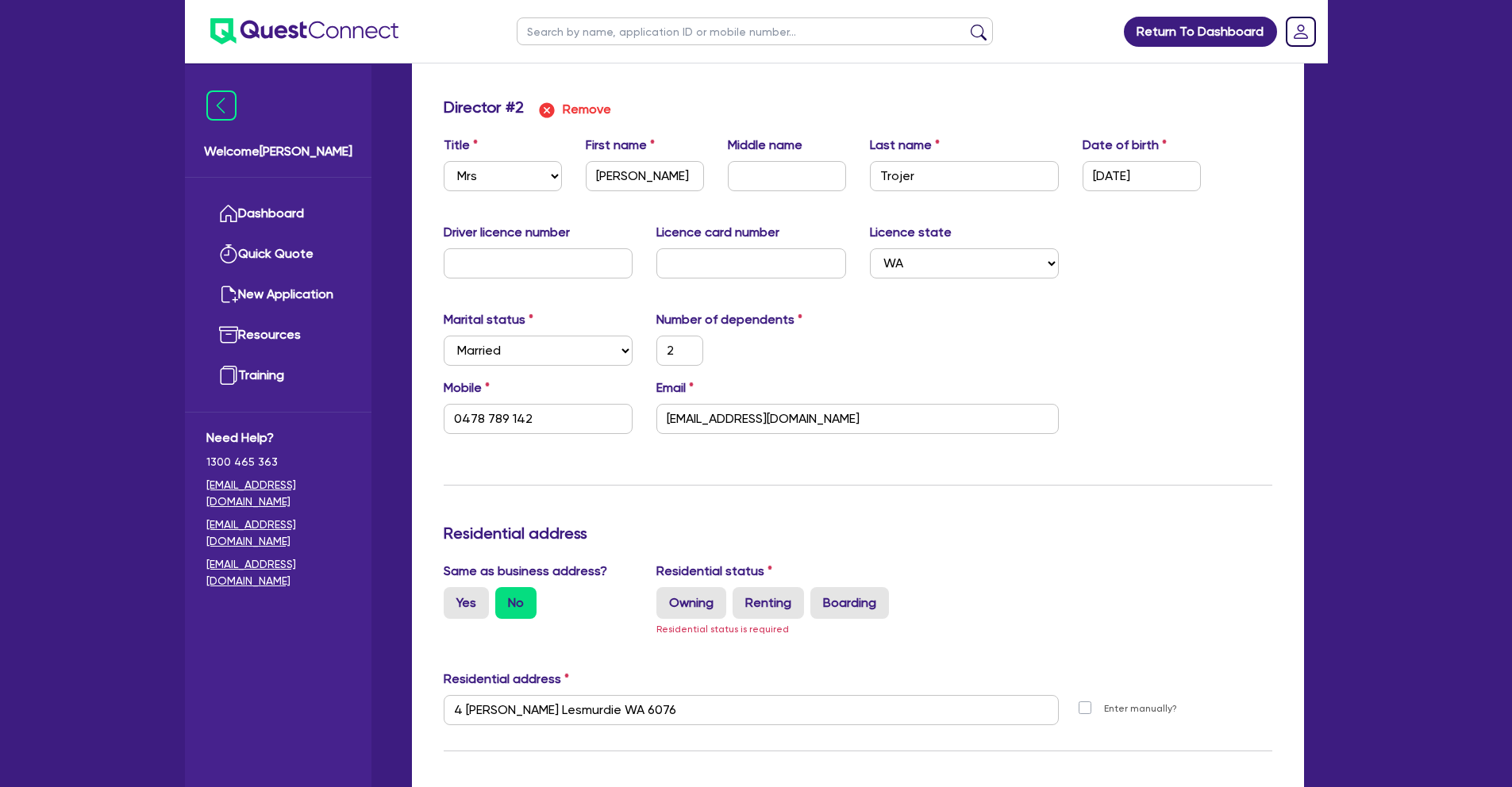
scroll to position [1598, 0]
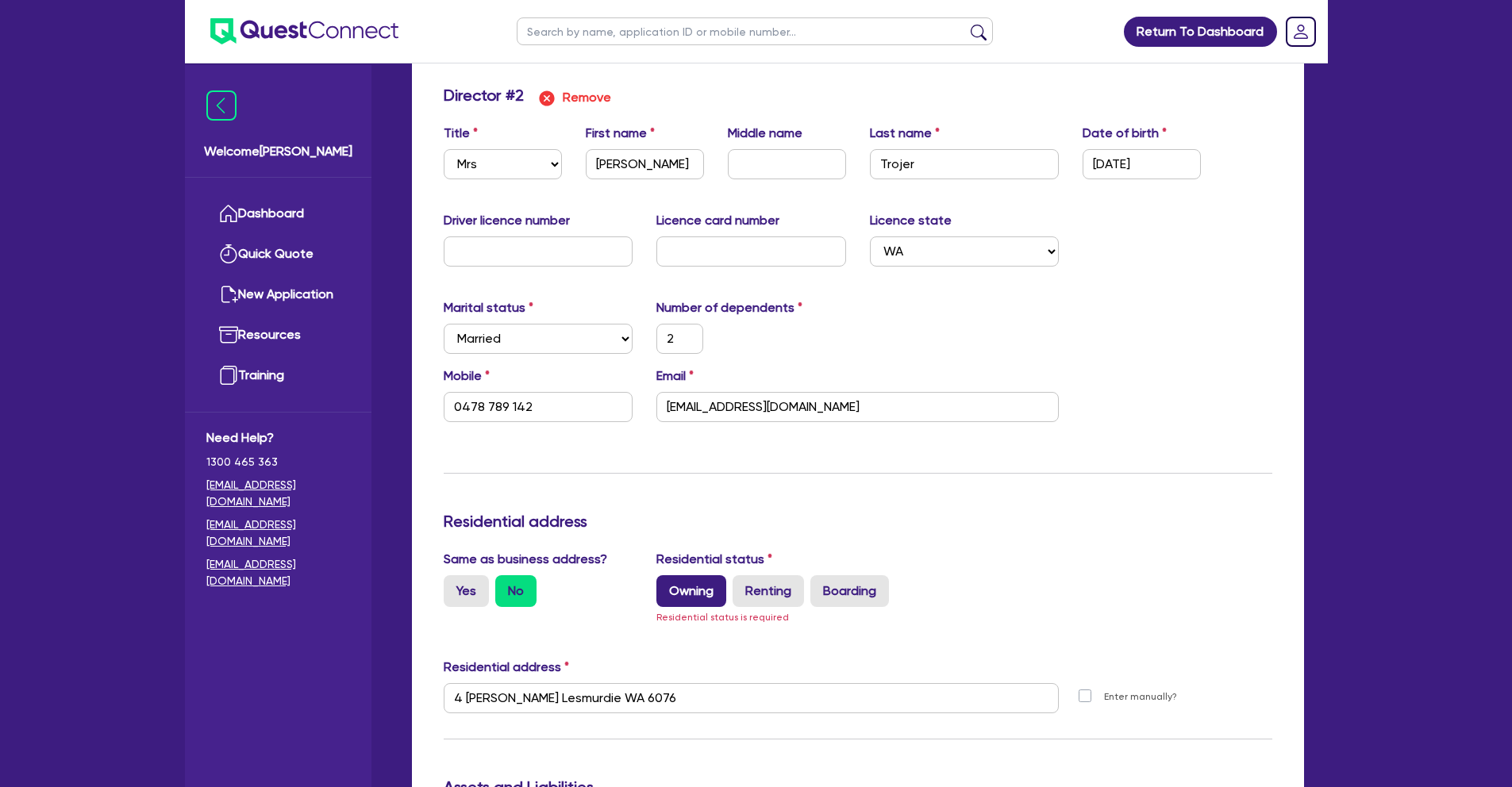
click at [687, 588] on label "Owning" at bounding box center [692, 590] width 69 height 31
click at [667, 585] on input "Owning" at bounding box center [662, 580] width 10 height 10
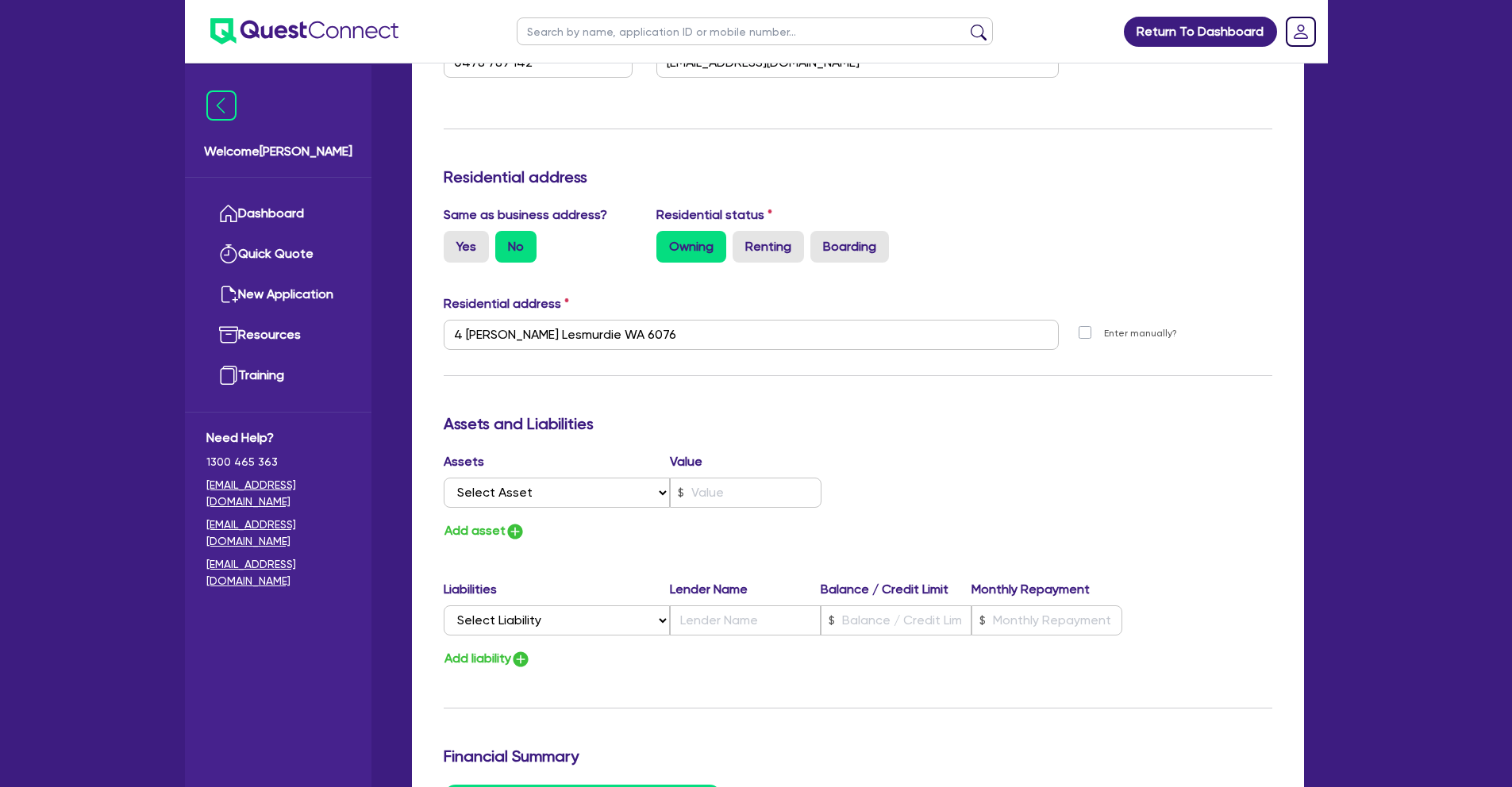
scroll to position [2307, 0]
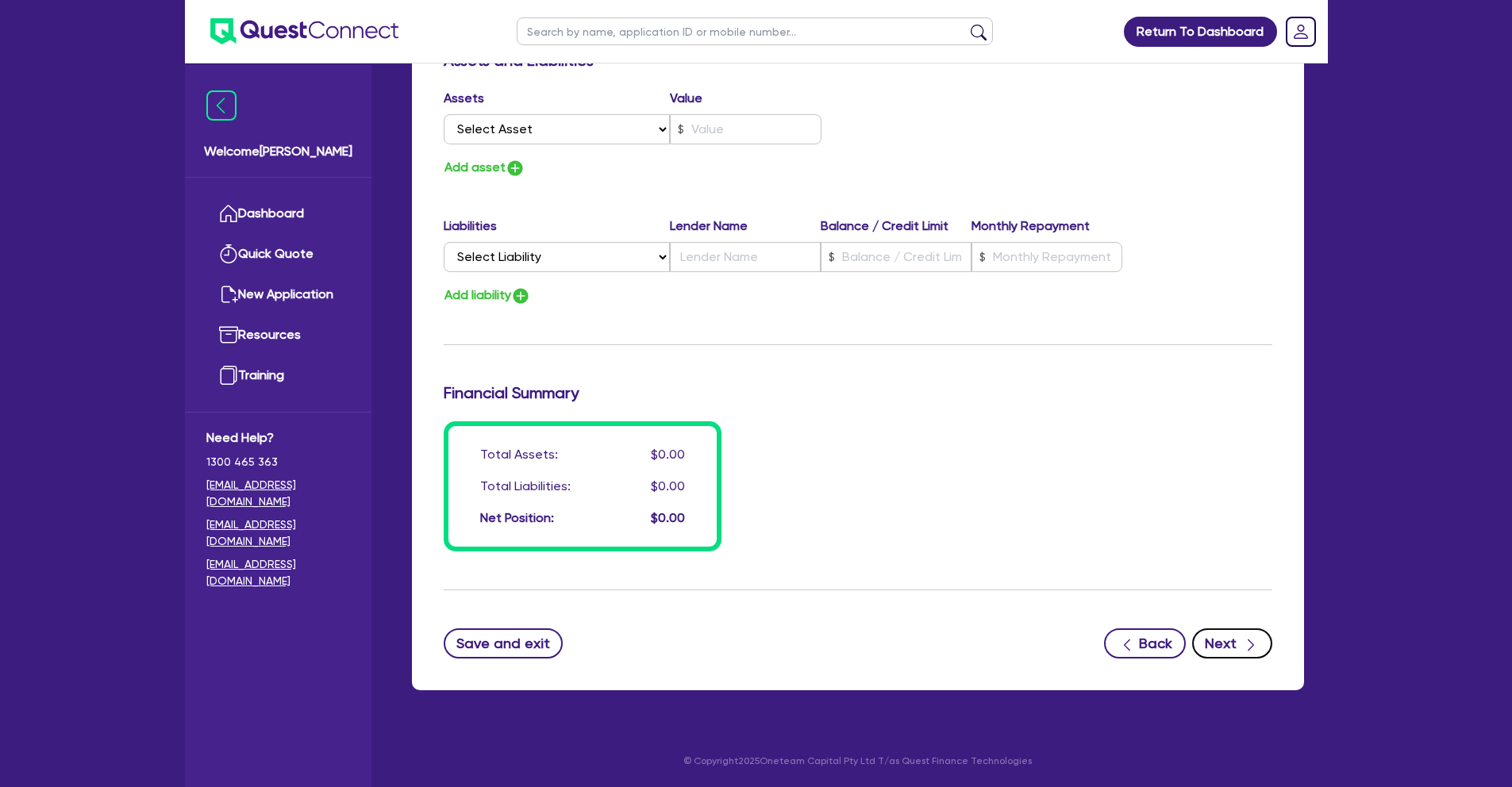
click at [1217, 633] on button "Next" at bounding box center [1232, 644] width 81 height 30
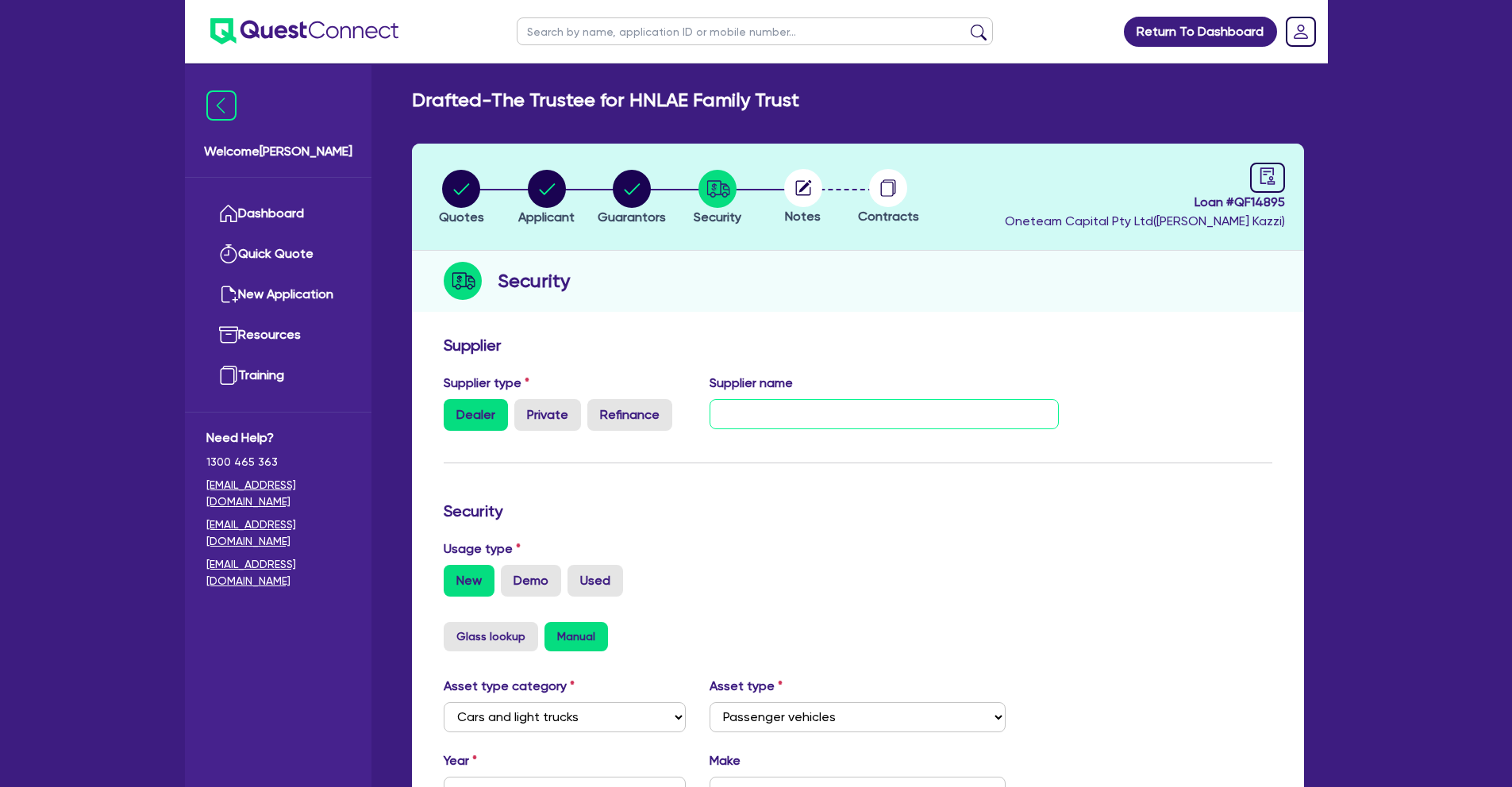
click at [762, 415] on input "text" at bounding box center [884, 414] width 349 height 30
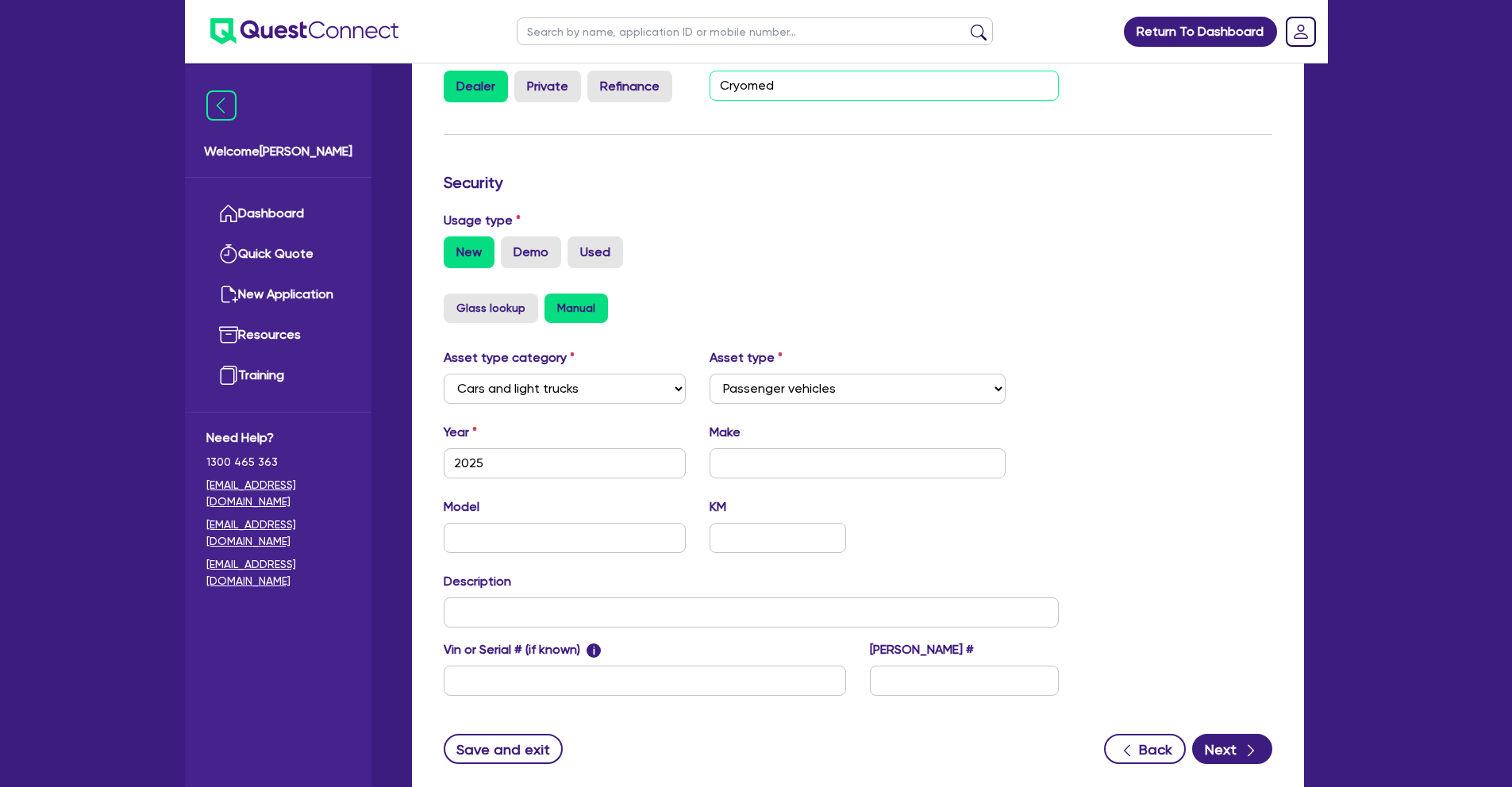
scroll to position [433, 0]
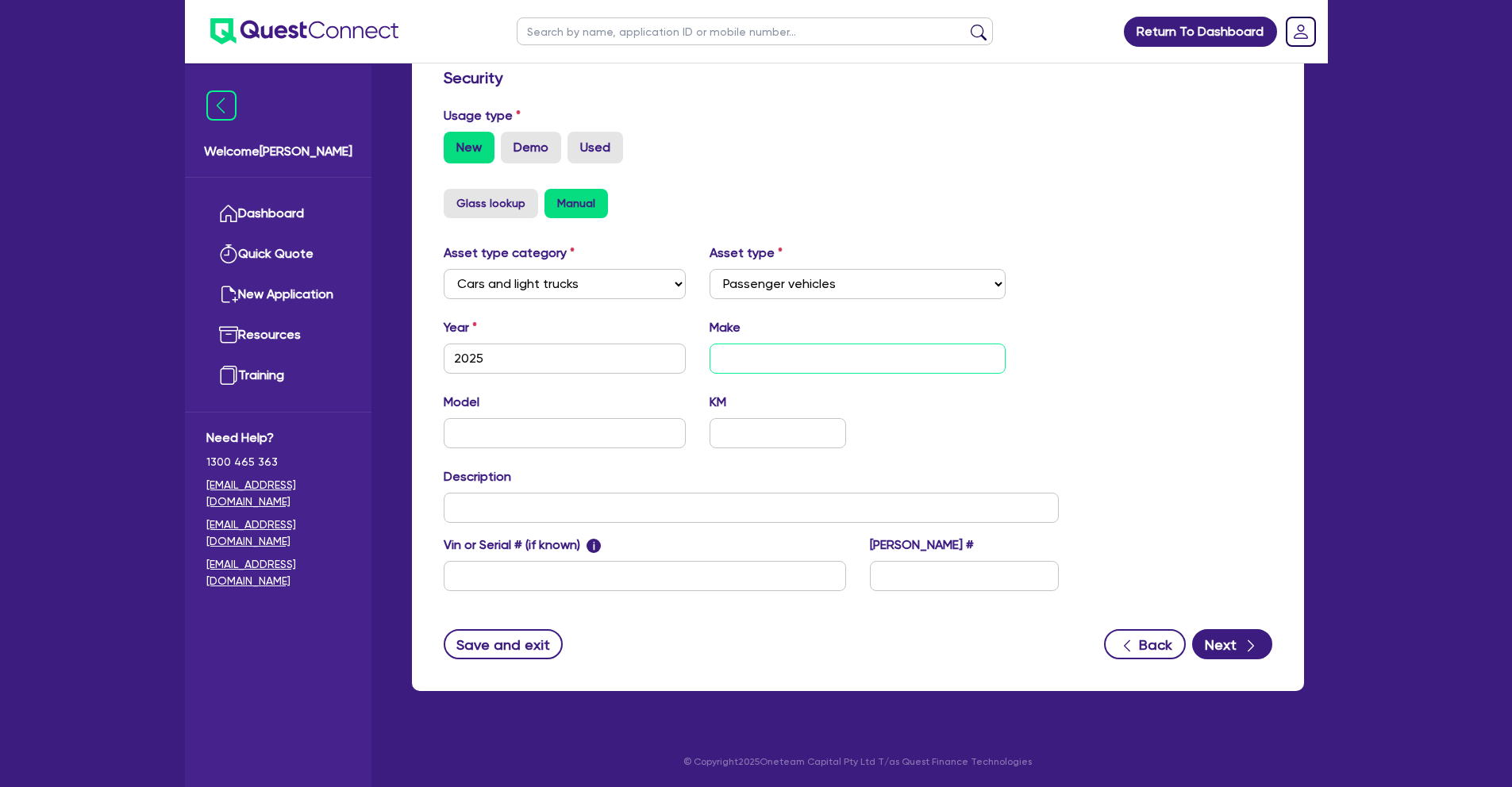
click at [755, 360] on input "text" at bounding box center [857, 359] width 296 height 30
click at [573, 431] on input "text" at bounding box center [565, 434] width 243 height 30
paste input "ULTRAFORMER III System UF3"
click at [538, 514] on input "text" at bounding box center [752, 508] width 616 height 30
paste input "ULTRAFORMER III System UF3"
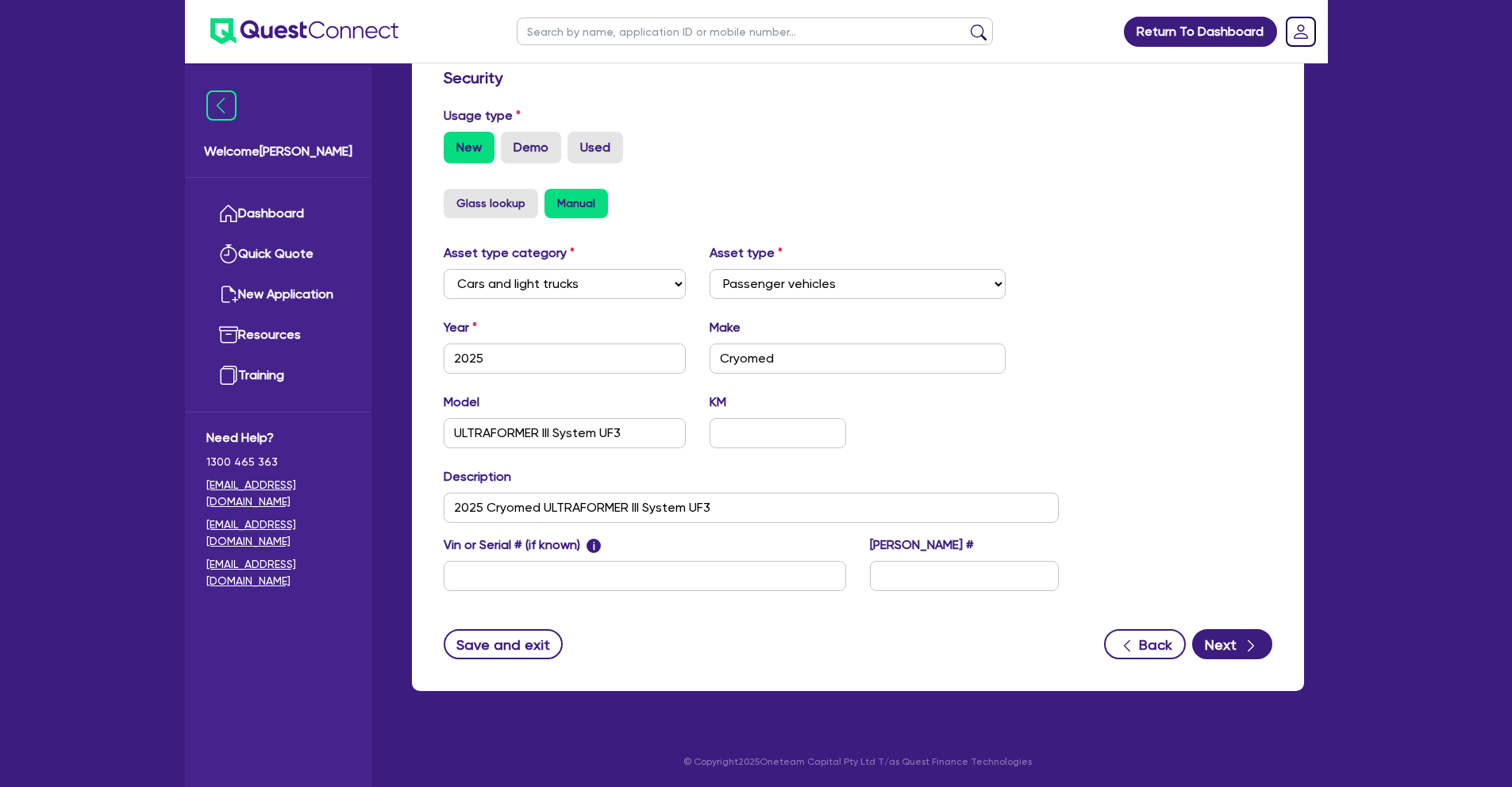
click at [1261, 470] on div "Asset type category Select Cars and light trucks Primary assets Secondary asset…" at bounding box center [859, 427] width 853 height 367
click at [1118, 162] on div "New Demo Used" at bounding box center [859, 147] width 829 height 31
click at [1236, 646] on button "Next" at bounding box center [1232, 645] width 81 height 30
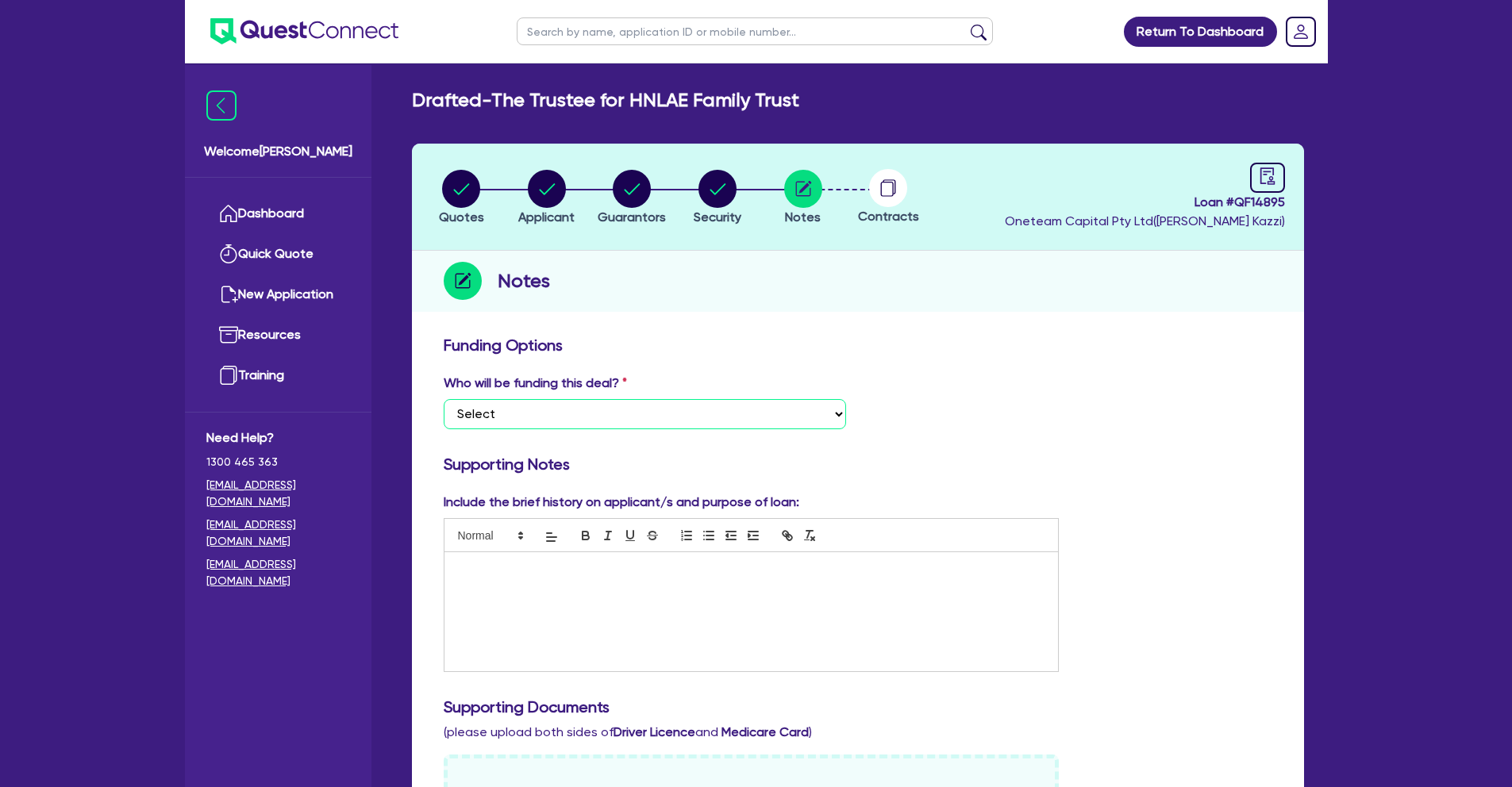
click at [675, 420] on select "Select I want Quest to fund 100% I will fund 100% I will co-fund with Quest Oth…" at bounding box center [645, 414] width 403 height 30
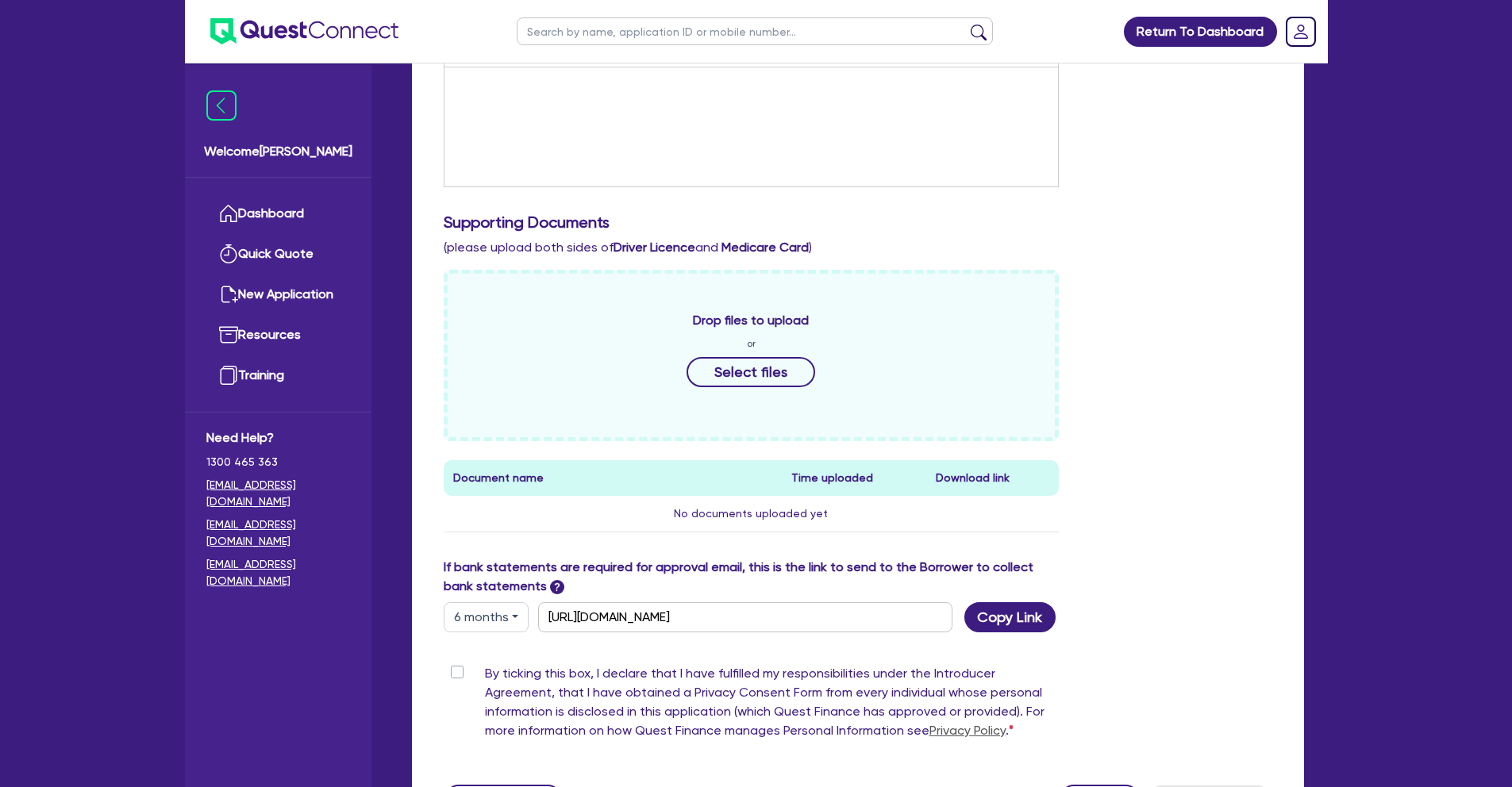
scroll to position [641, 0]
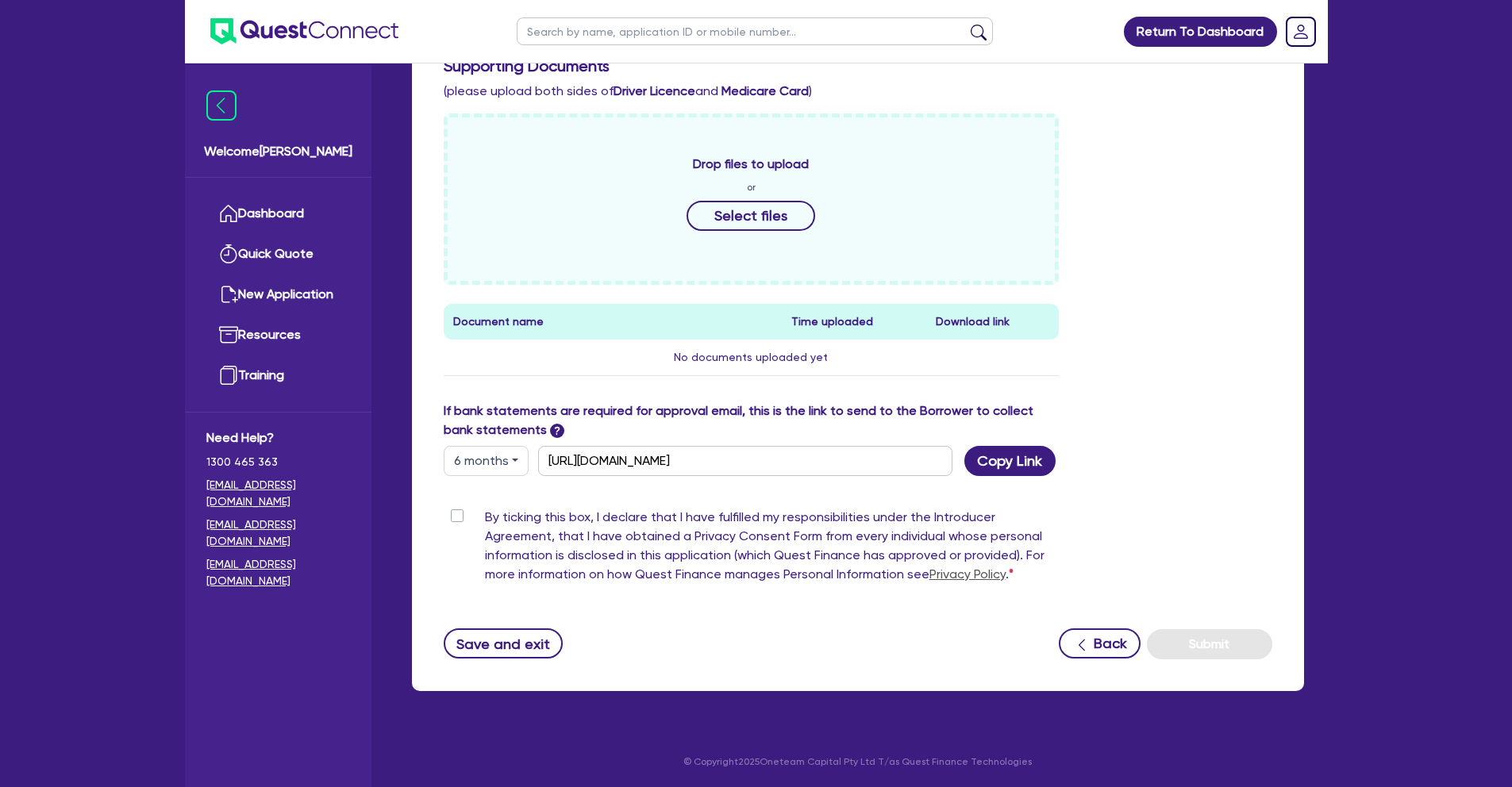
click at [485, 518] on label "By ticking this box, I declare that I have fulfilled my responsibilities under …" at bounding box center [772, 548] width 575 height 82
click at [457, 518] on input "By ticking this box, I declare that I have fulfilled my responsibilities under …" at bounding box center [450, 515] width 13 height 15
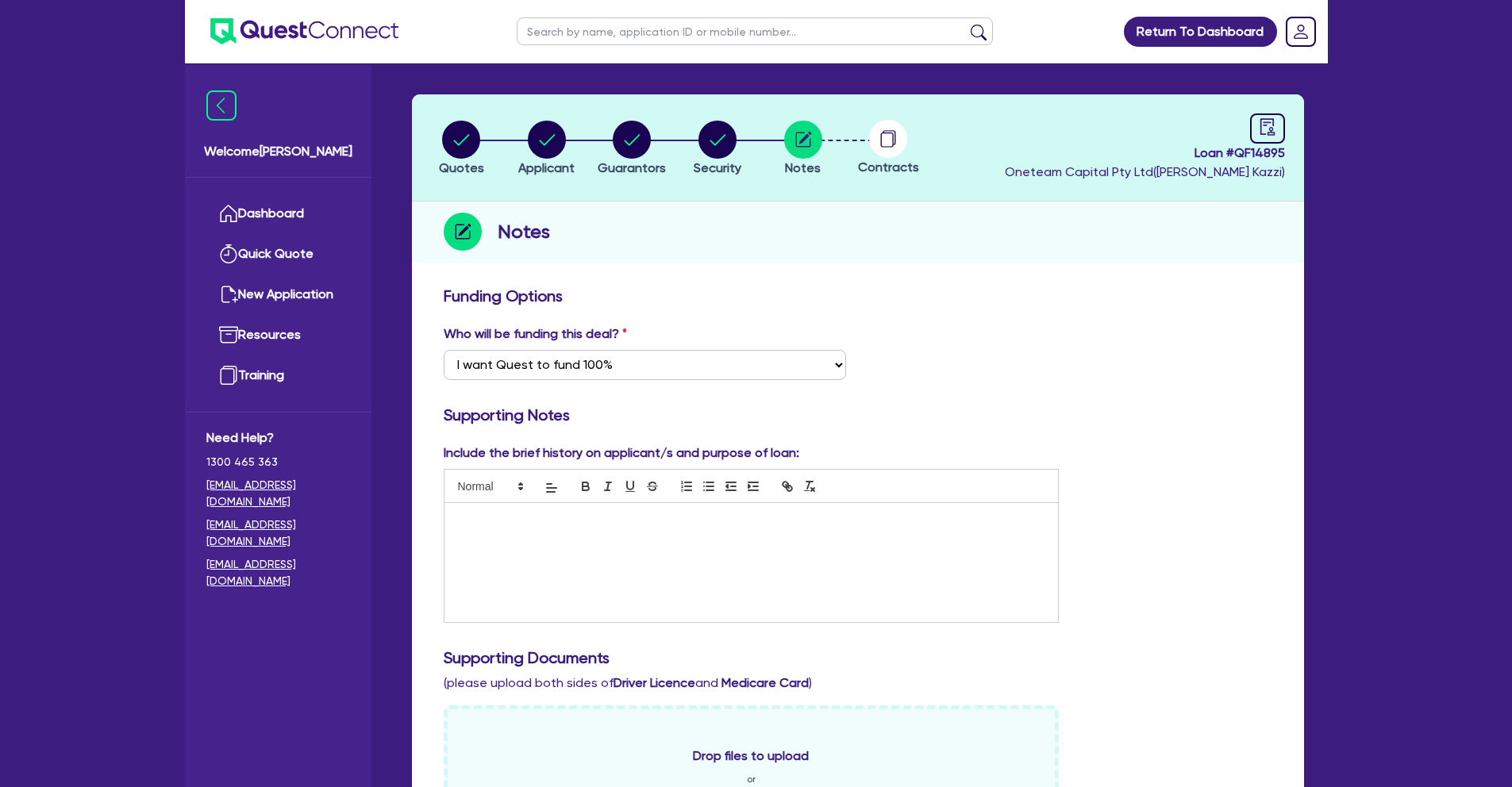
scroll to position [0, 0]
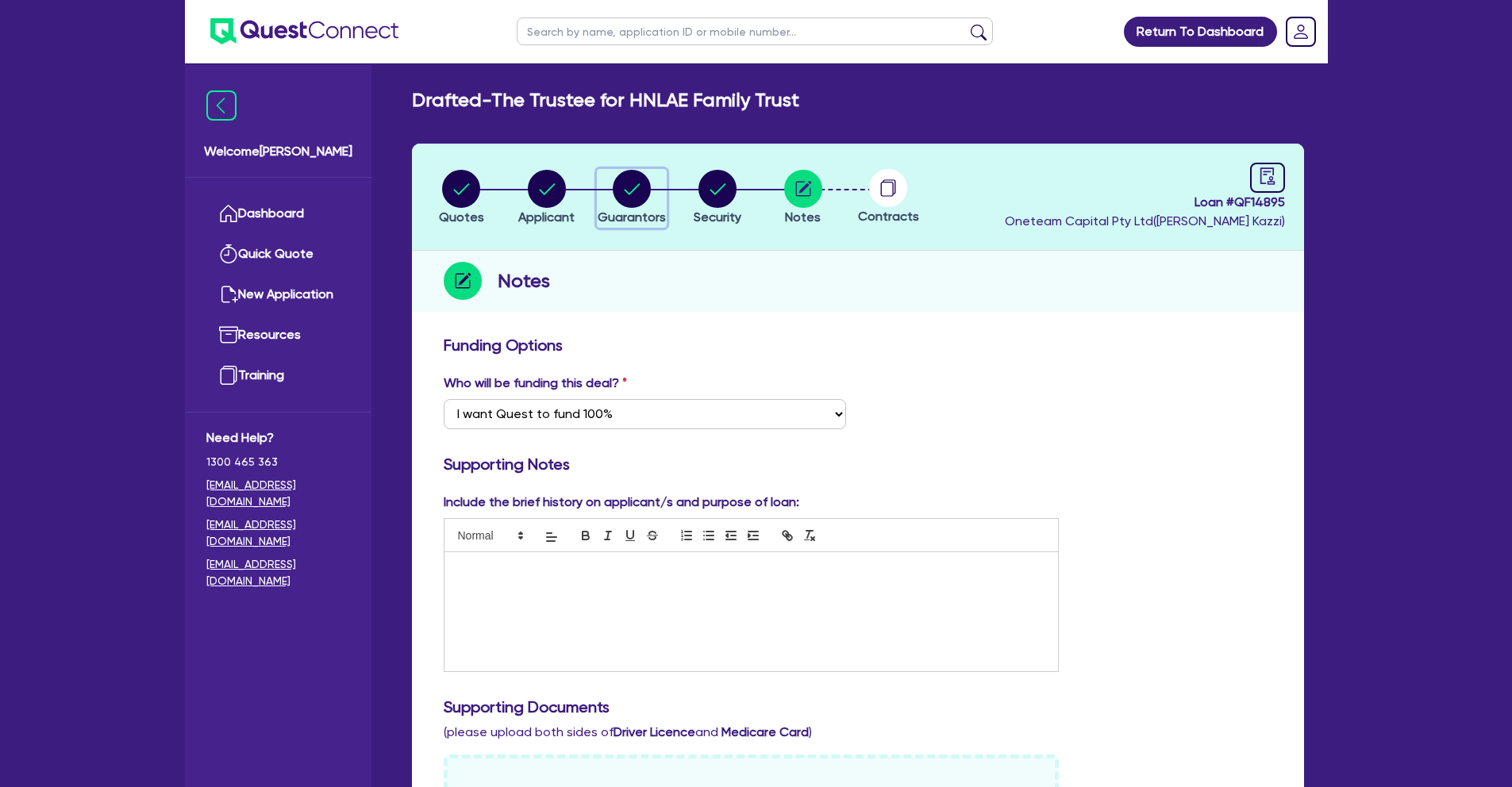
click at [633, 204] on circle "button" at bounding box center [631, 188] width 38 height 38
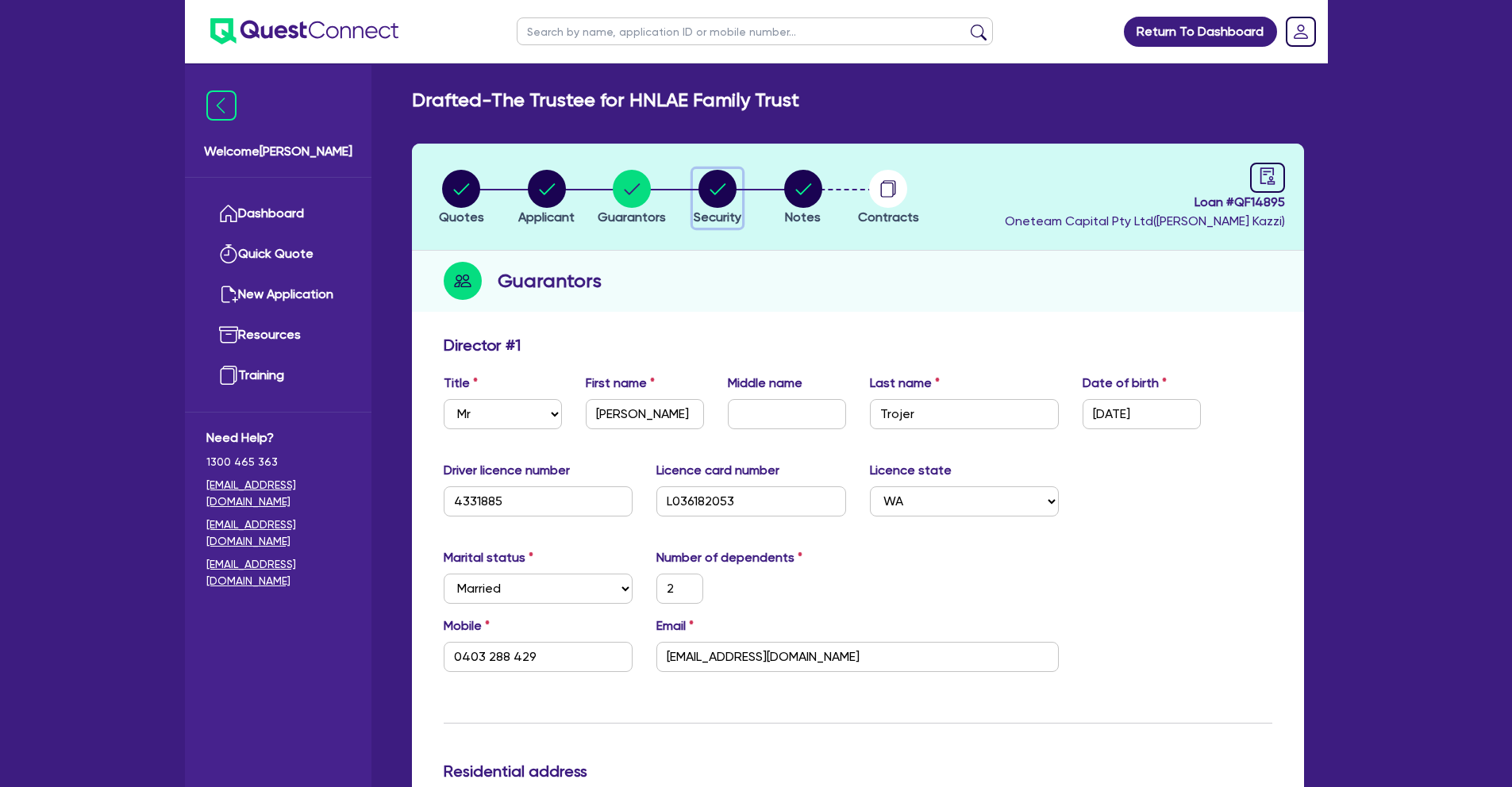
click at [720, 205] on circle "button" at bounding box center [717, 188] width 38 height 38
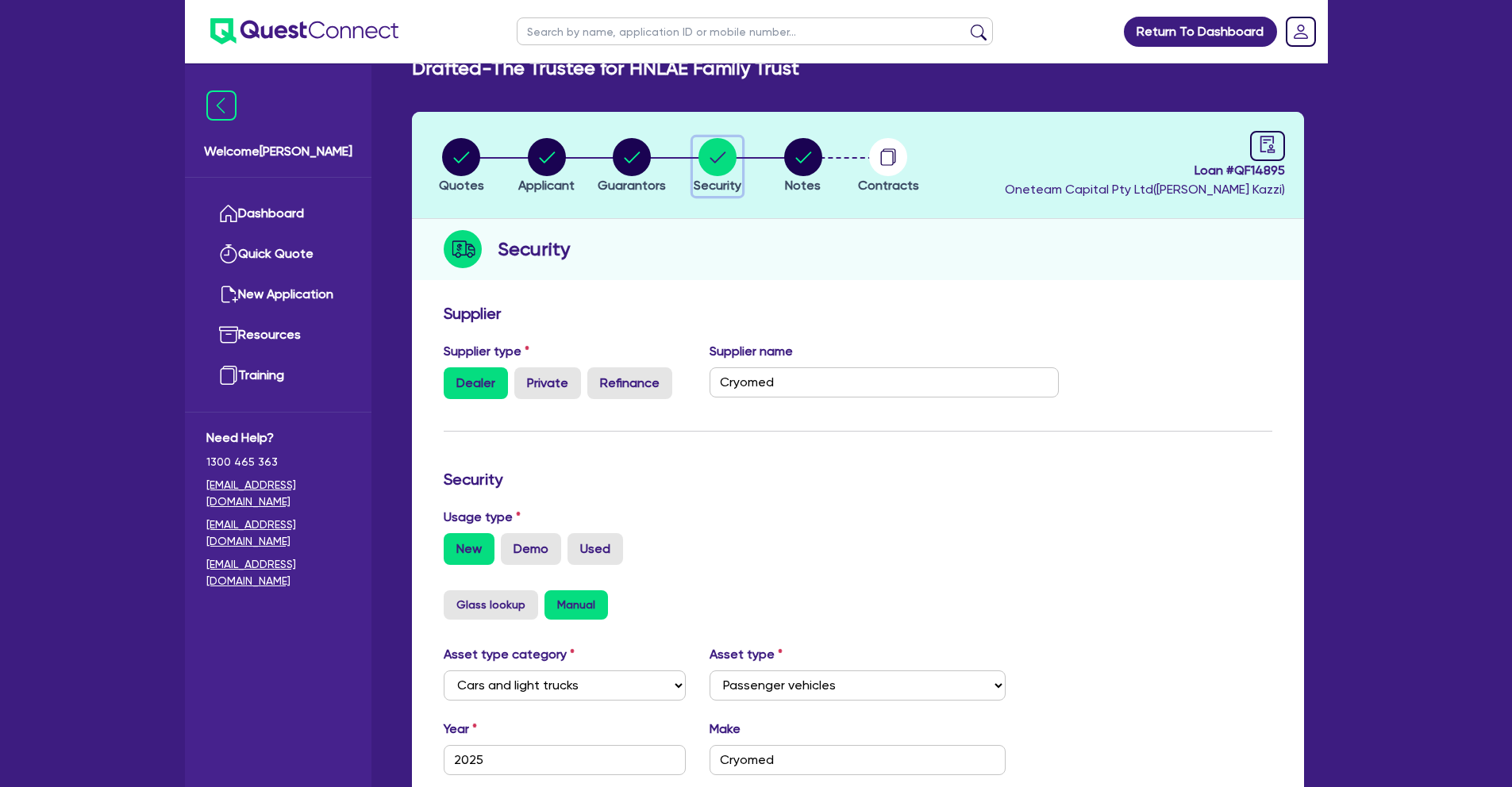
scroll to position [433, 0]
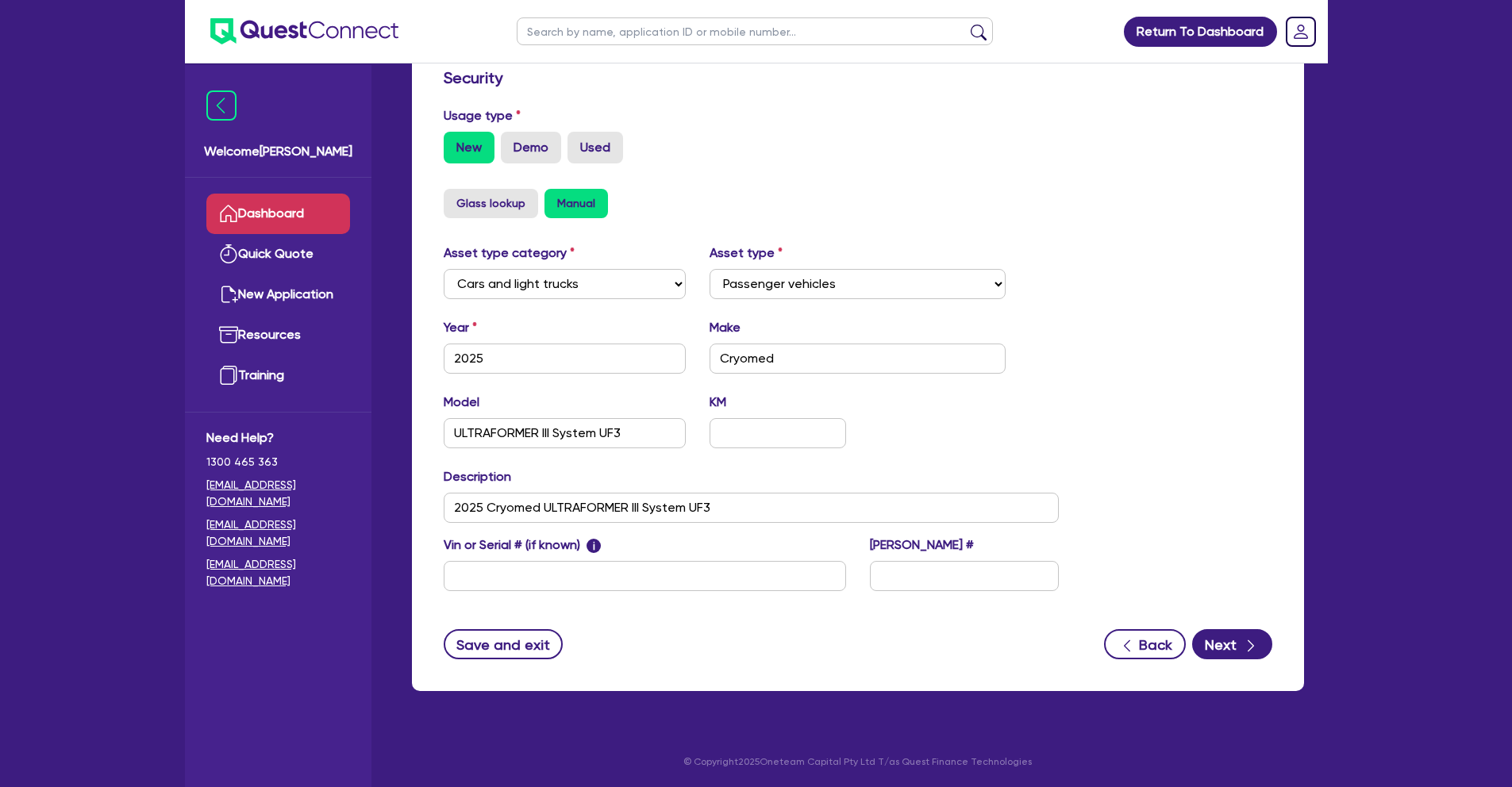
click at [298, 213] on link "Dashboard" at bounding box center [279, 214] width 144 height 41
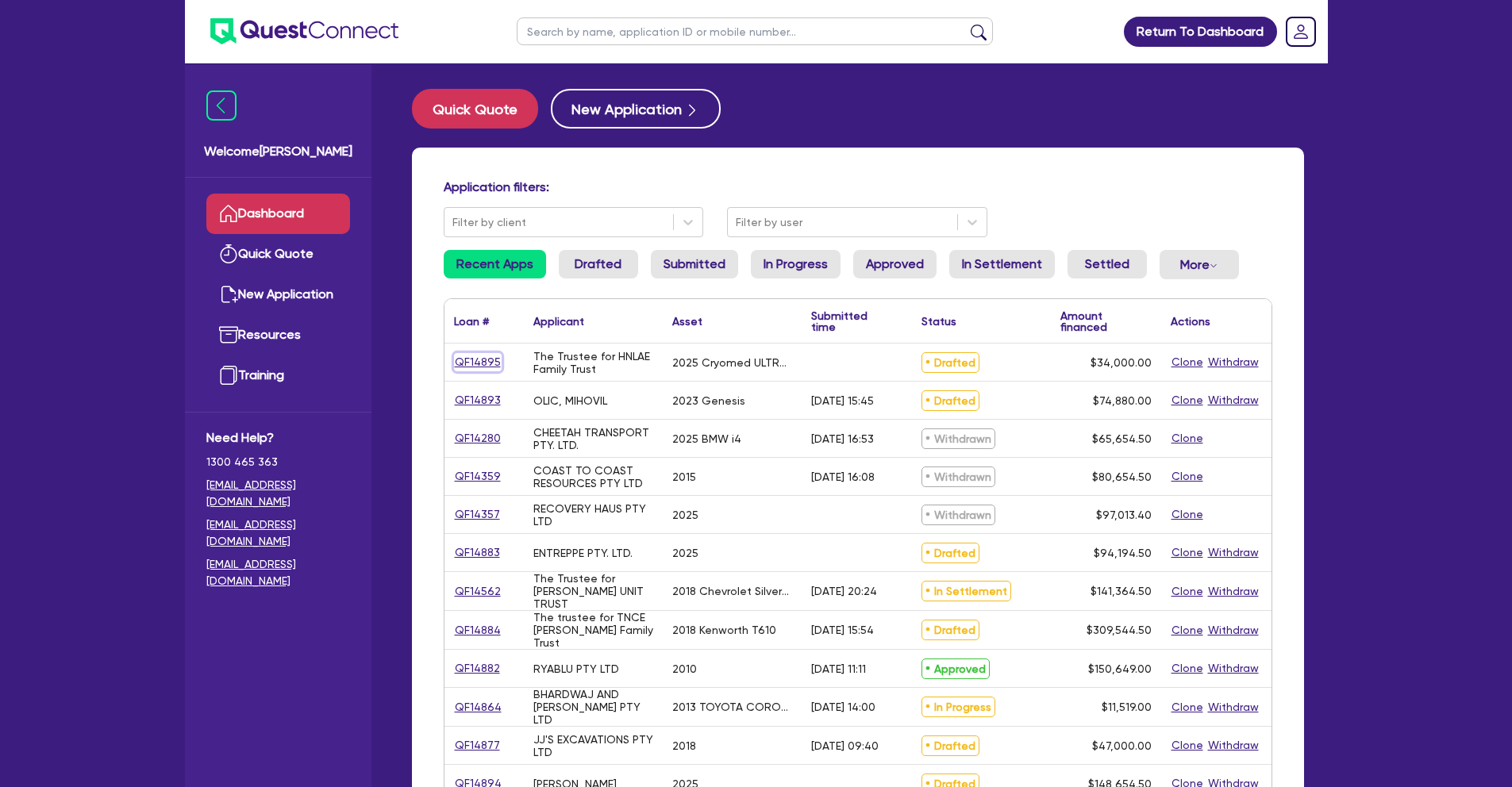
click at [481, 362] on link "QF14895" at bounding box center [478, 363] width 47 height 19
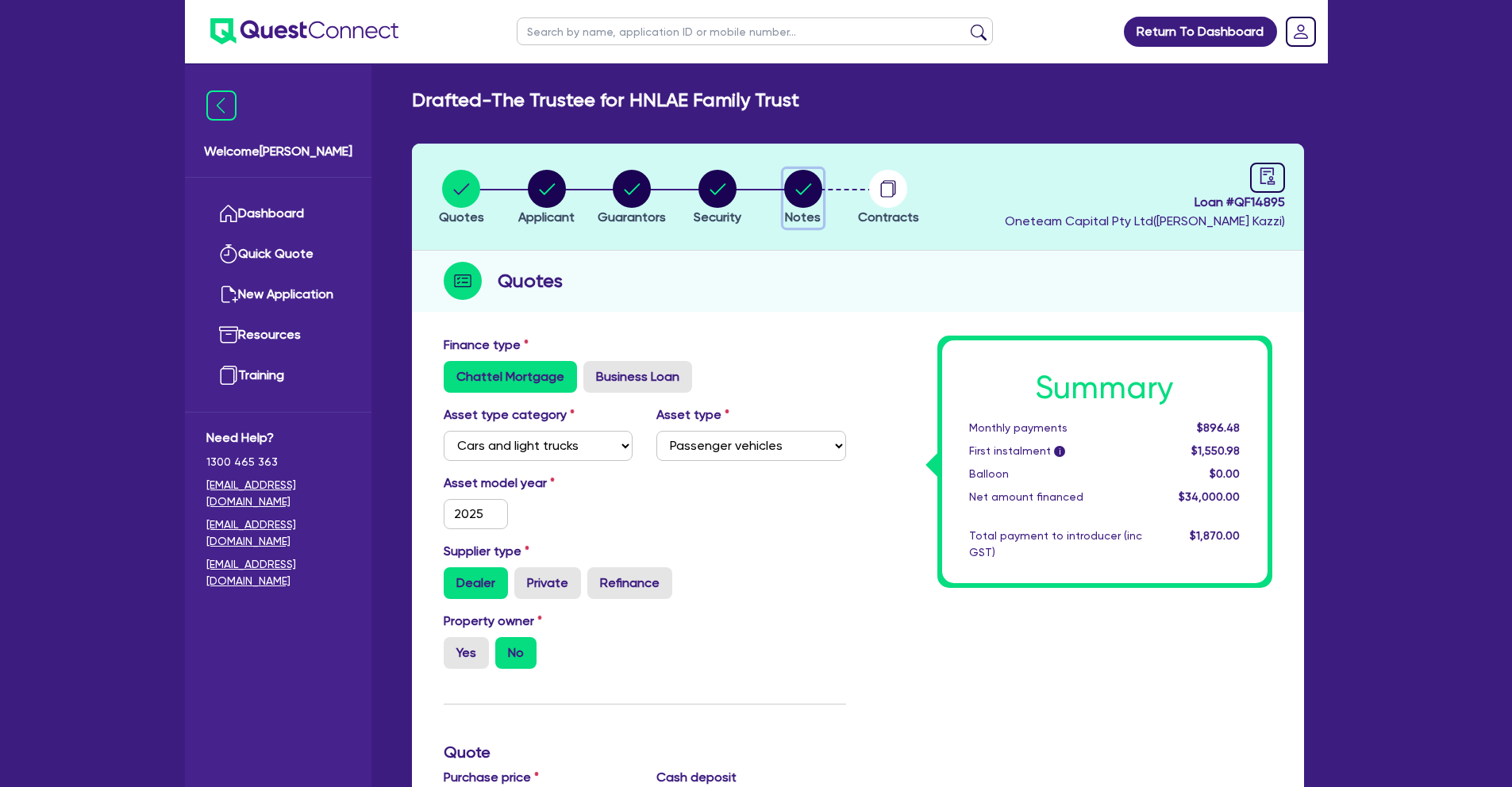
click at [787, 191] on circle "button" at bounding box center [803, 188] width 38 height 38
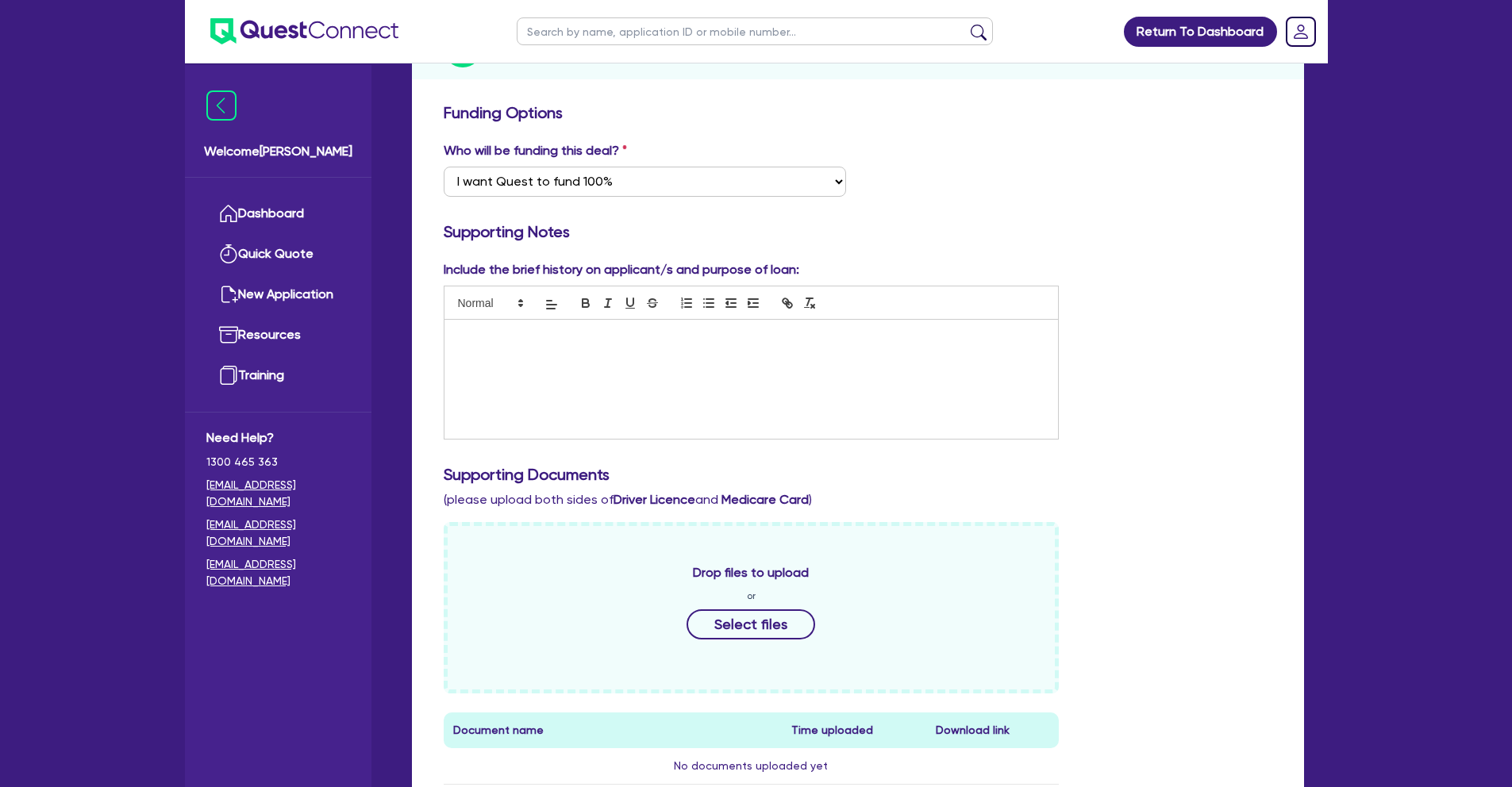
scroll to position [573, 0]
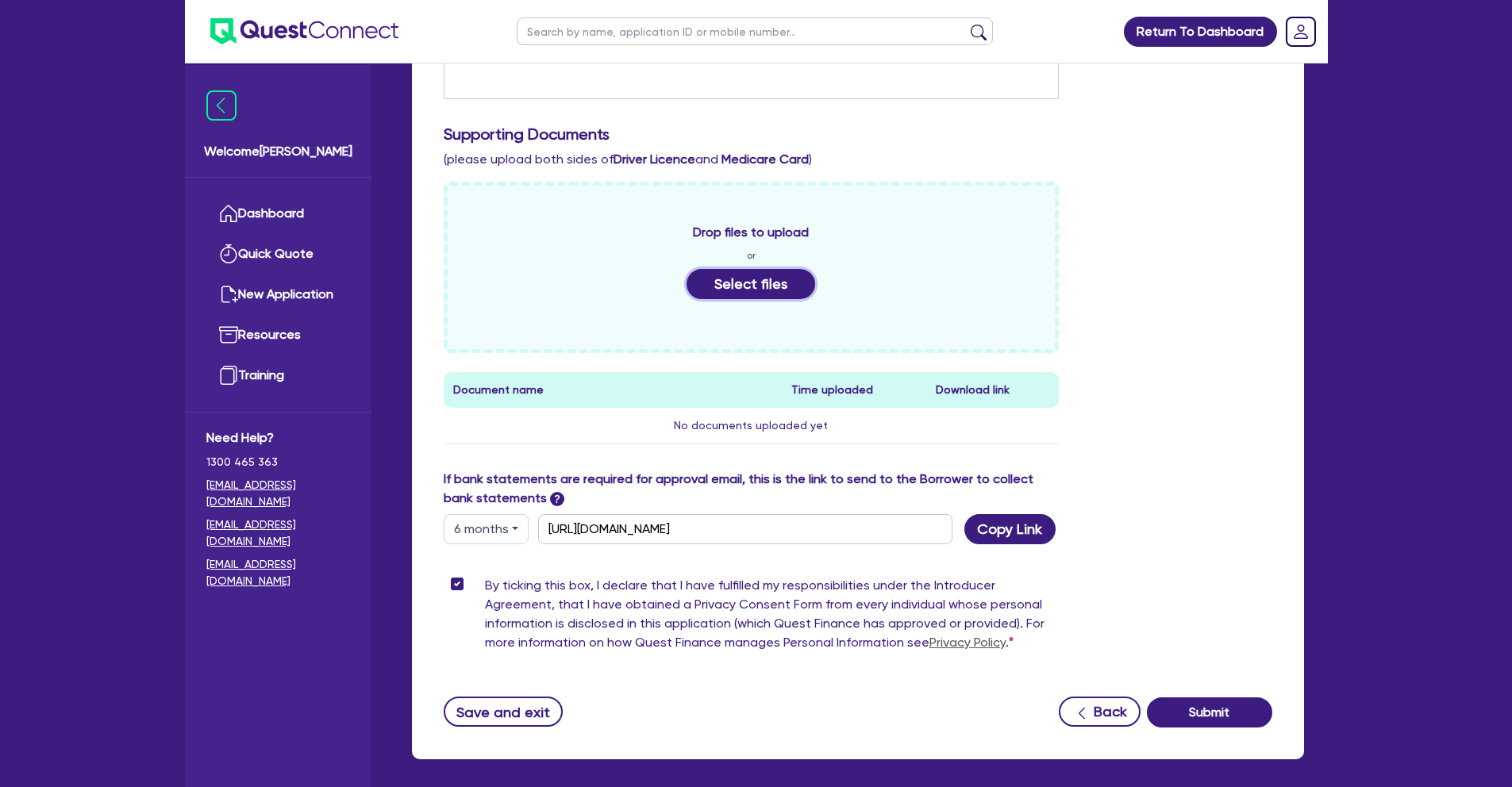
click at [739, 285] on button "Select files" at bounding box center [751, 285] width 129 height 30
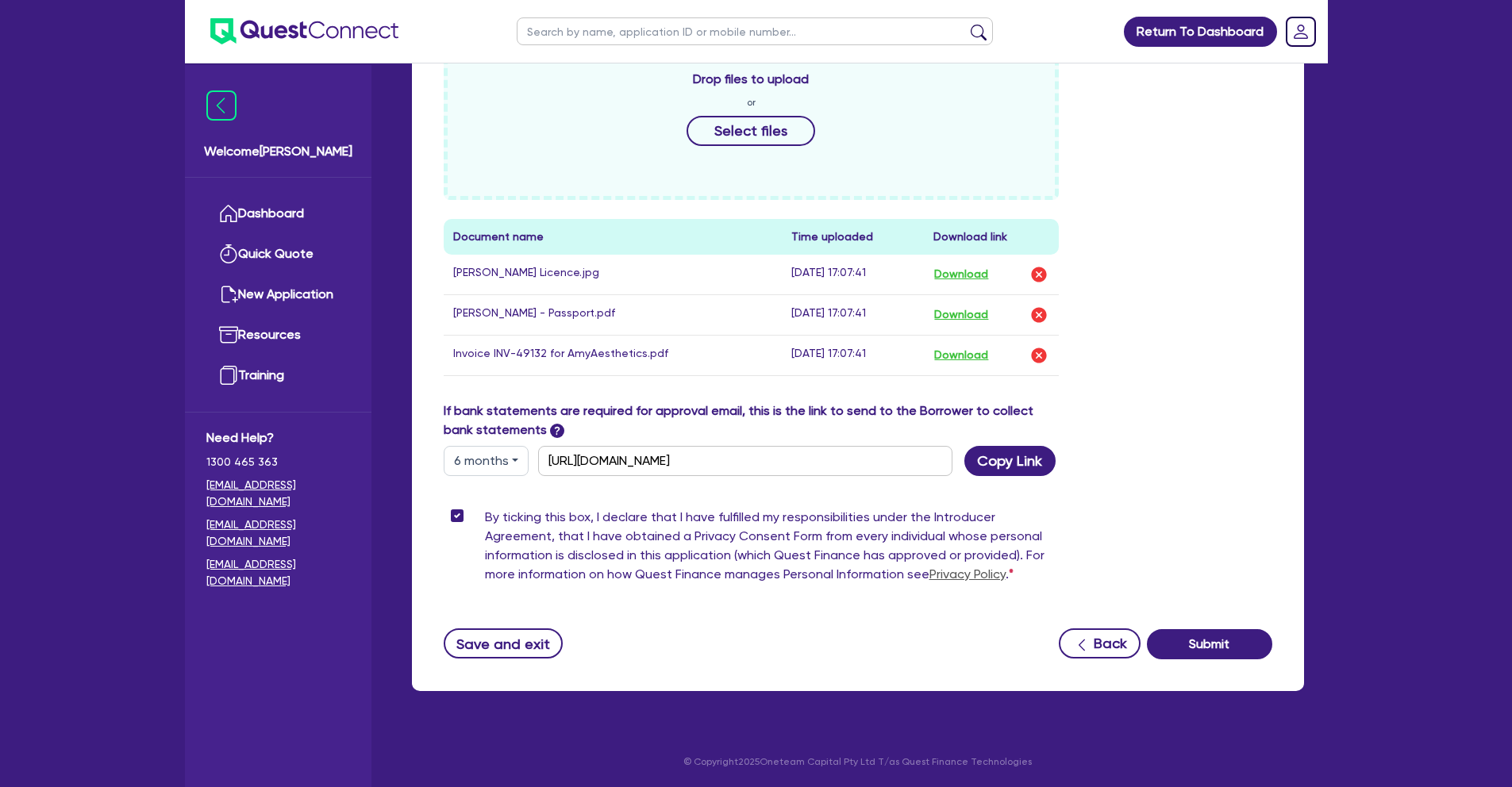
scroll to position [0, 0]
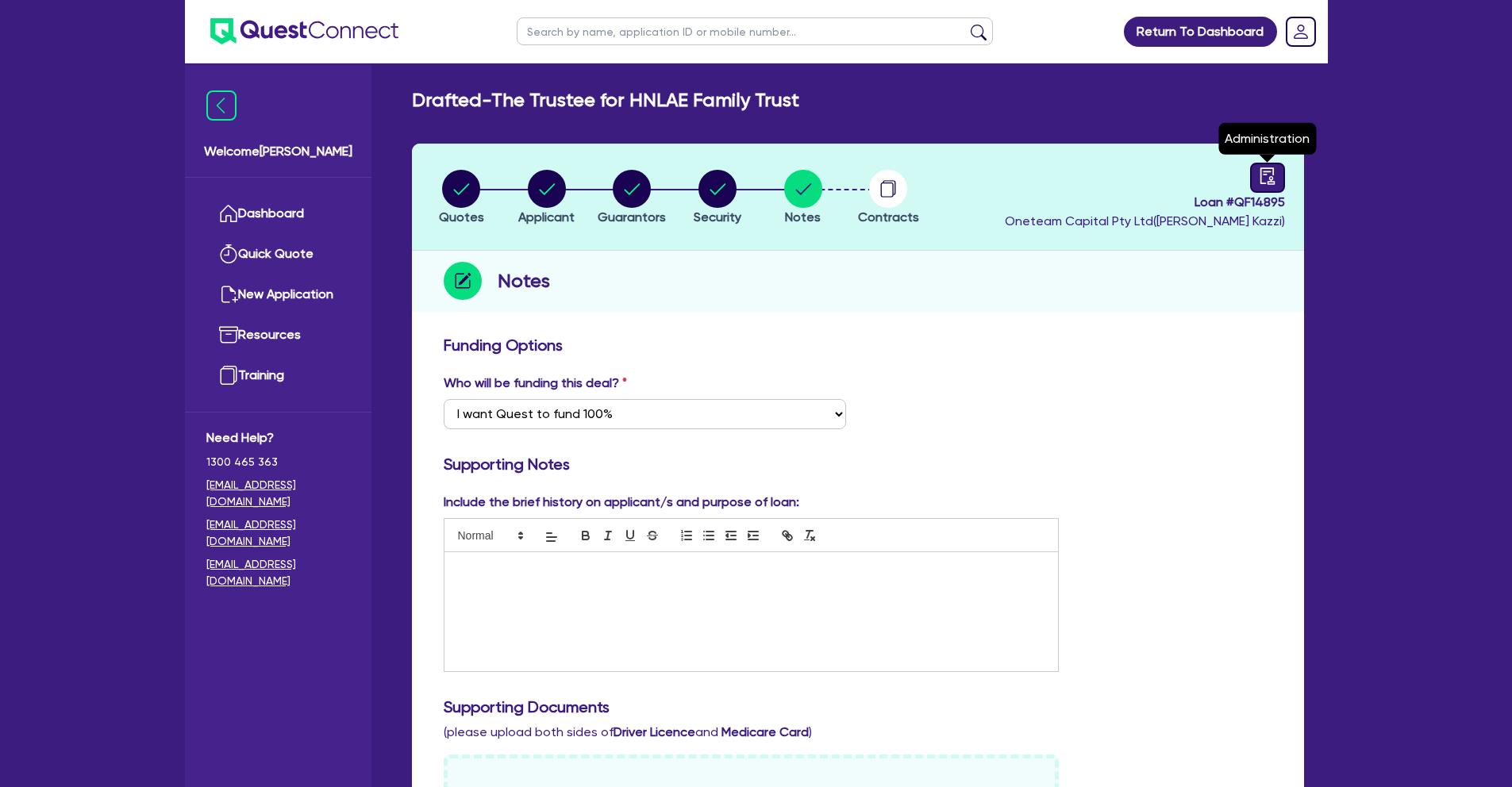
click at [1255, 176] on link at bounding box center [1267, 178] width 35 height 30
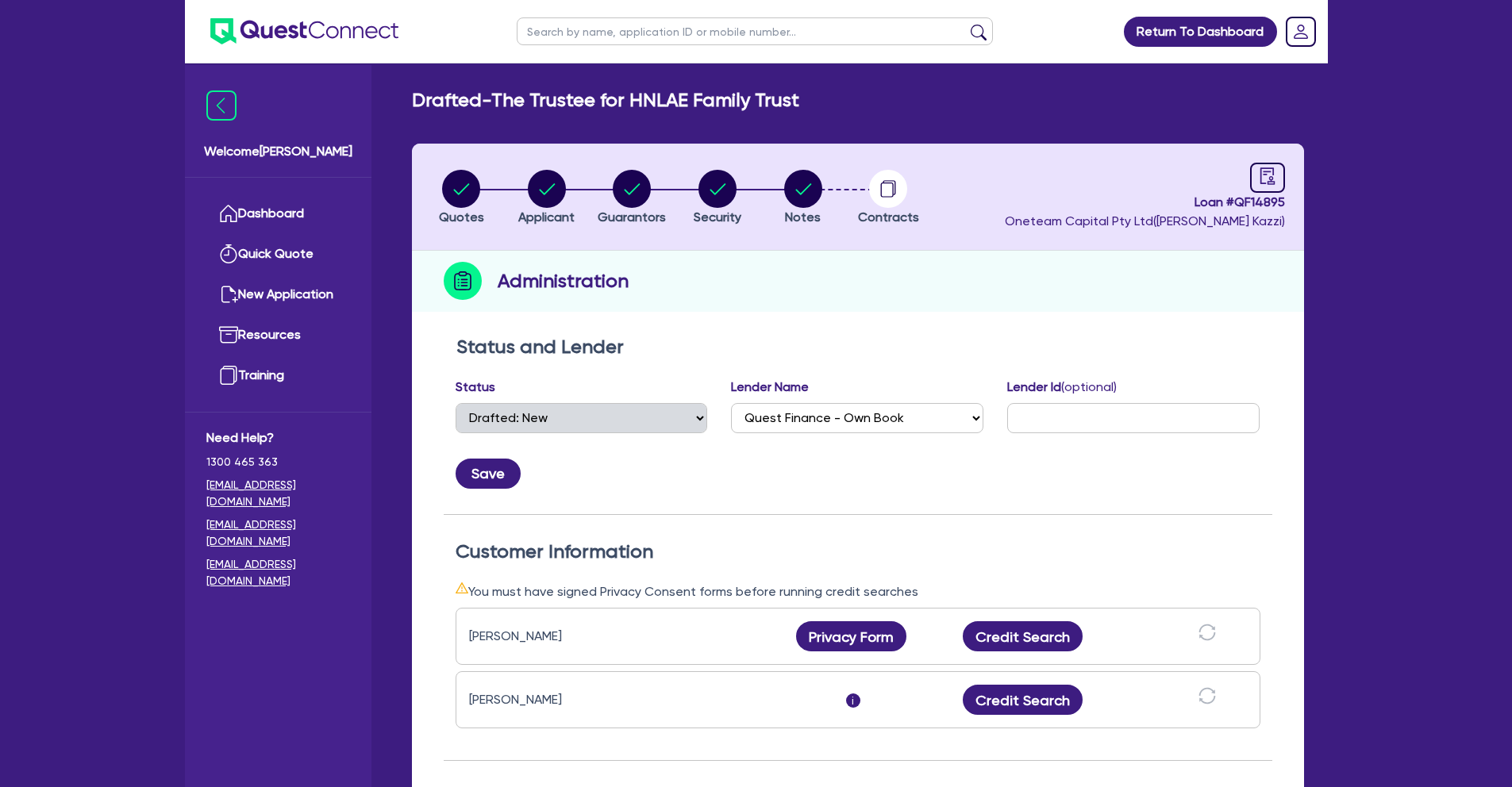
scroll to position [313, 0]
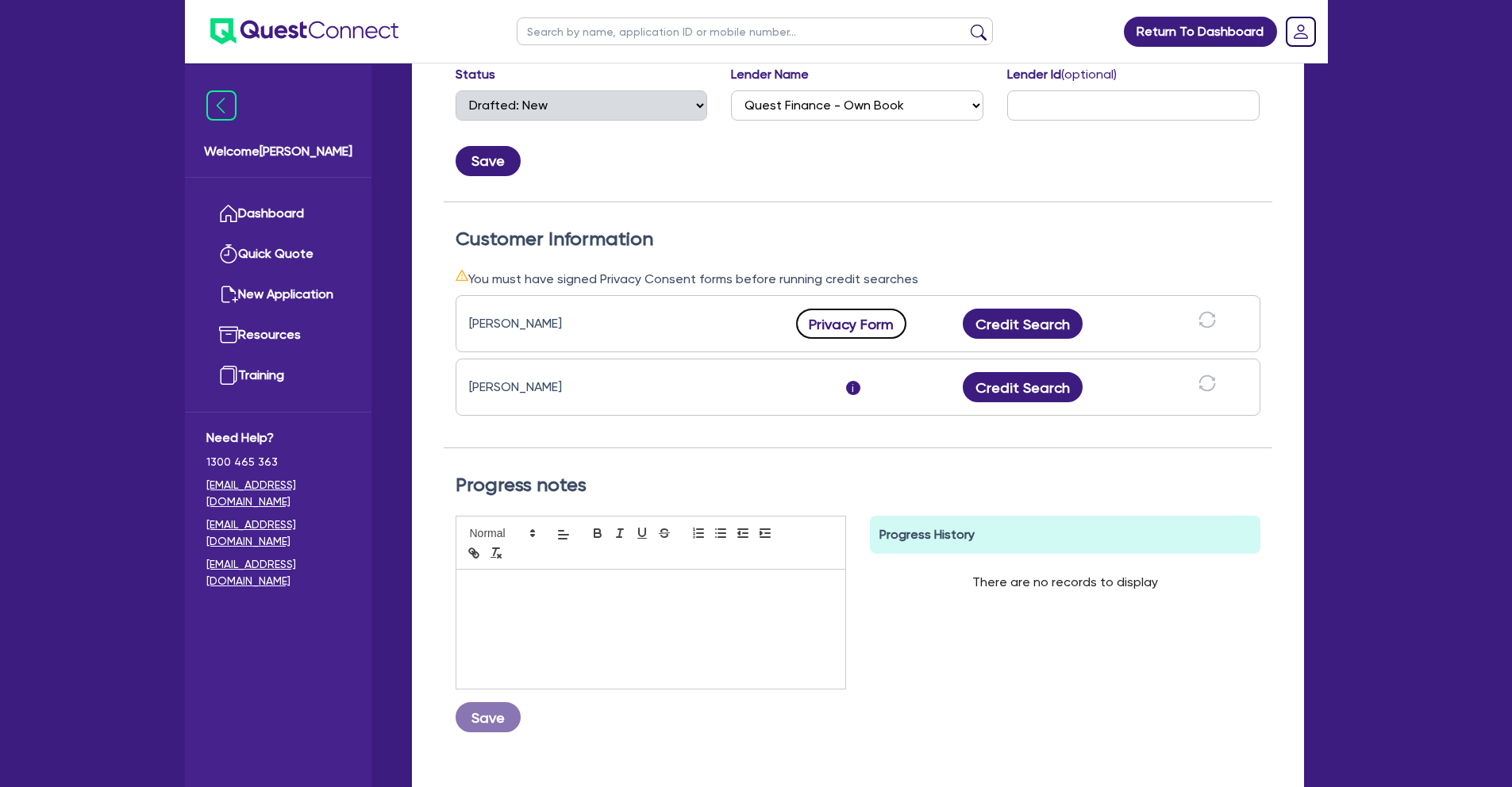
click at [841, 326] on button "Privacy Form" at bounding box center [851, 324] width 111 height 30
